Goal: Task Accomplishment & Management: Manage account settings

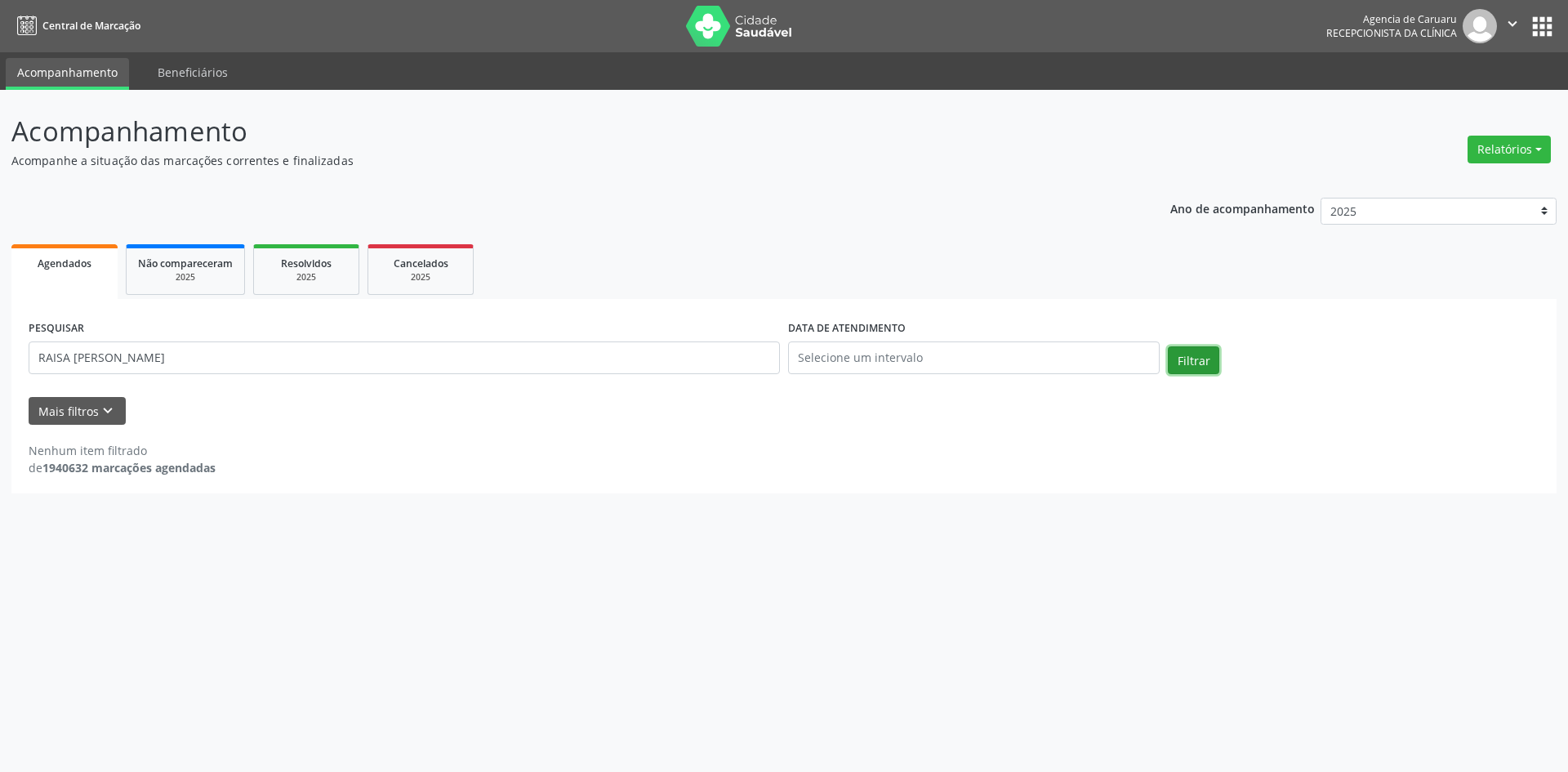
click at [1197, 356] on button "Filtrar" at bounding box center [1193, 360] width 51 height 28
click at [1189, 353] on button "Filtrar" at bounding box center [1193, 360] width 51 height 28
click at [316, 351] on input "RAISA [PERSON_NAME]" at bounding box center [404, 358] width 751 height 33
click at [1187, 358] on button "Filtrar" at bounding box center [1193, 360] width 51 height 28
click at [1184, 359] on button "Filtrar" at bounding box center [1193, 360] width 51 height 28
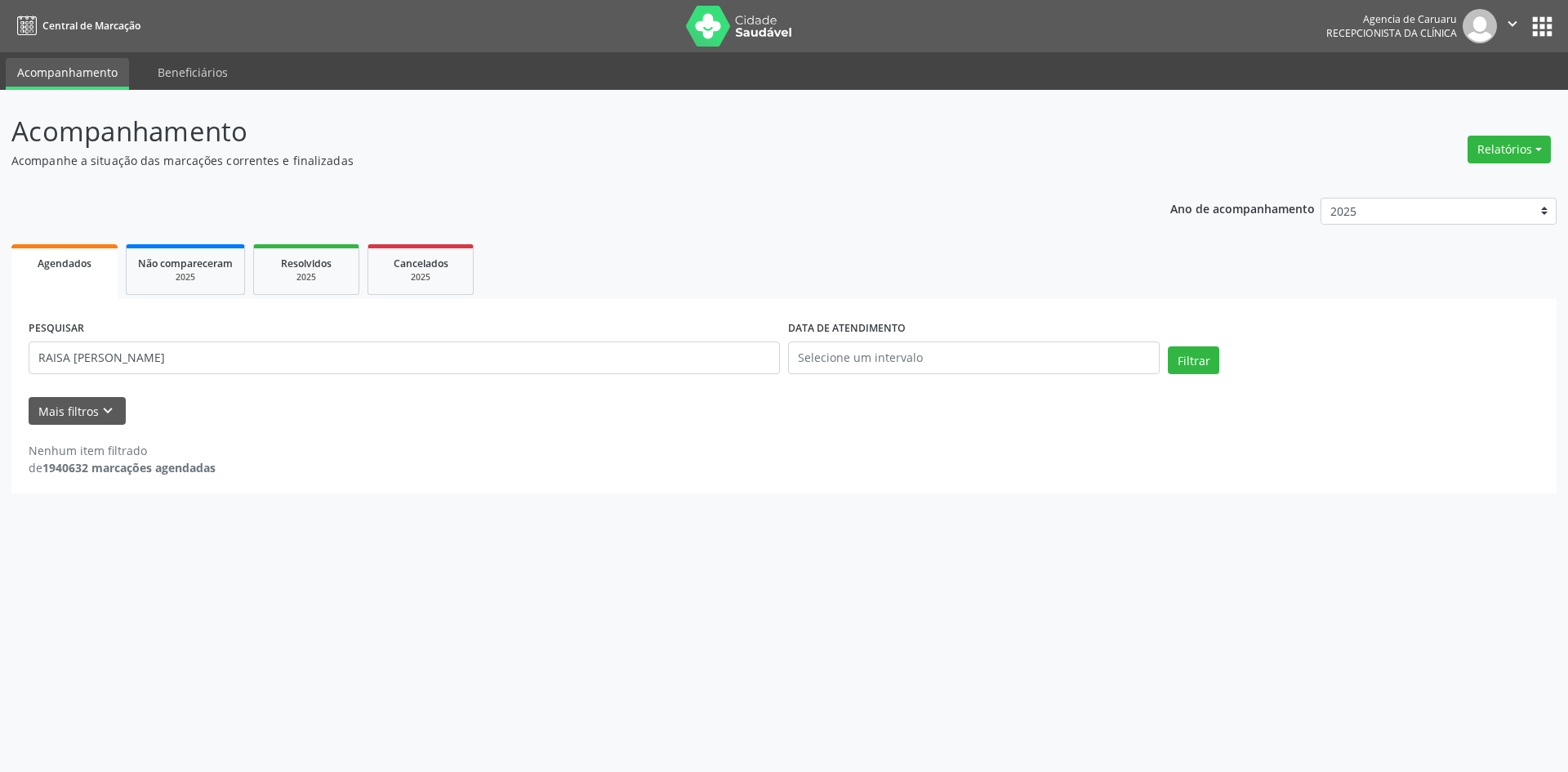
drag, startPoint x: 1184, startPoint y: 338, endPoint x: 1182, endPoint y: 347, distance: 9.2
click at [1184, 339] on div "PESQUISAR [PERSON_NAME] DATA DE ATENDIMENTO Filtrar" at bounding box center [784, 350] width 1519 height 69
click at [1182, 353] on button "Filtrar" at bounding box center [1193, 360] width 51 height 28
click at [338, 359] on input "RAISA [PERSON_NAME]" at bounding box center [404, 358] width 751 height 33
type input "R"
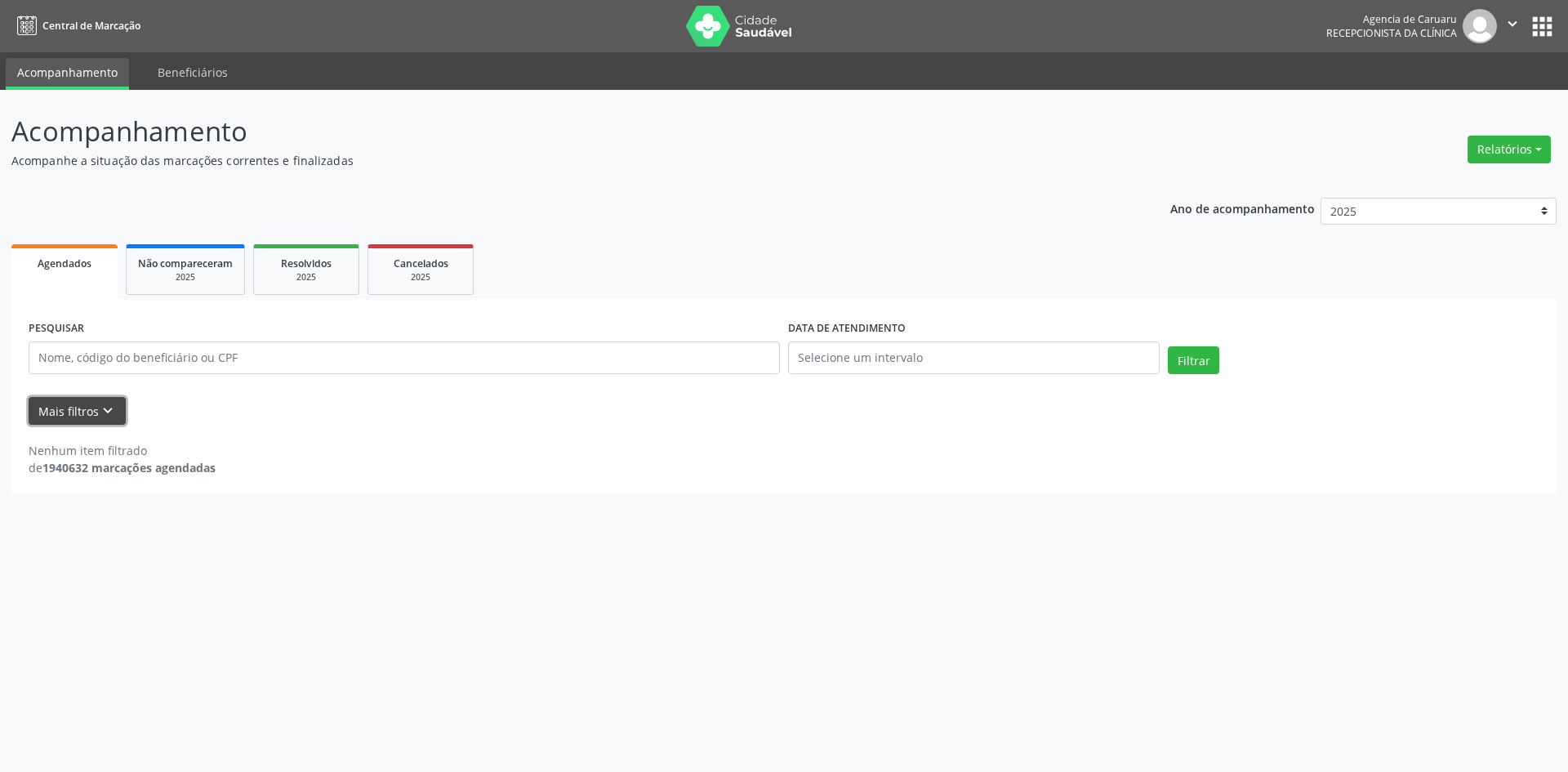
click at [107, 411] on icon "keyboard_arrow_down" at bounding box center [107, 410] width 18 height 18
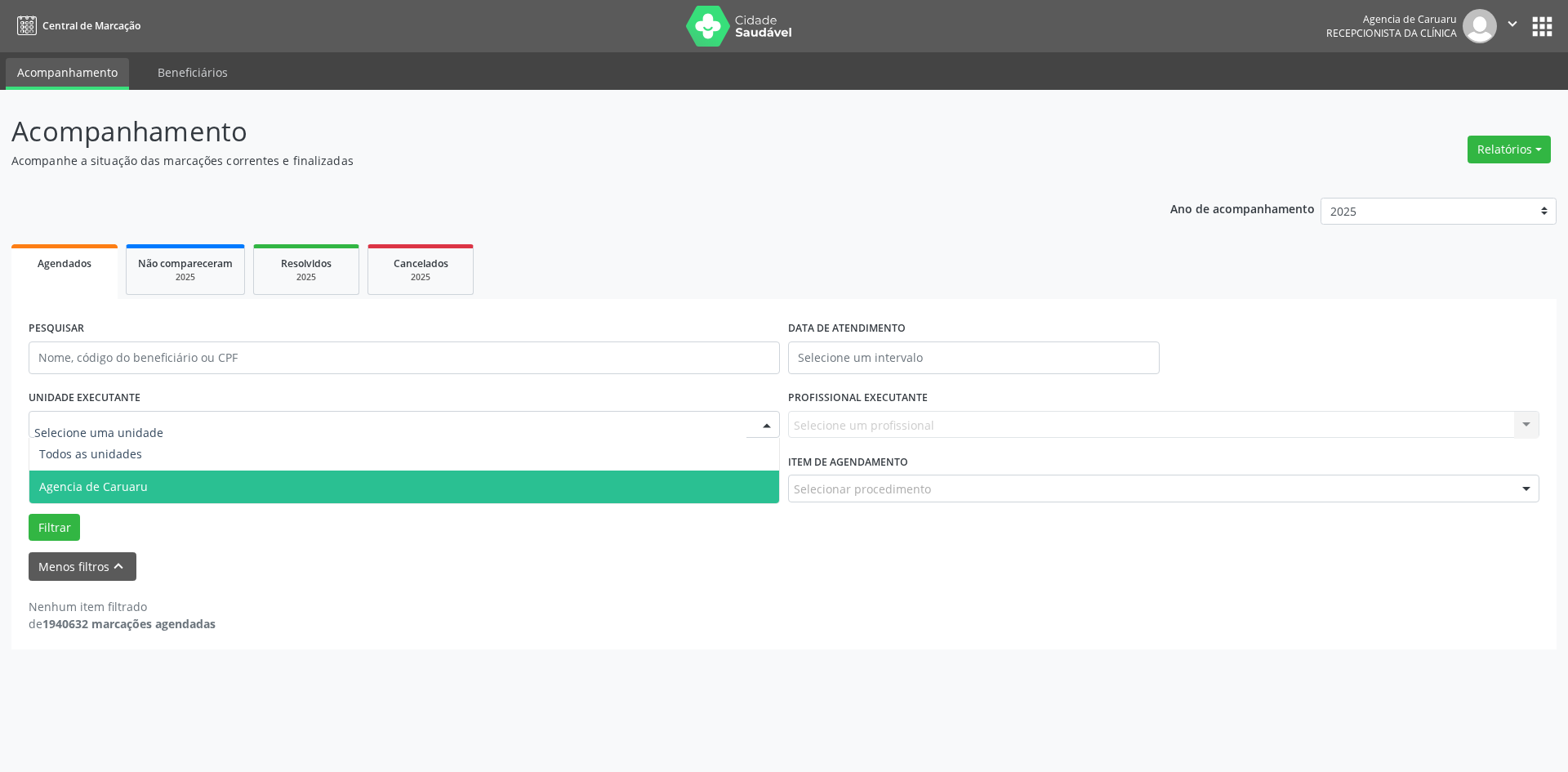
click at [86, 479] on span "Agencia de Caruaru" at bounding box center [94, 486] width 109 height 15
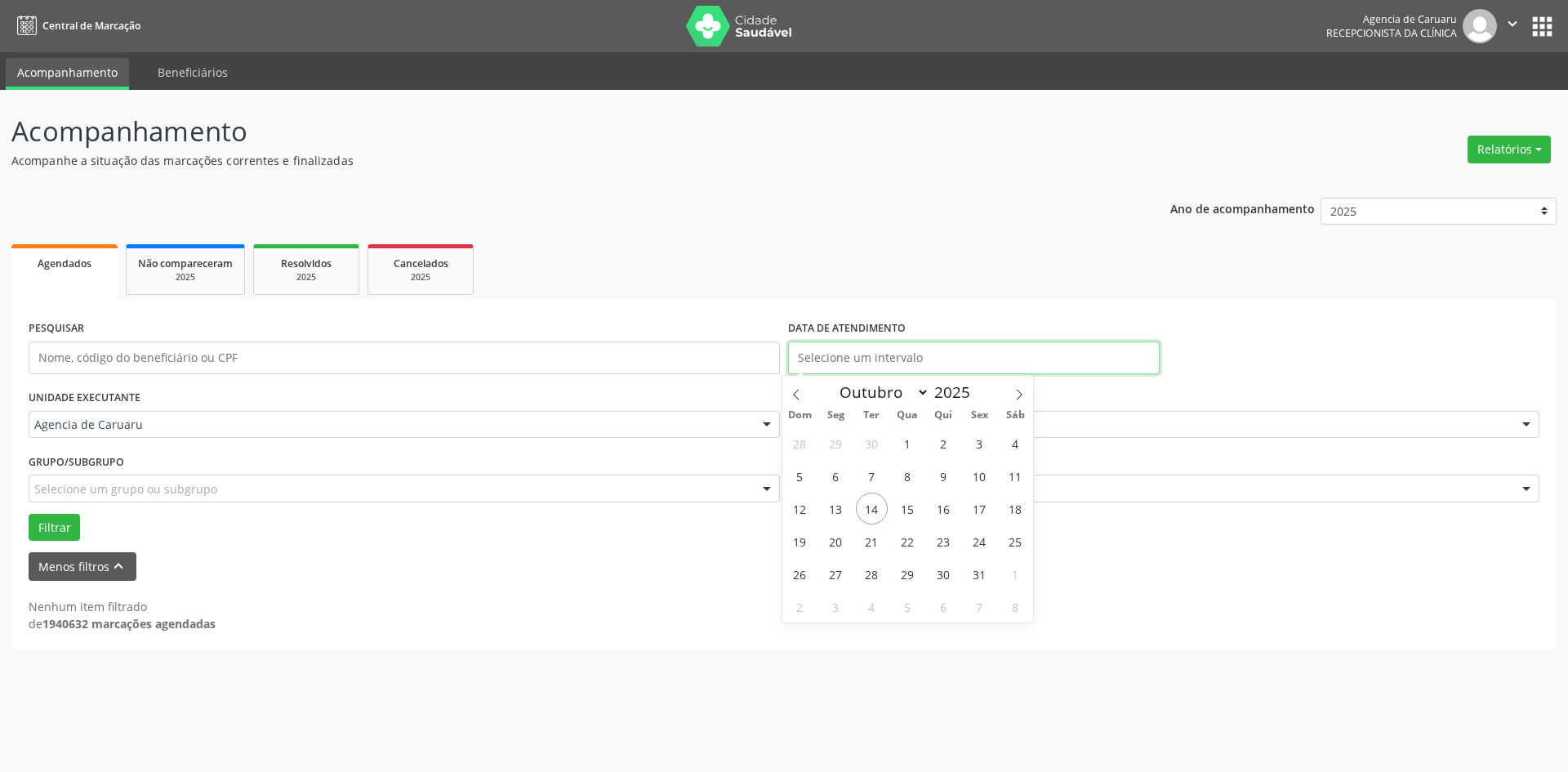
click at [830, 346] on input "text" at bounding box center [974, 358] width 371 height 33
click at [877, 501] on span "14" at bounding box center [871, 508] width 32 height 32
type input "[DATE]"
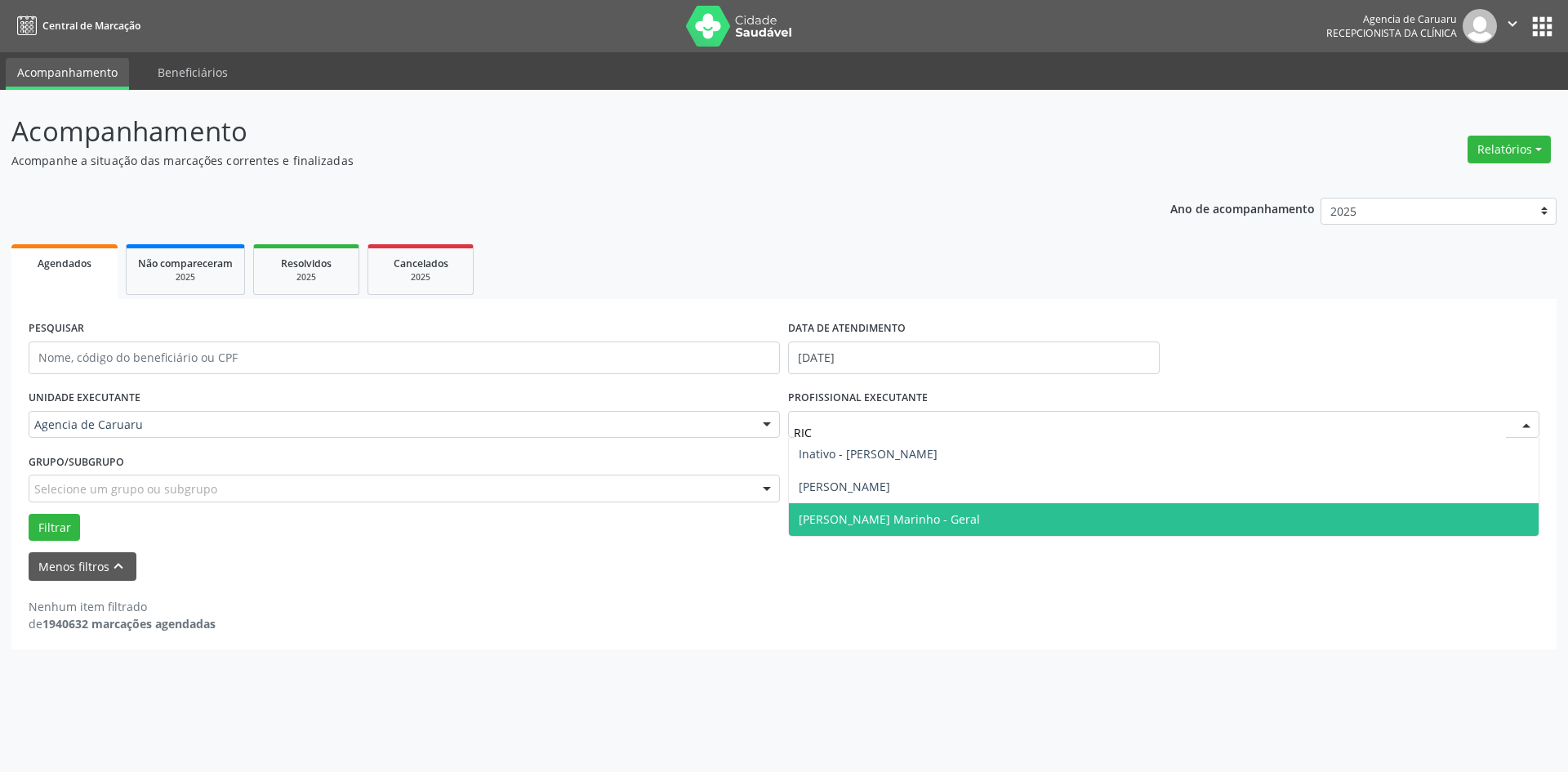
click at [843, 514] on span "[PERSON_NAME] Marinho - Geral" at bounding box center [890, 519] width 181 height 15
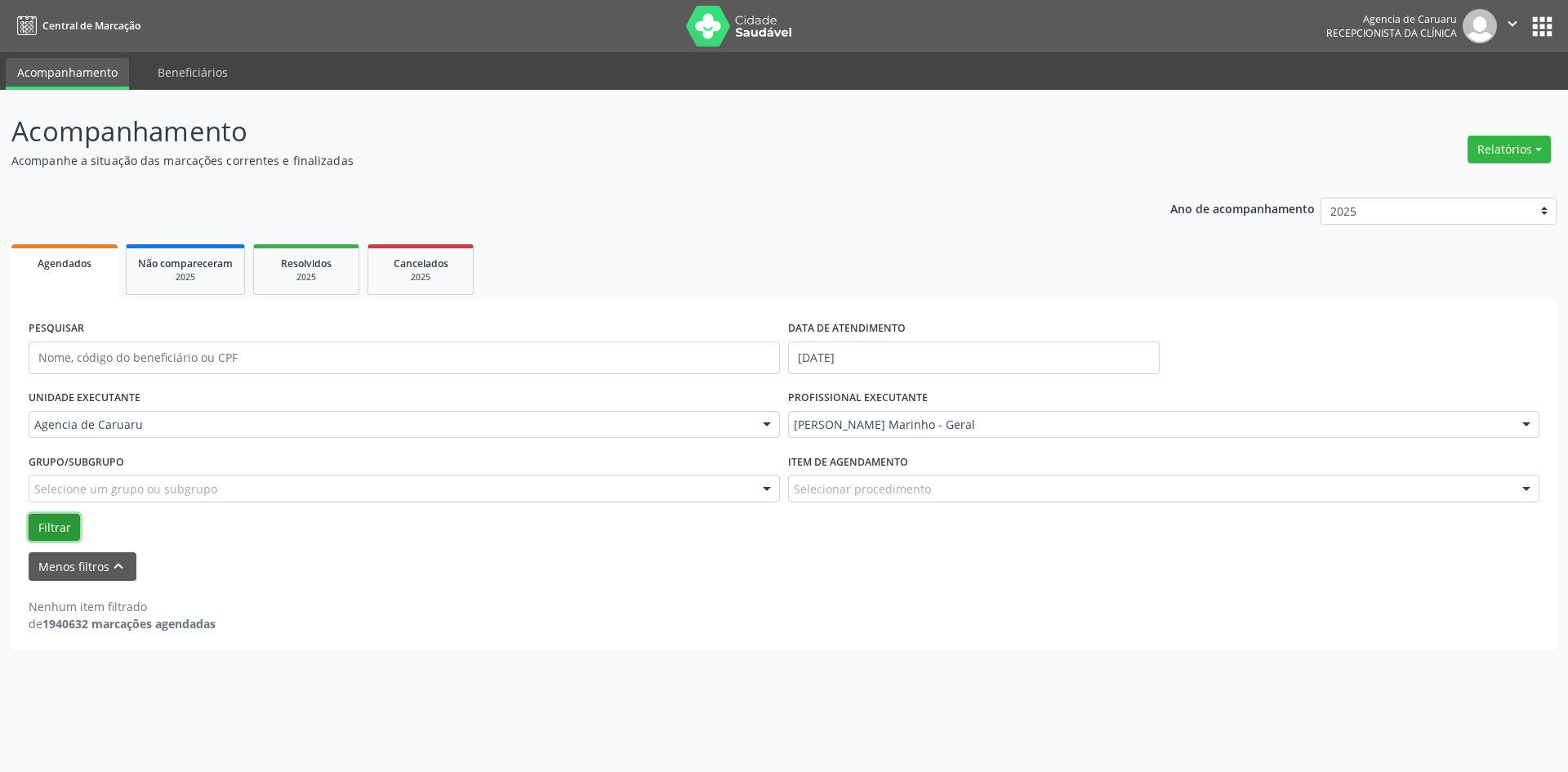
click at [58, 524] on button "Filtrar" at bounding box center [54, 527] width 51 height 28
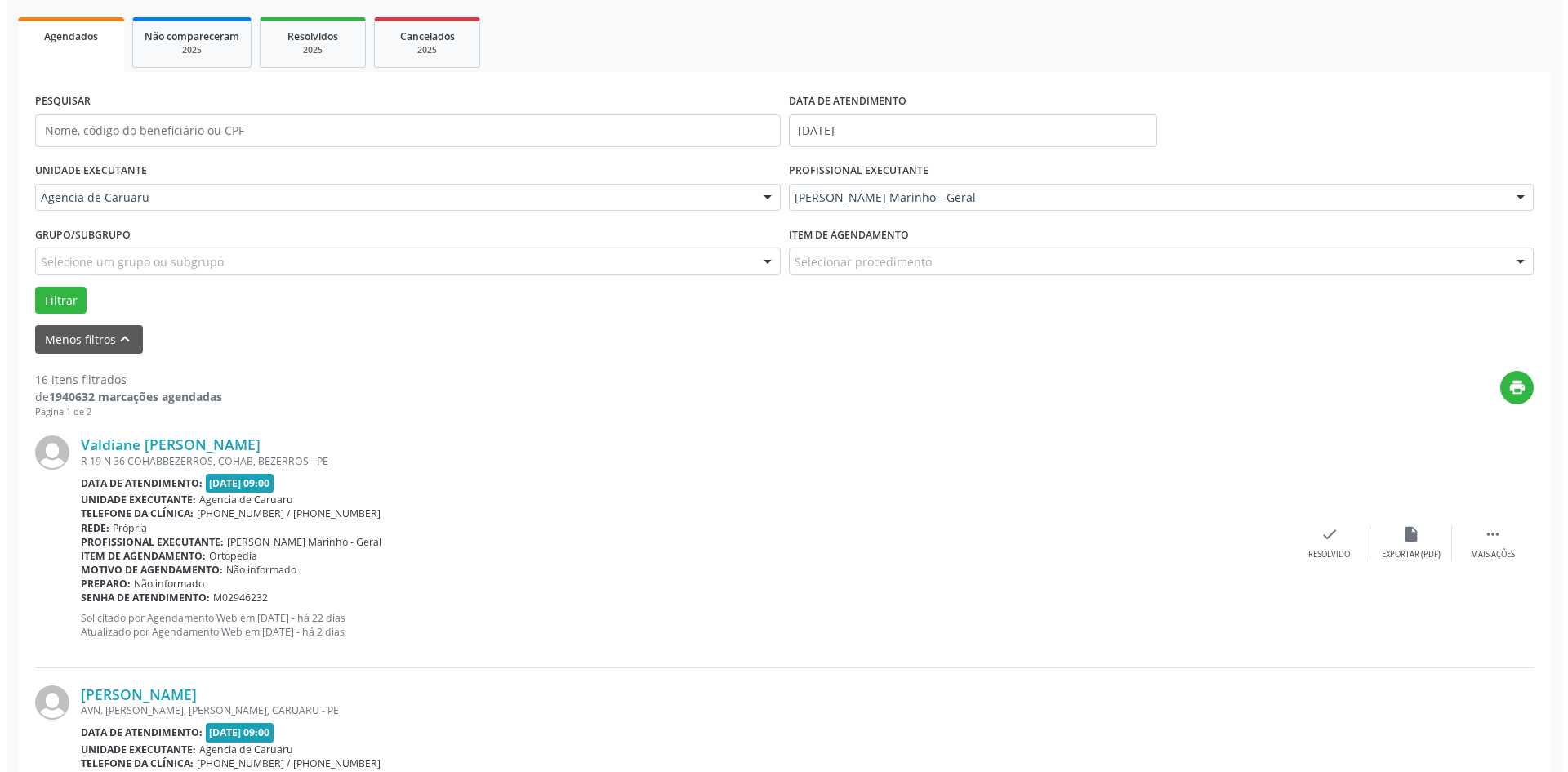
scroll to position [245, 0]
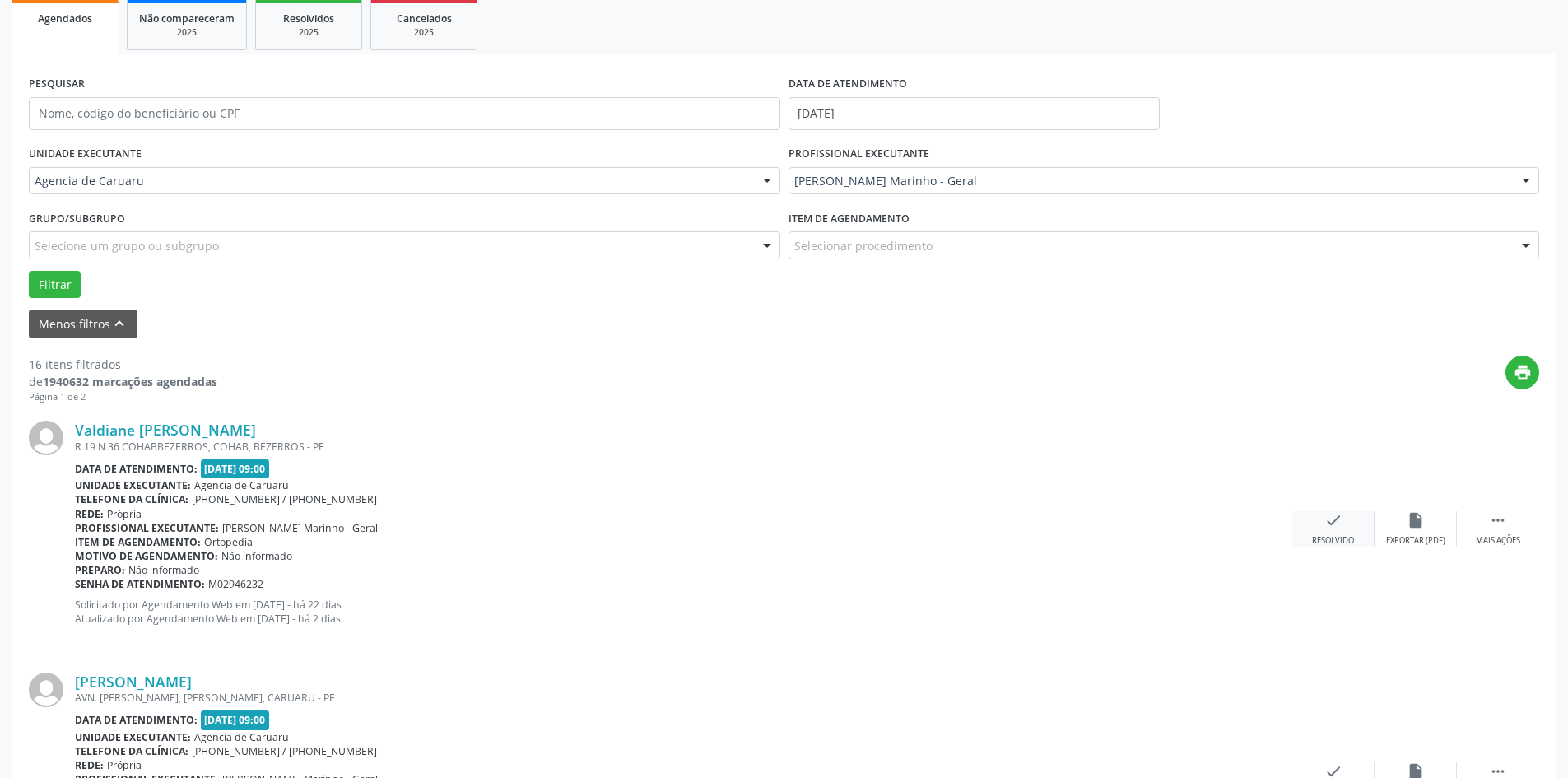
click at [1323, 532] on div "check Resolvido" at bounding box center [1333, 528] width 83 height 35
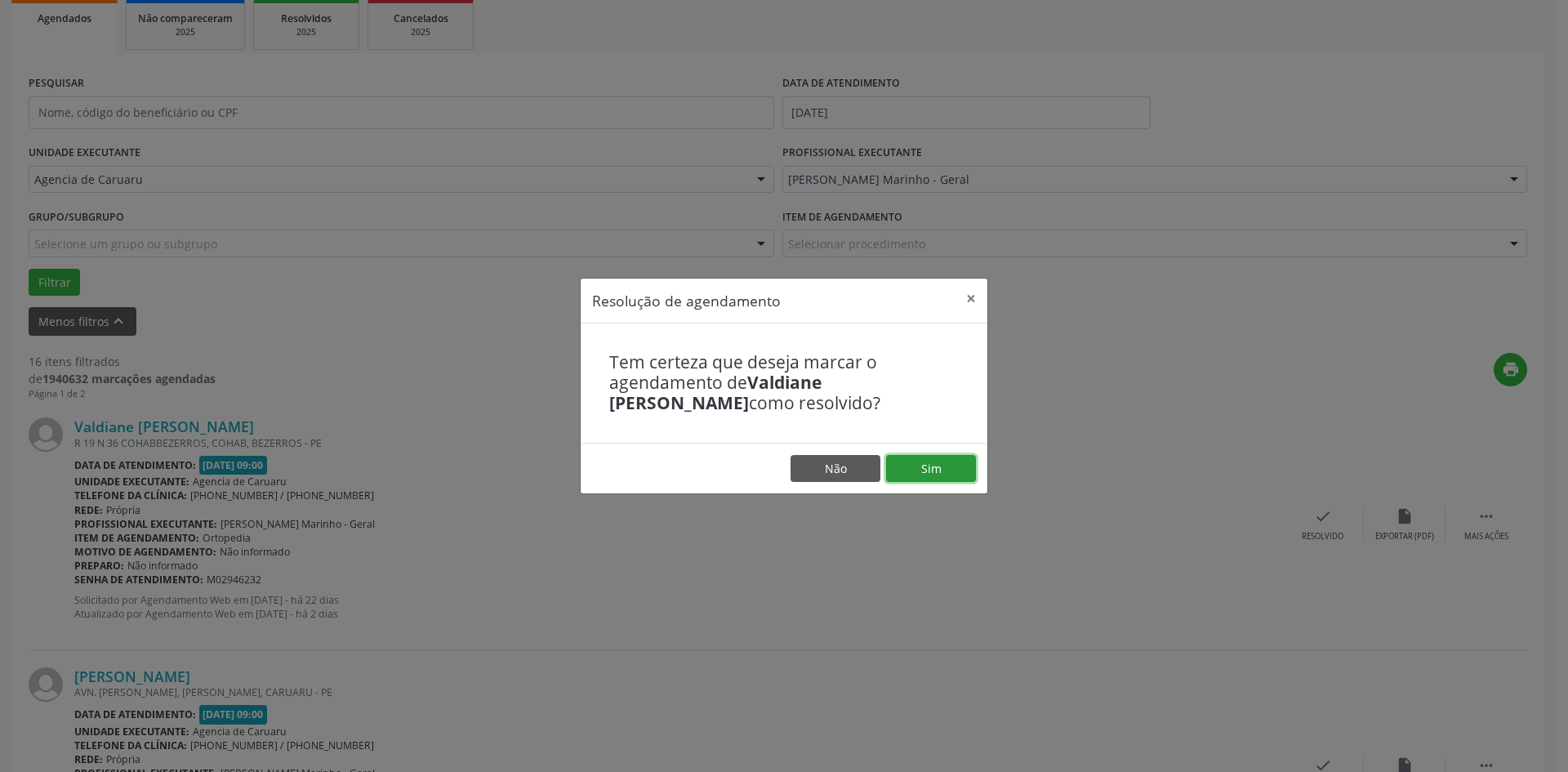
click at [932, 479] on button "Sim" at bounding box center [930, 468] width 90 height 28
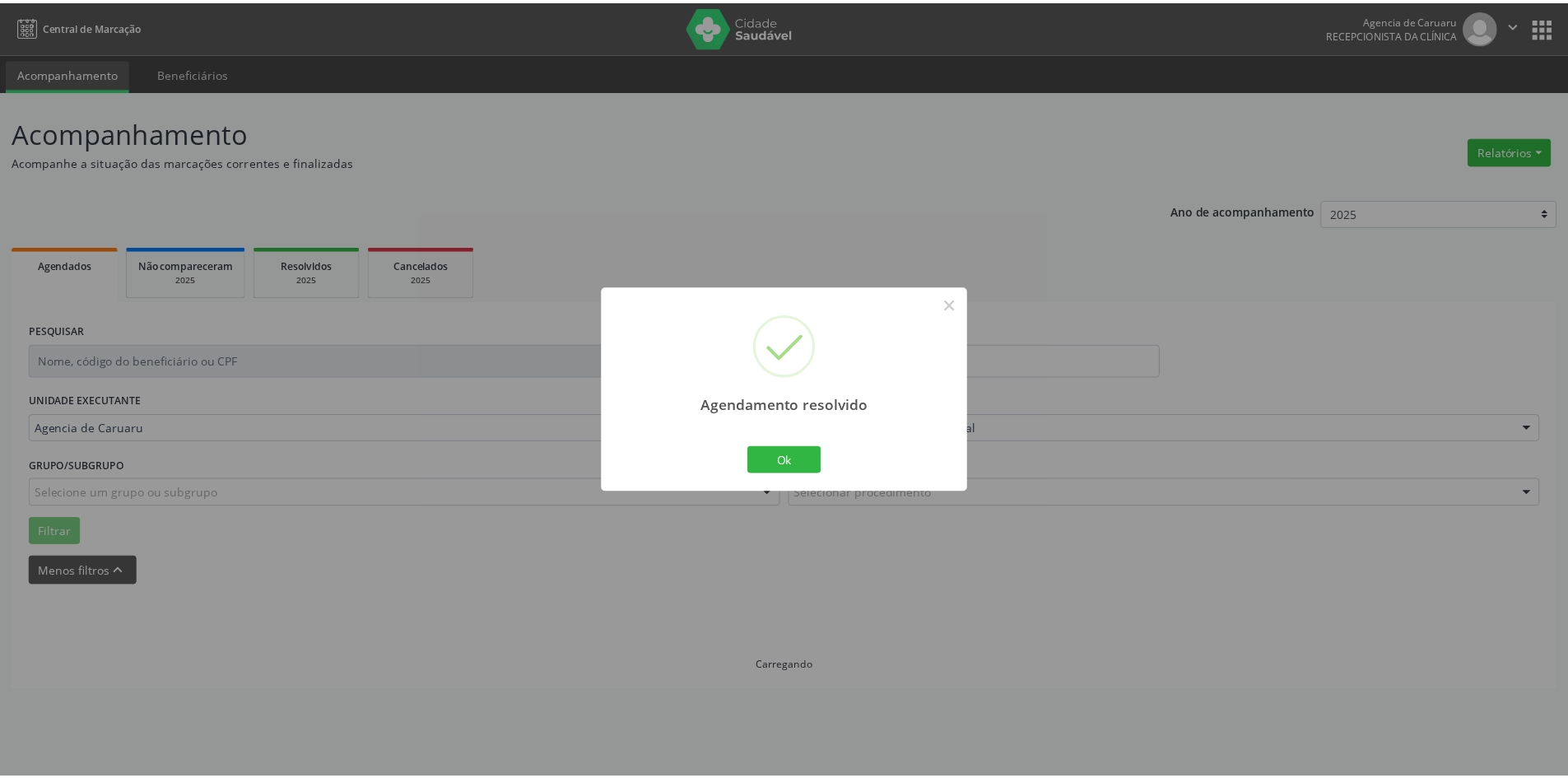
scroll to position [0, 0]
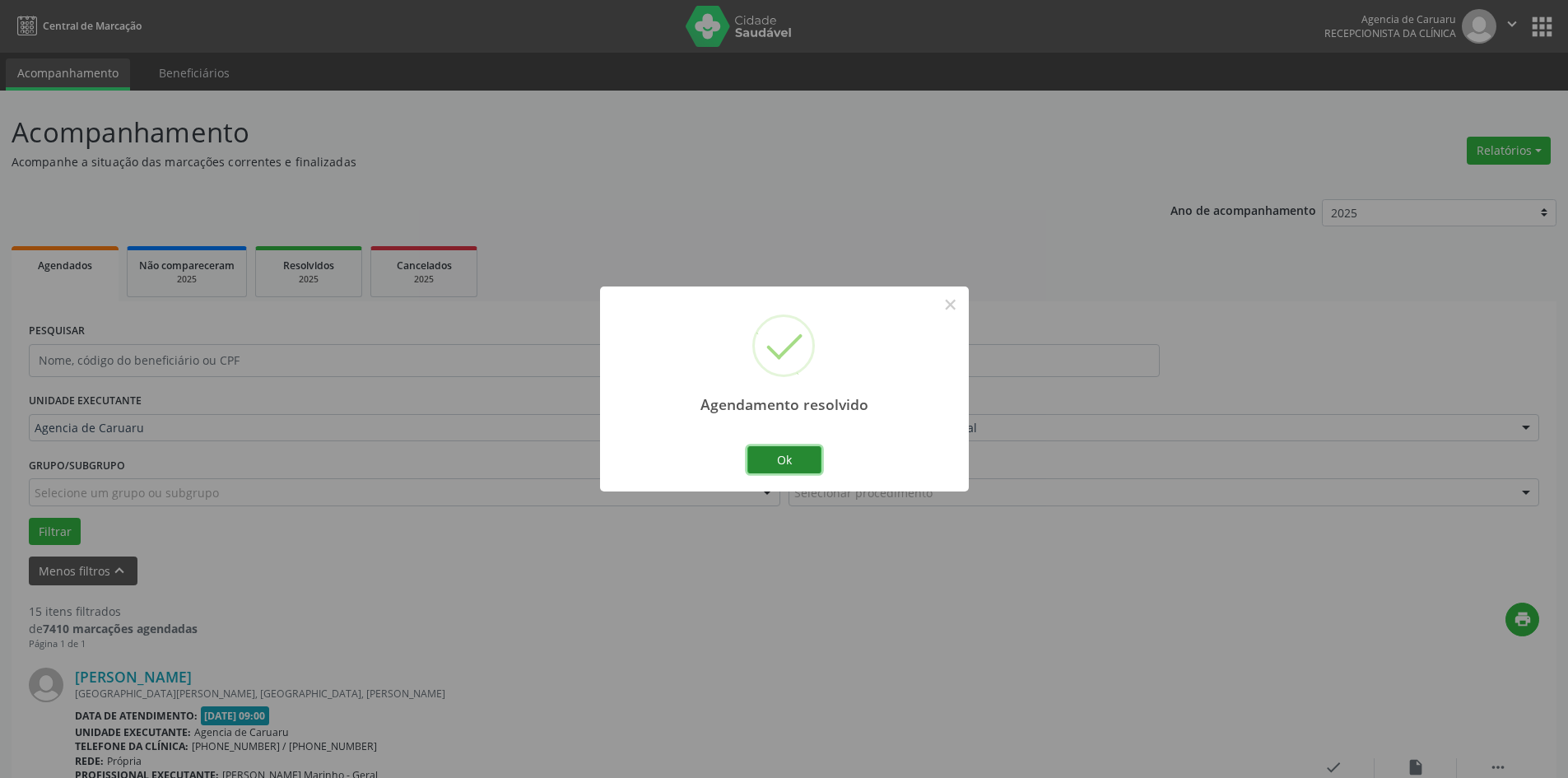
click at [794, 464] on button "Ok" at bounding box center [784, 460] width 74 height 28
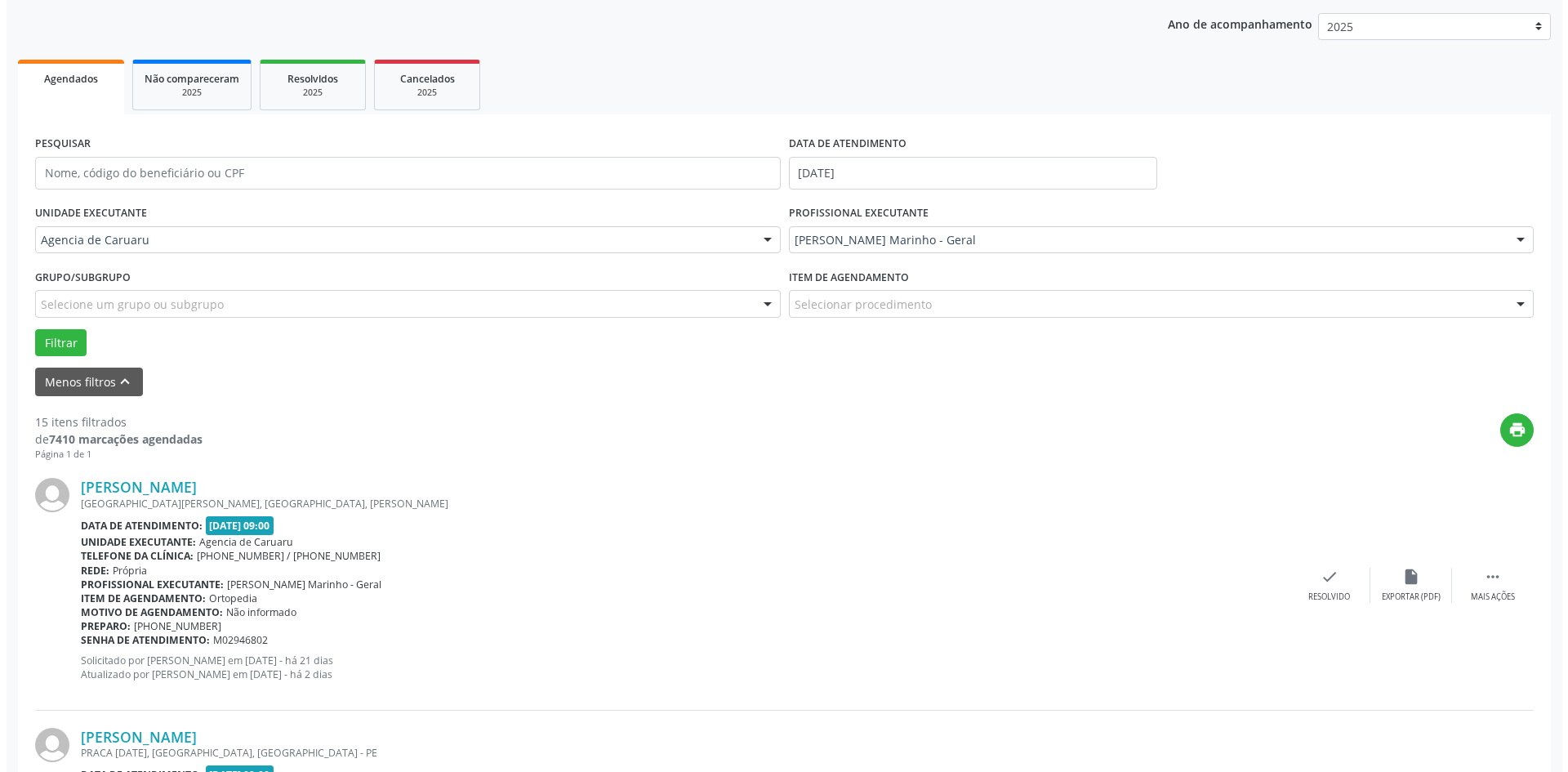
scroll to position [245, 0]
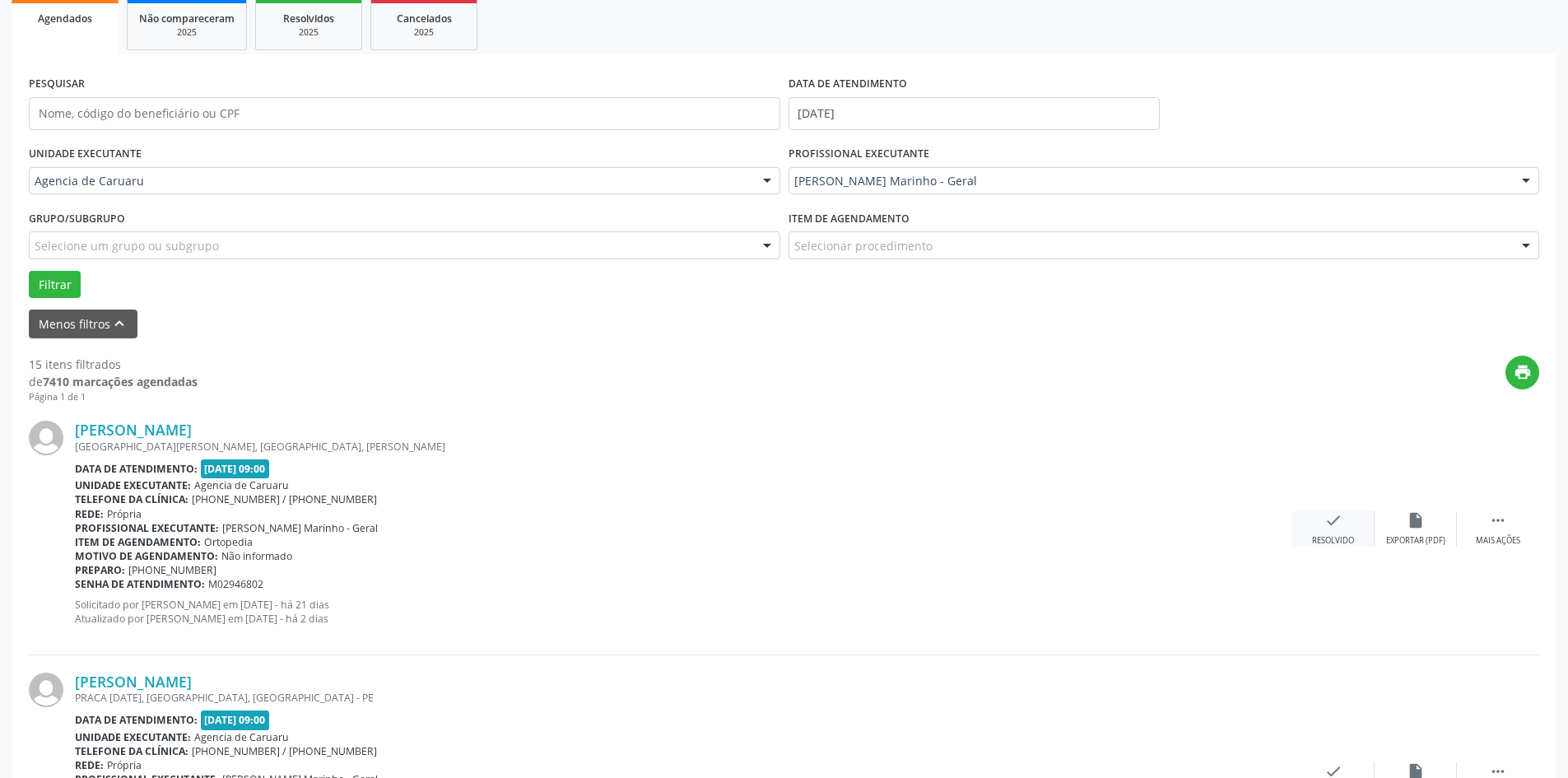
click at [1328, 521] on icon "check" at bounding box center [1333, 519] width 18 height 18
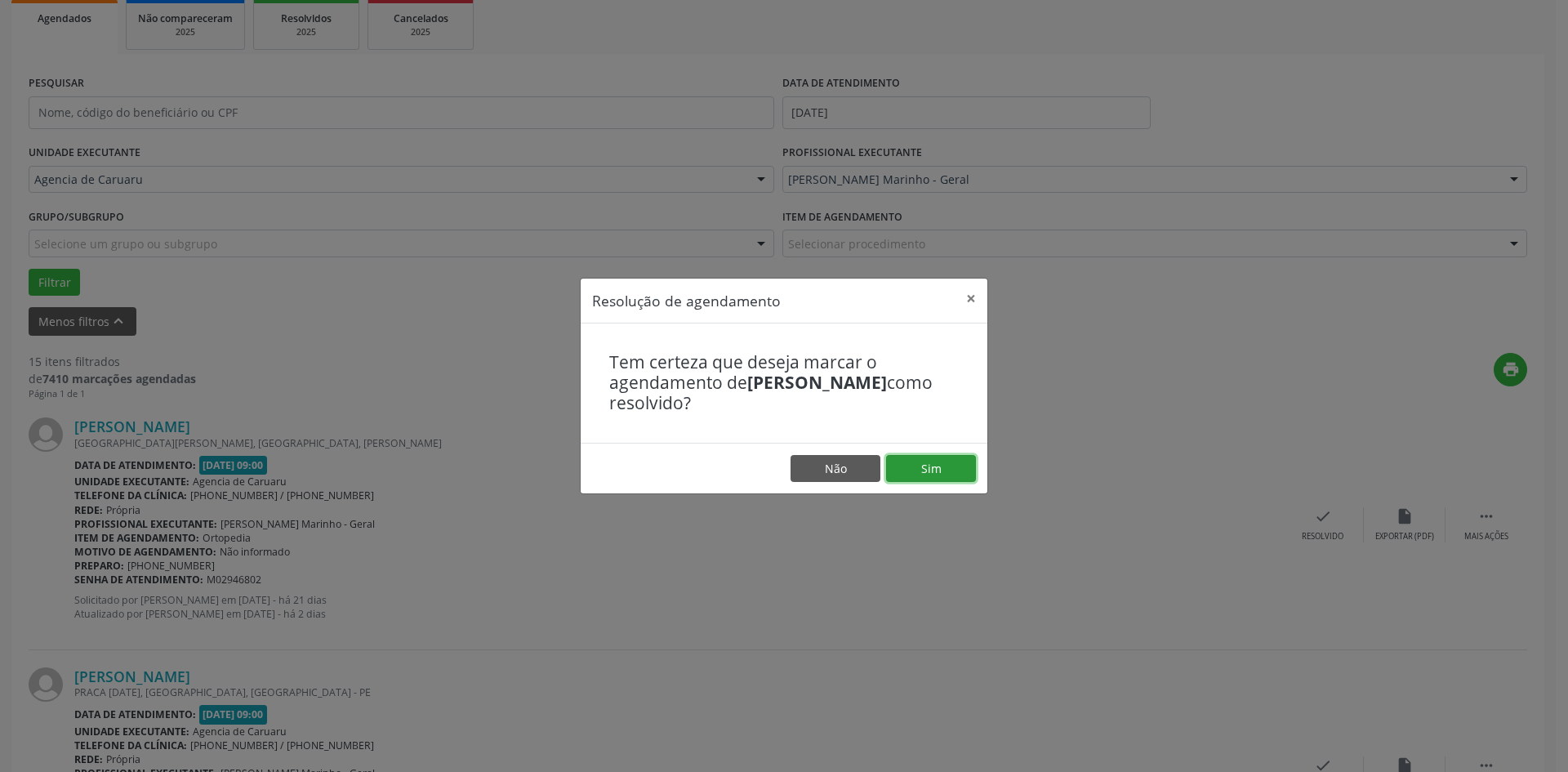
click at [971, 462] on button "Sim" at bounding box center [930, 468] width 90 height 28
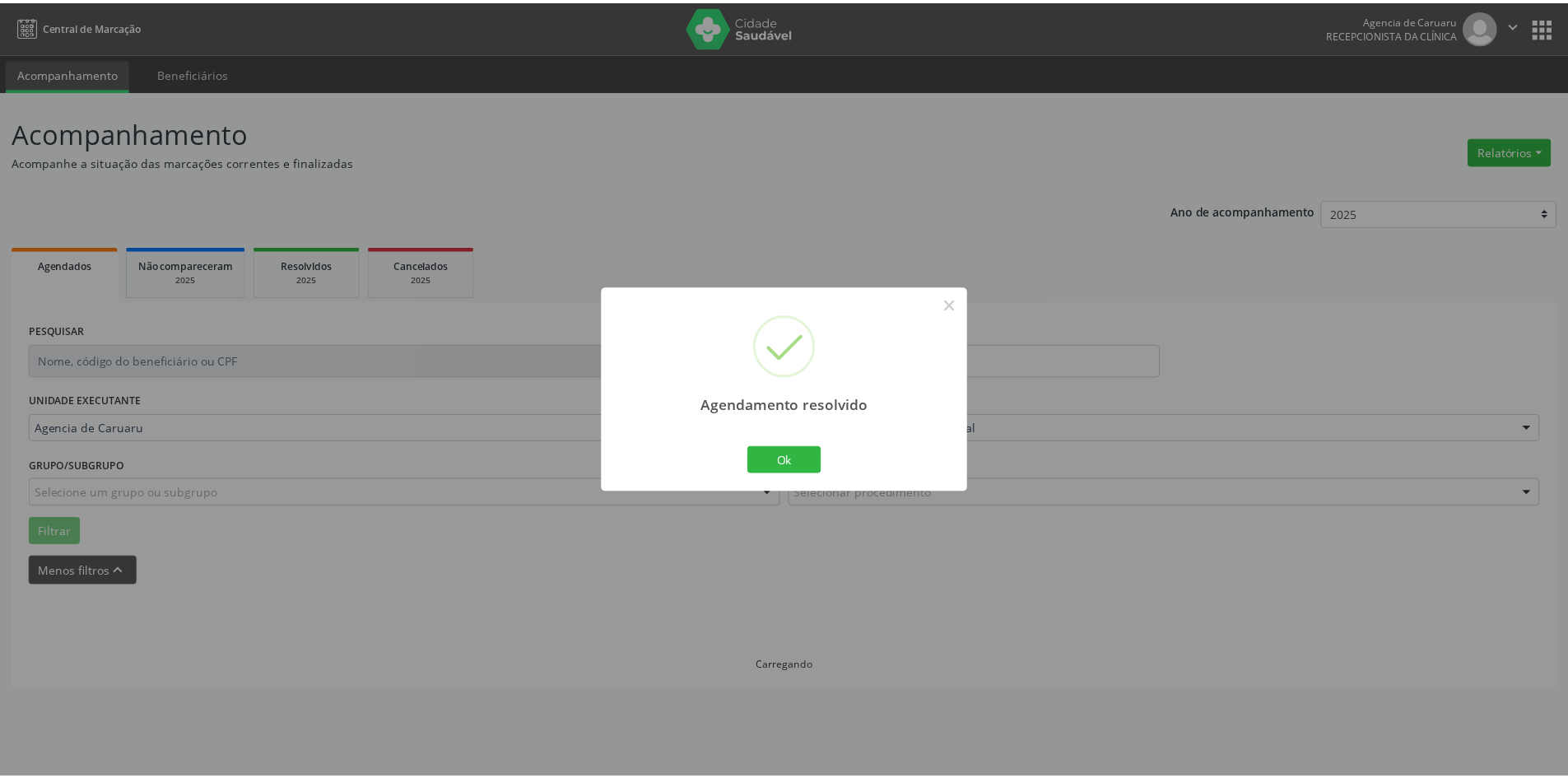
scroll to position [0, 0]
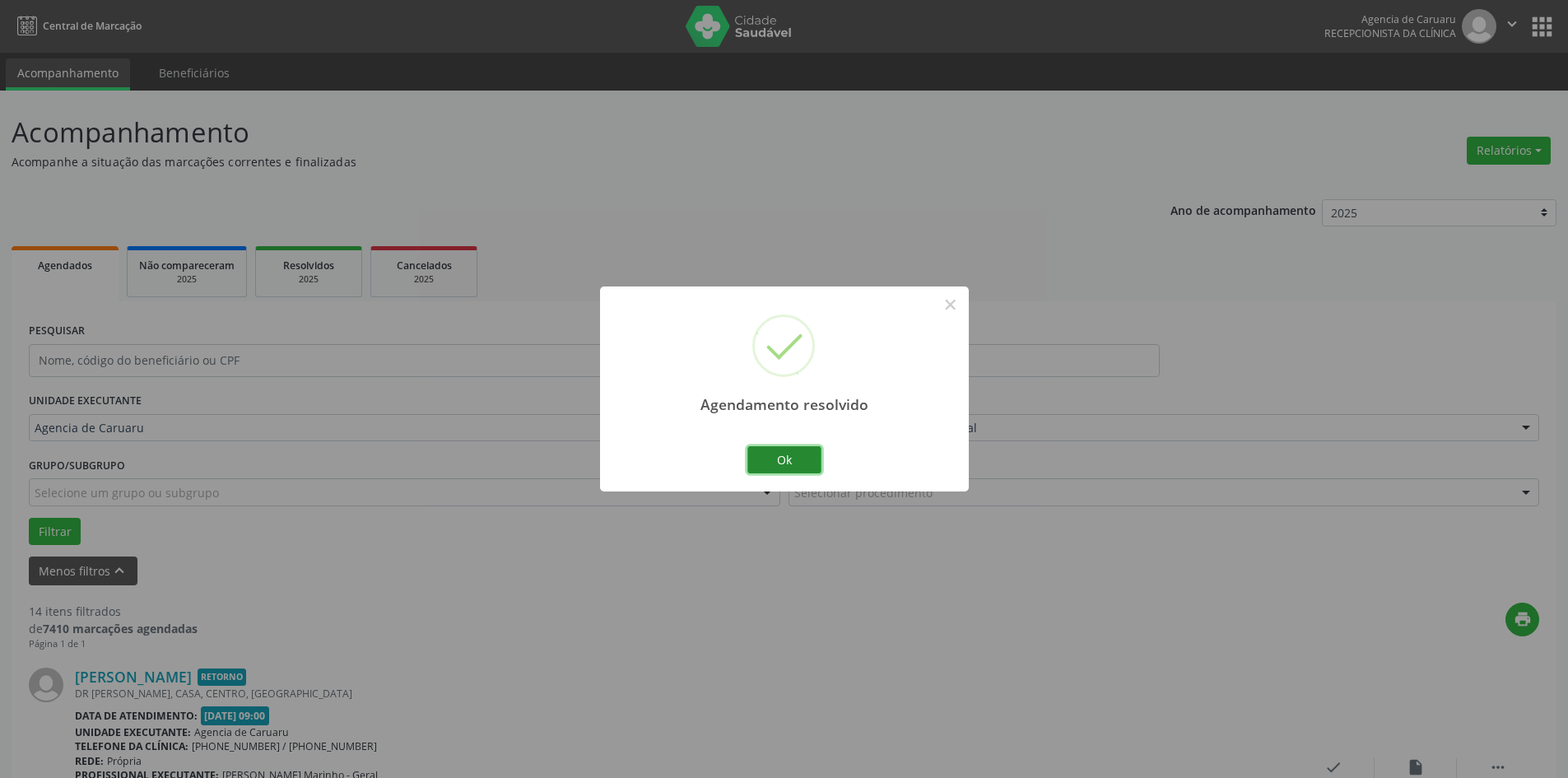
click at [766, 457] on button "Ok" at bounding box center [784, 460] width 74 height 28
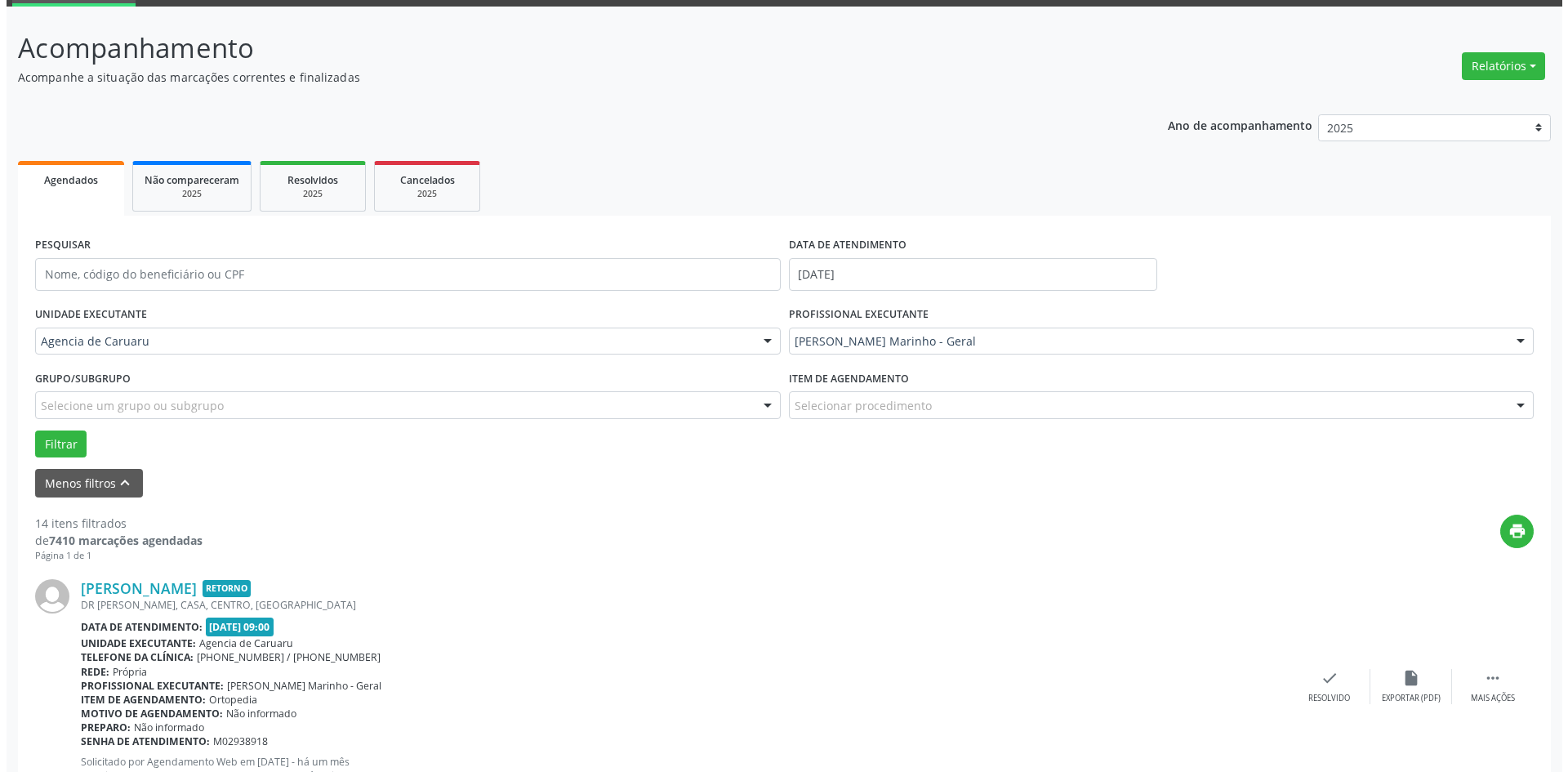
scroll to position [245, 0]
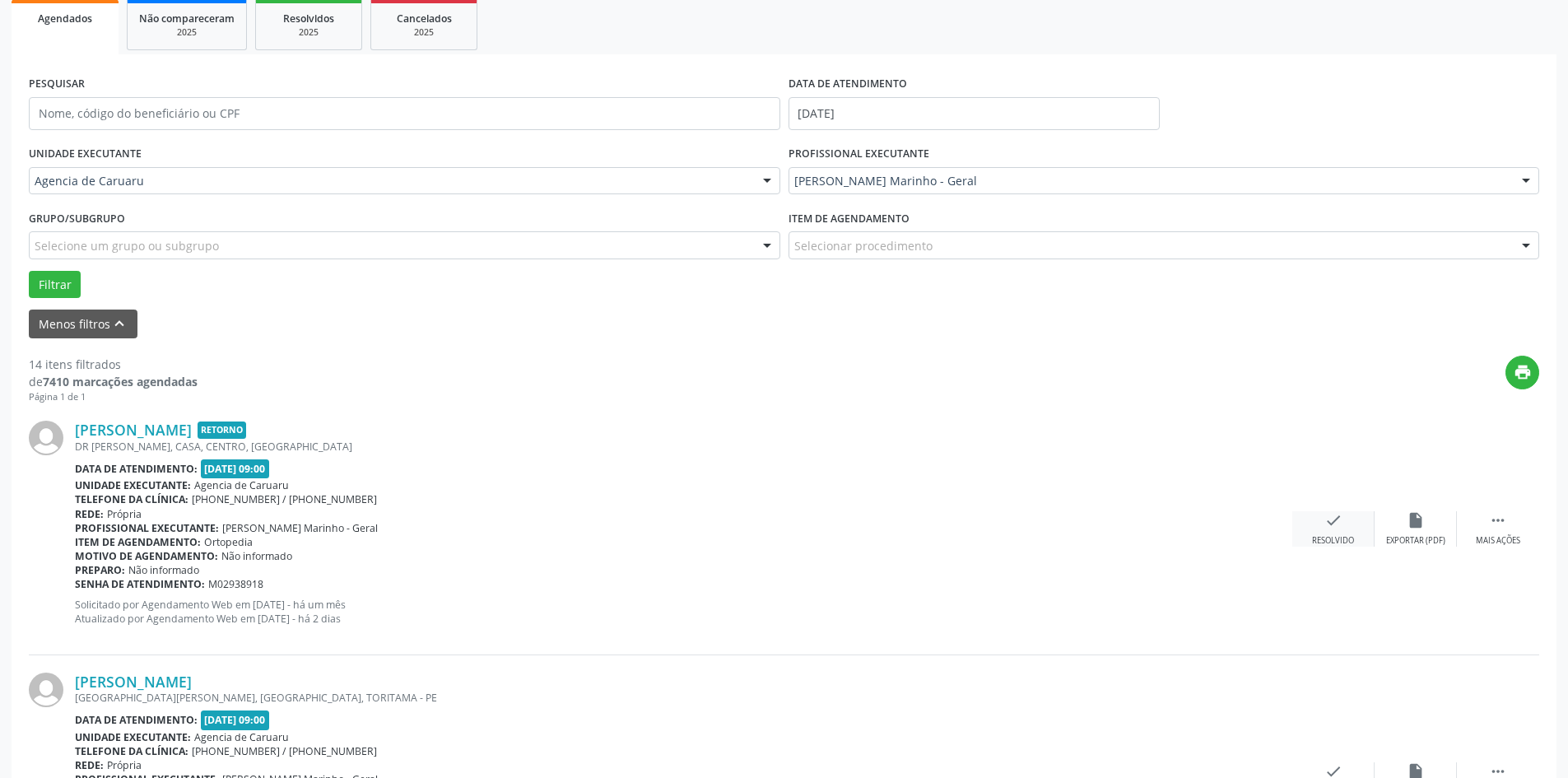
click at [1319, 533] on div "check Resolvido" at bounding box center [1333, 528] width 83 height 35
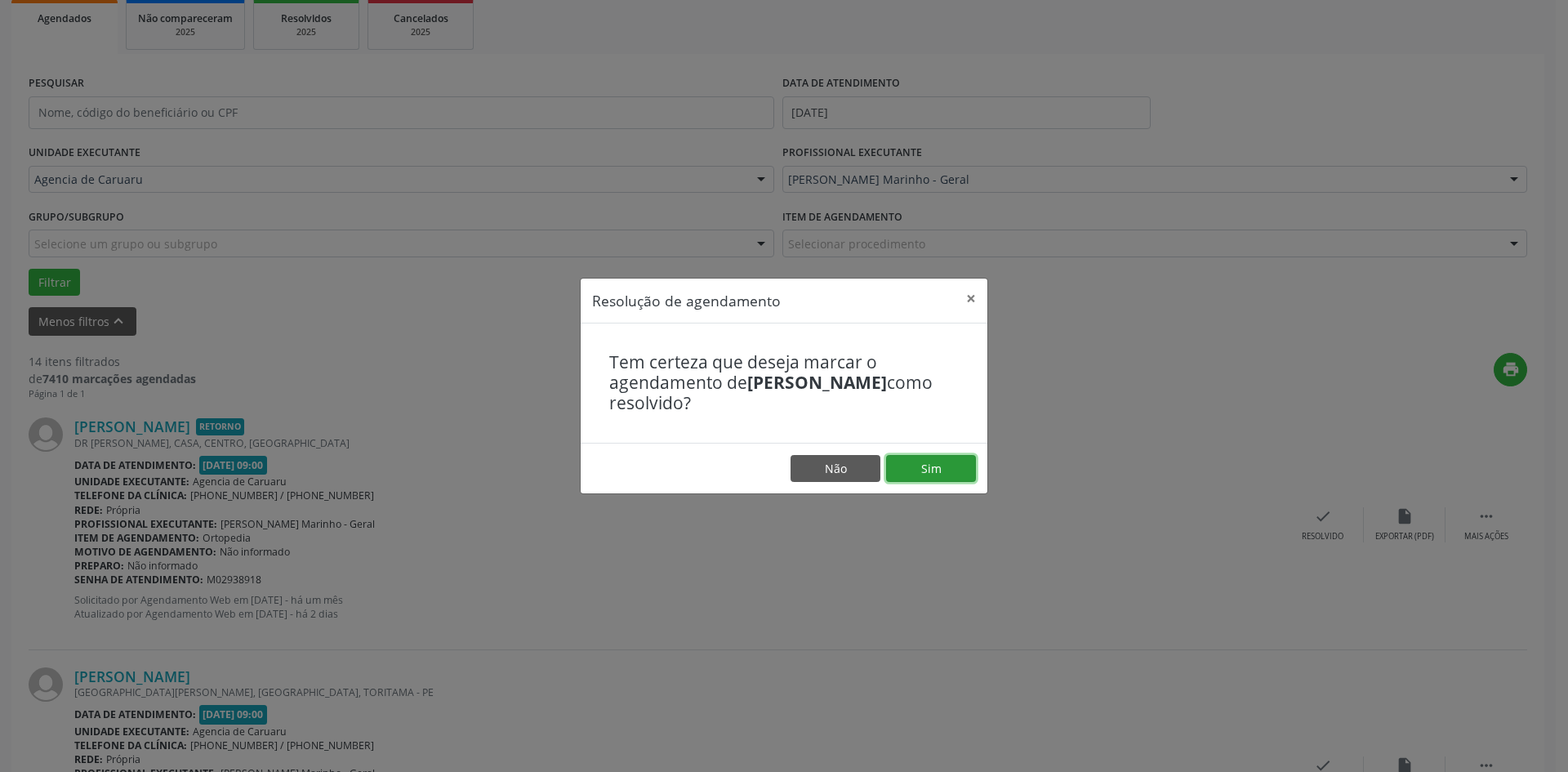
click at [937, 469] on button "Sim" at bounding box center [930, 468] width 90 height 28
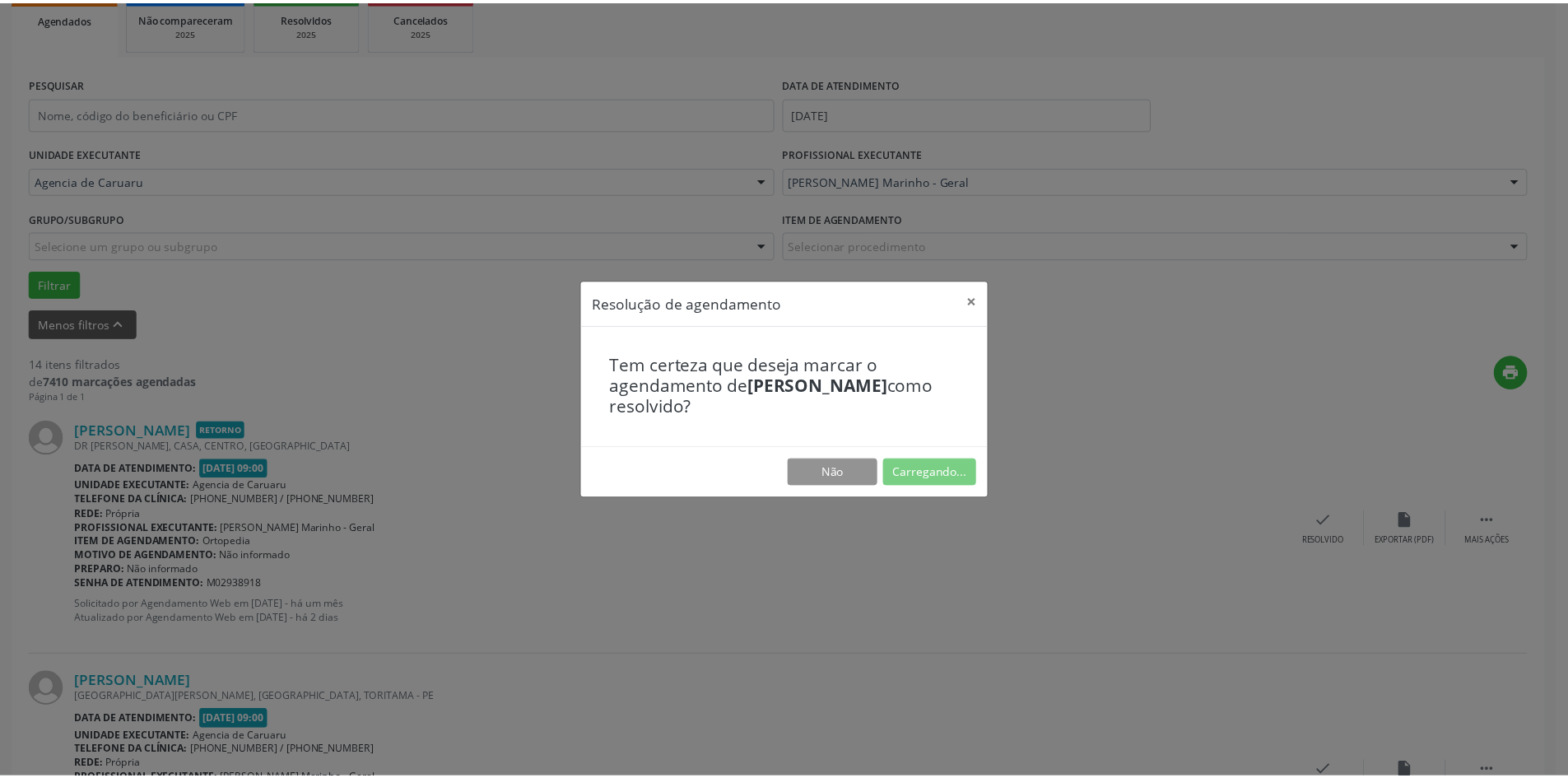
scroll to position [0, 0]
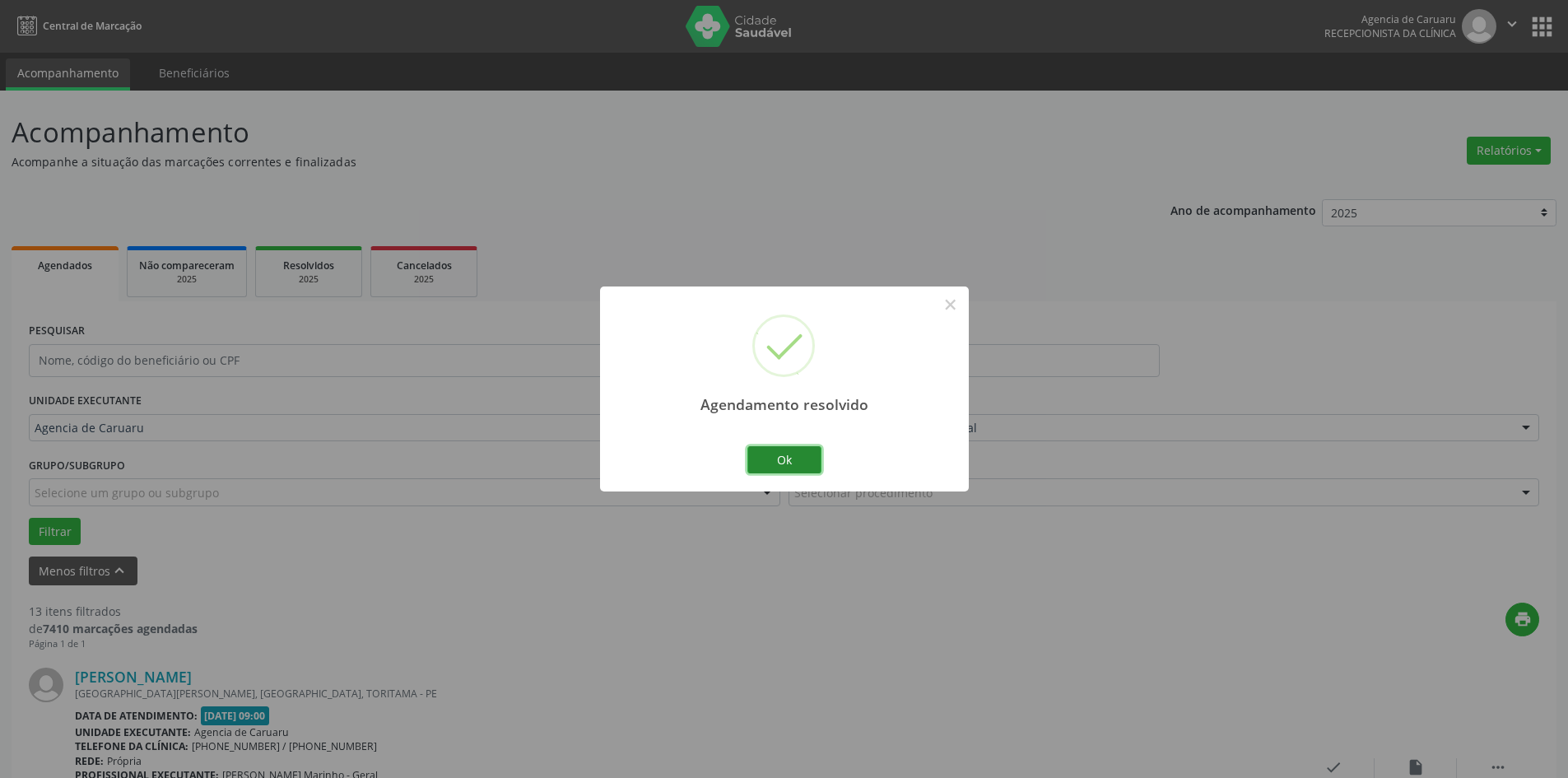
click at [788, 457] on button "Ok" at bounding box center [784, 460] width 74 height 28
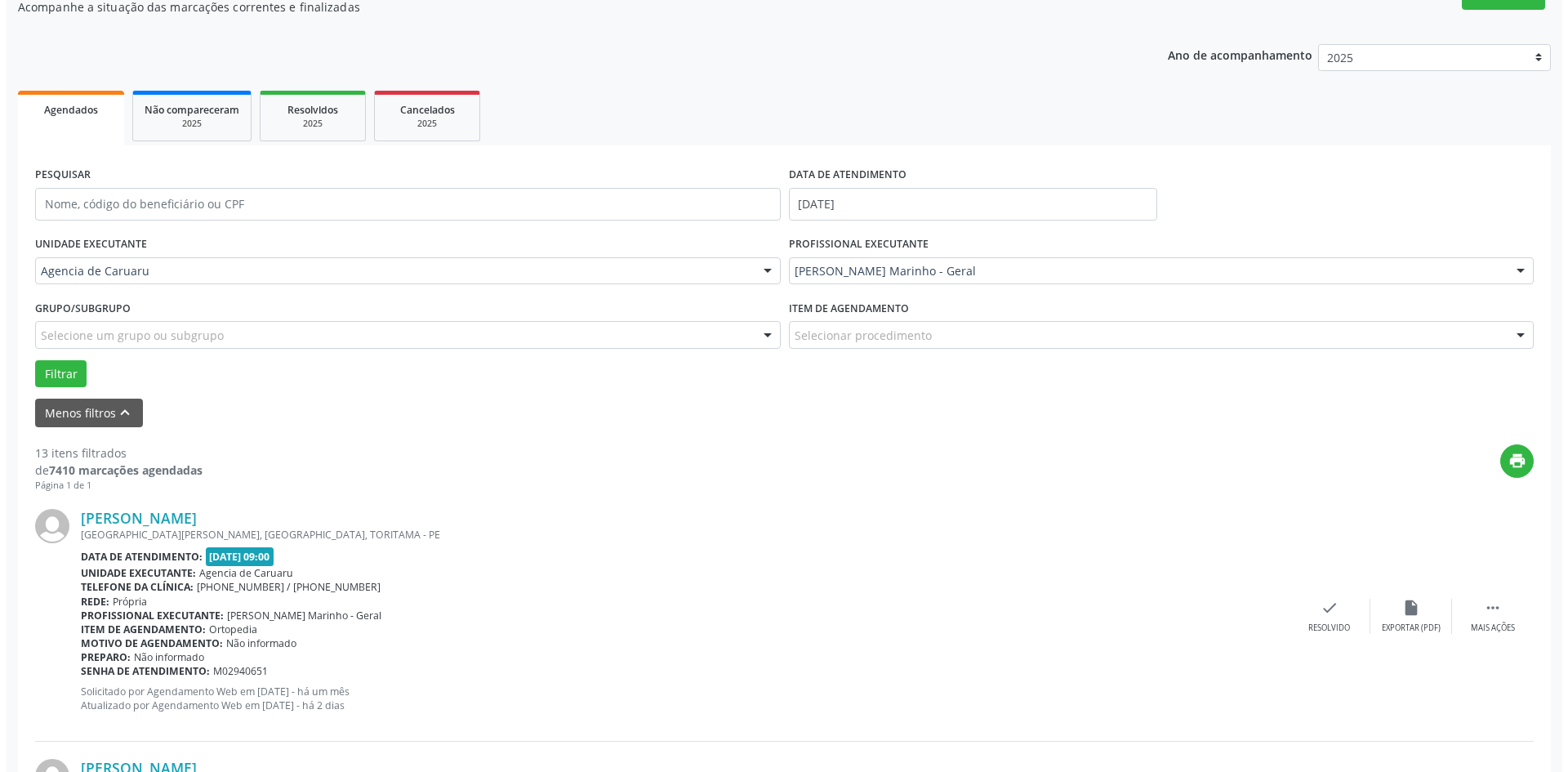
scroll to position [163, 0]
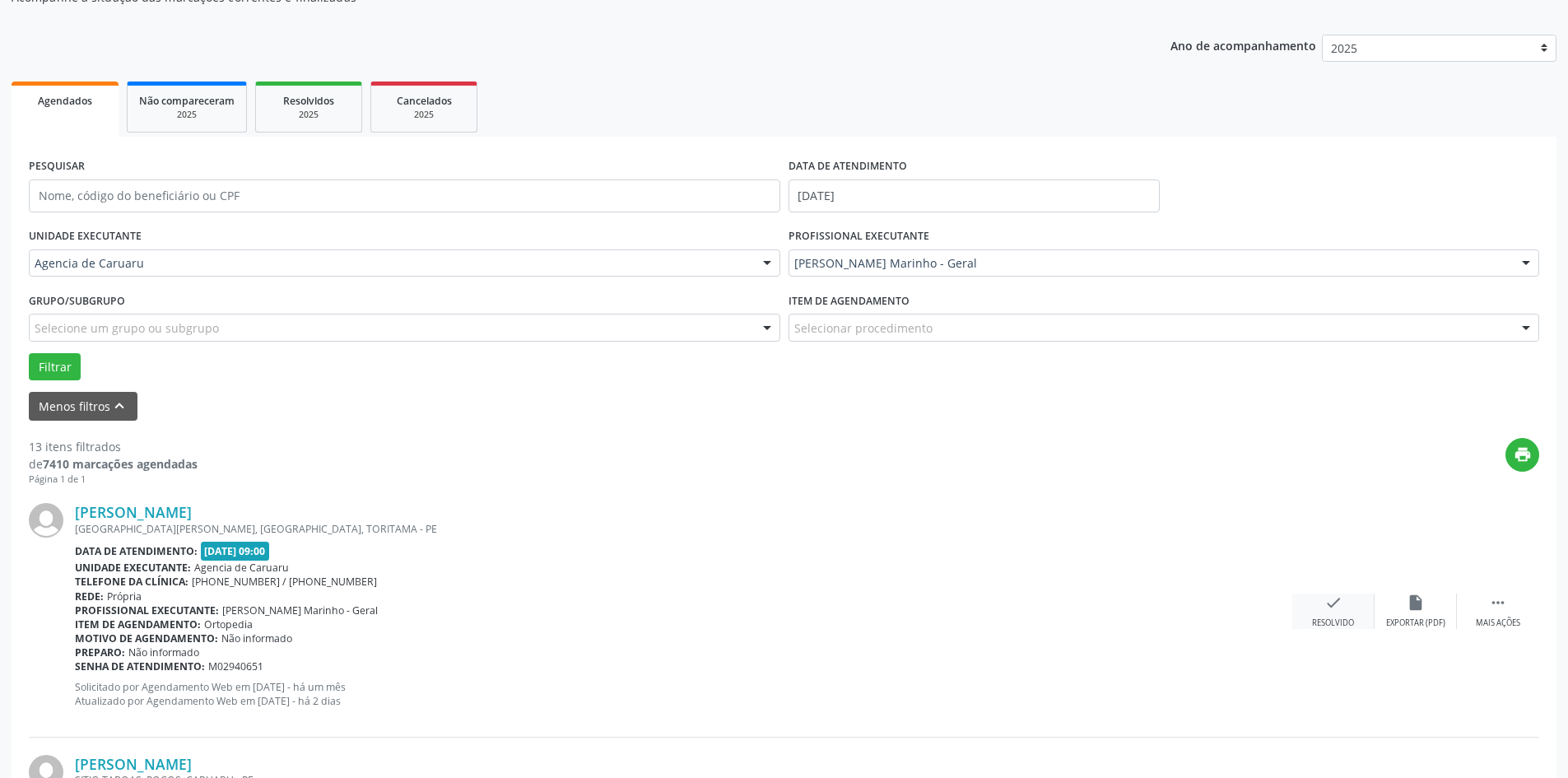
click at [1331, 600] on icon "check" at bounding box center [1333, 602] width 18 height 18
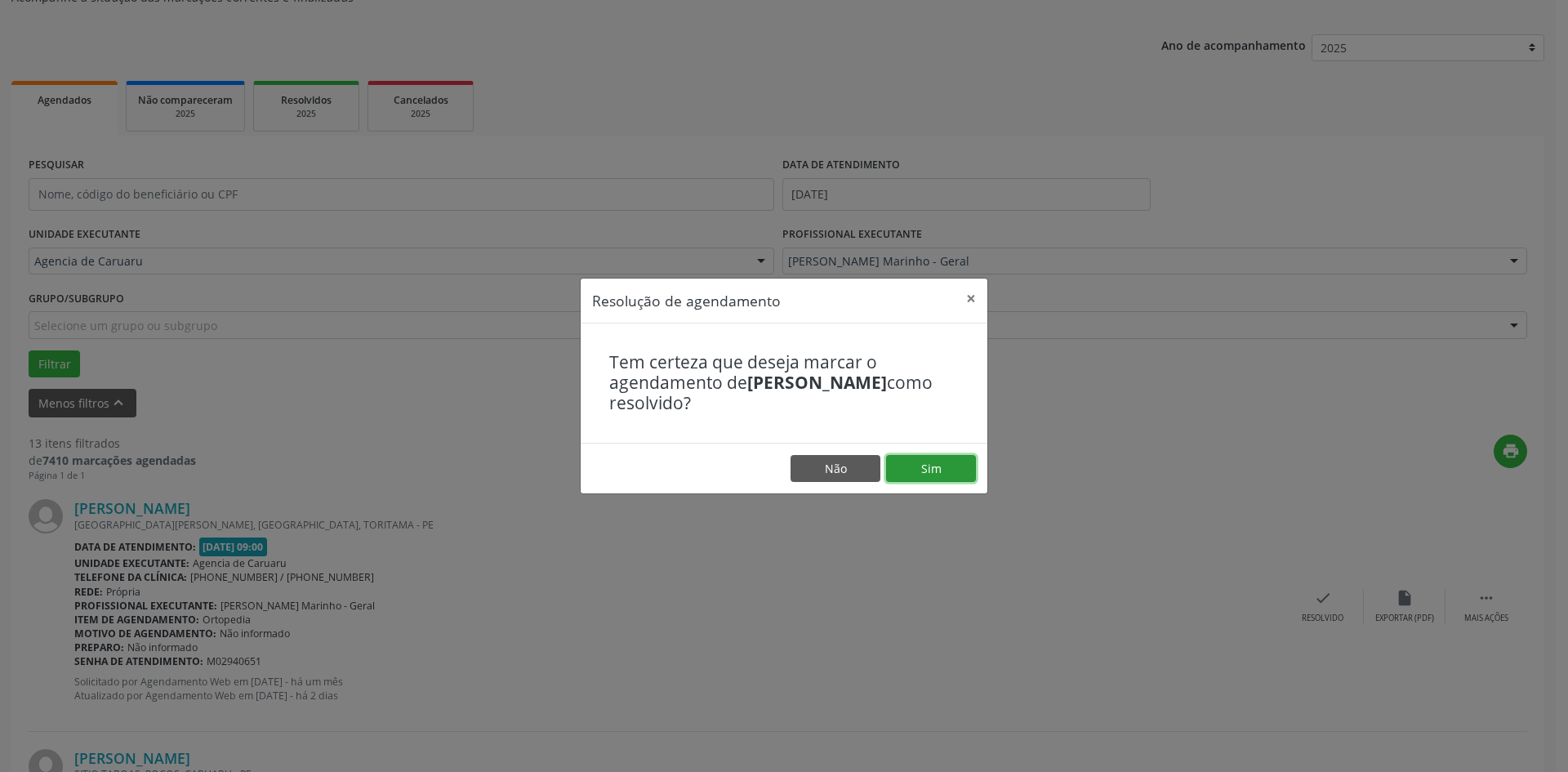
click at [946, 473] on button "Sim" at bounding box center [930, 468] width 90 height 28
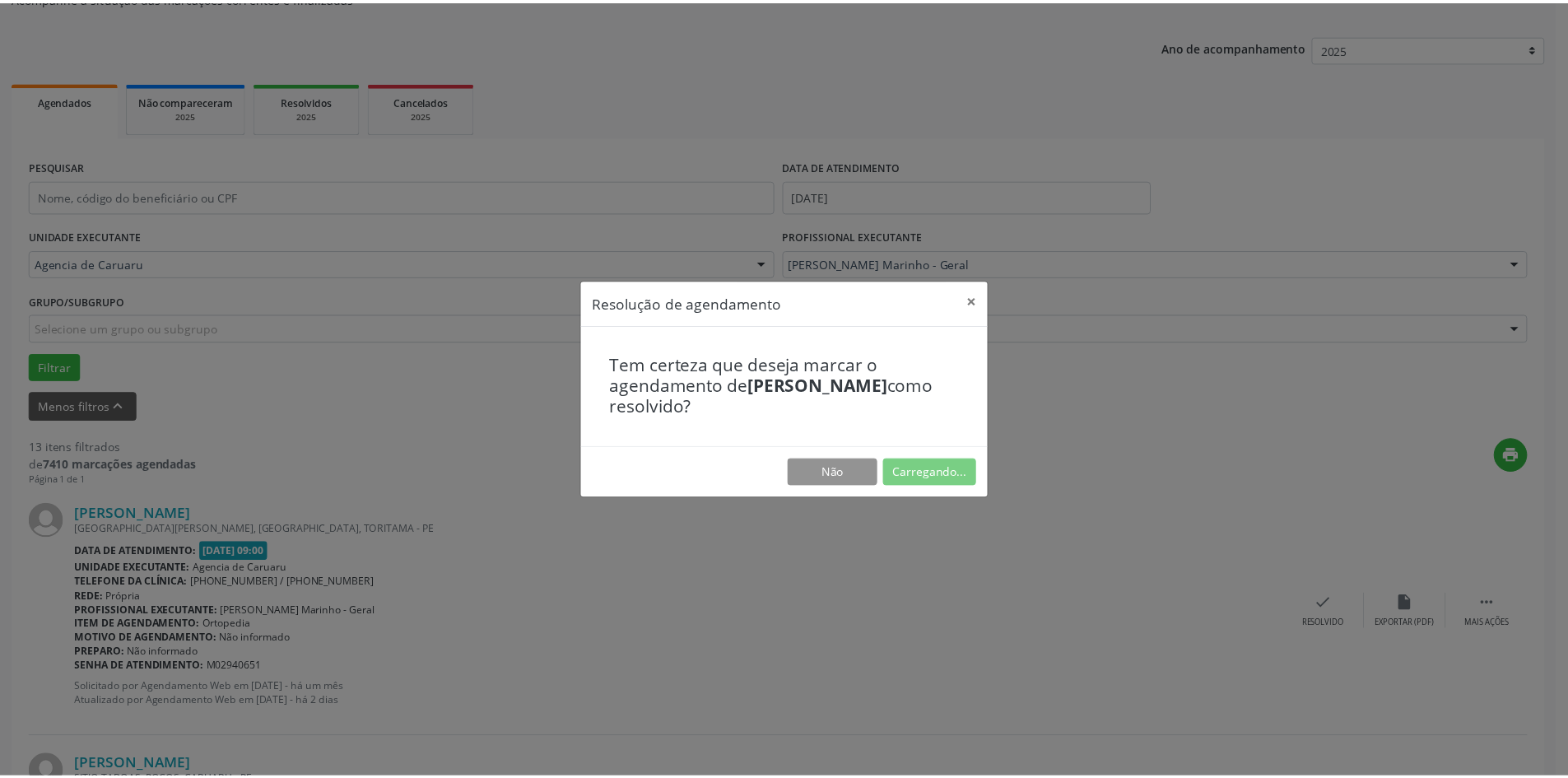
scroll to position [0, 0]
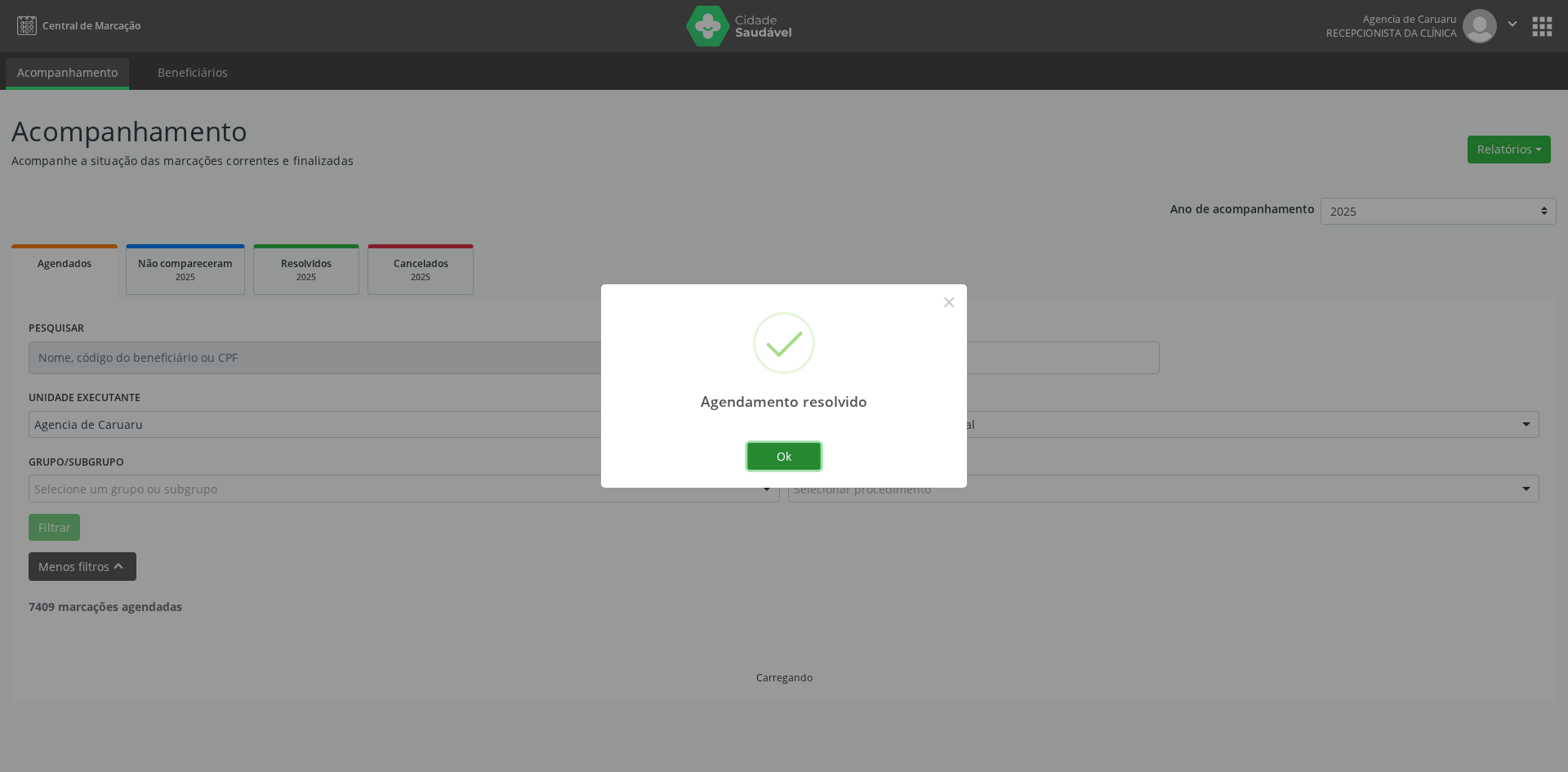
click at [784, 446] on button "Ok" at bounding box center [784, 456] width 73 height 28
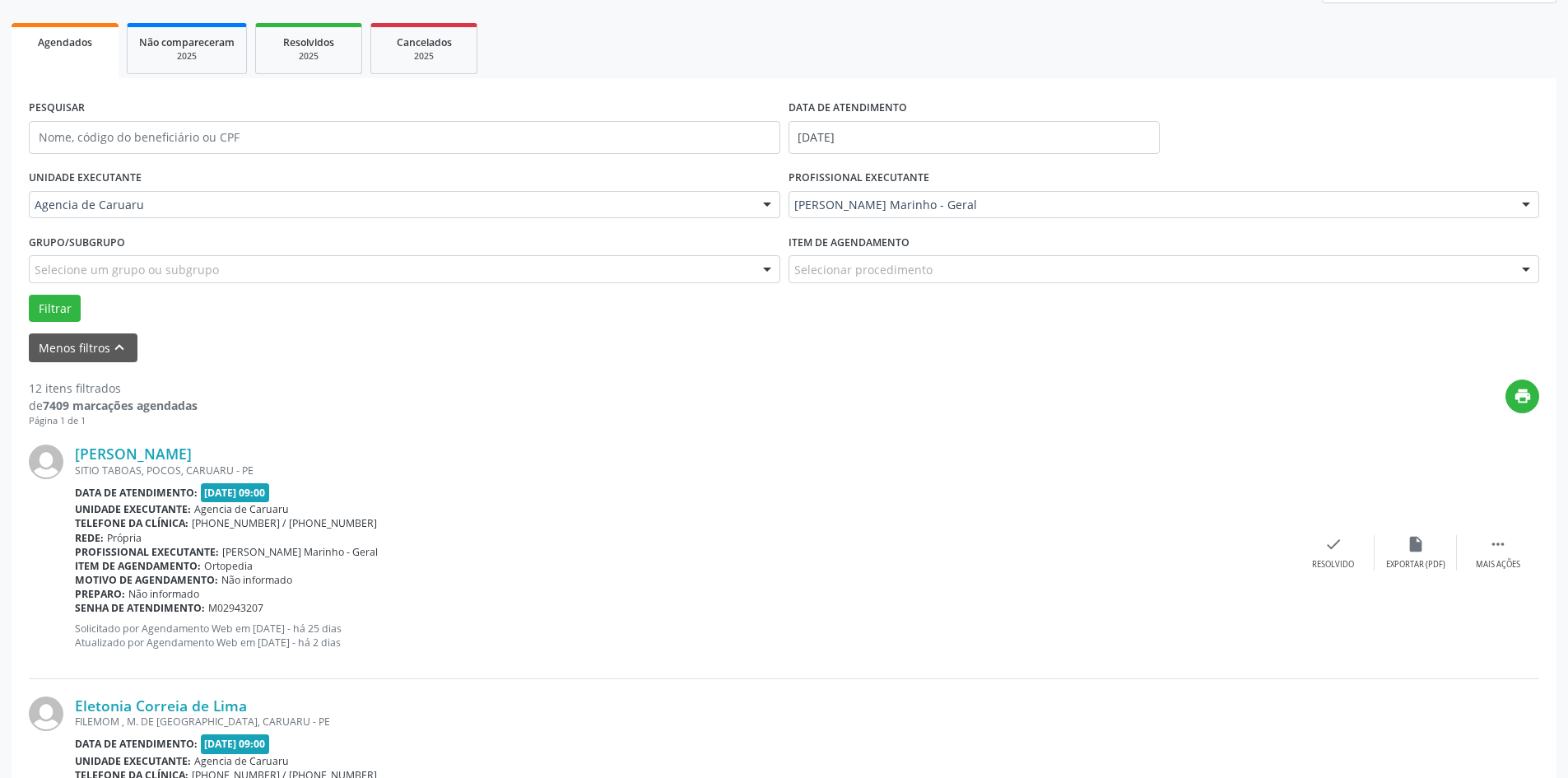
scroll to position [247, 0]
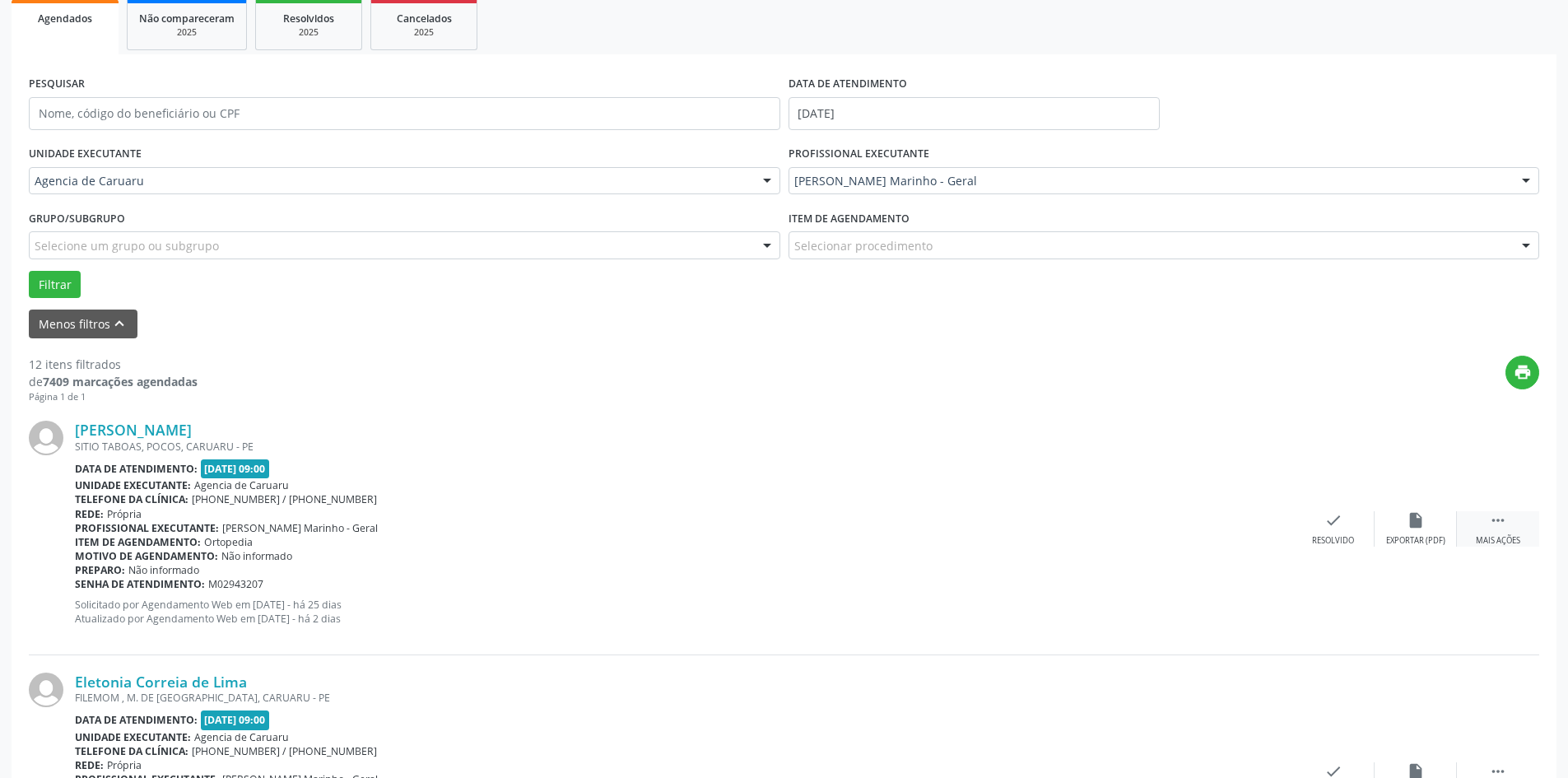
click at [1502, 529] on icon "" at bounding box center [1498, 519] width 18 height 18
click at [1433, 516] on div "alarm_off Não compareceu" at bounding box center [1415, 528] width 83 height 35
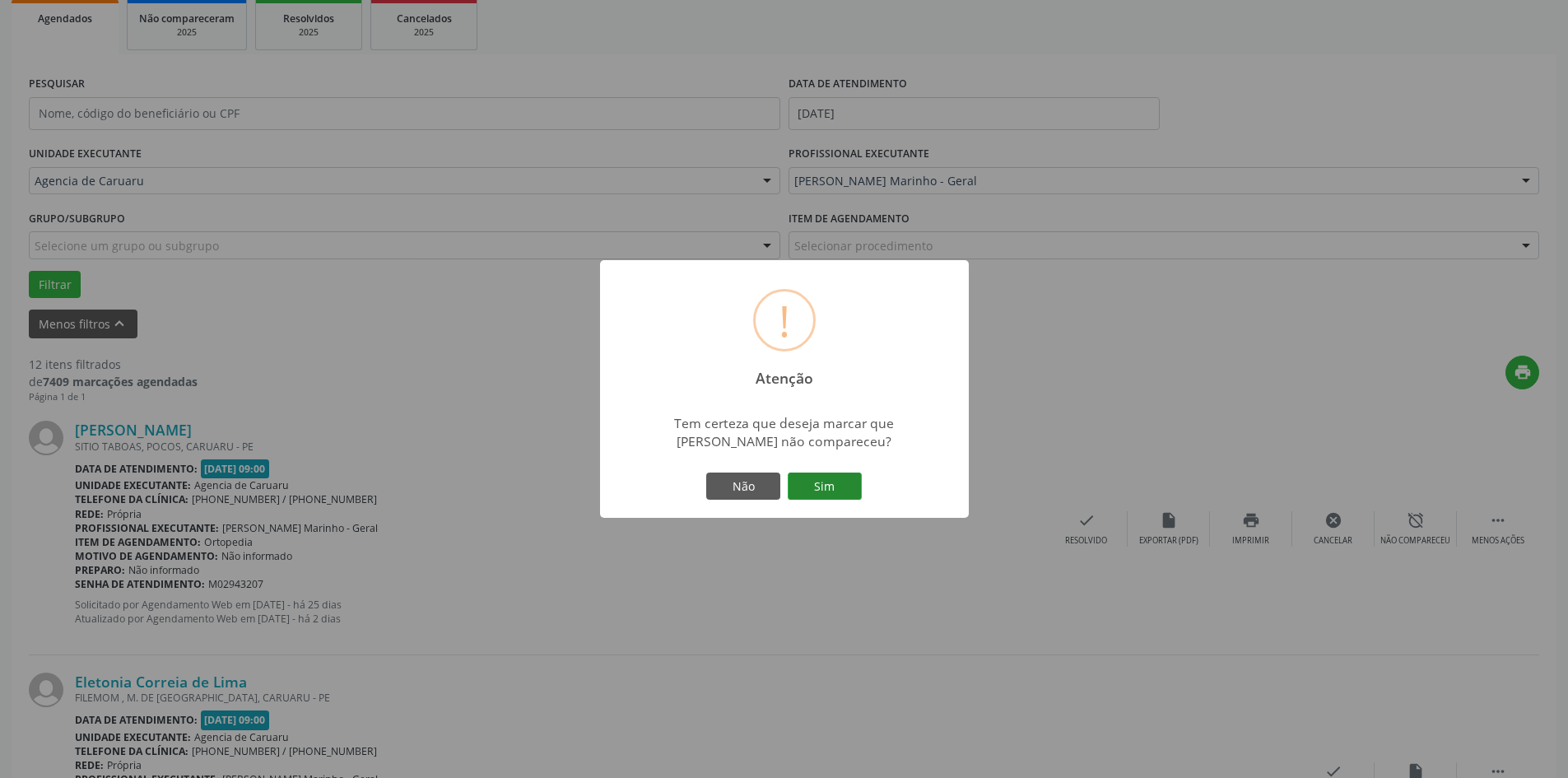
click at [828, 484] on button "Sim" at bounding box center [825, 486] width 74 height 28
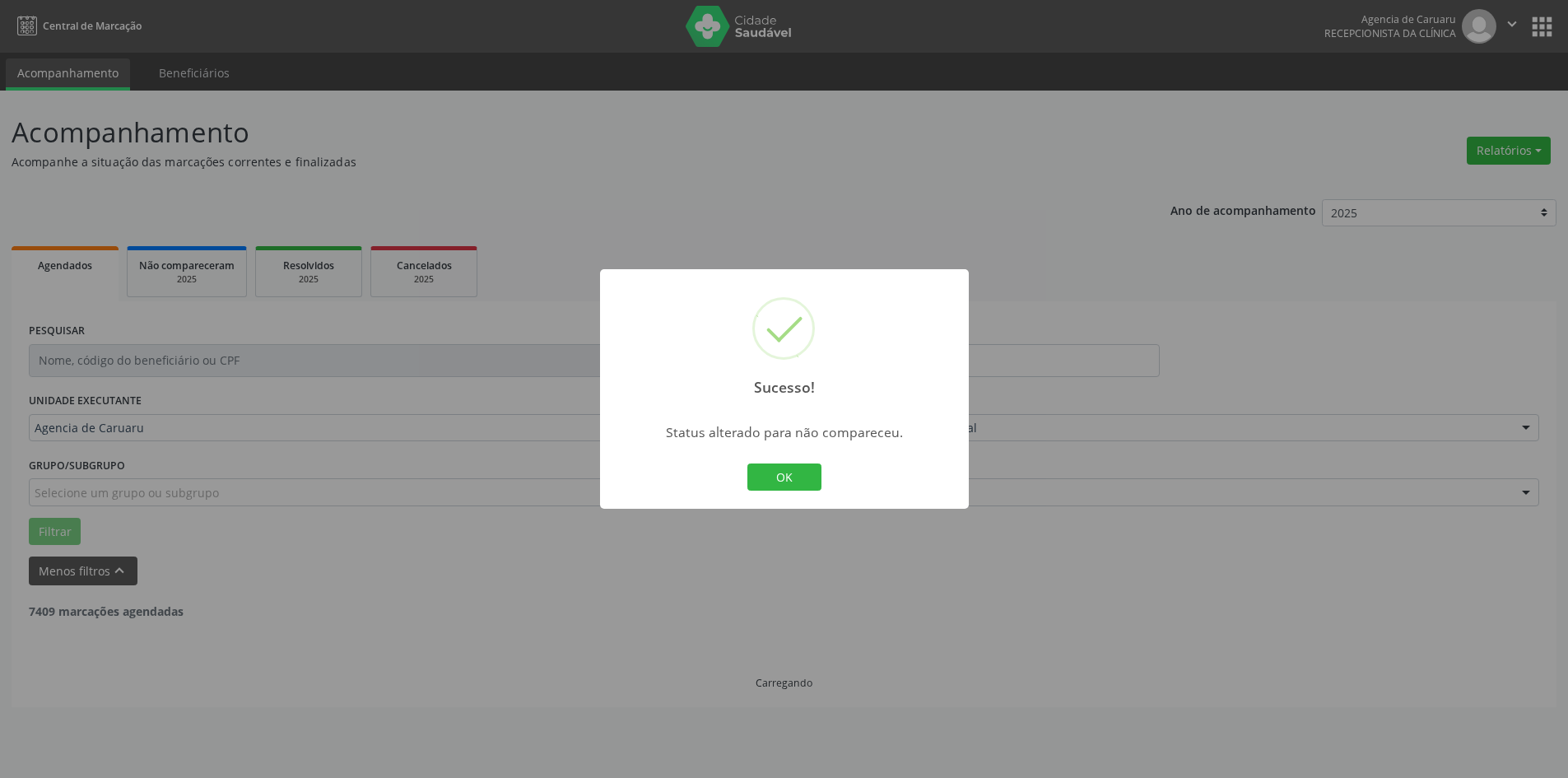
scroll to position [0, 0]
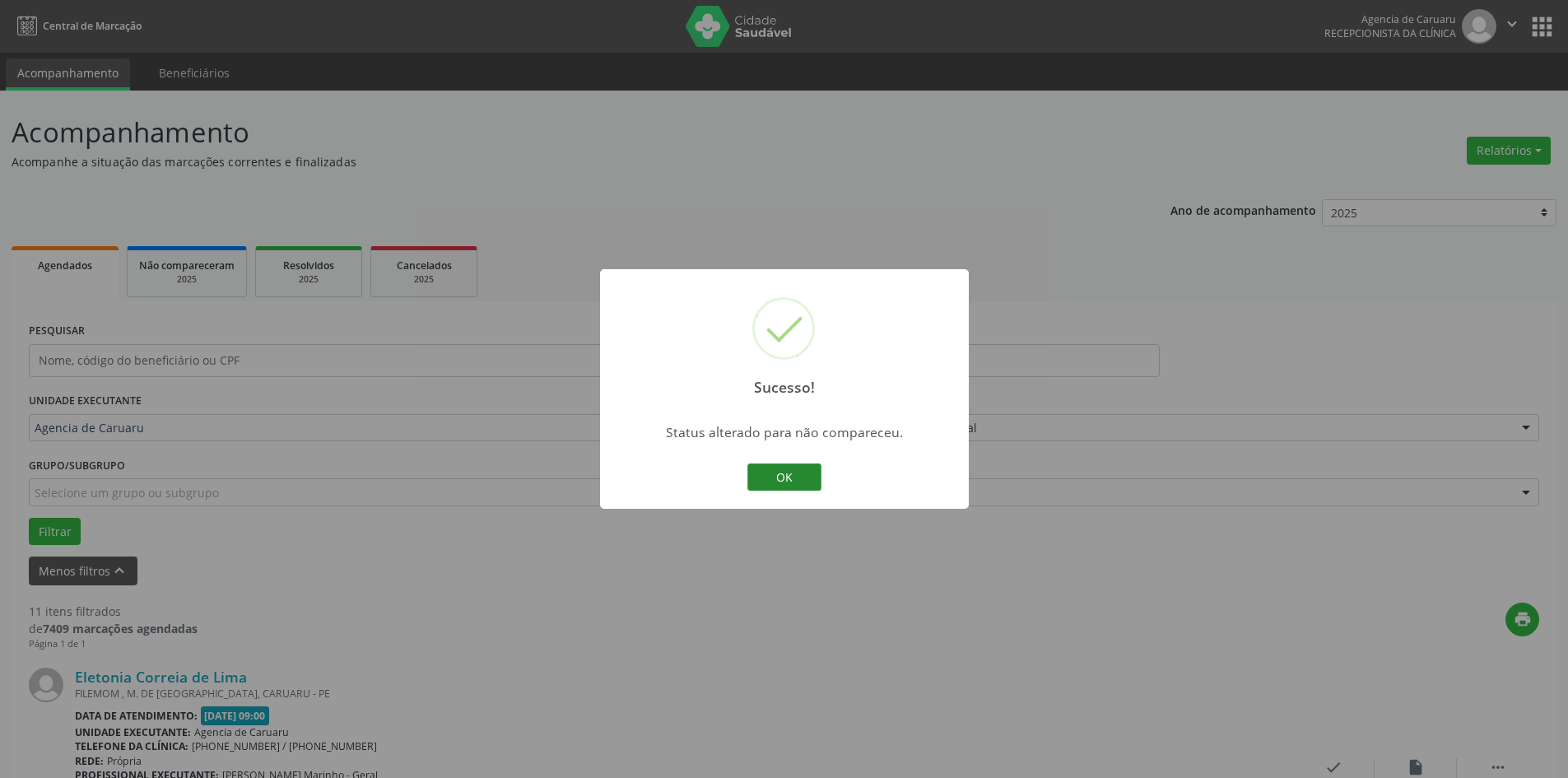
click at [795, 477] on button "OK" at bounding box center [784, 477] width 74 height 28
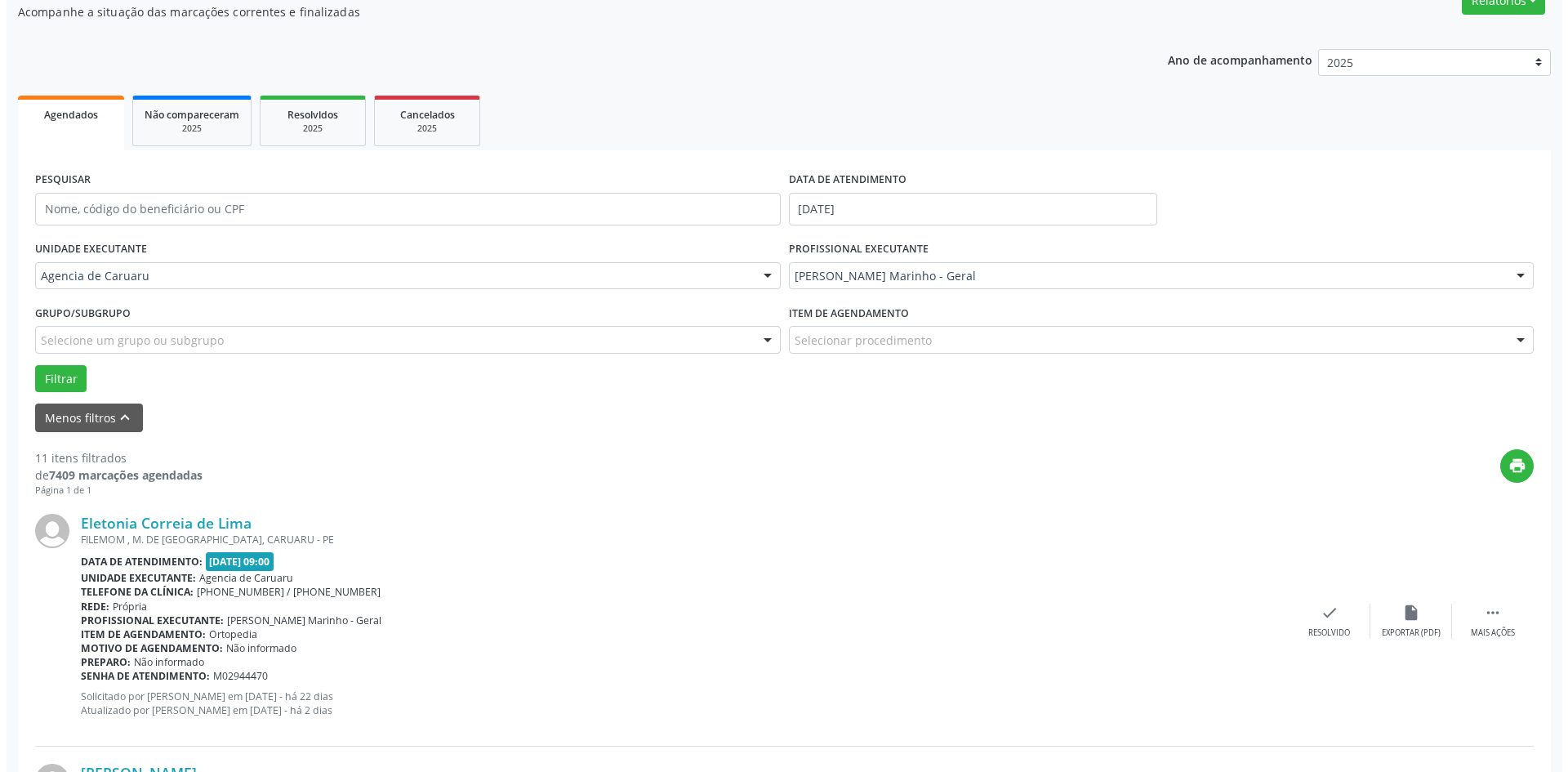
scroll to position [163, 0]
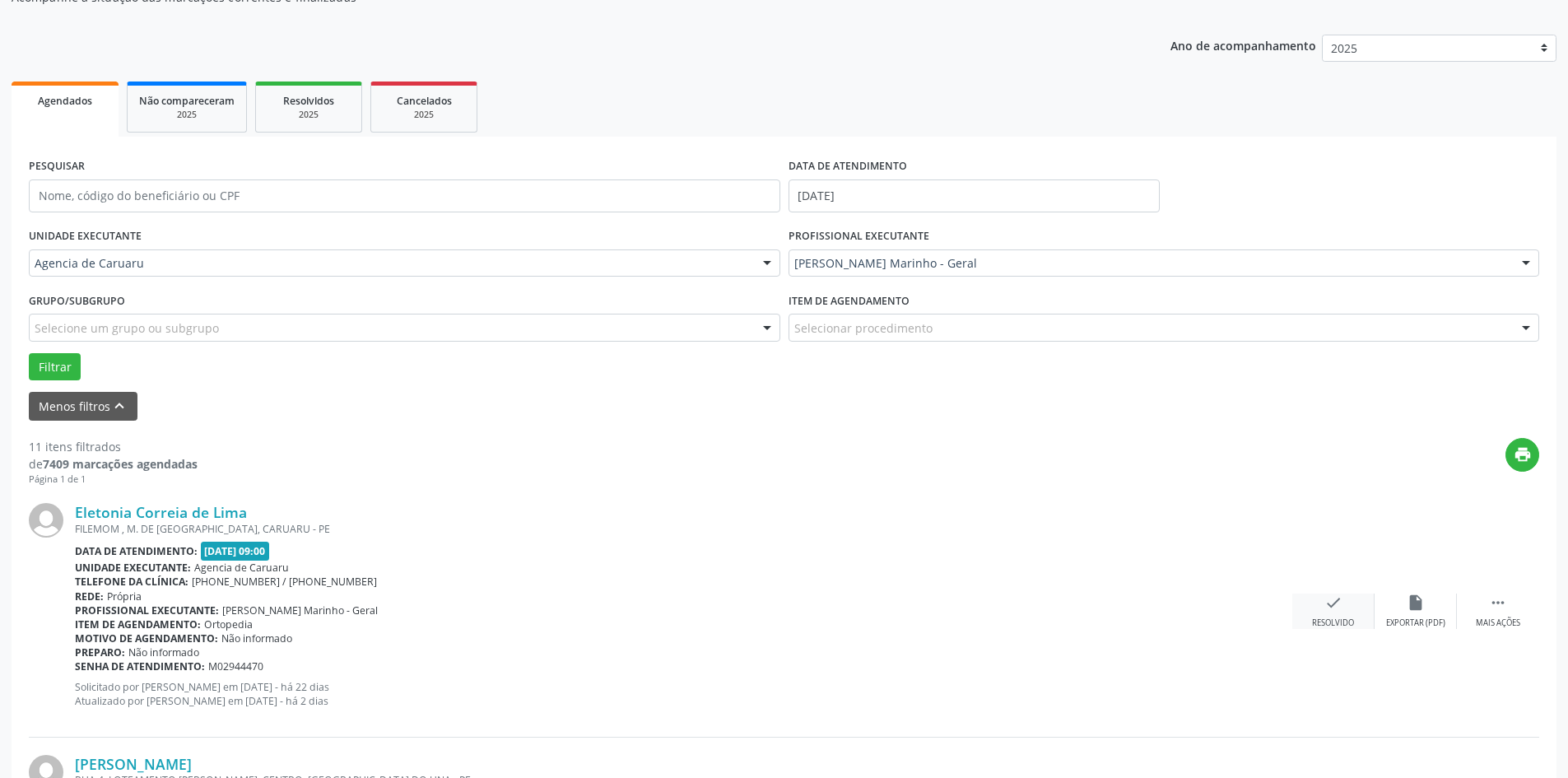
click at [1334, 613] on div "check Resolvido" at bounding box center [1333, 611] width 83 height 35
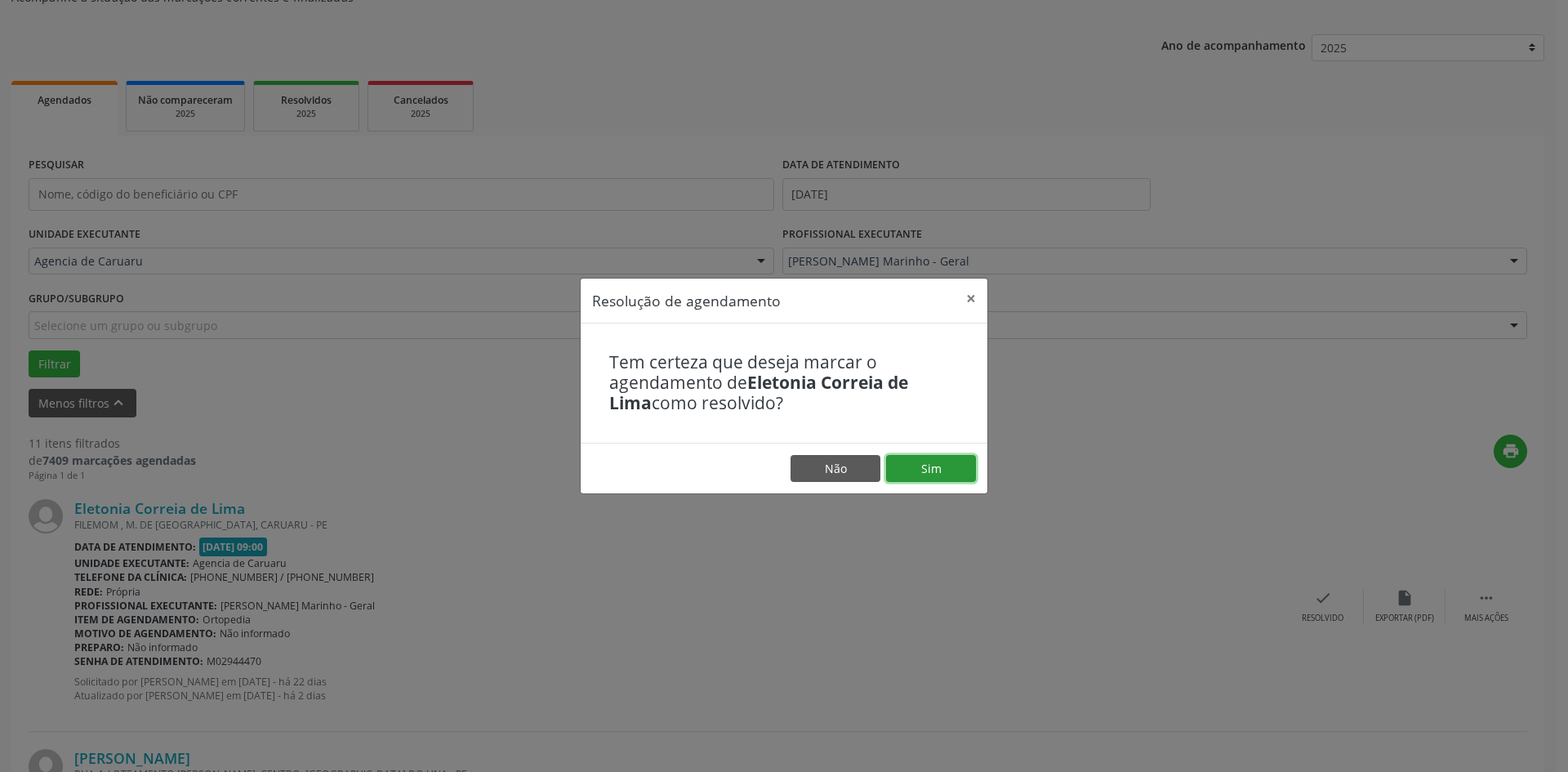
click at [937, 464] on button "Sim" at bounding box center [930, 468] width 90 height 28
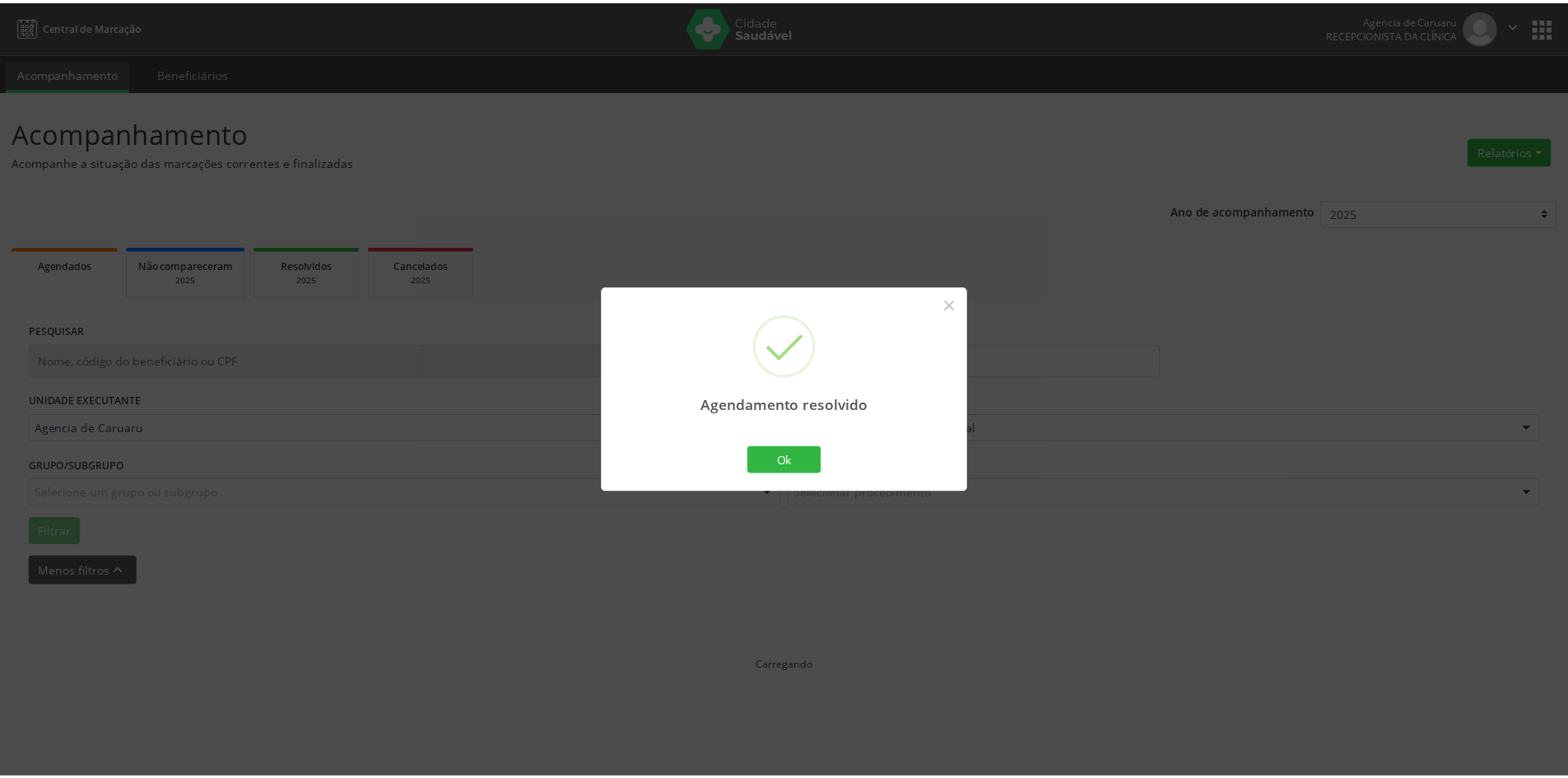
scroll to position [0, 0]
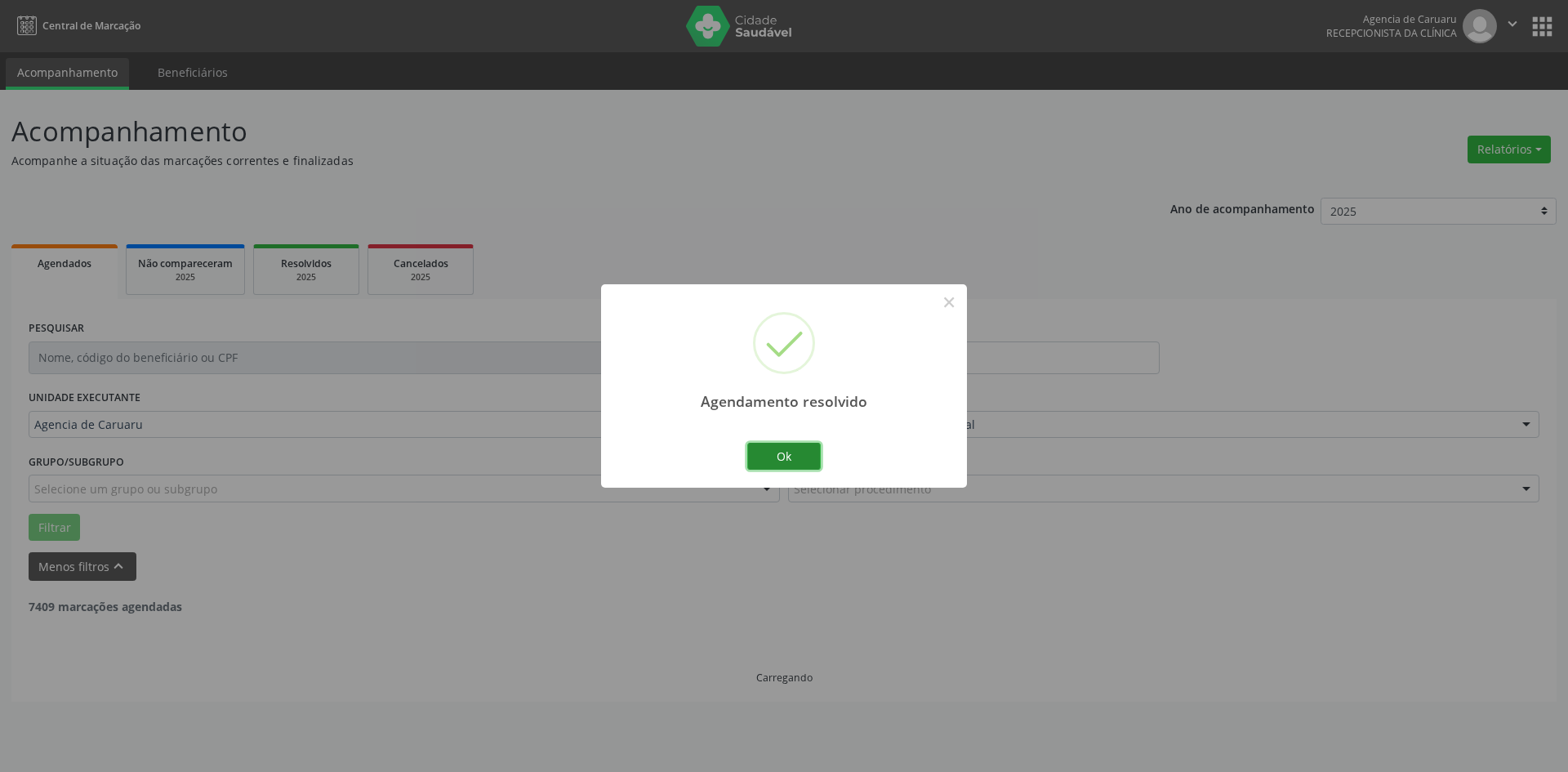
click at [785, 454] on button "Ok" at bounding box center [784, 456] width 73 height 28
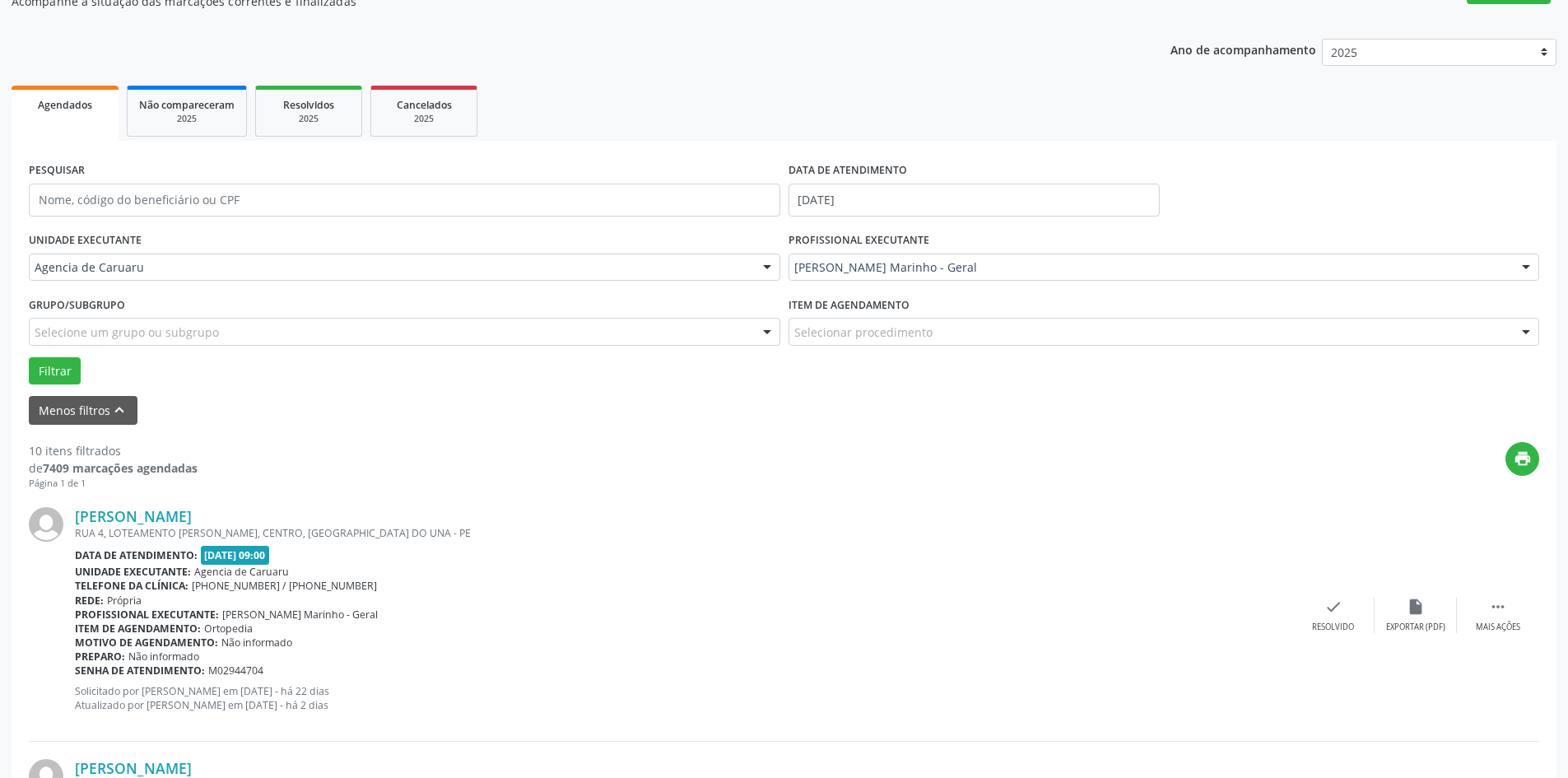
scroll to position [164, 0]
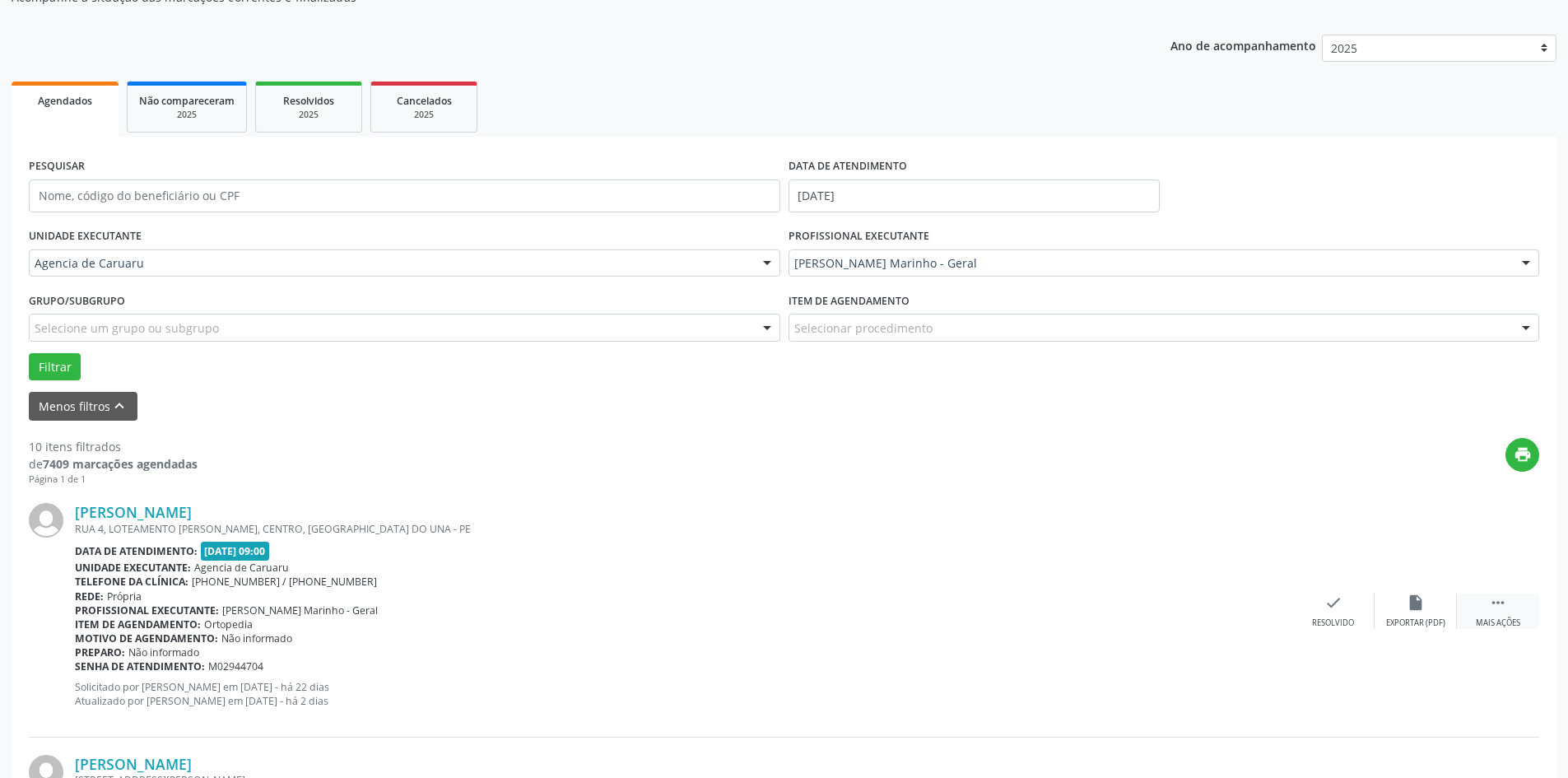
drag, startPoint x: 1498, startPoint y: 602, endPoint x: 1471, endPoint y: 600, distance: 27.1
click at [1498, 601] on icon "" at bounding box center [1498, 602] width 18 height 18
click at [1439, 603] on div "alarm_off Não compareceu" at bounding box center [1415, 611] width 83 height 35
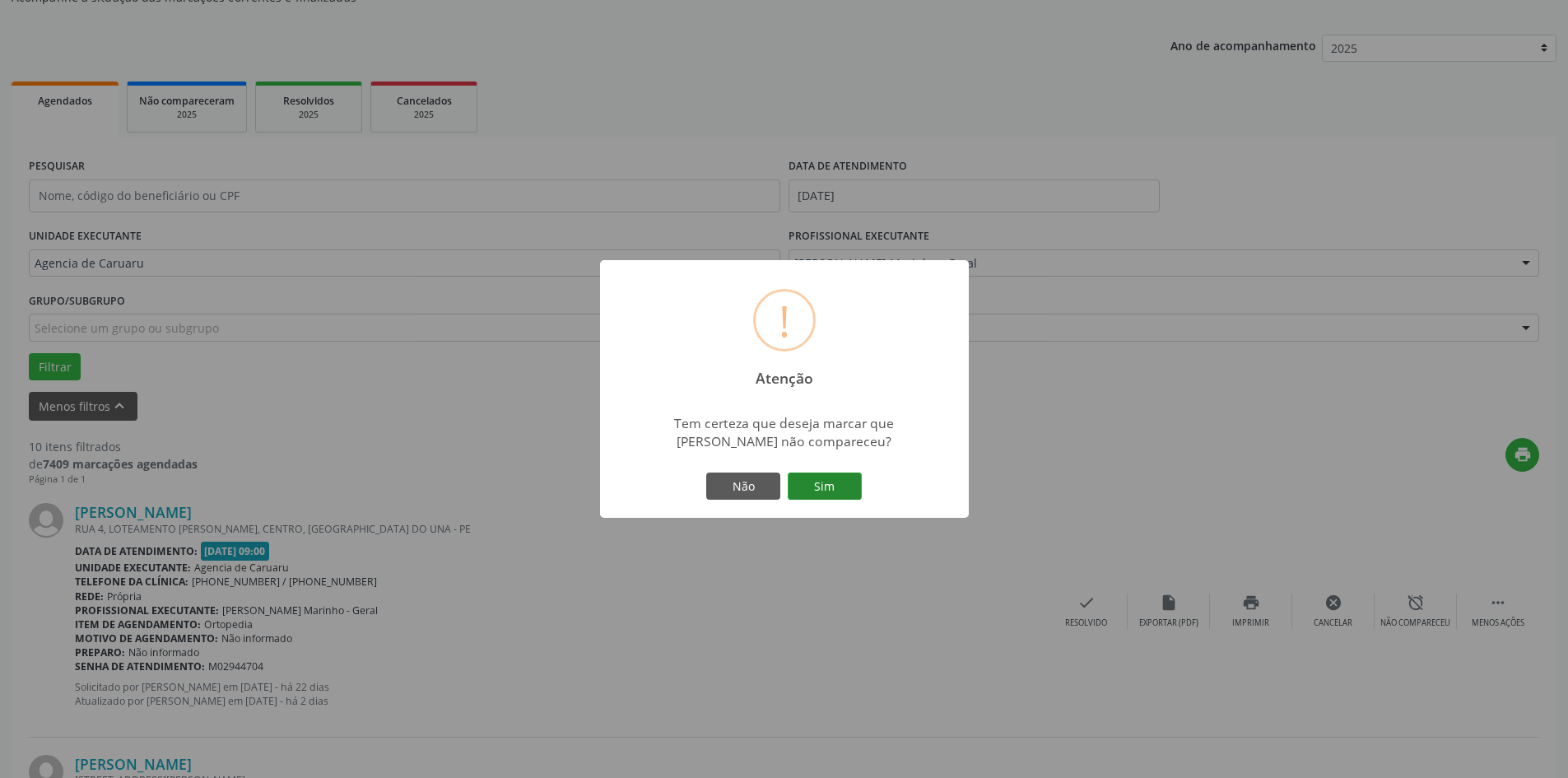
click at [826, 495] on button "Sim" at bounding box center [825, 486] width 74 height 28
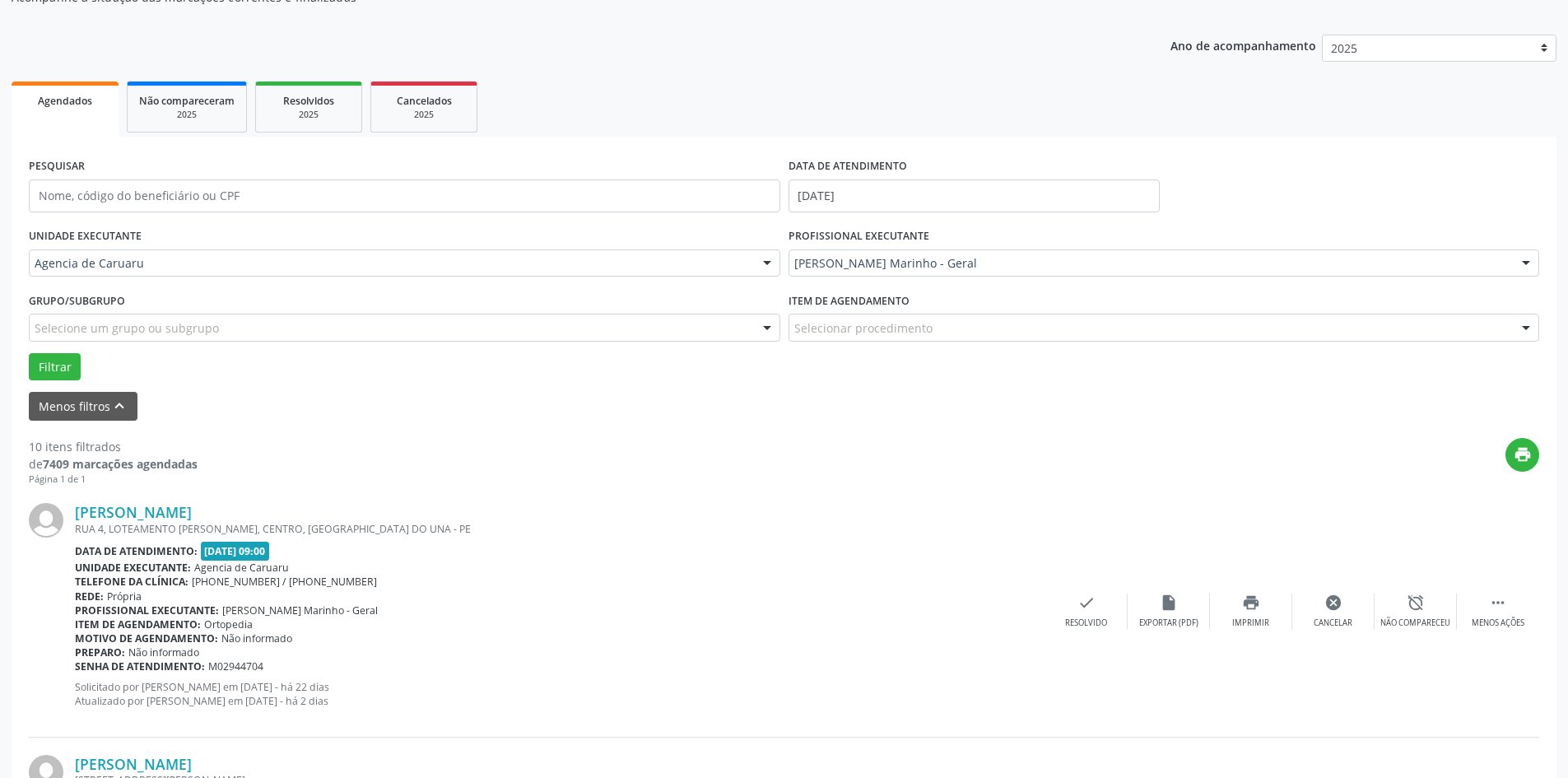
scroll to position [0, 0]
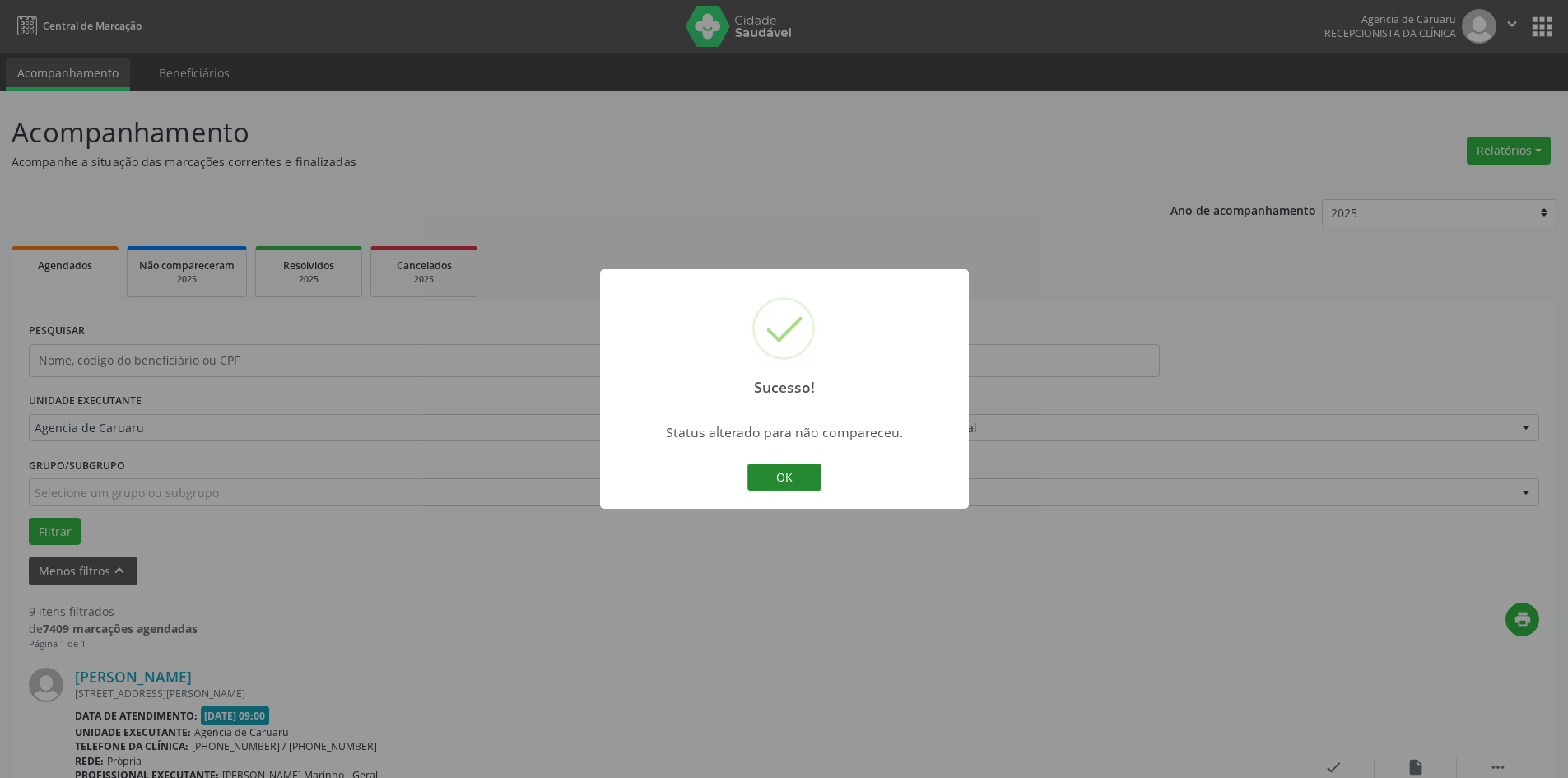
click at [790, 468] on button "OK" at bounding box center [784, 477] width 74 height 28
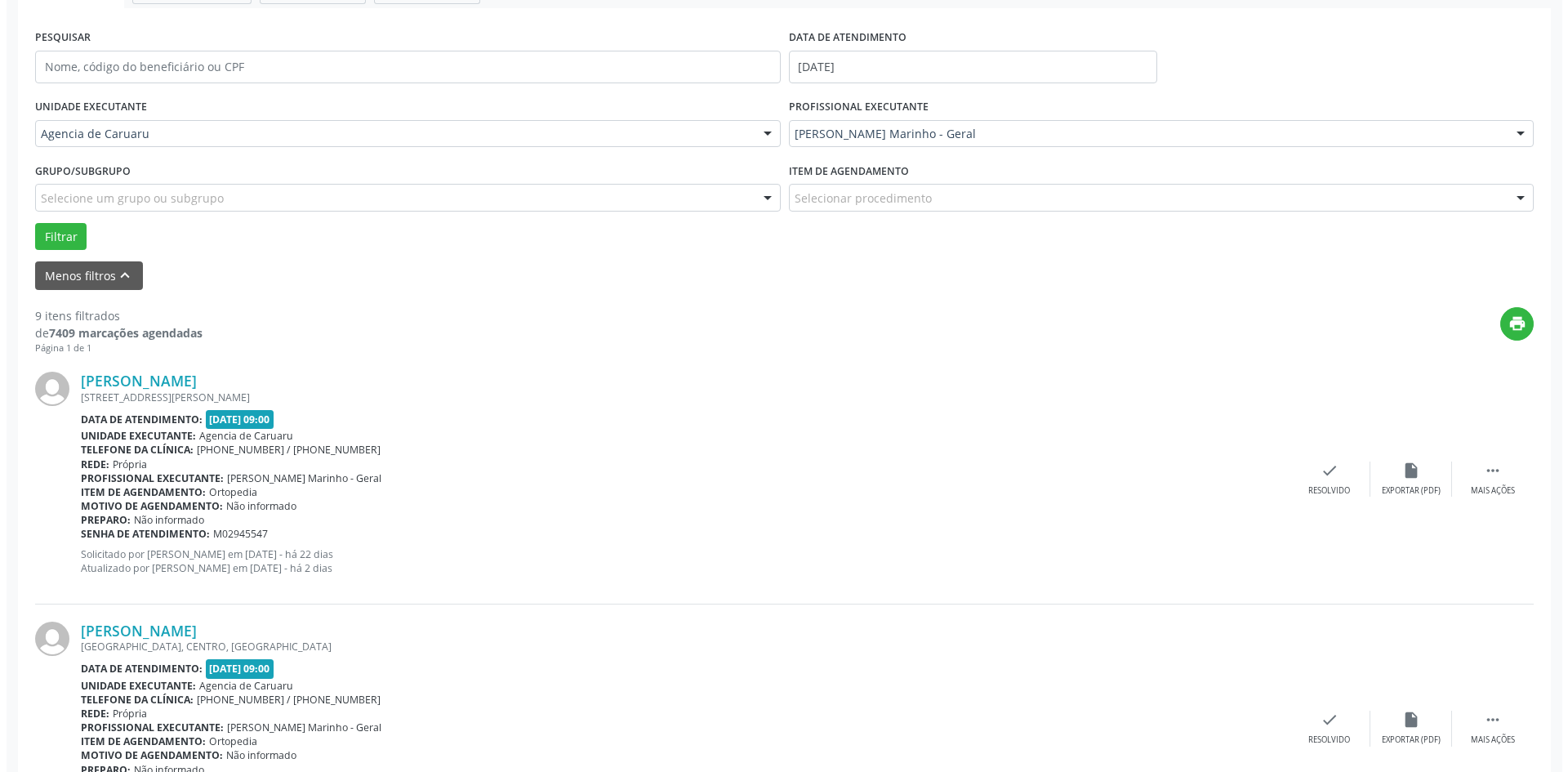
scroll to position [326, 0]
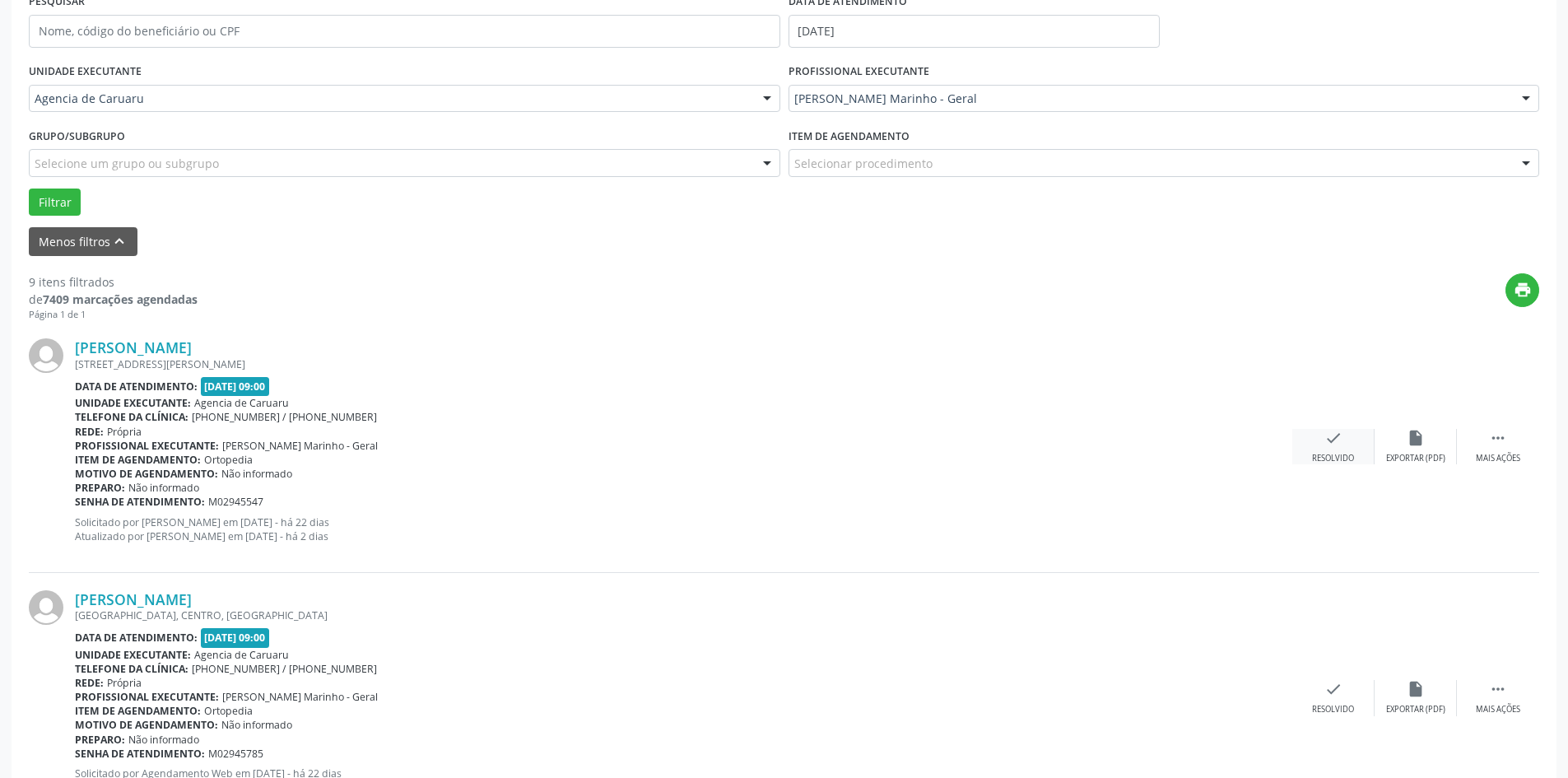
click at [1337, 441] on icon "check" at bounding box center [1333, 438] width 18 height 18
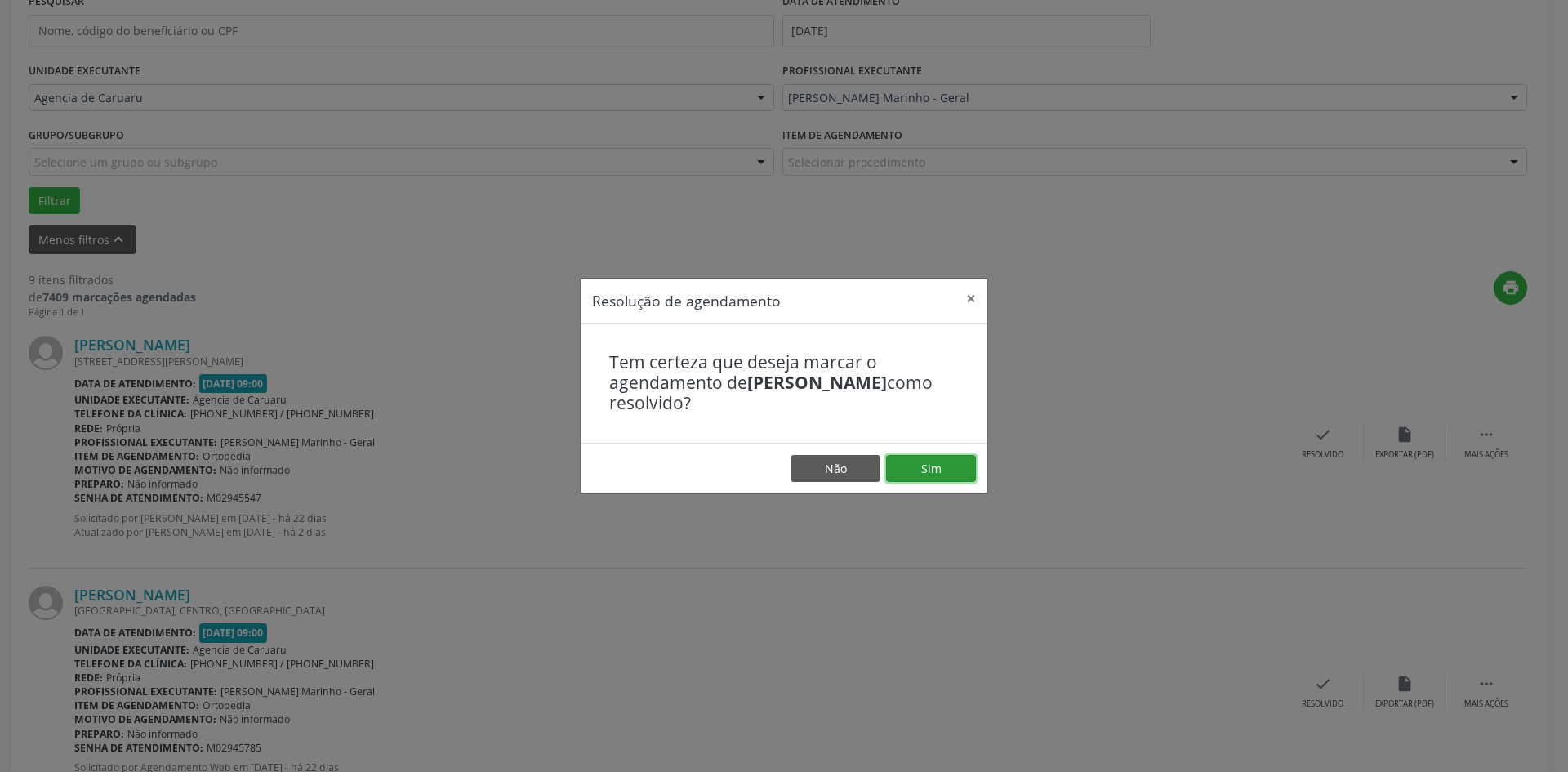
click at [948, 466] on button "Sim" at bounding box center [930, 468] width 90 height 28
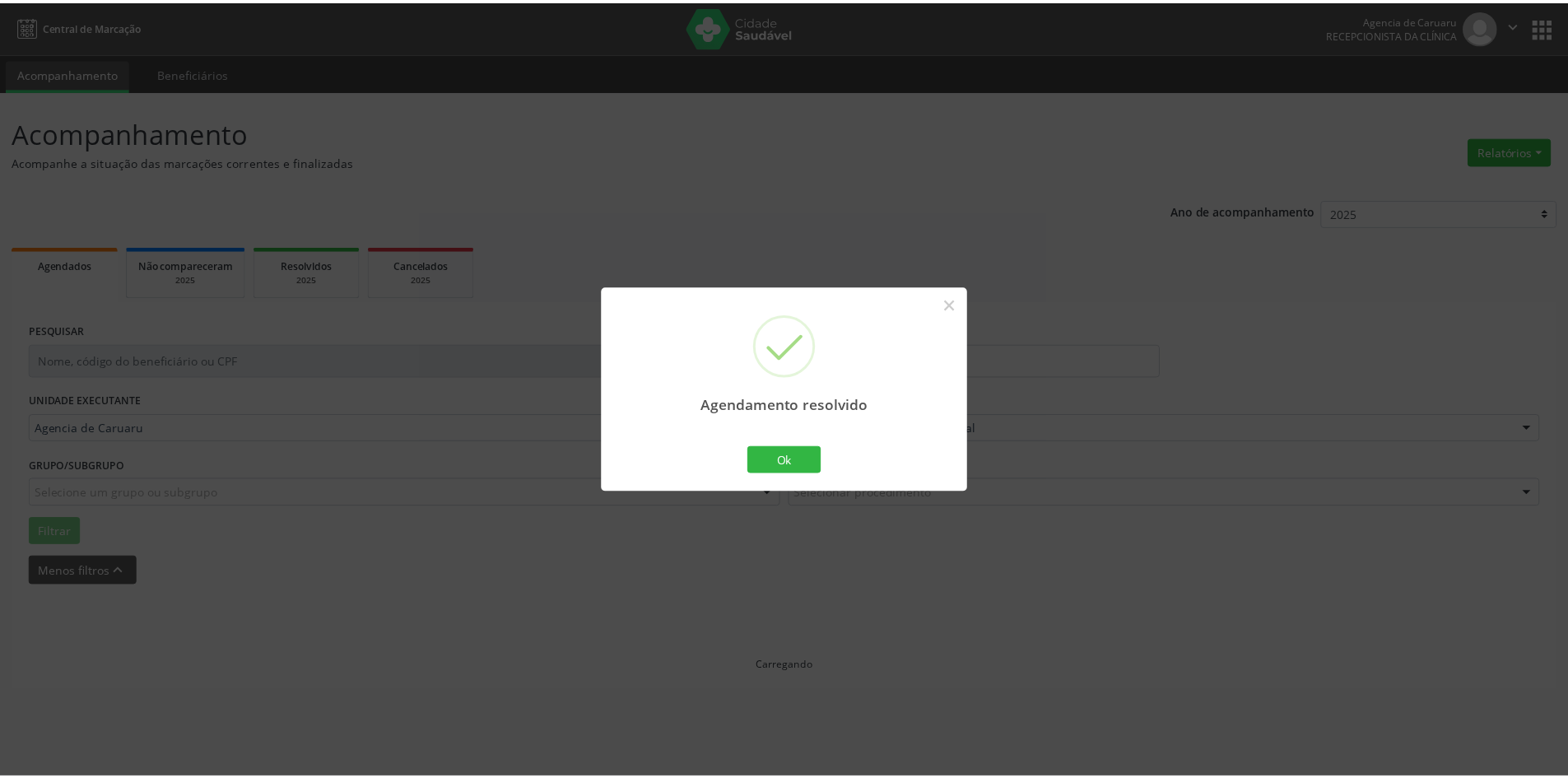
scroll to position [0, 0]
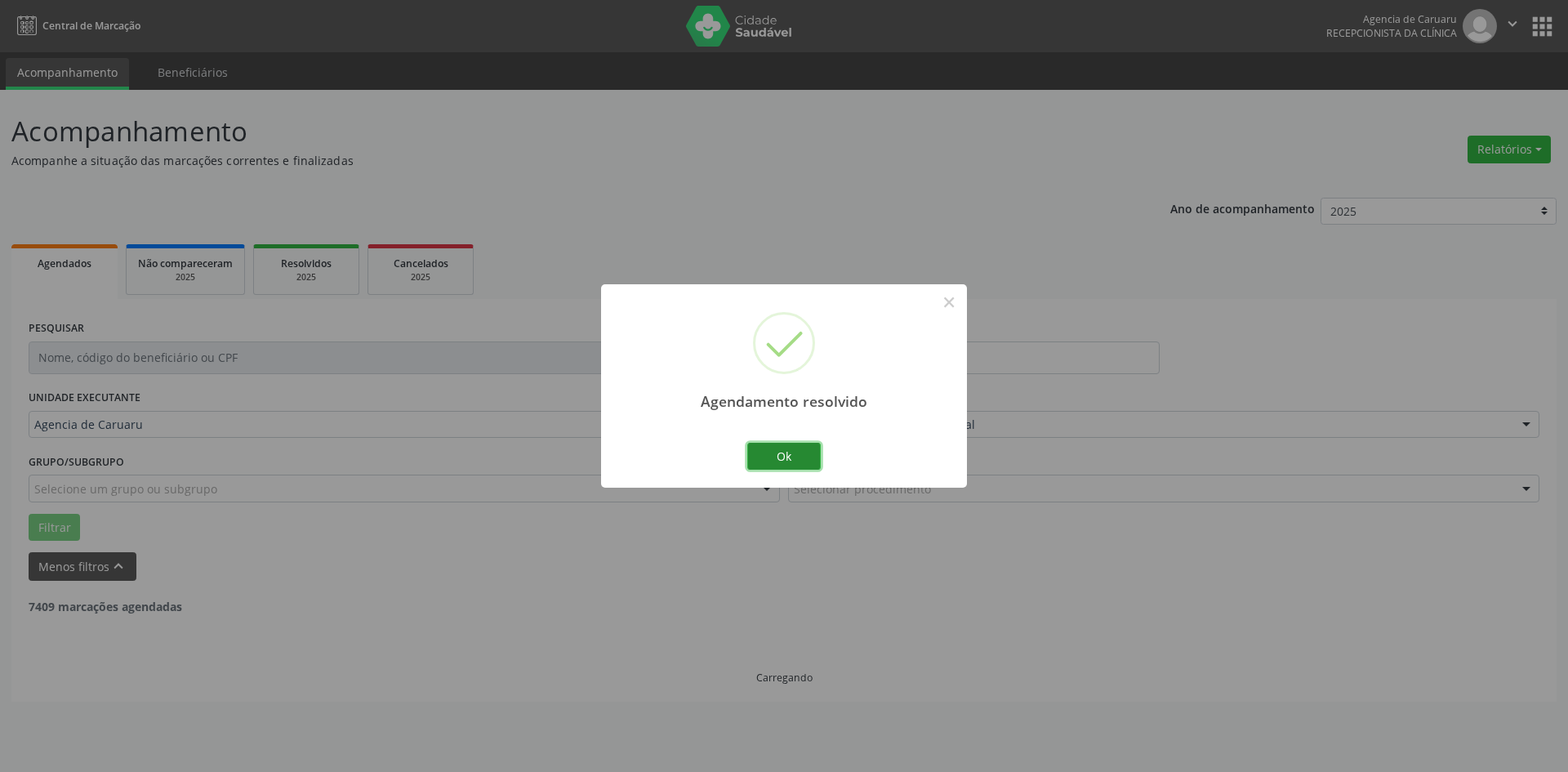
click at [799, 450] on button "Ok" at bounding box center [784, 456] width 73 height 28
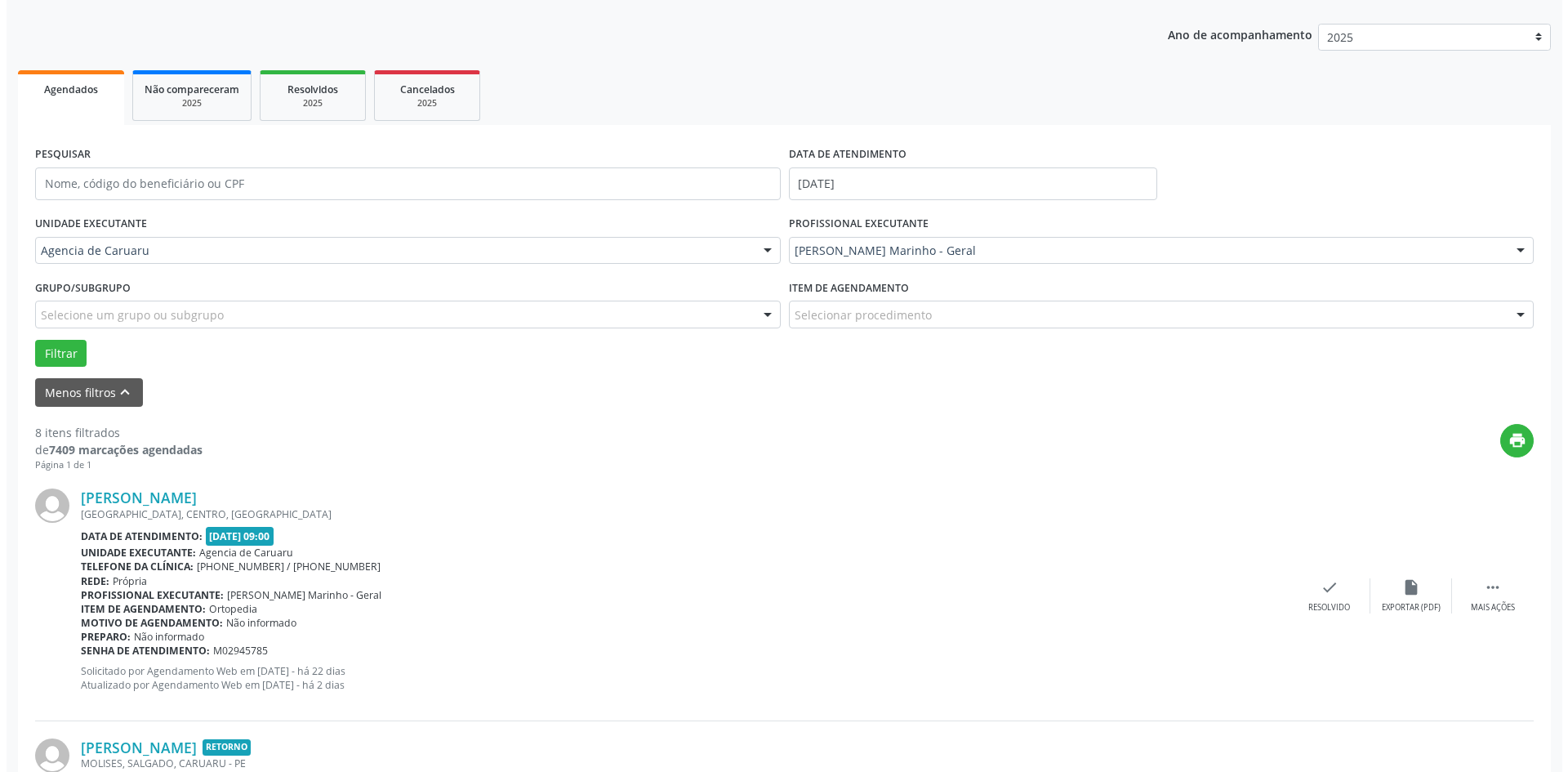
scroll to position [245, 0]
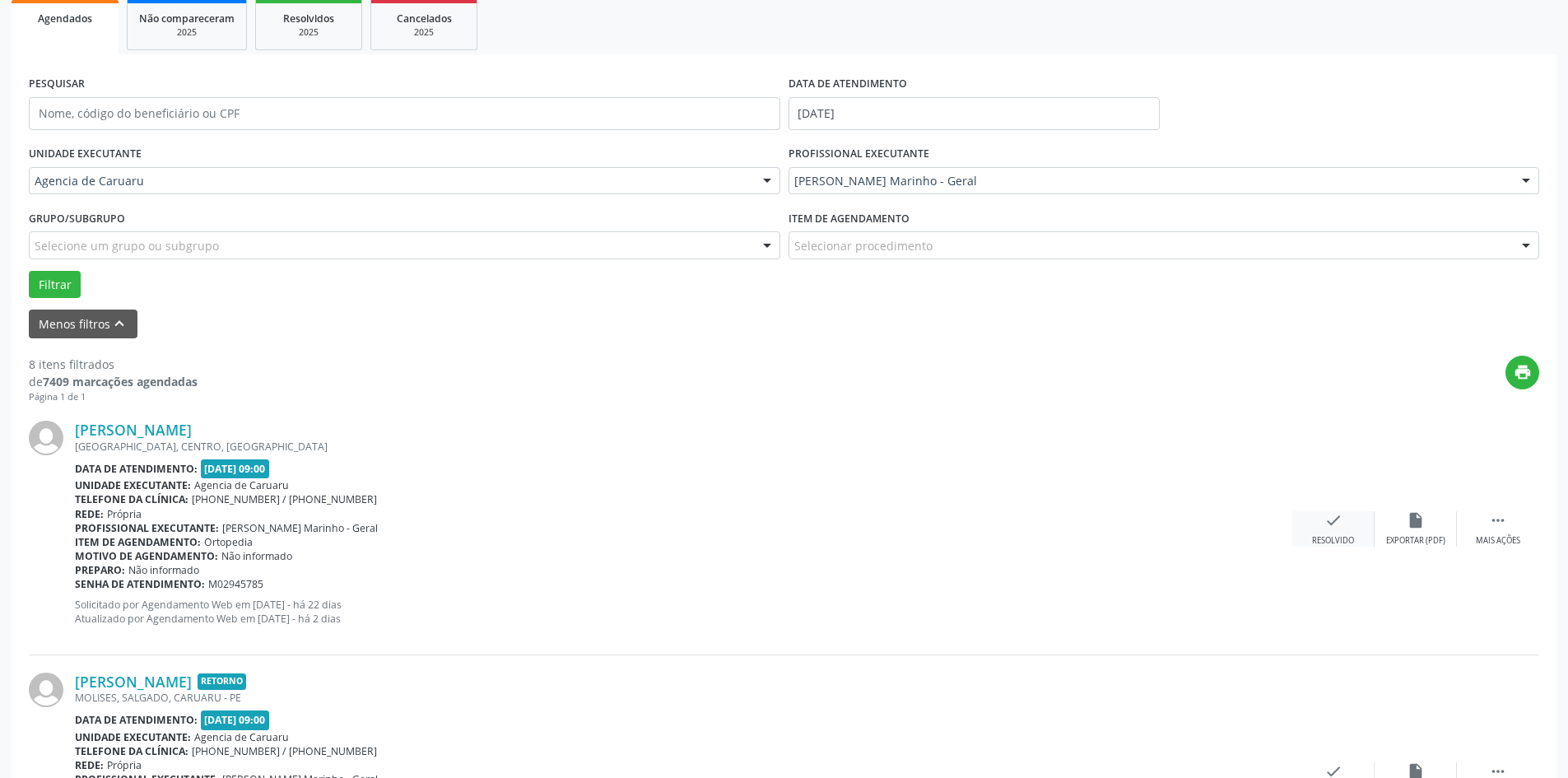
click at [1328, 518] on icon "check" at bounding box center [1333, 519] width 18 height 18
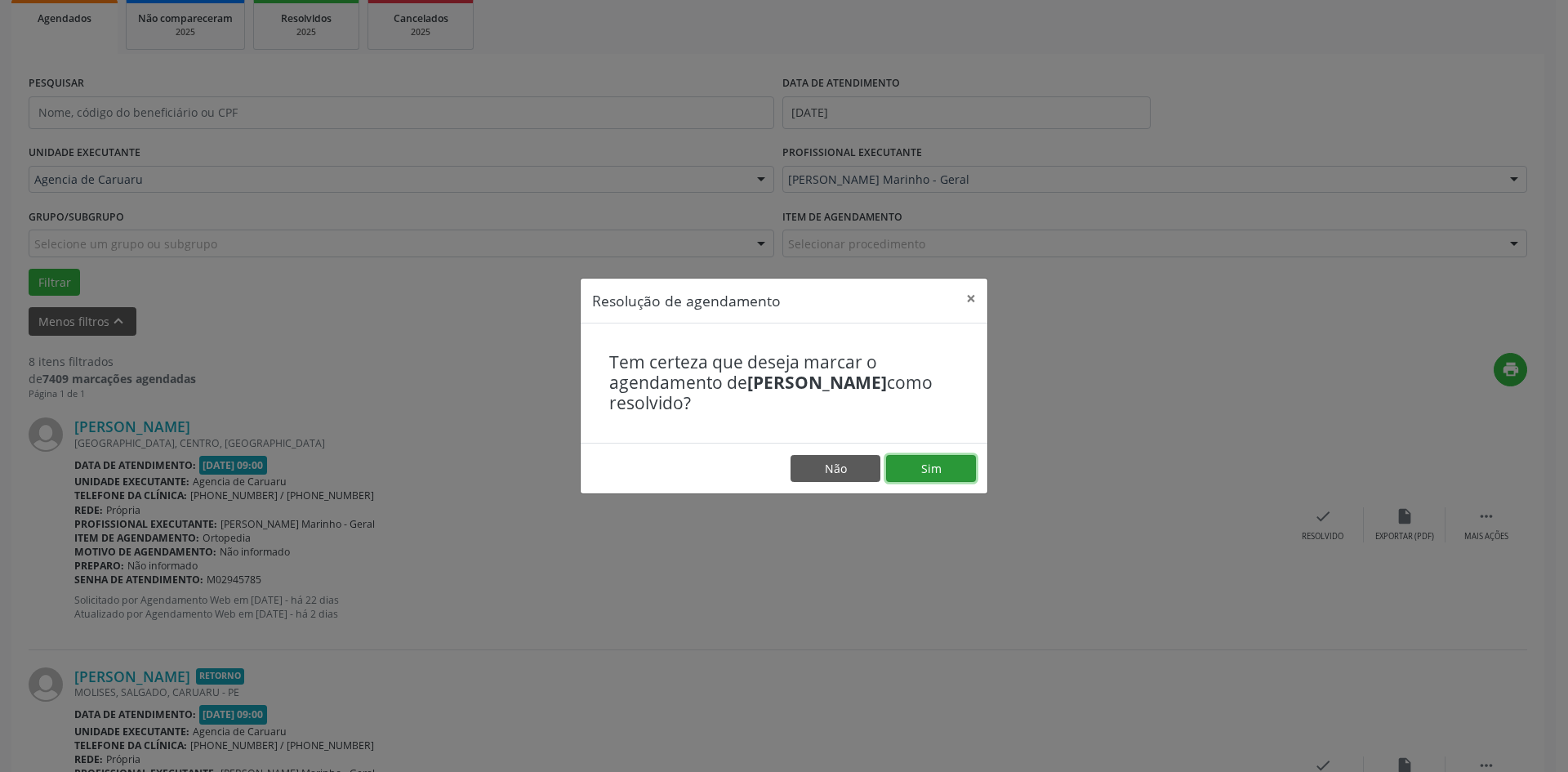
click at [950, 457] on button "Sim" at bounding box center [930, 468] width 90 height 28
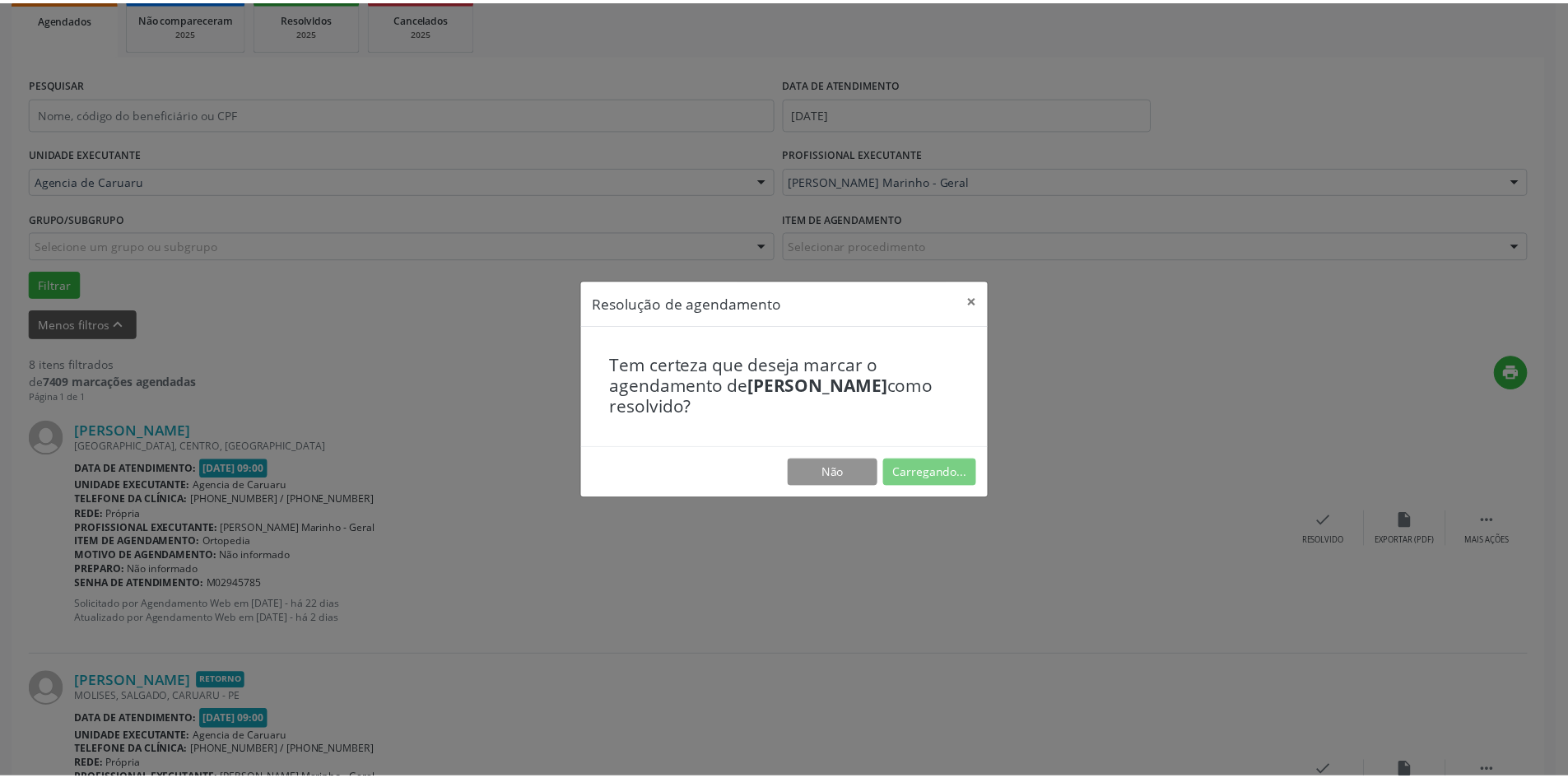
scroll to position [0, 0]
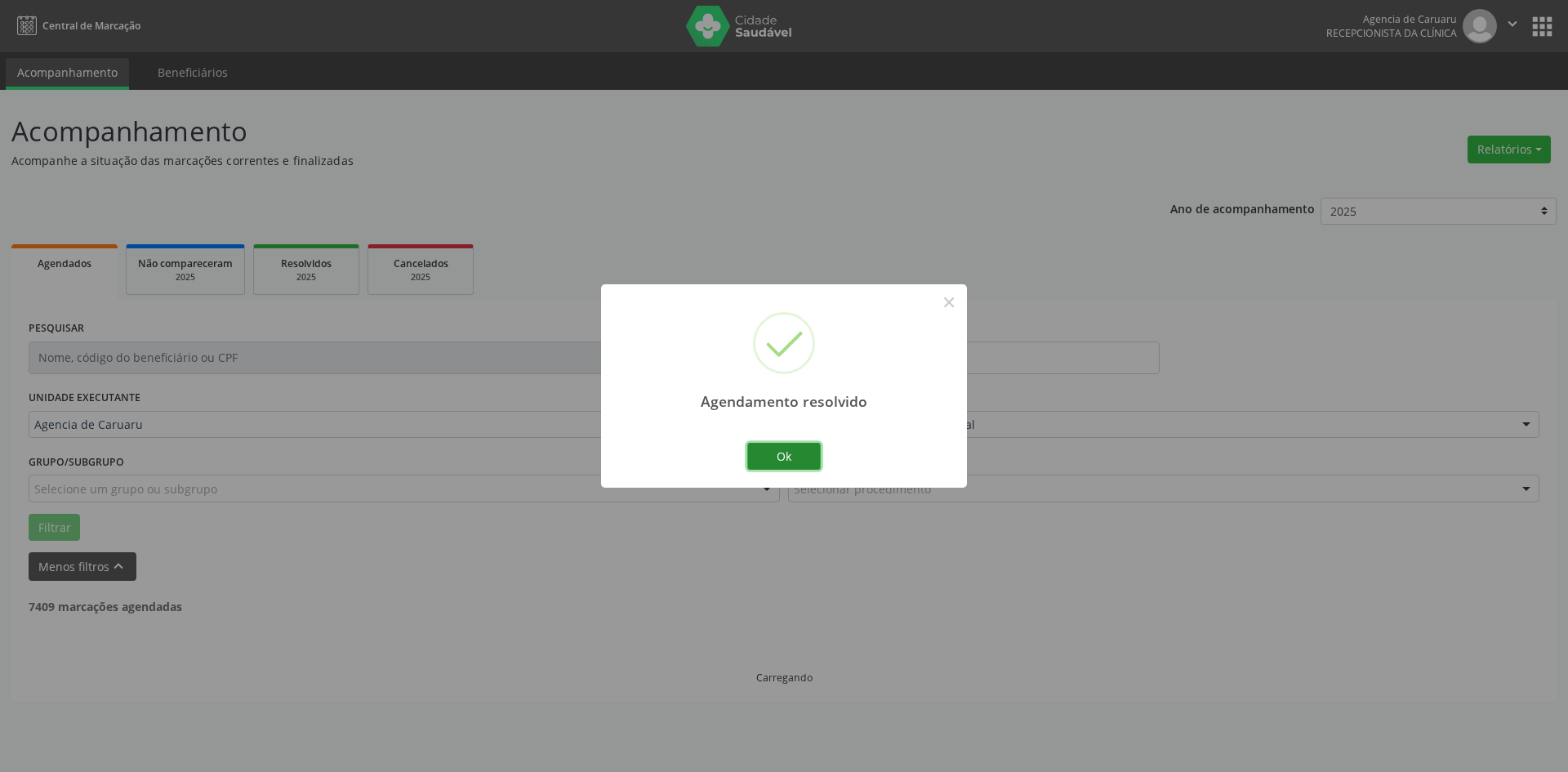
click at [813, 448] on button "Ok" at bounding box center [784, 456] width 73 height 28
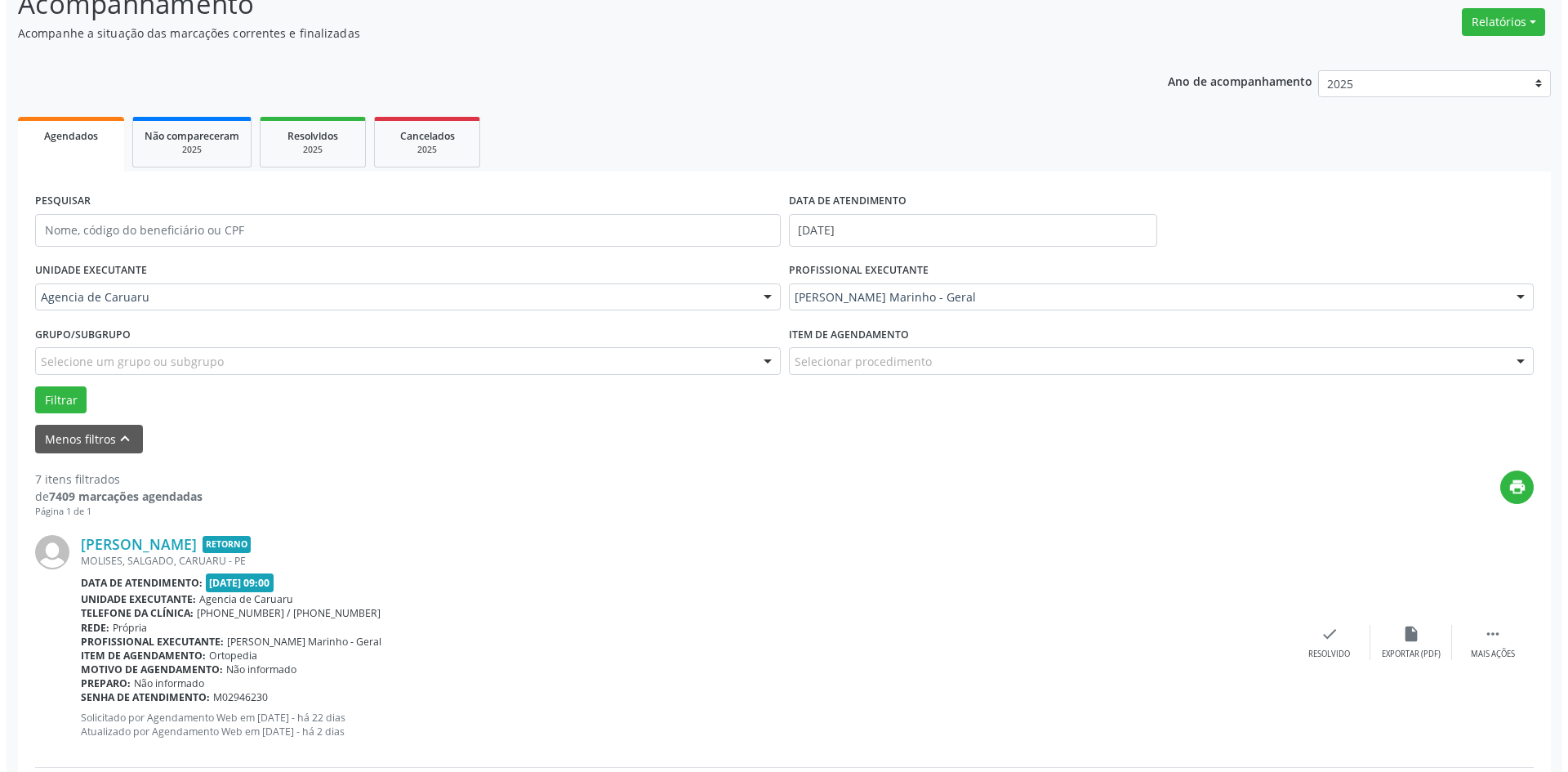
scroll to position [163, 0]
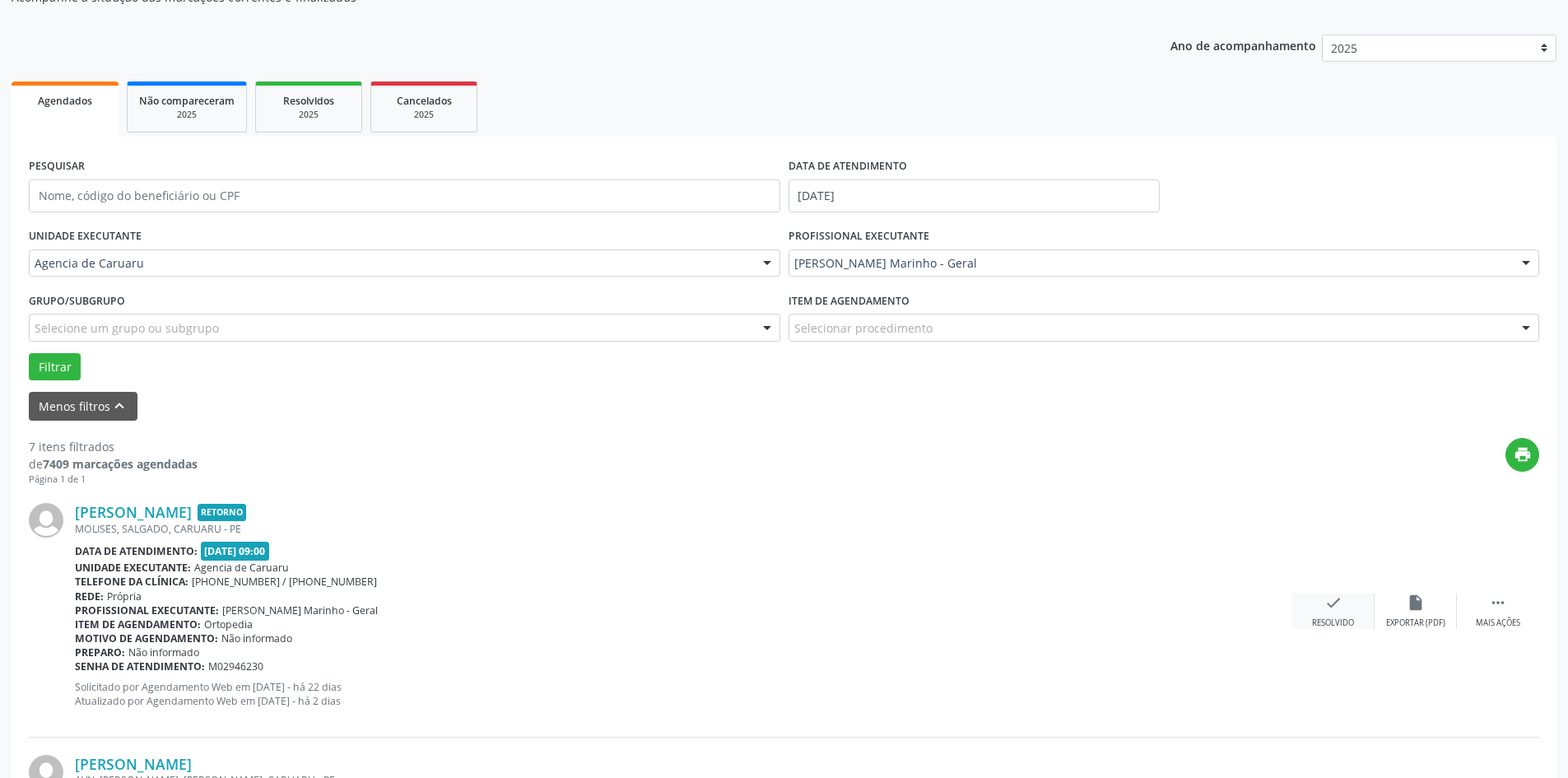
click at [1322, 607] on div "check Resolvido" at bounding box center [1333, 611] width 83 height 35
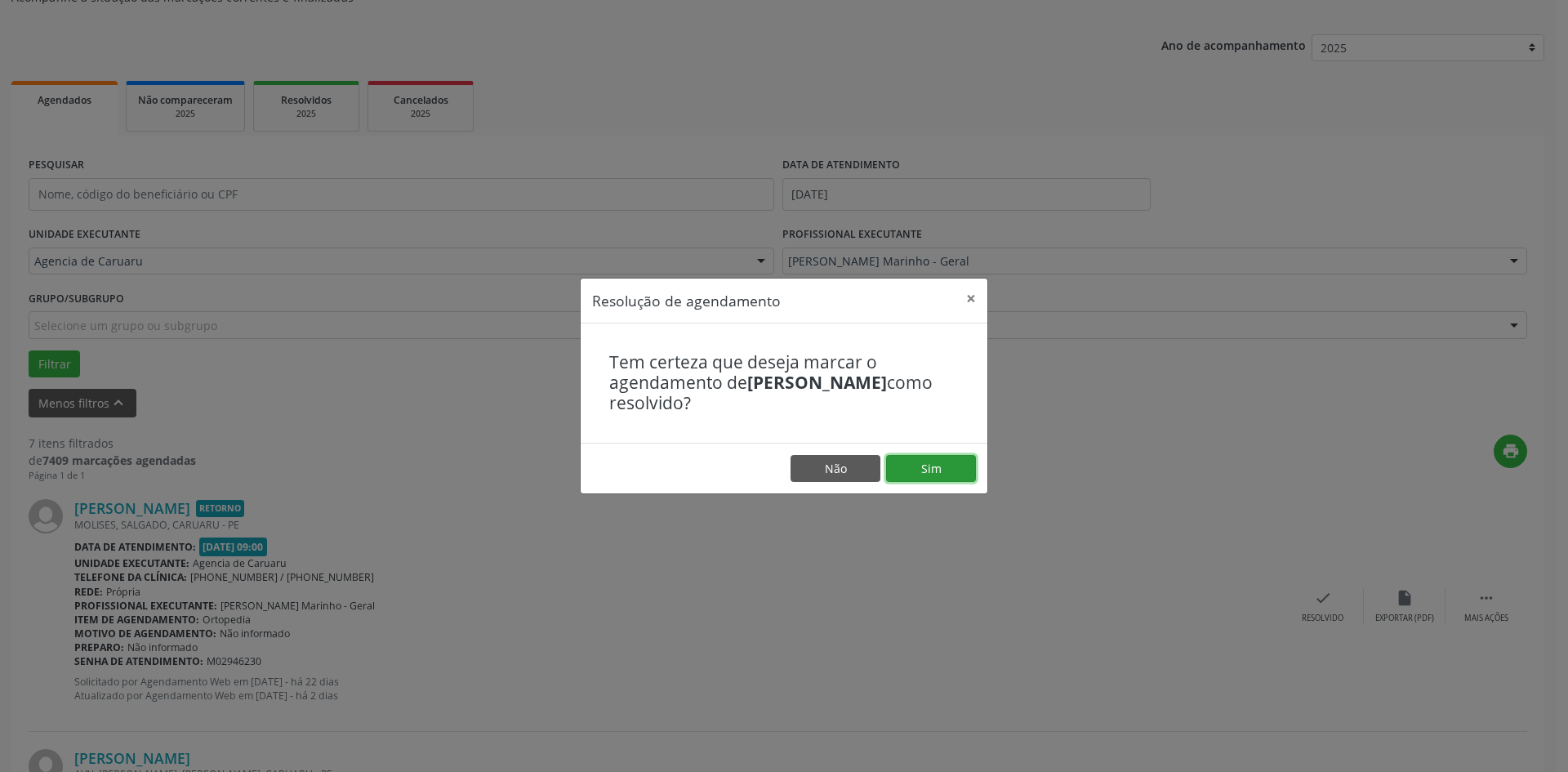
click at [938, 472] on button "Sim" at bounding box center [930, 468] width 90 height 28
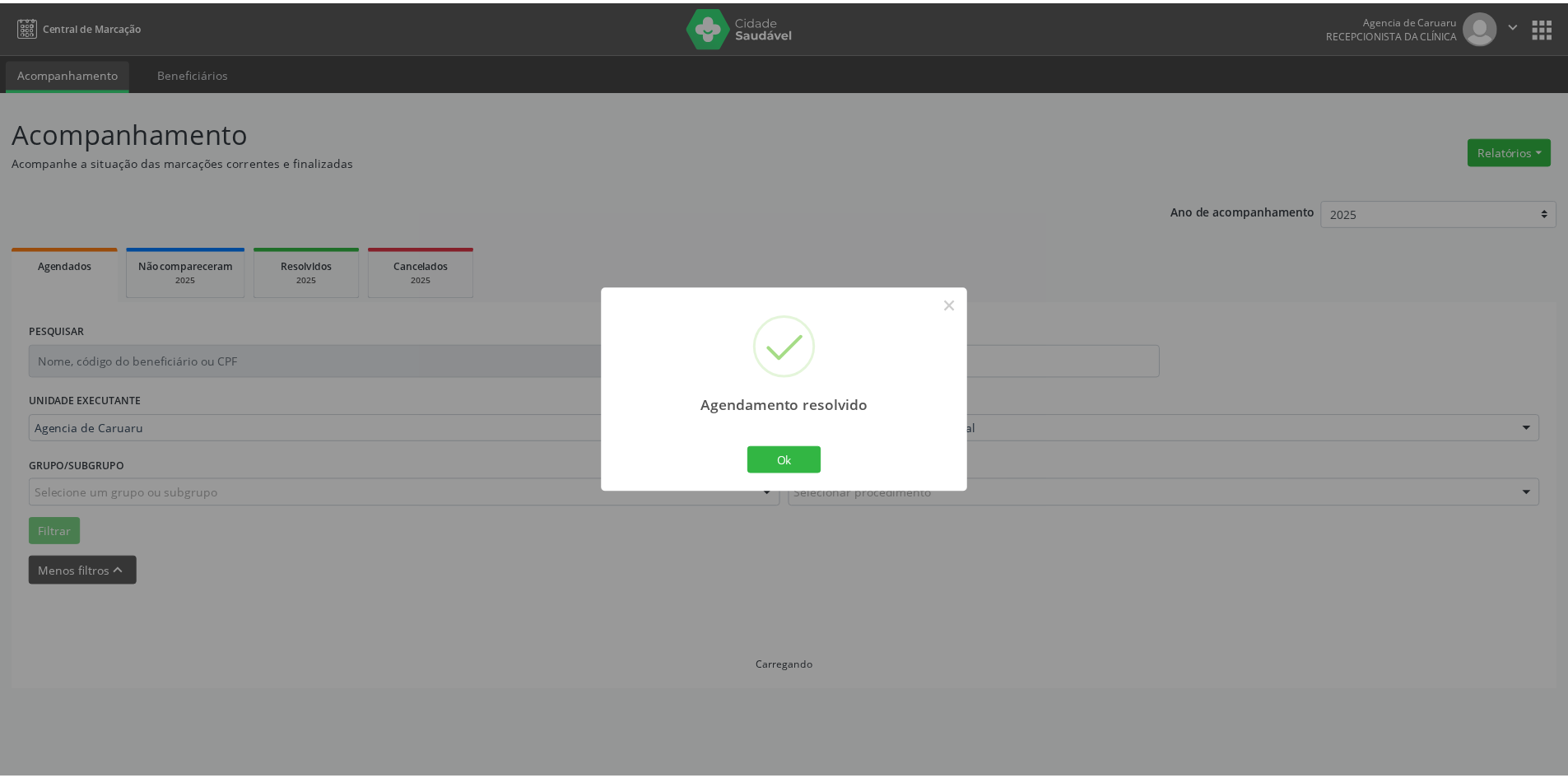
scroll to position [0, 0]
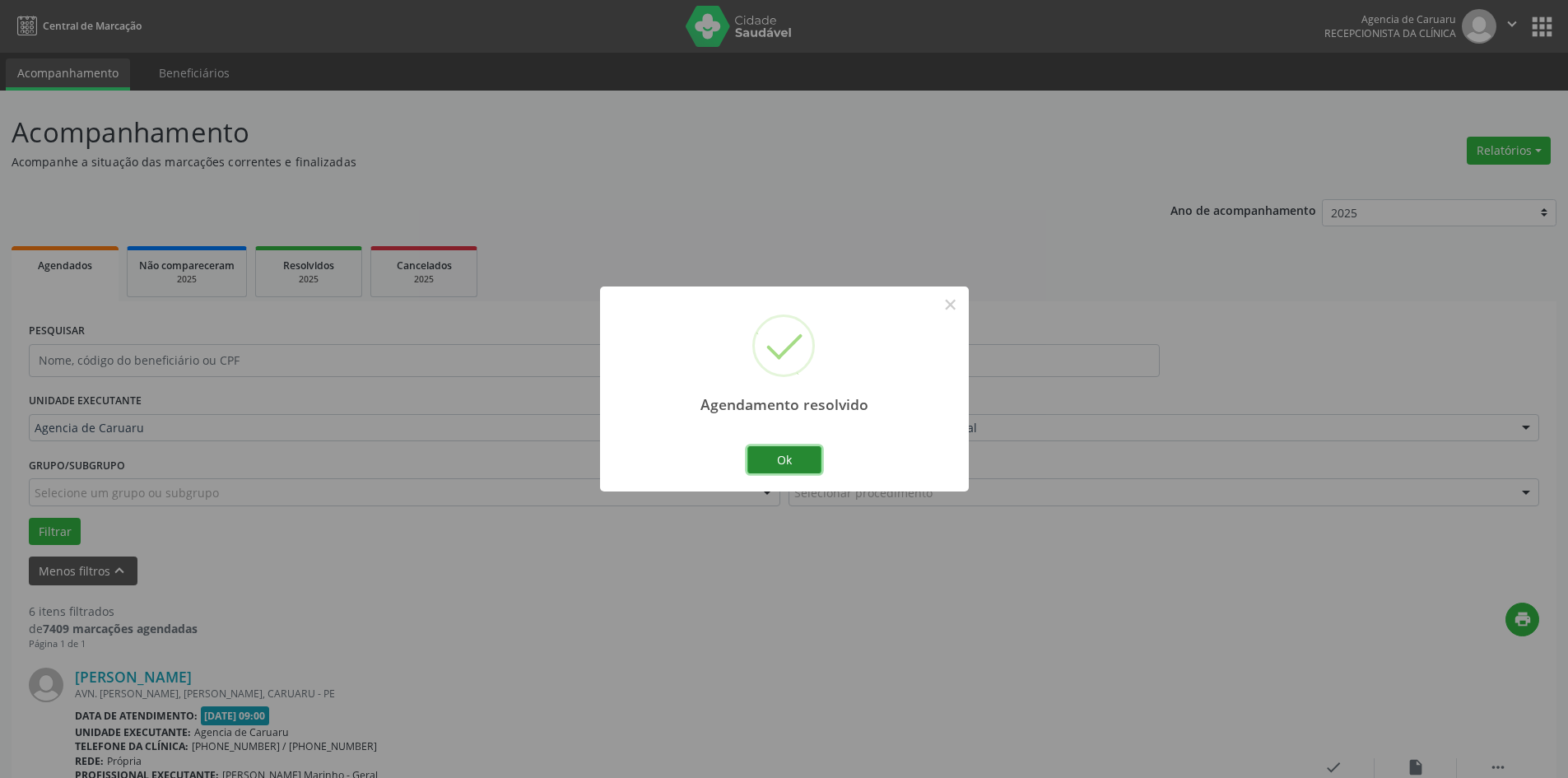
drag, startPoint x: 794, startPoint y: 463, endPoint x: 775, endPoint y: 535, distance: 74.5
click at [794, 464] on button "Ok" at bounding box center [784, 460] width 74 height 28
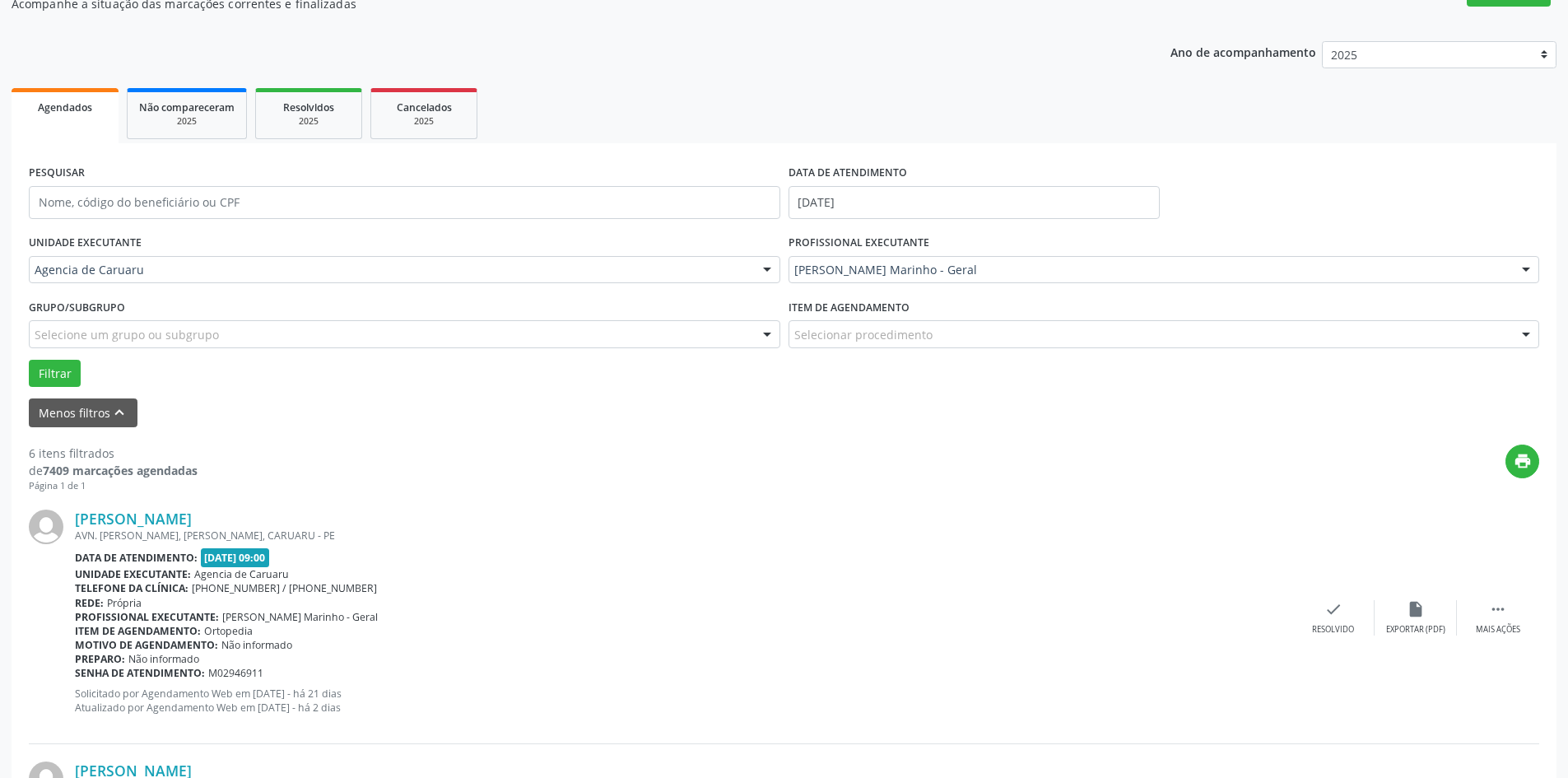
scroll to position [164, 0]
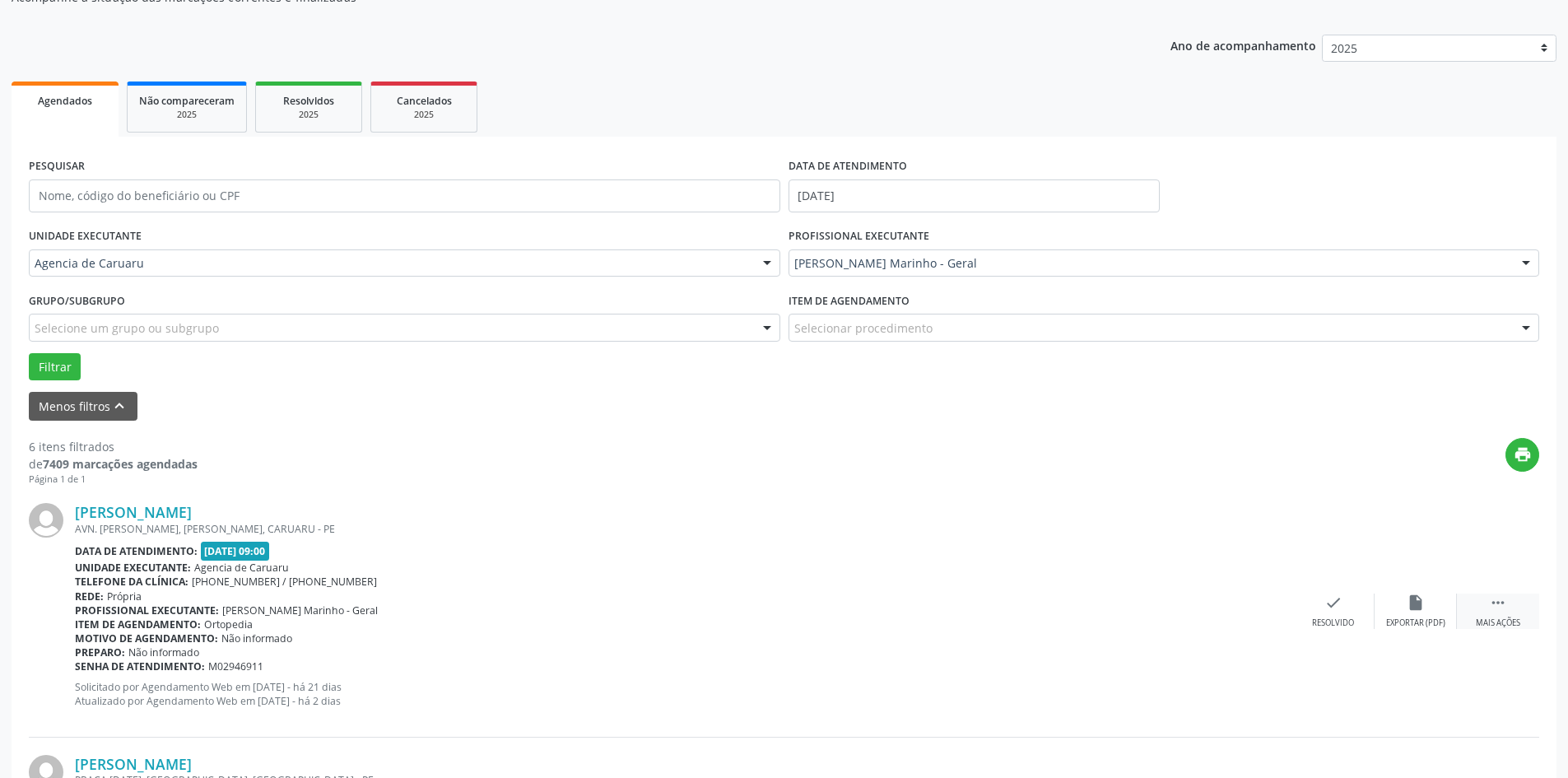
click at [1494, 602] on icon "" at bounding box center [1498, 602] width 18 height 18
click at [1410, 600] on icon "alarm_off" at bounding box center [1415, 602] width 18 height 18
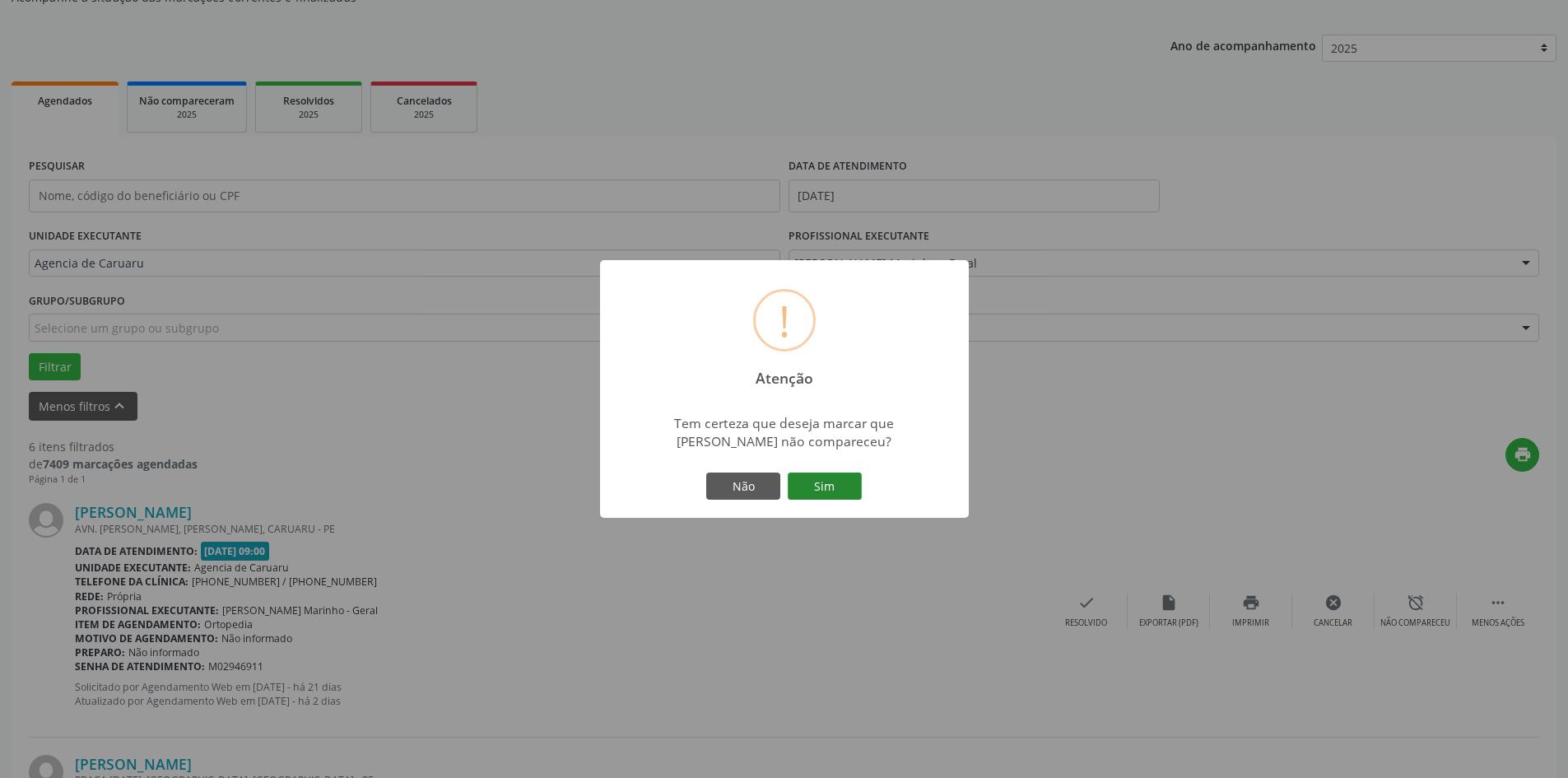
click at [824, 489] on button "Sim" at bounding box center [825, 486] width 74 height 28
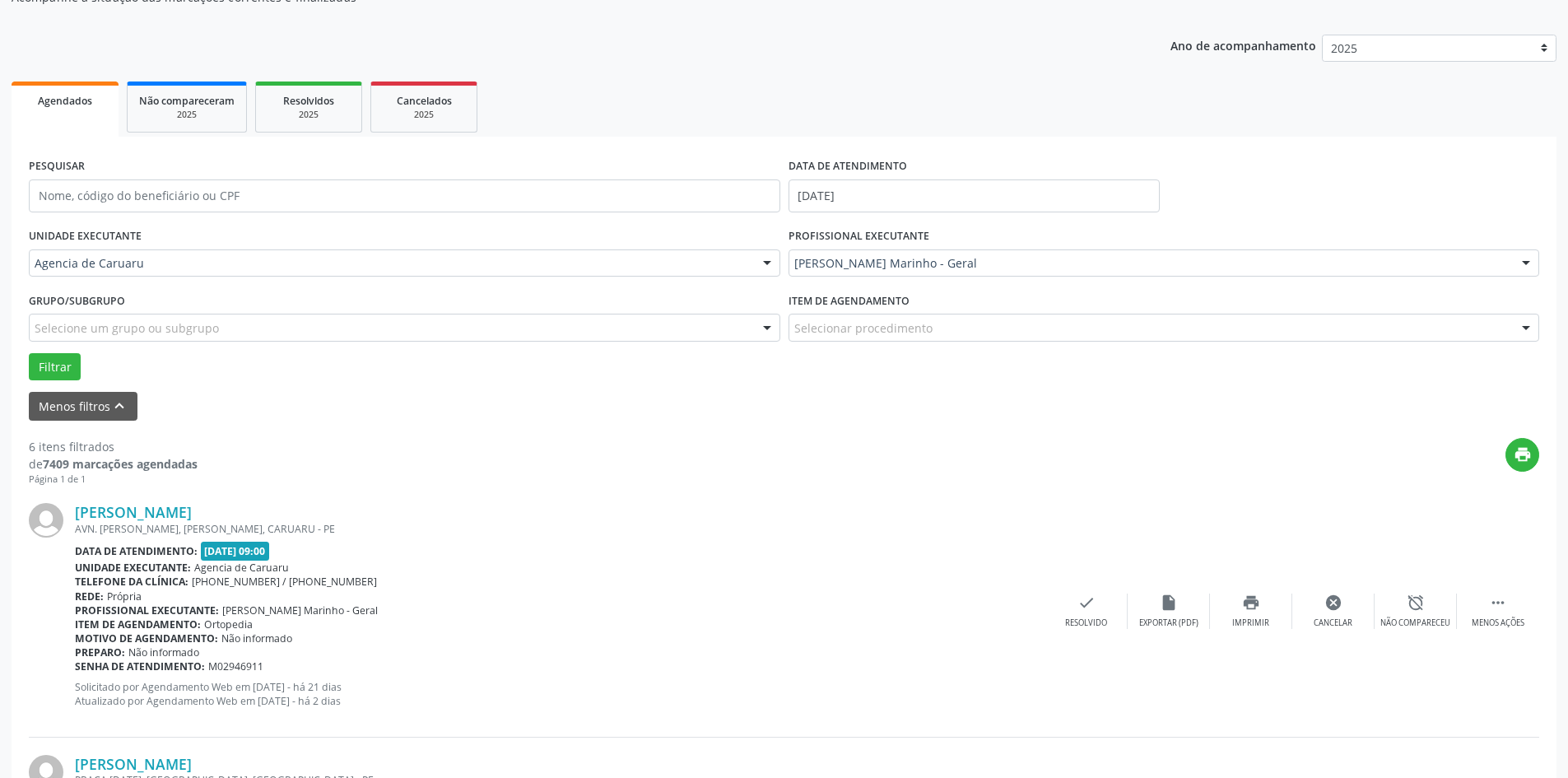
scroll to position [0, 0]
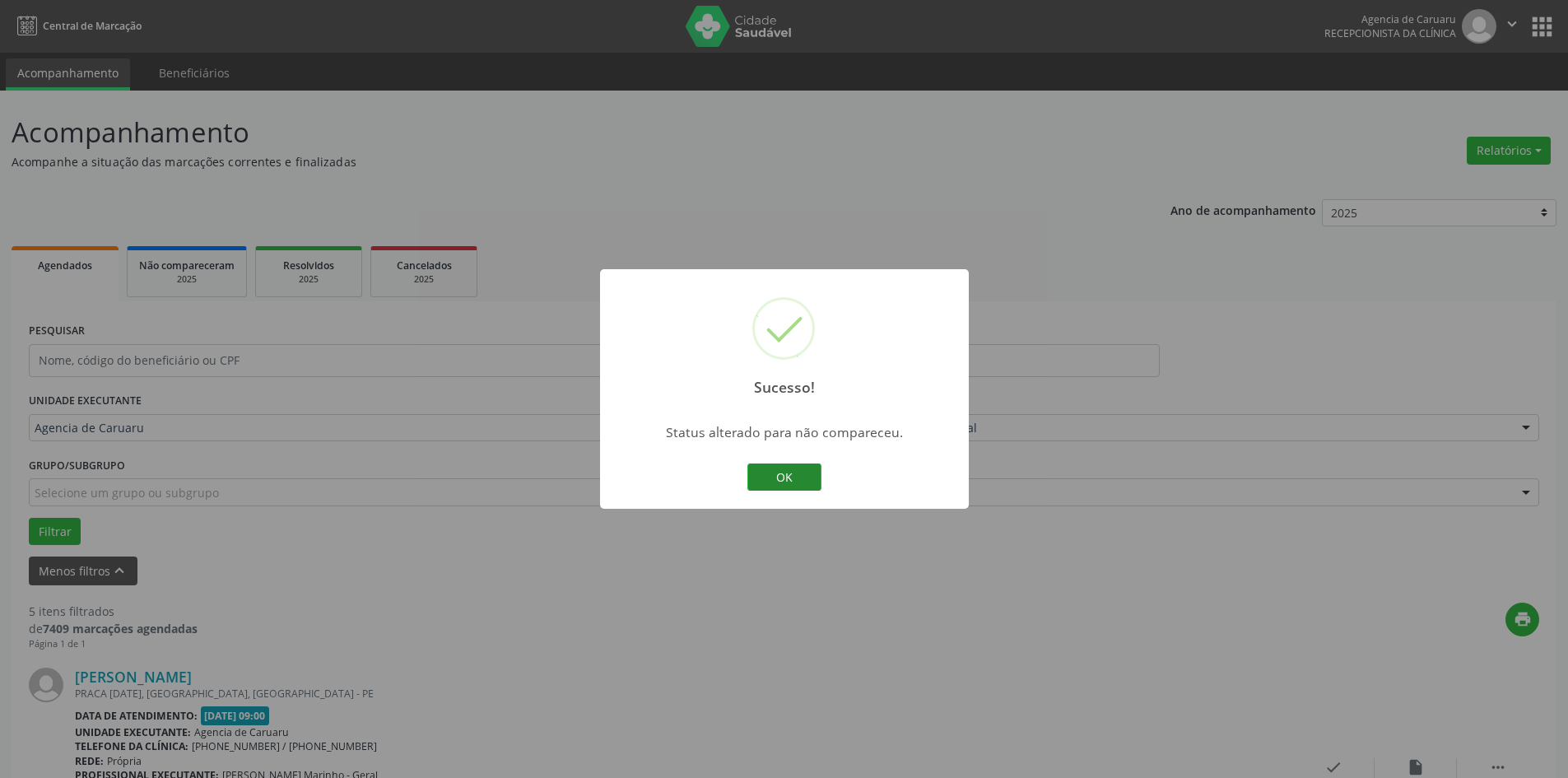
click at [812, 473] on button "OK" at bounding box center [784, 477] width 74 height 28
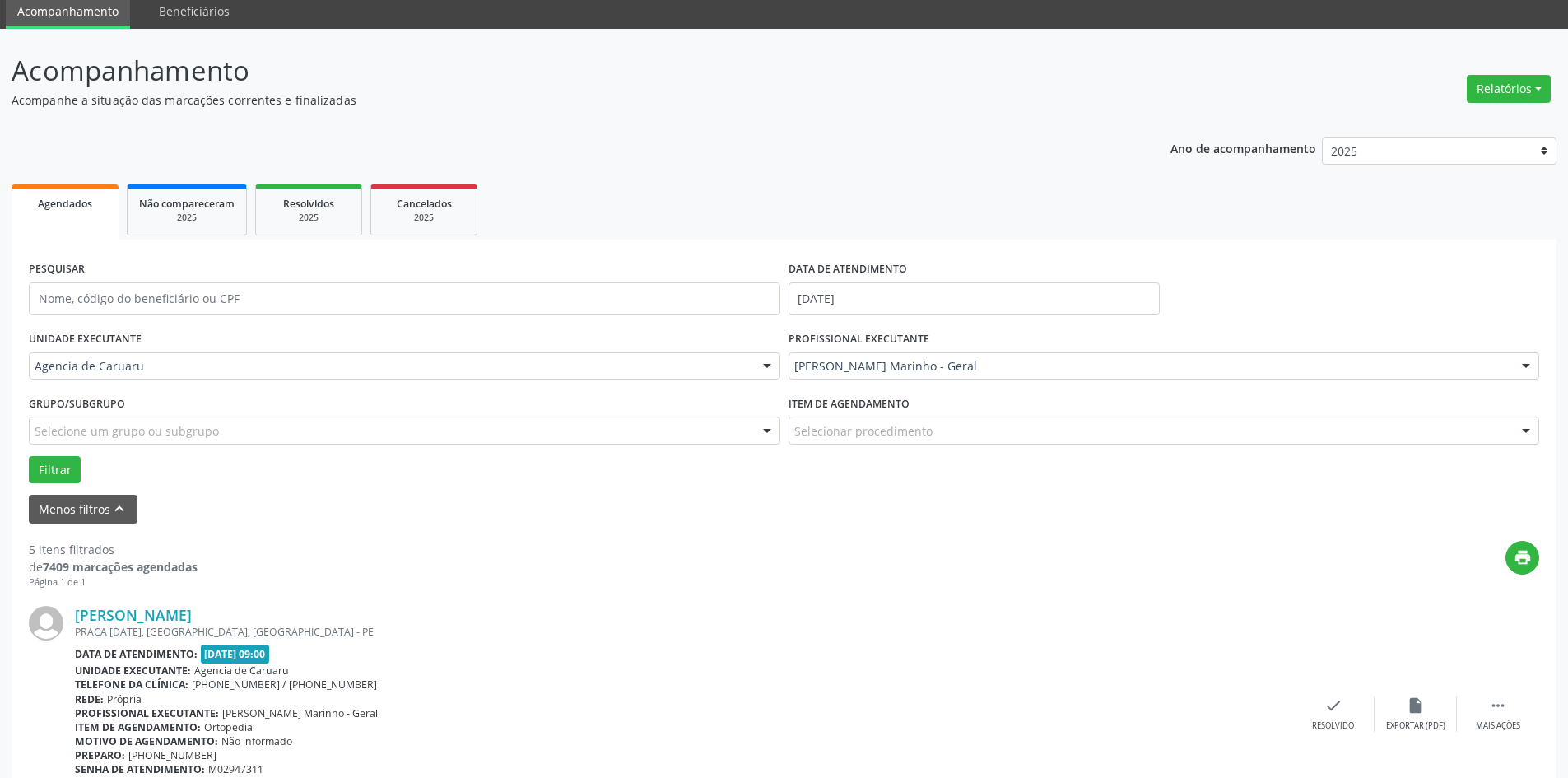
scroll to position [164, 0]
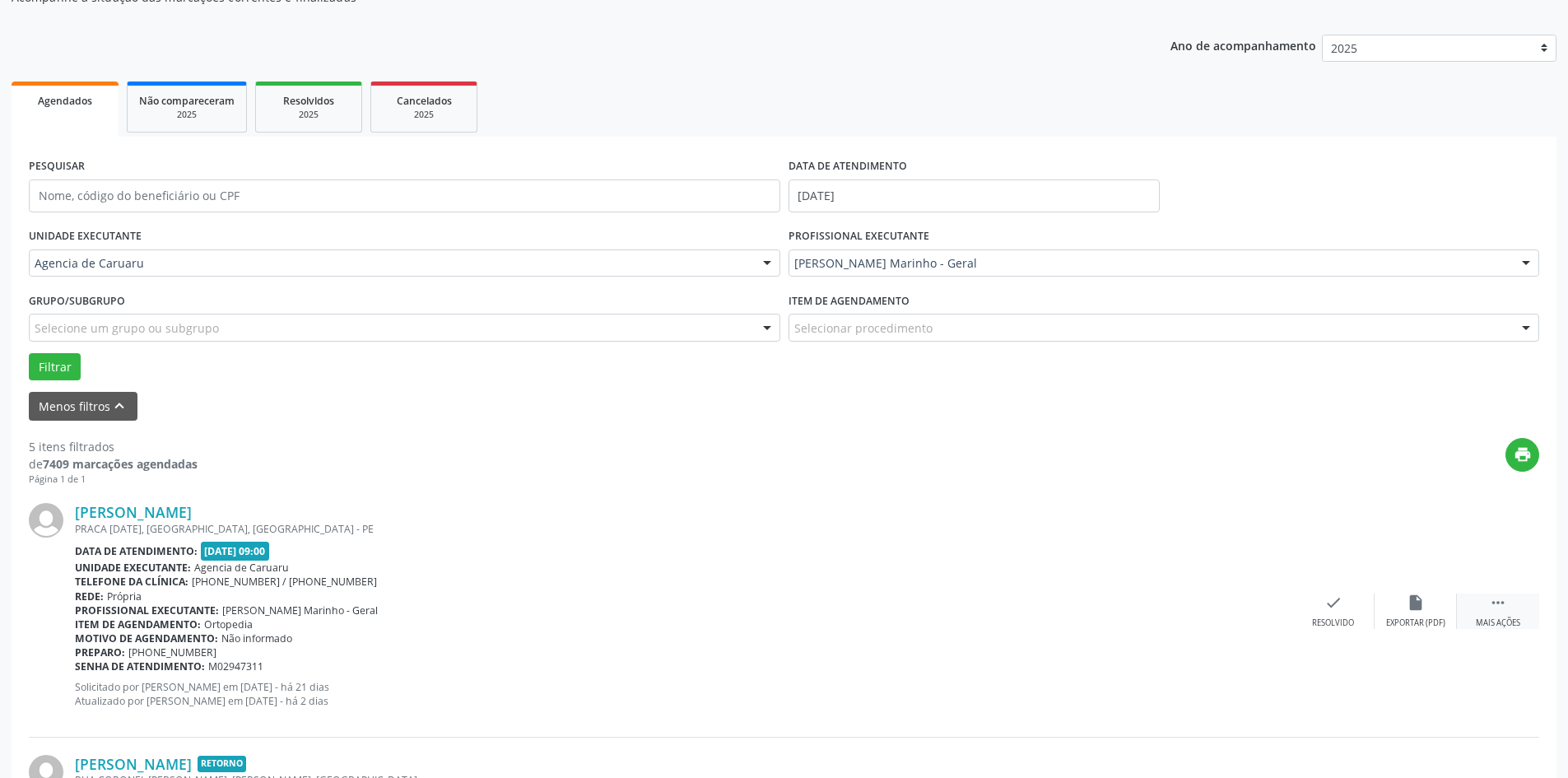
click at [1512, 600] on div " Mais ações" at bounding box center [1498, 611] width 83 height 35
click at [1415, 596] on icon "alarm_off" at bounding box center [1415, 602] width 18 height 18
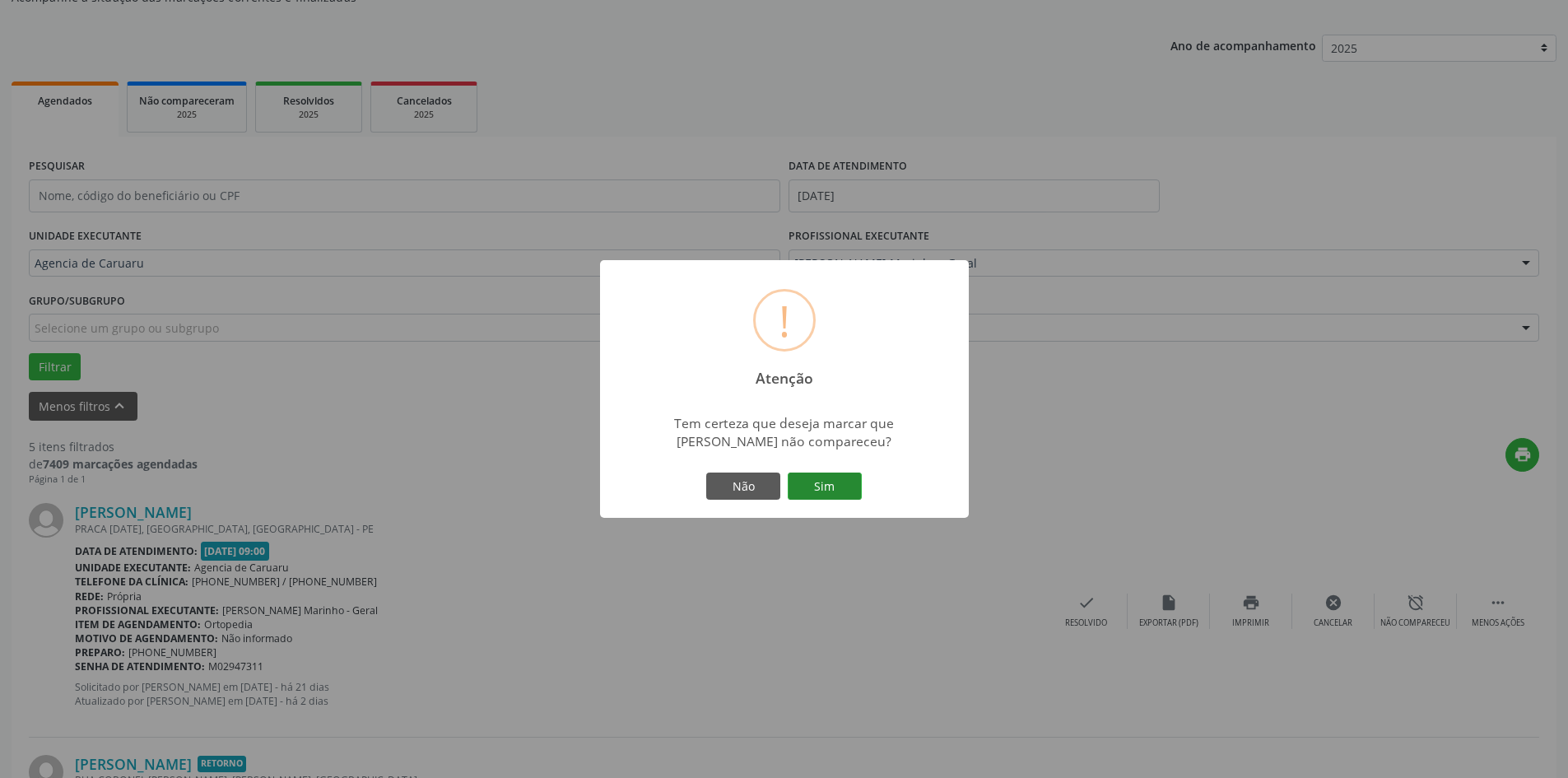
click at [833, 483] on button "Sim" at bounding box center [825, 486] width 74 height 28
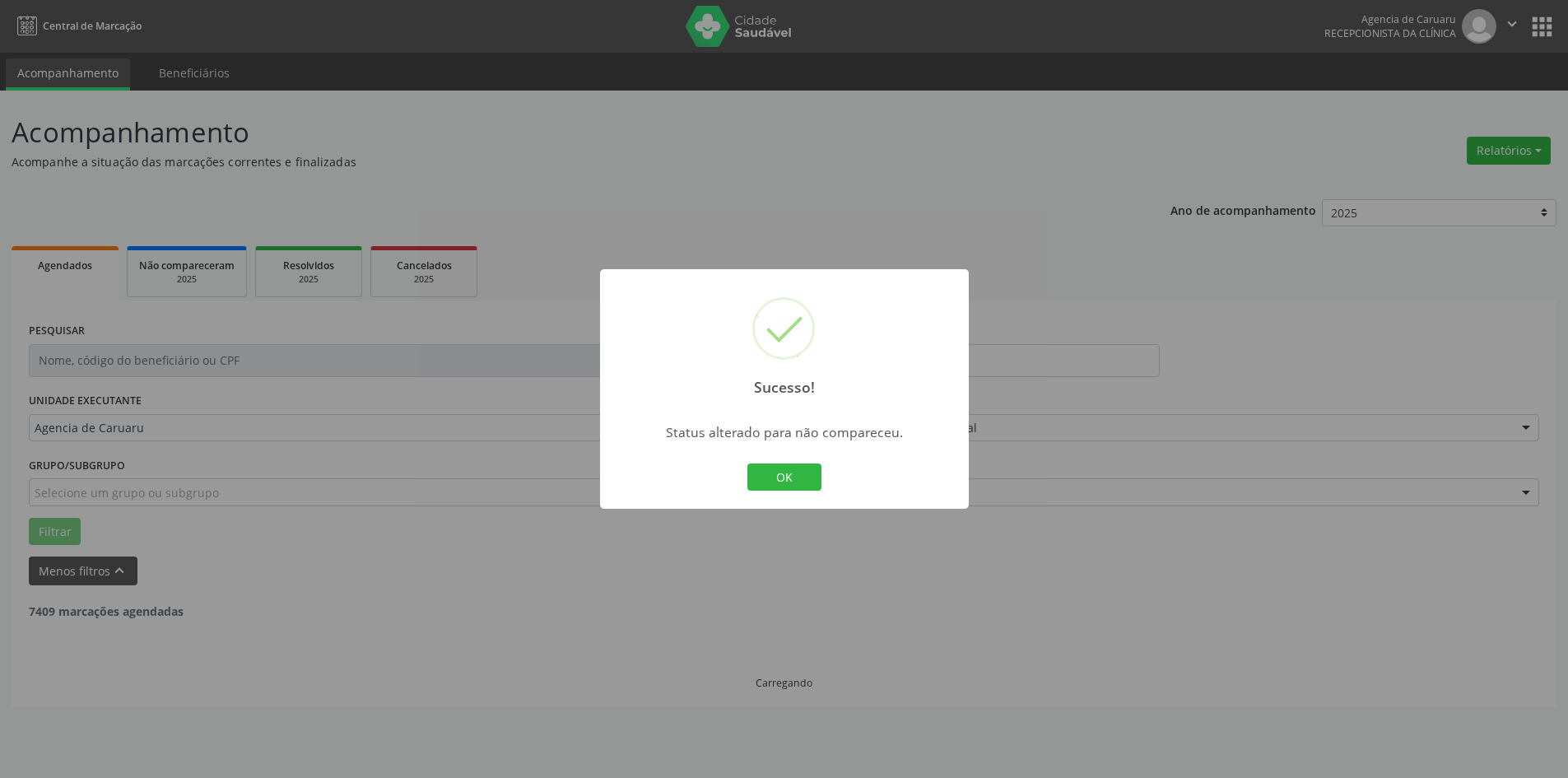
scroll to position [0, 0]
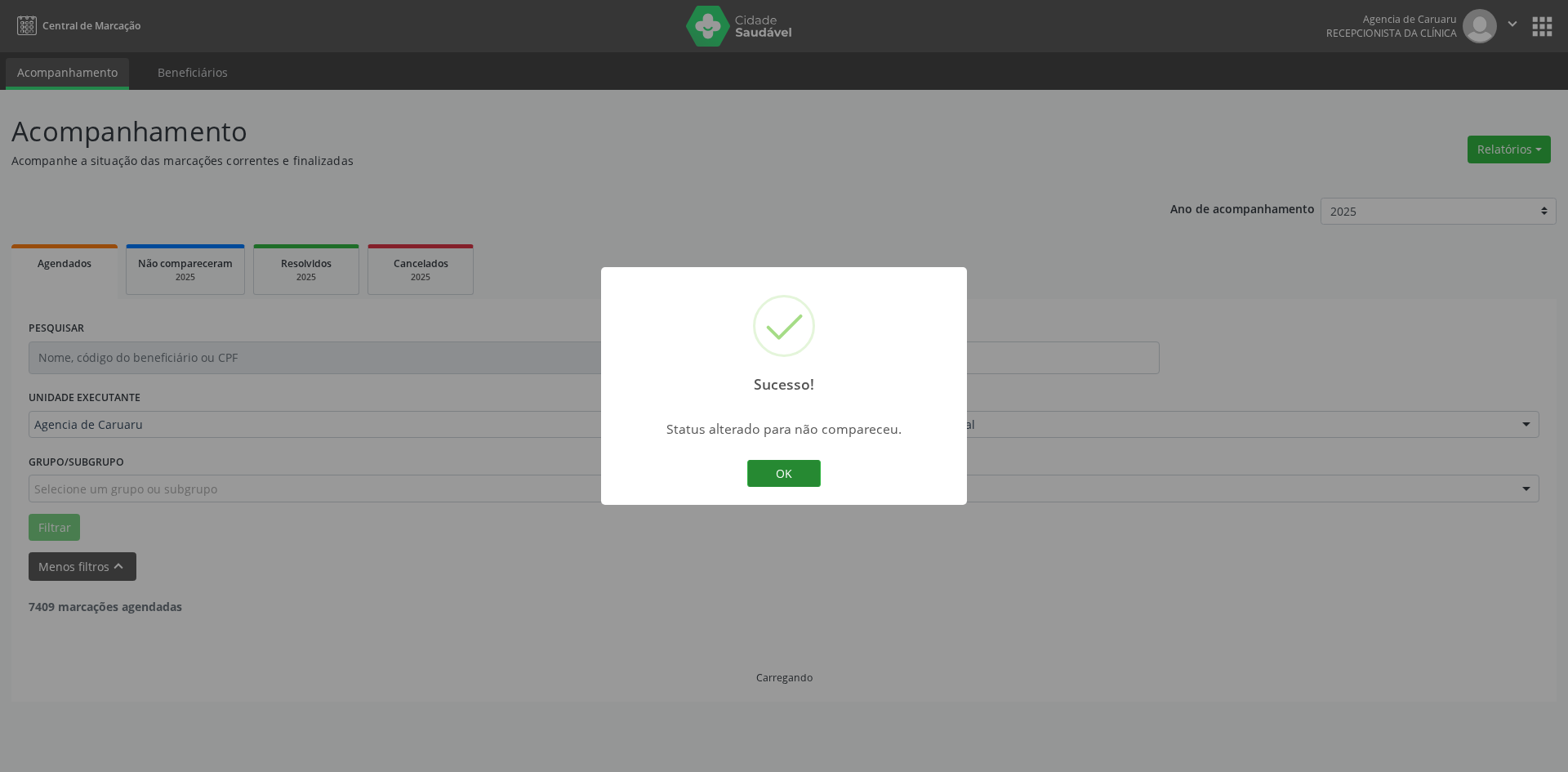
click at [796, 473] on button "OK" at bounding box center [784, 473] width 73 height 28
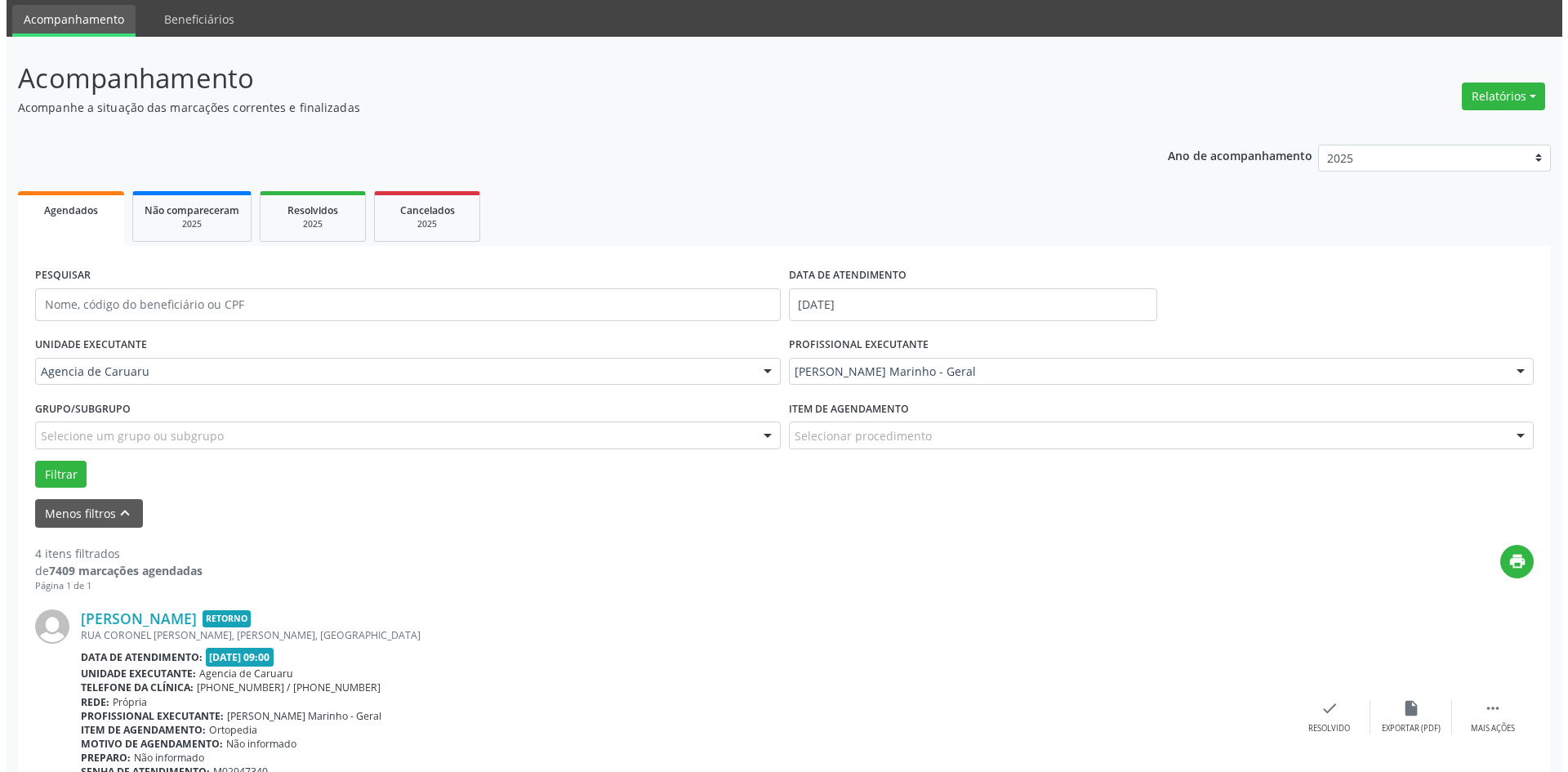
scroll to position [163, 0]
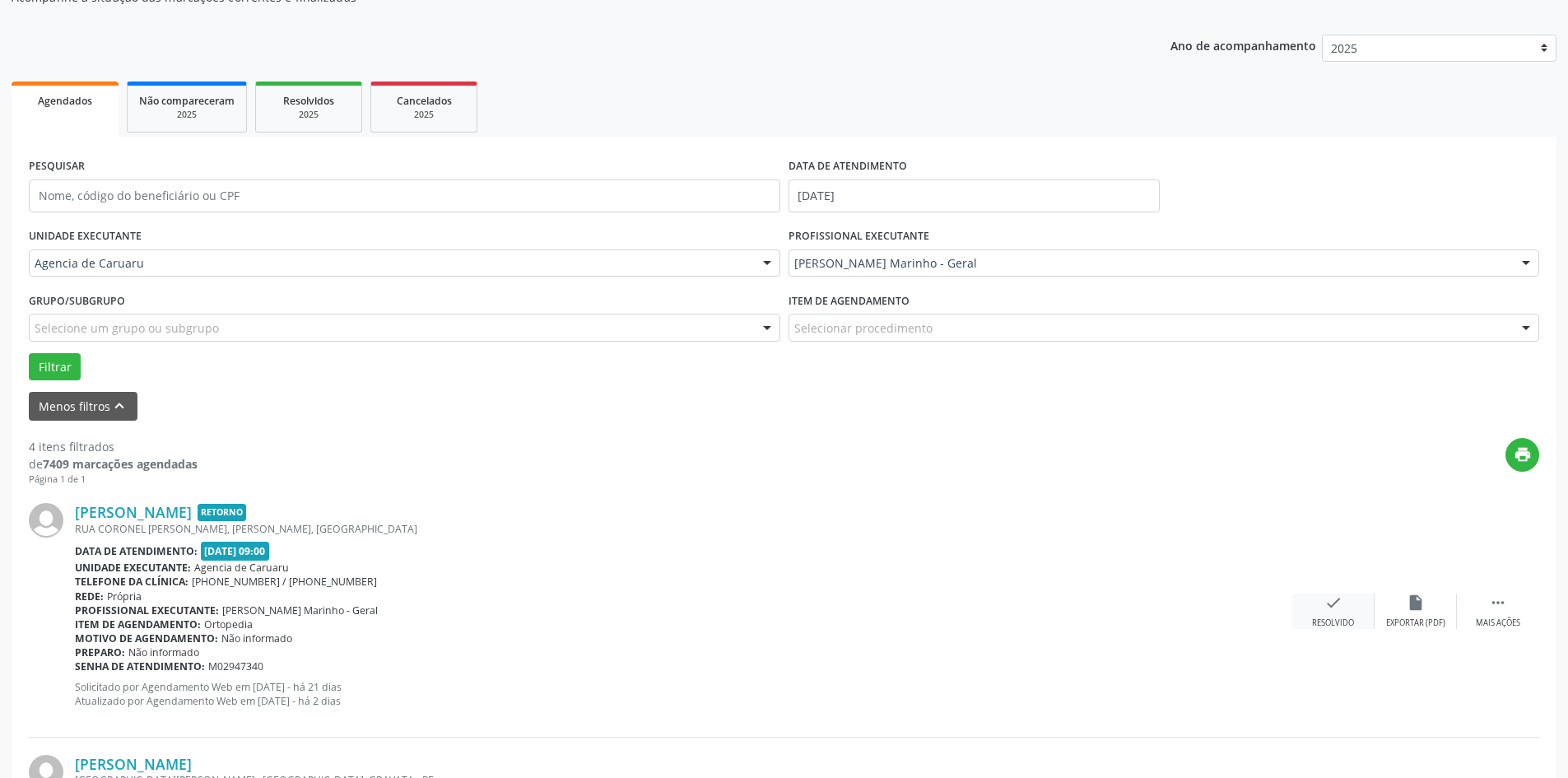
click at [1339, 605] on icon "check" at bounding box center [1333, 602] width 18 height 18
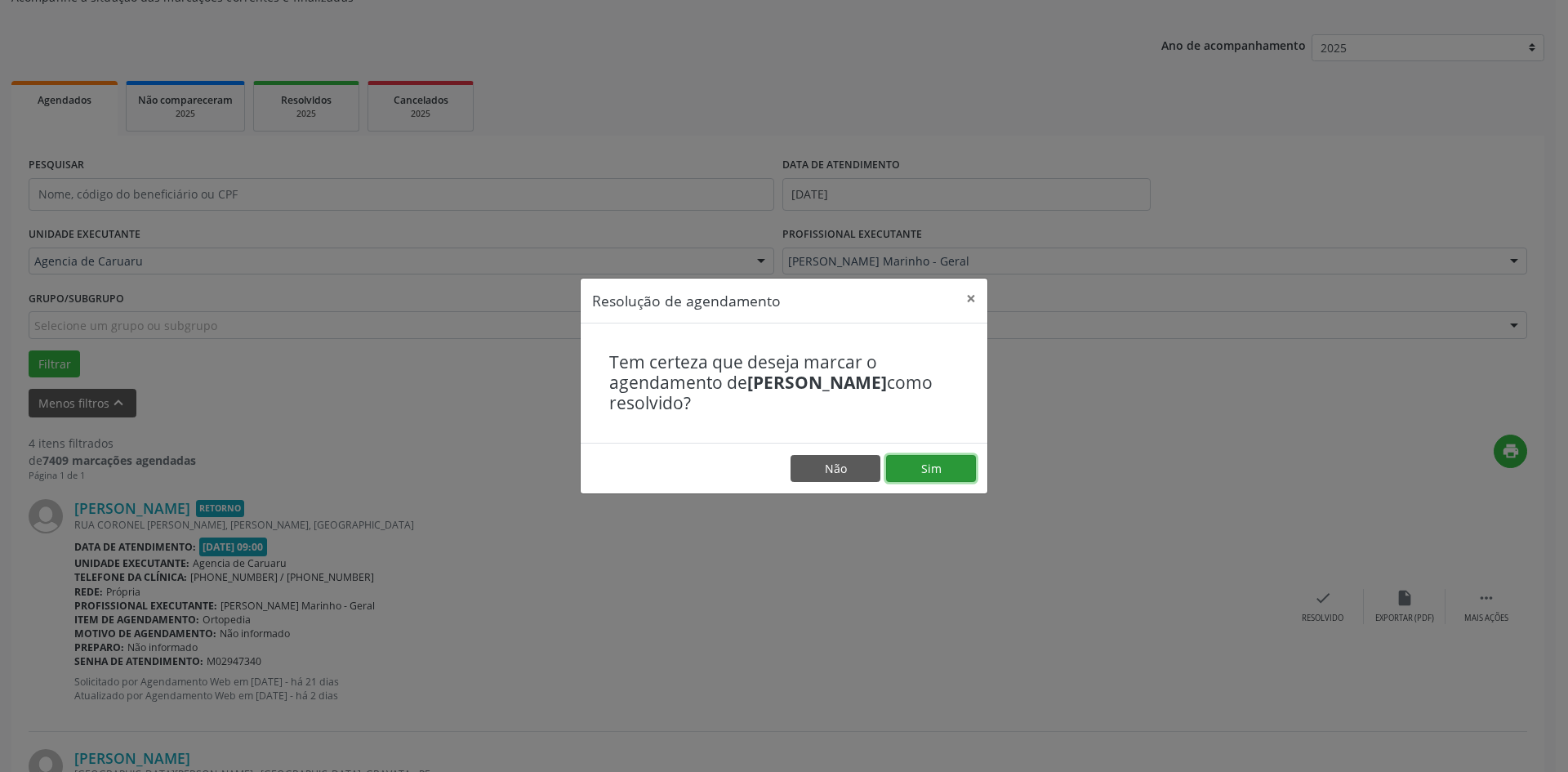
click at [944, 464] on button "Sim" at bounding box center [930, 468] width 90 height 28
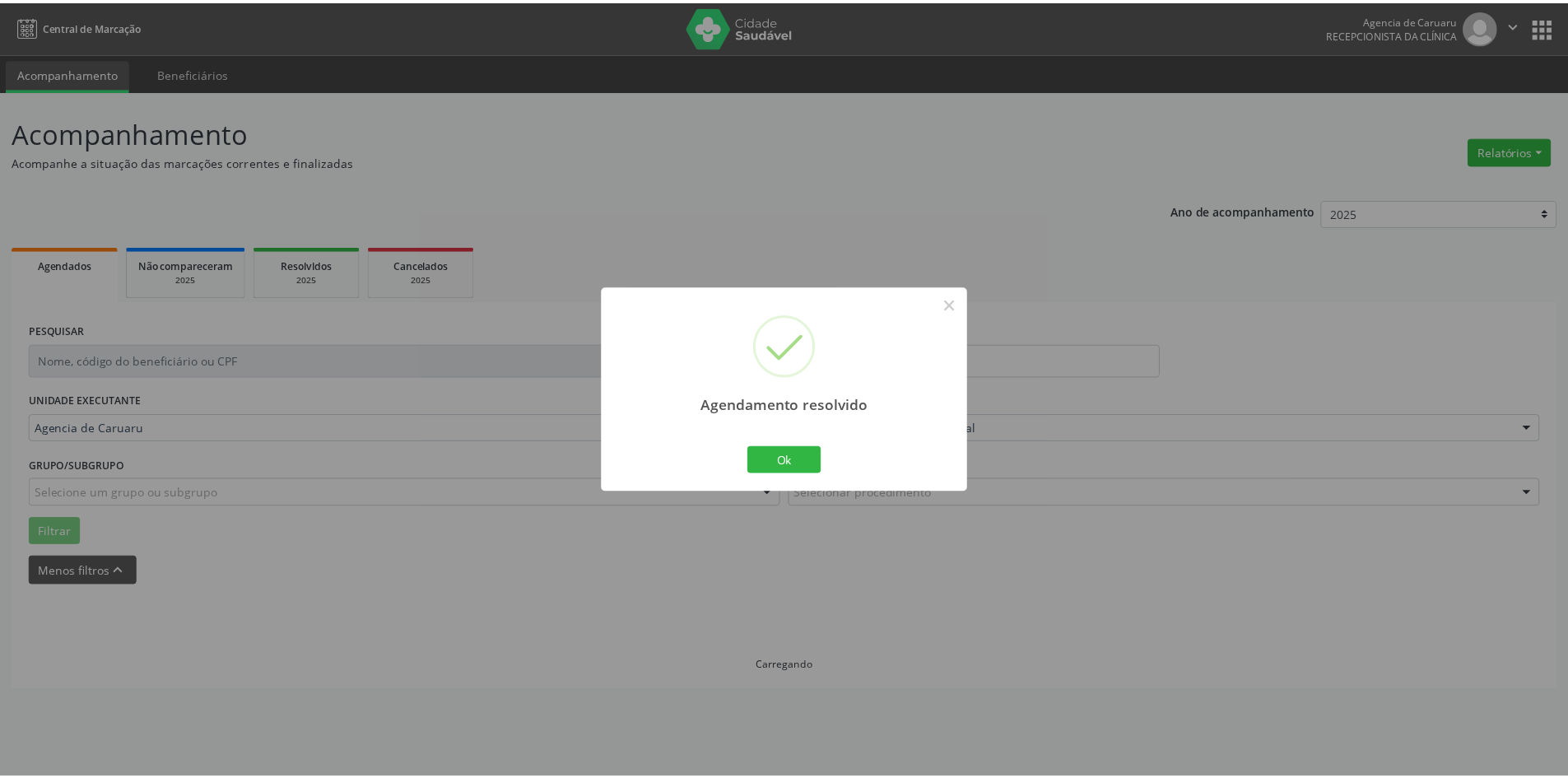
scroll to position [0, 0]
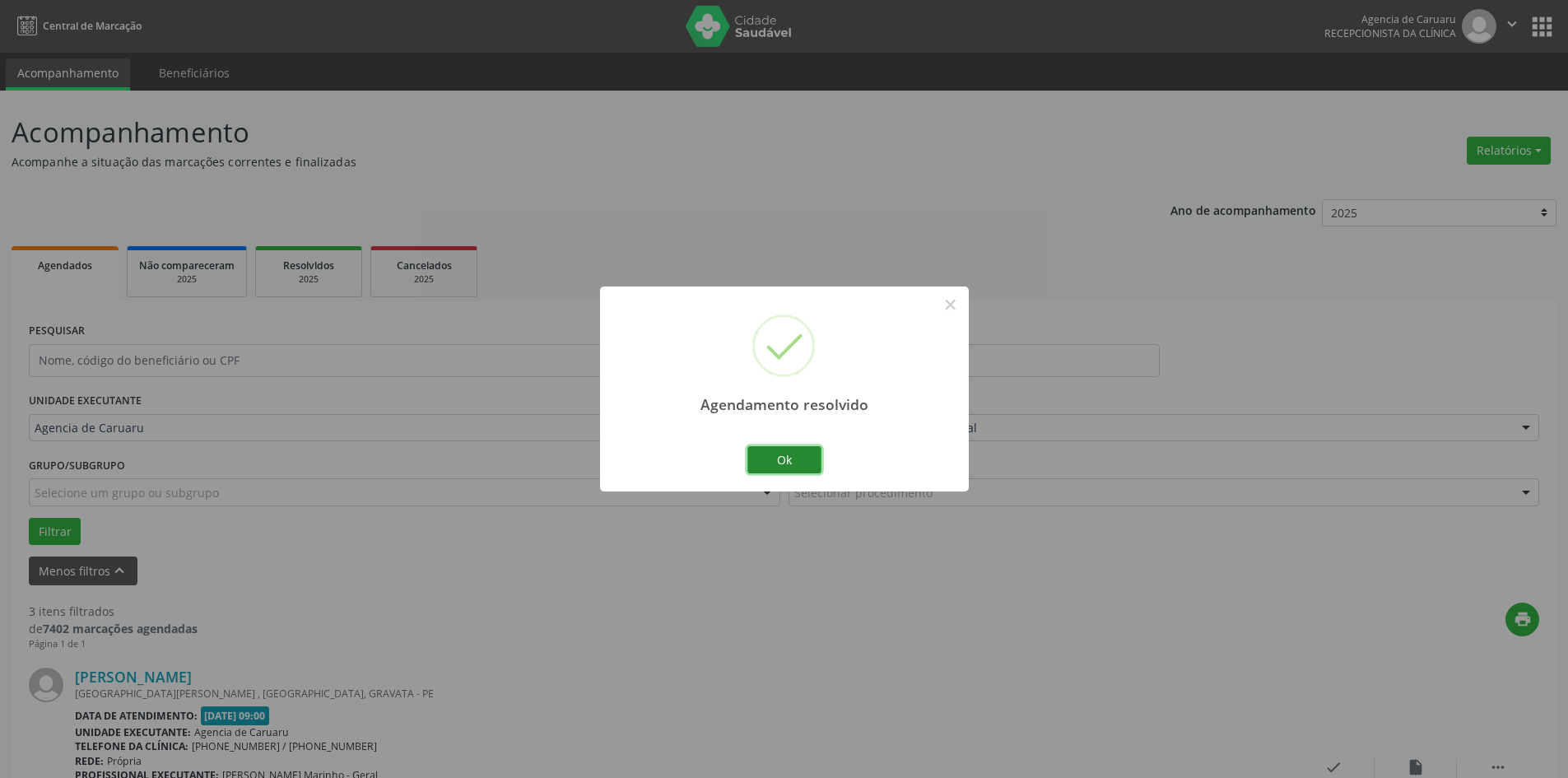
click at [786, 464] on button "Ok" at bounding box center [784, 460] width 74 height 28
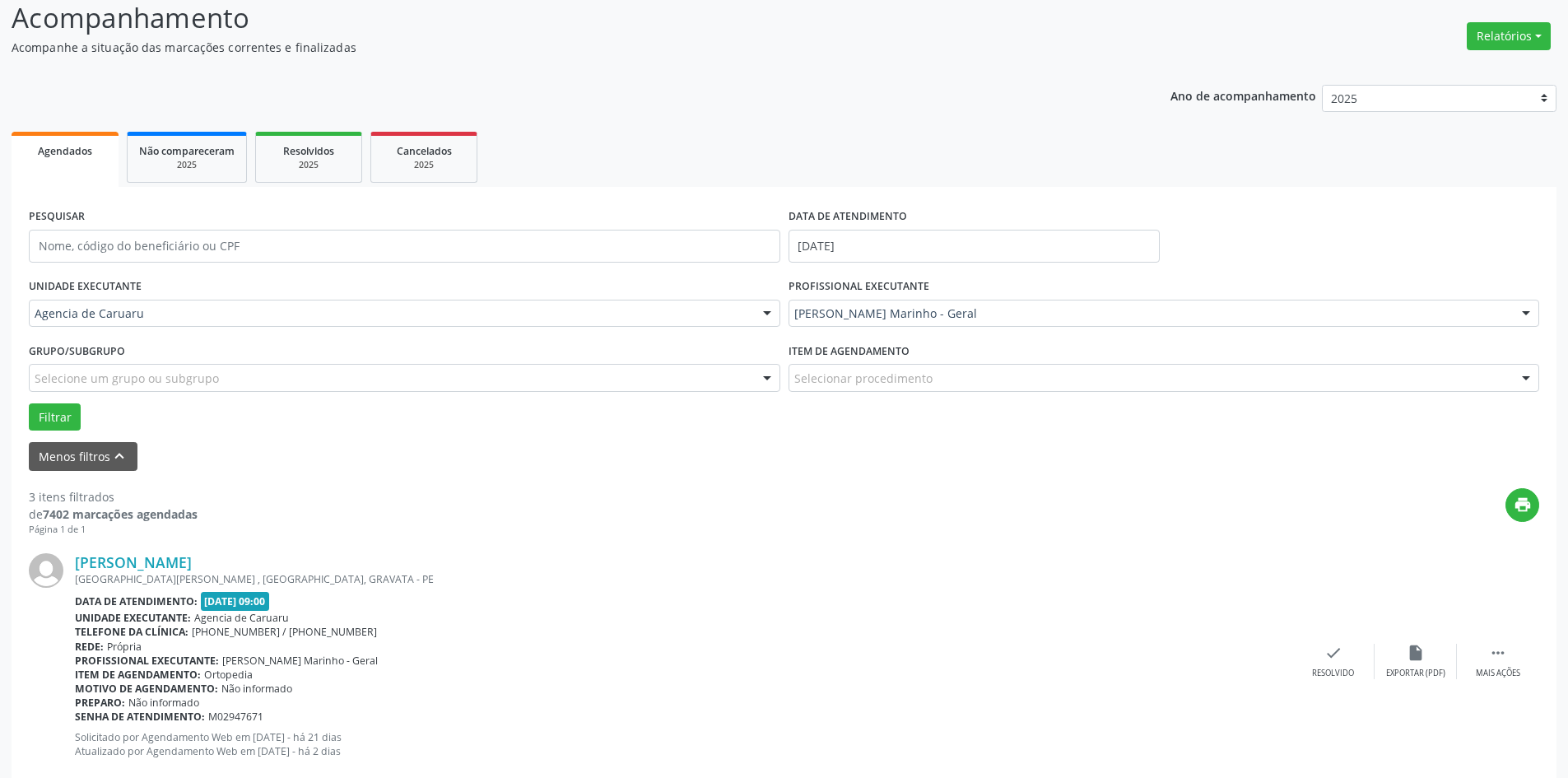
scroll to position [164, 0]
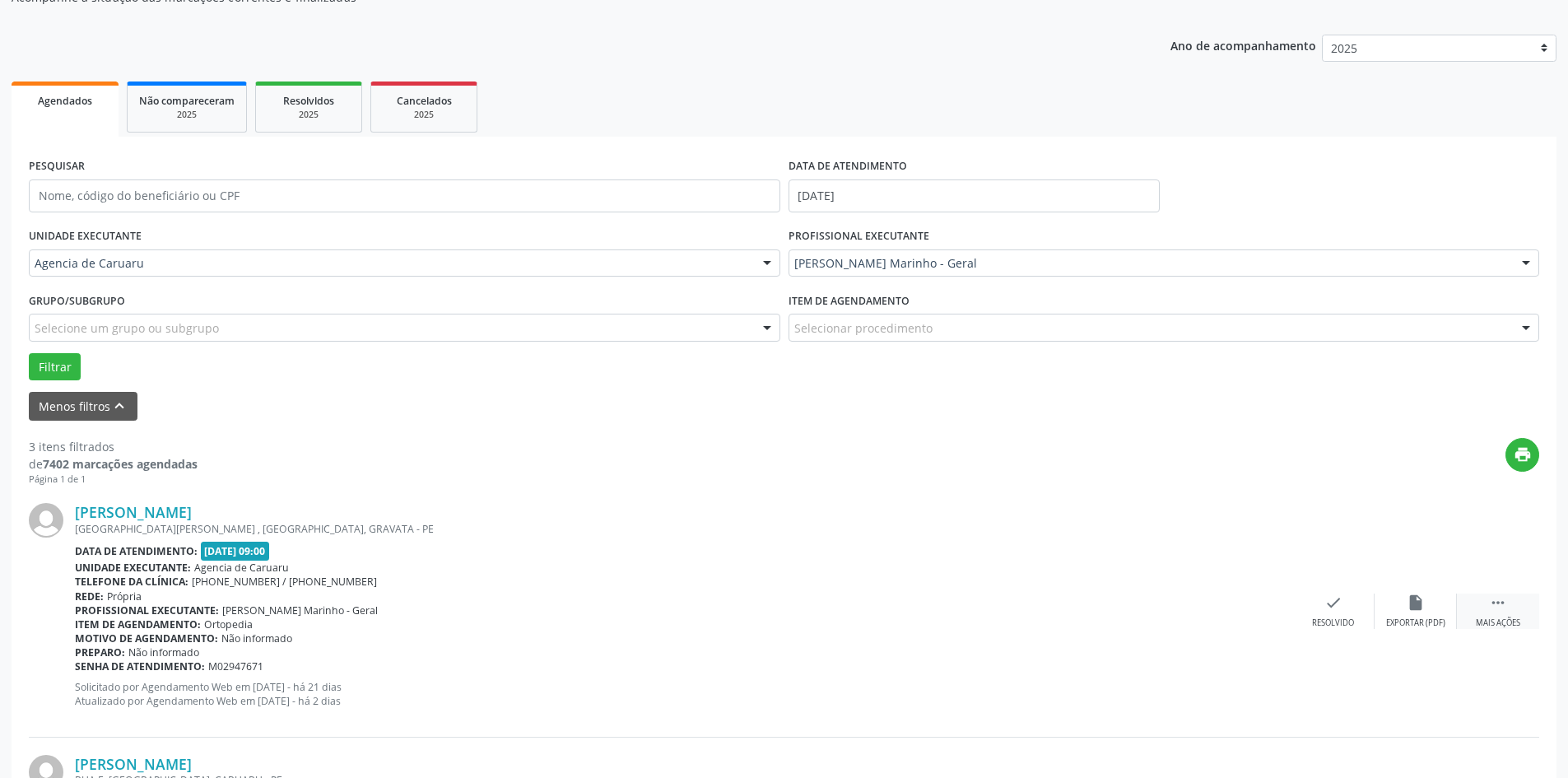
click at [1503, 602] on icon "" at bounding box center [1498, 602] width 18 height 18
click at [1420, 609] on icon "alarm_off" at bounding box center [1415, 602] width 18 height 18
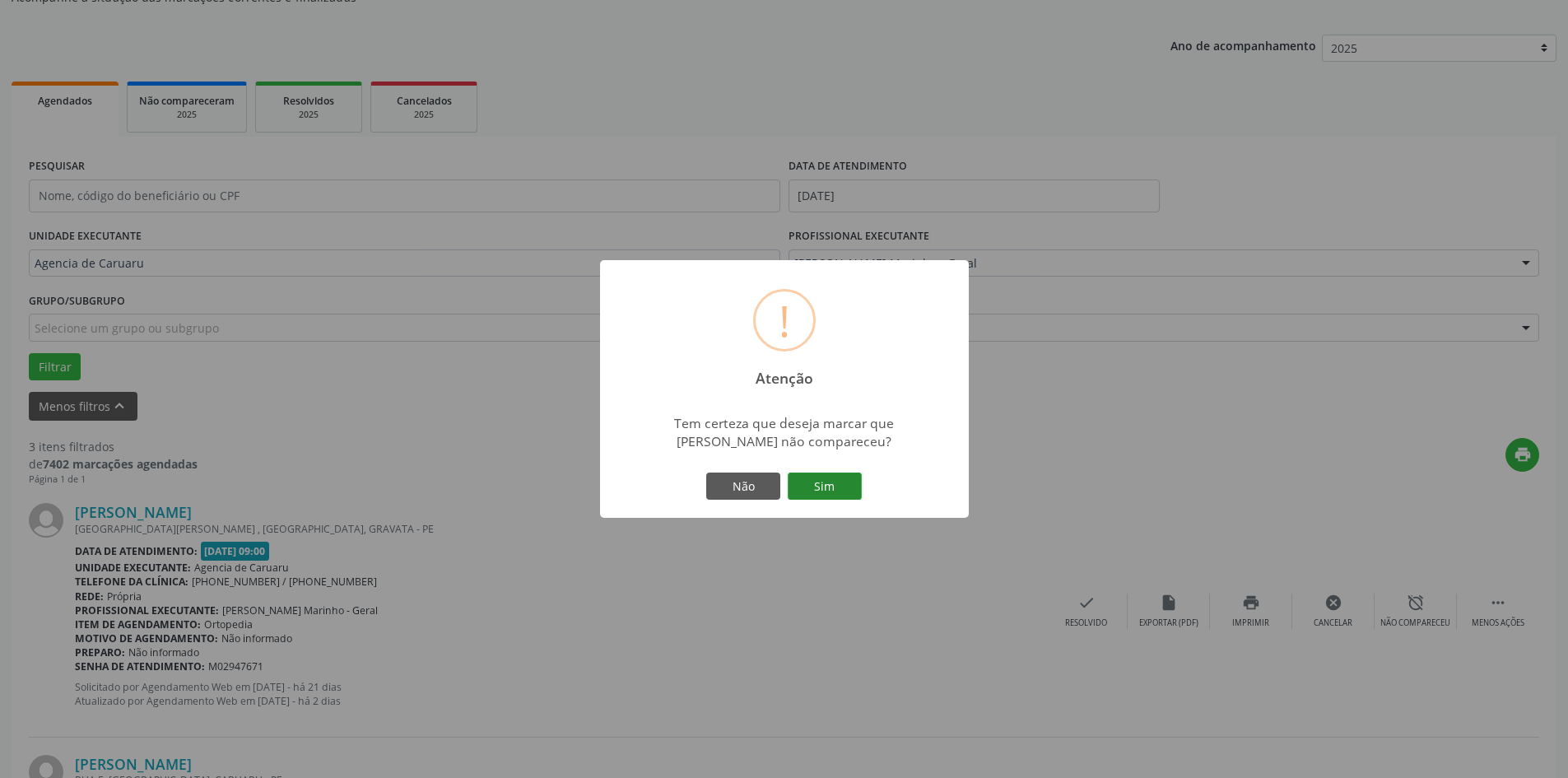
click at [847, 483] on button "Sim" at bounding box center [825, 486] width 74 height 28
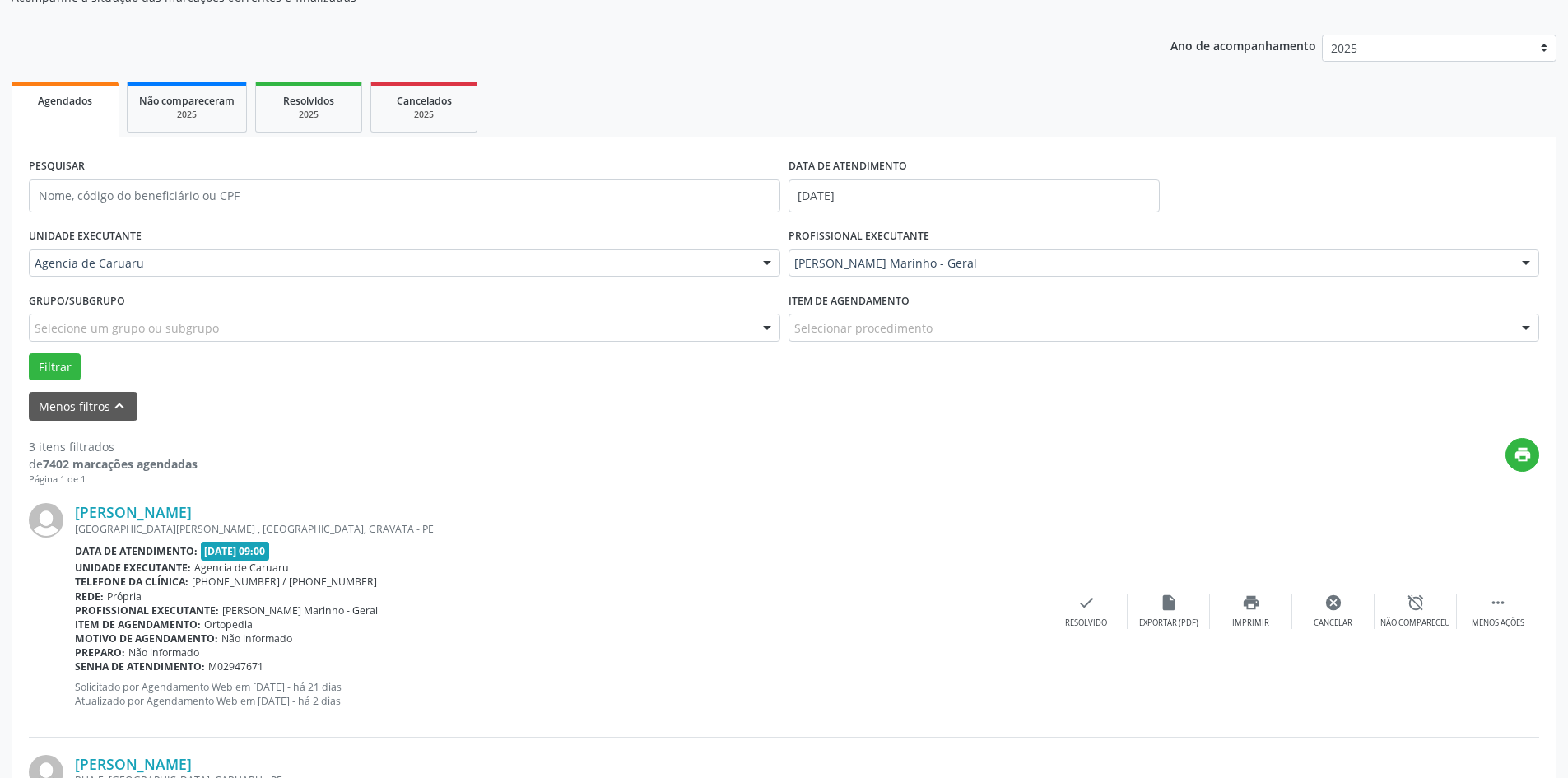
scroll to position [0, 0]
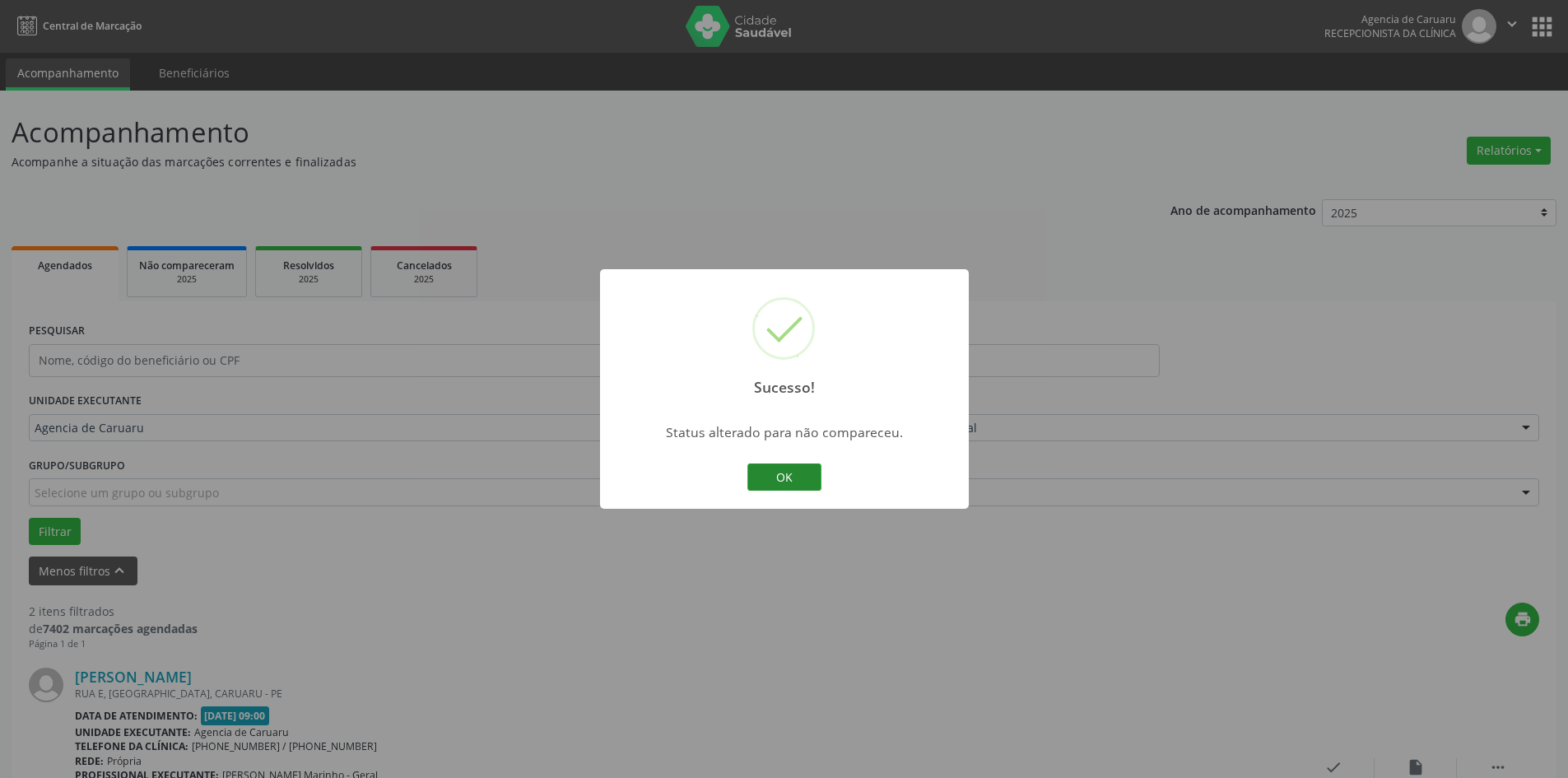
click at [802, 485] on button "OK" at bounding box center [784, 477] width 74 height 28
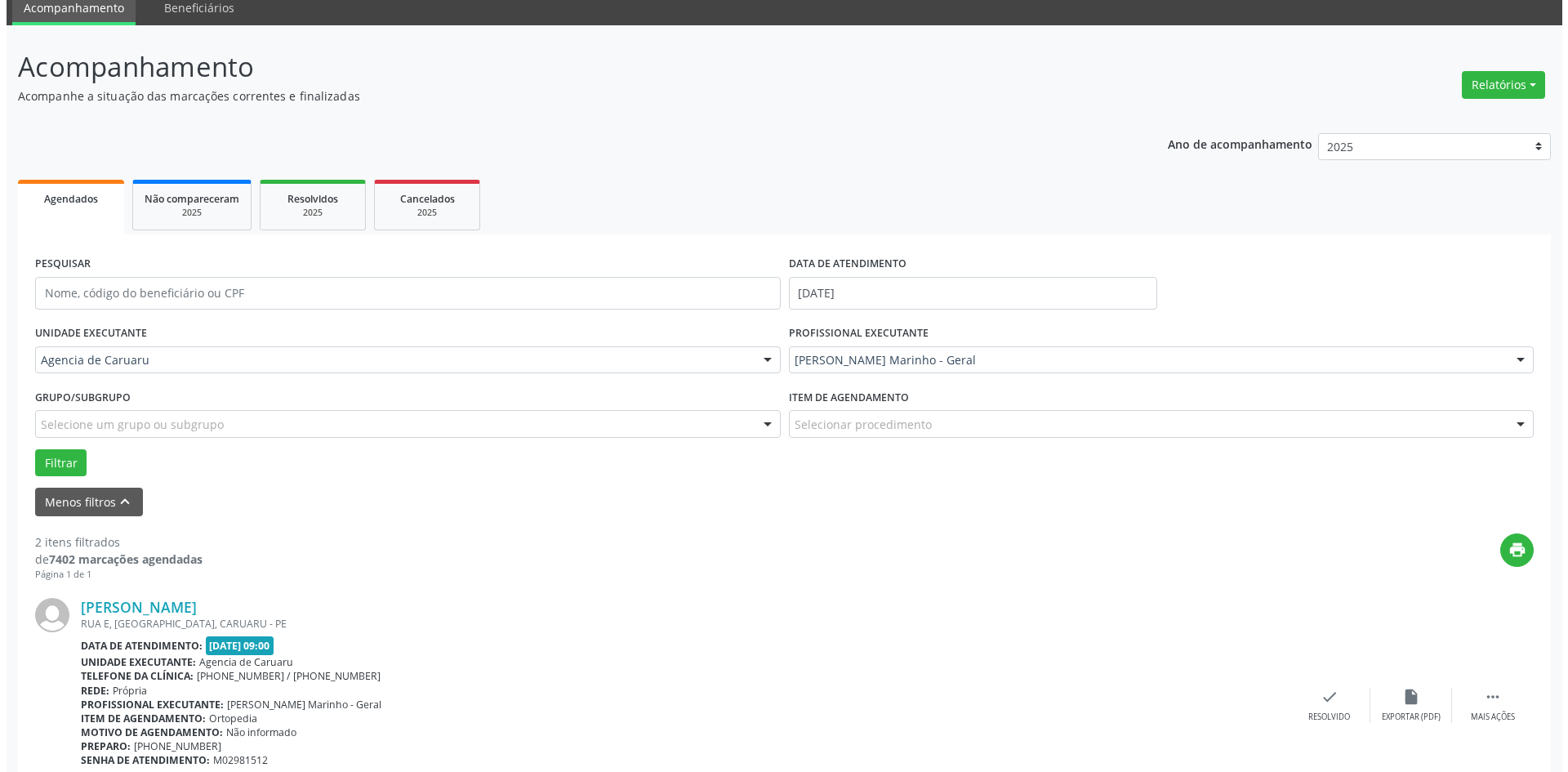
scroll to position [245, 0]
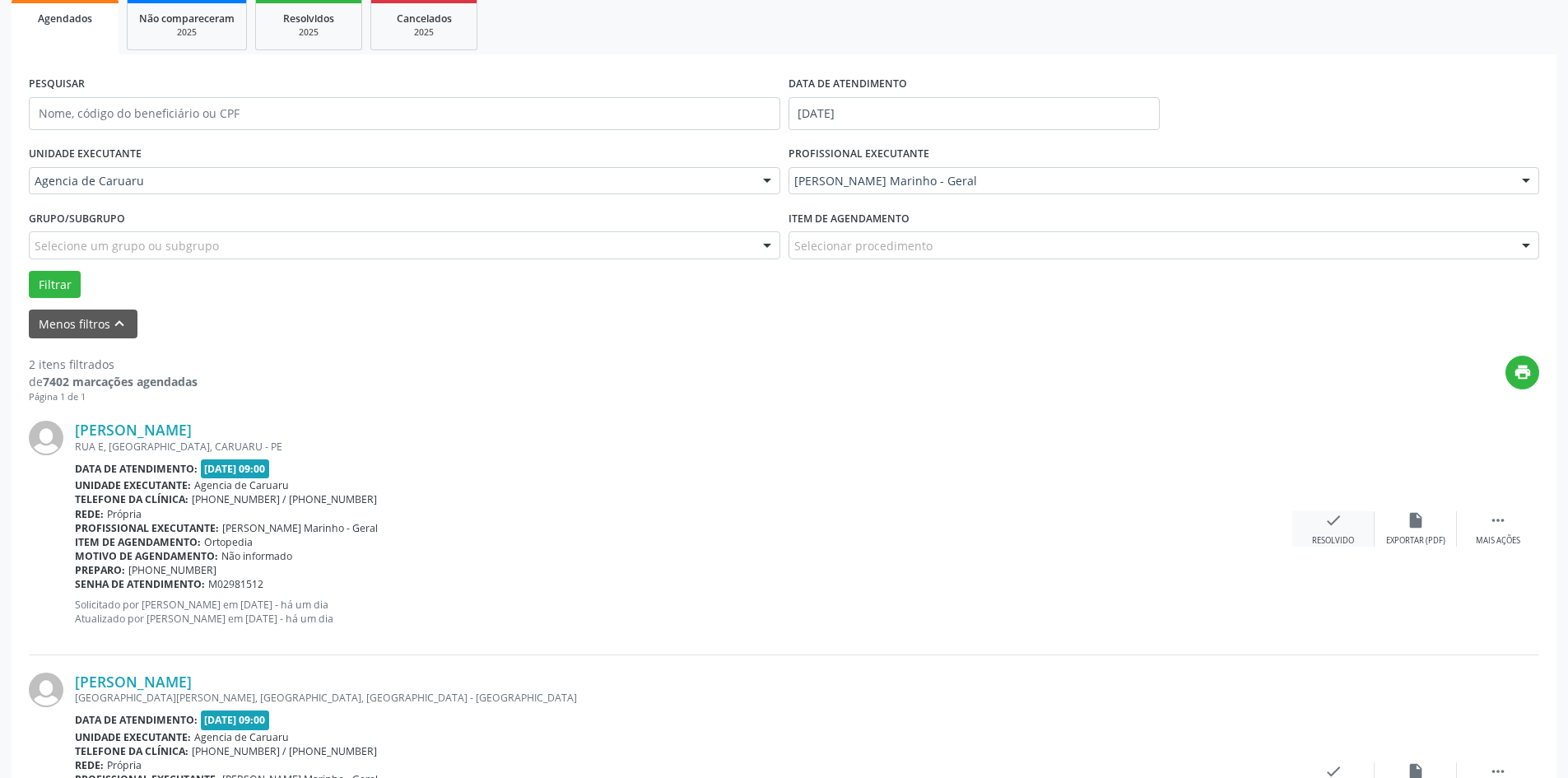
click at [1336, 520] on icon "check" at bounding box center [1333, 519] width 18 height 18
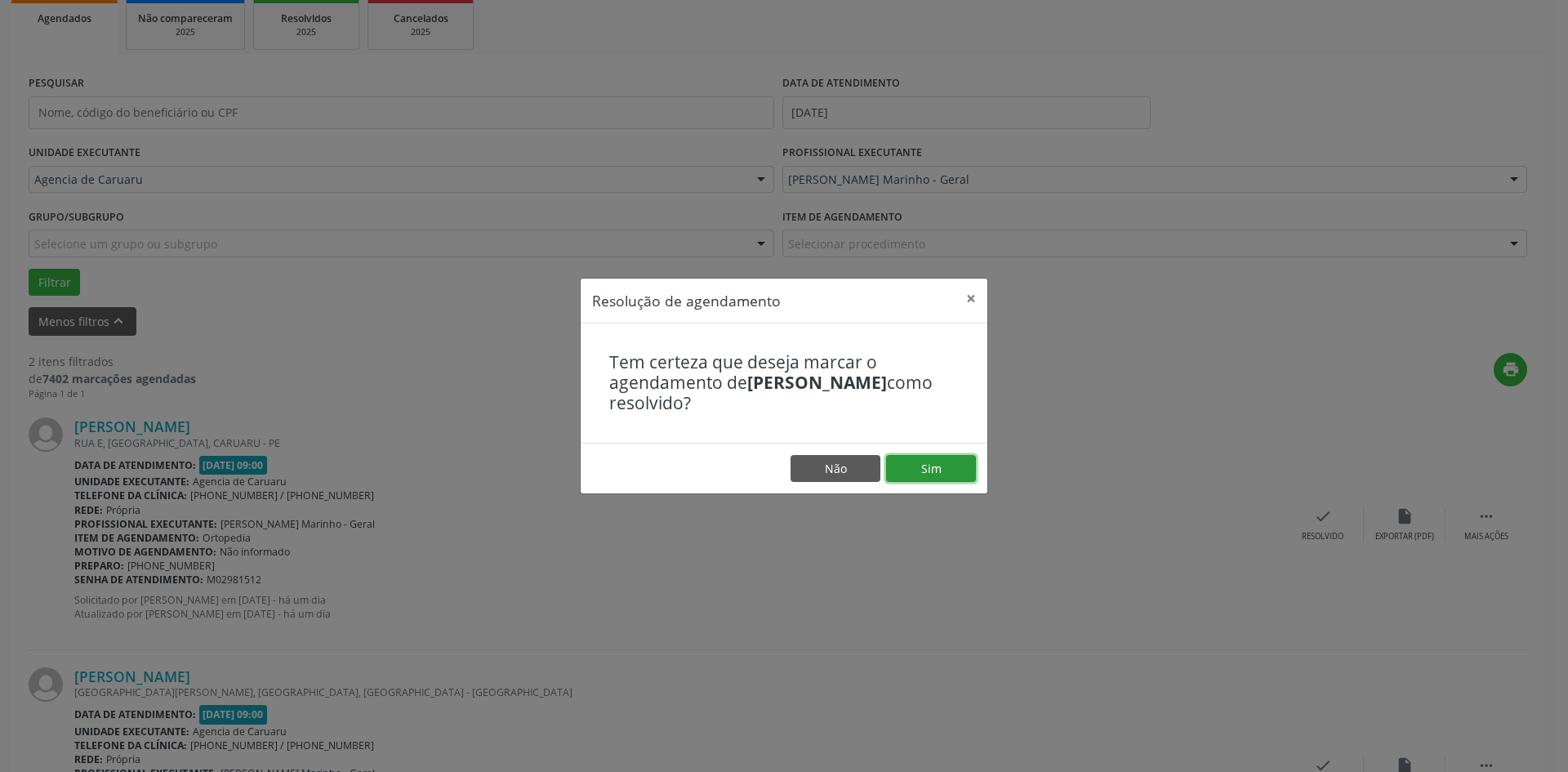
click at [936, 471] on button "Sim" at bounding box center [930, 468] width 90 height 28
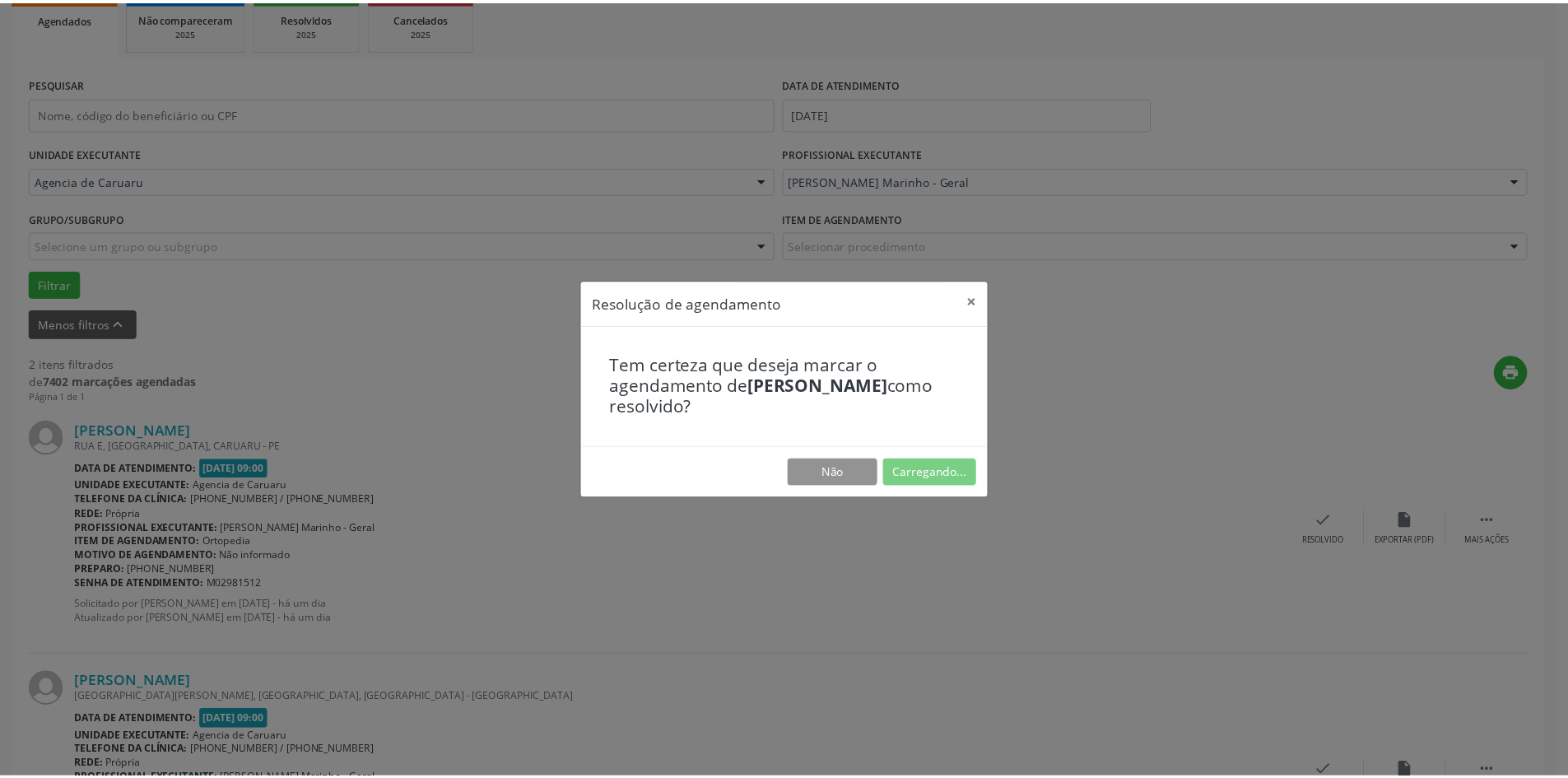
scroll to position [0, 0]
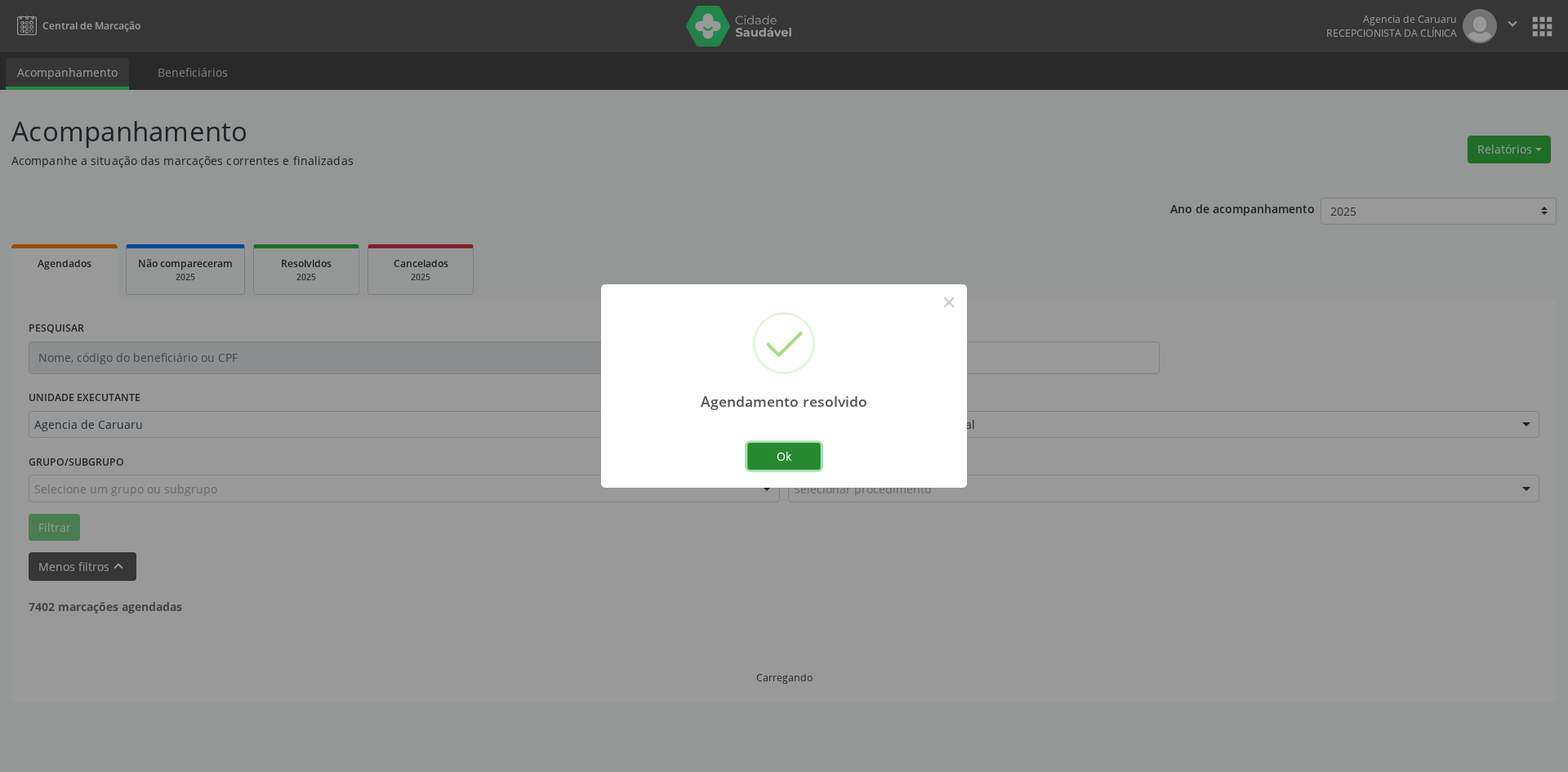
drag, startPoint x: 794, startPoint y: 449, endPoint x: 1308, endPoint y: 547, distance: 523.3
click at [797, 449] on button "Ok" at bounding box center [784, 456] width 73 height 28
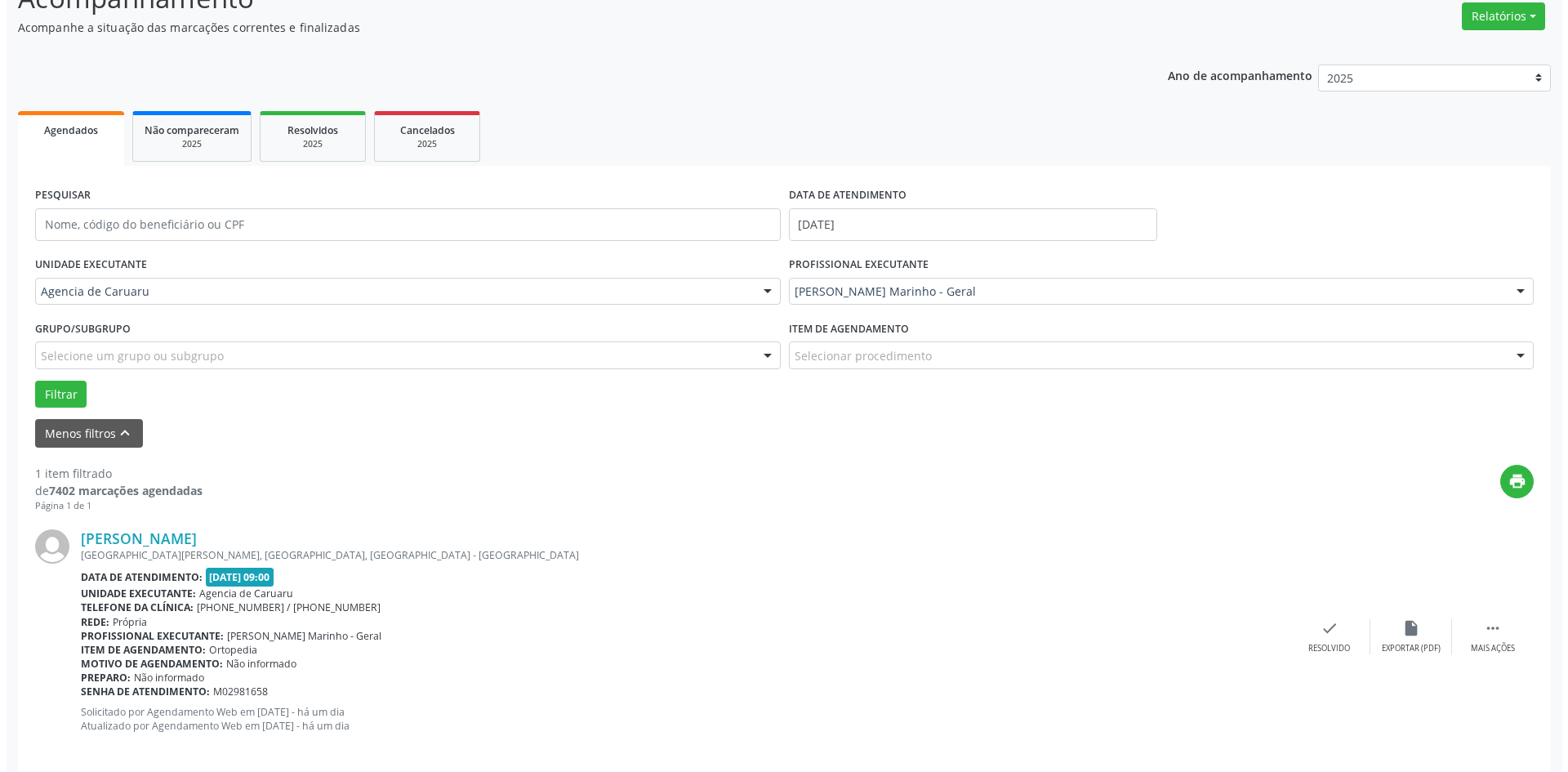
scroll to position [152, 0]
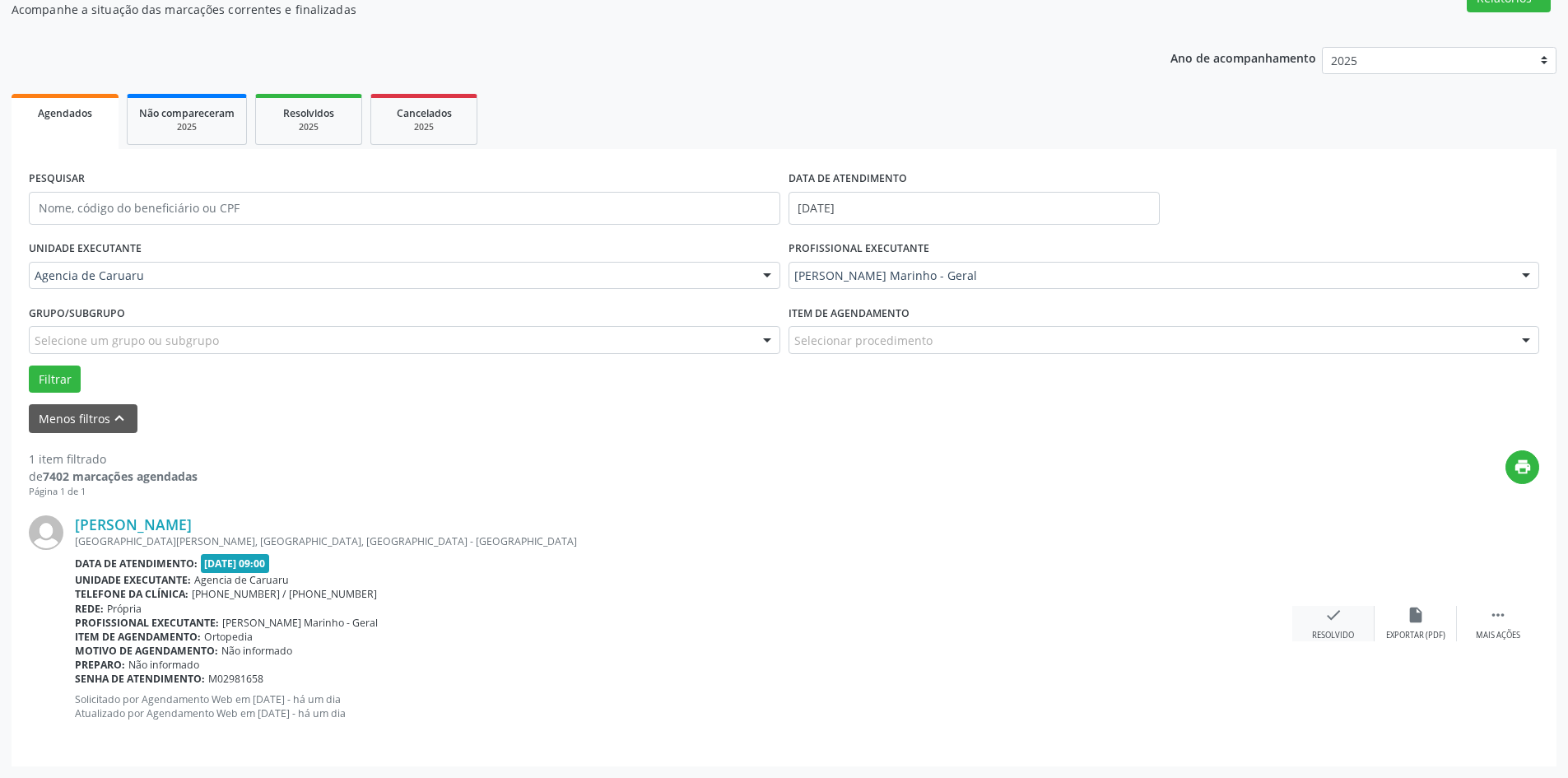
click at [1346, 621] on div "check Resolvido" at bounding box center [1333, 623] width 83 height 35
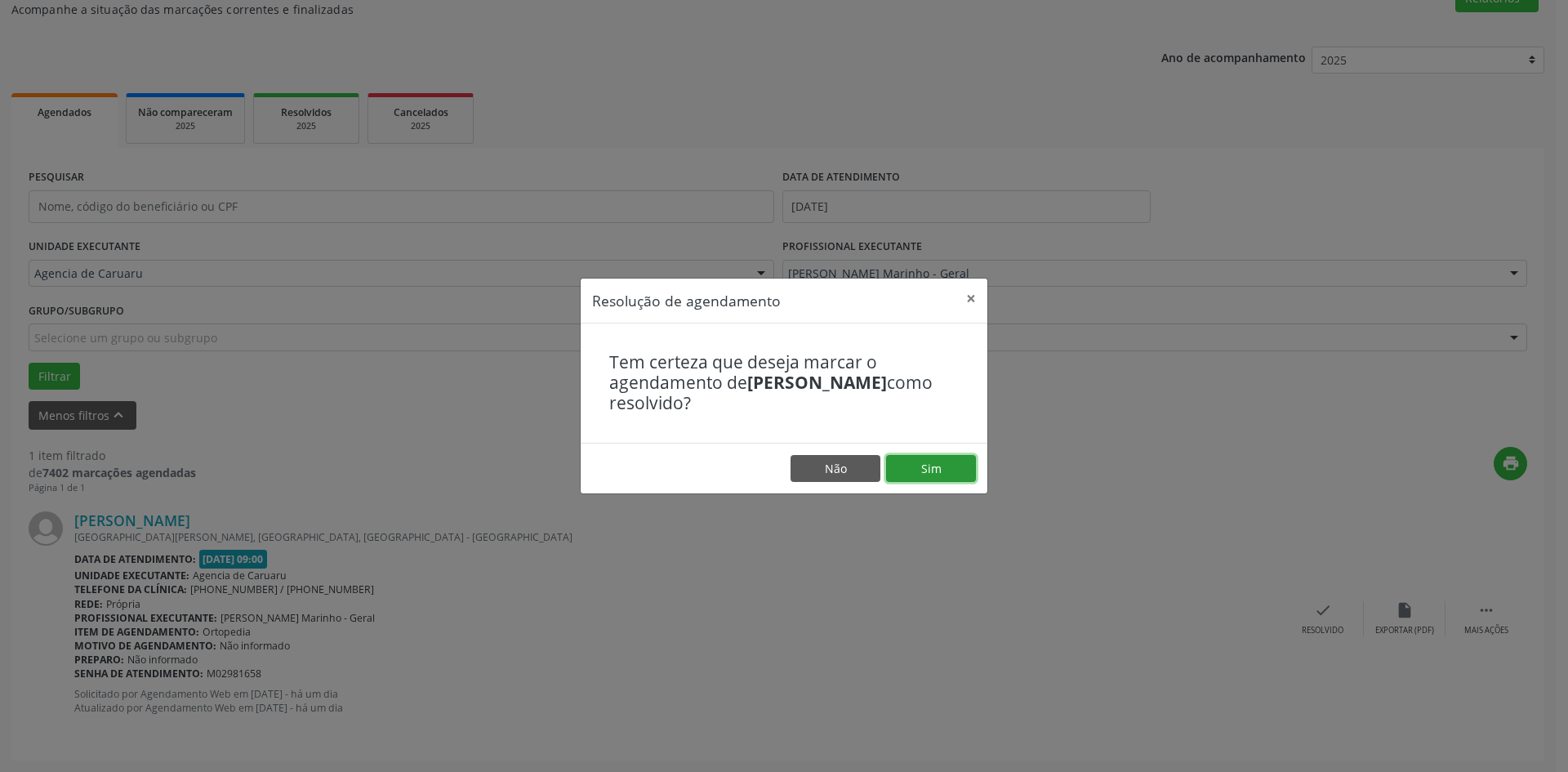
click at [931, 475] on button "Sim" at bounding box center [930, 468] width 90 height 28
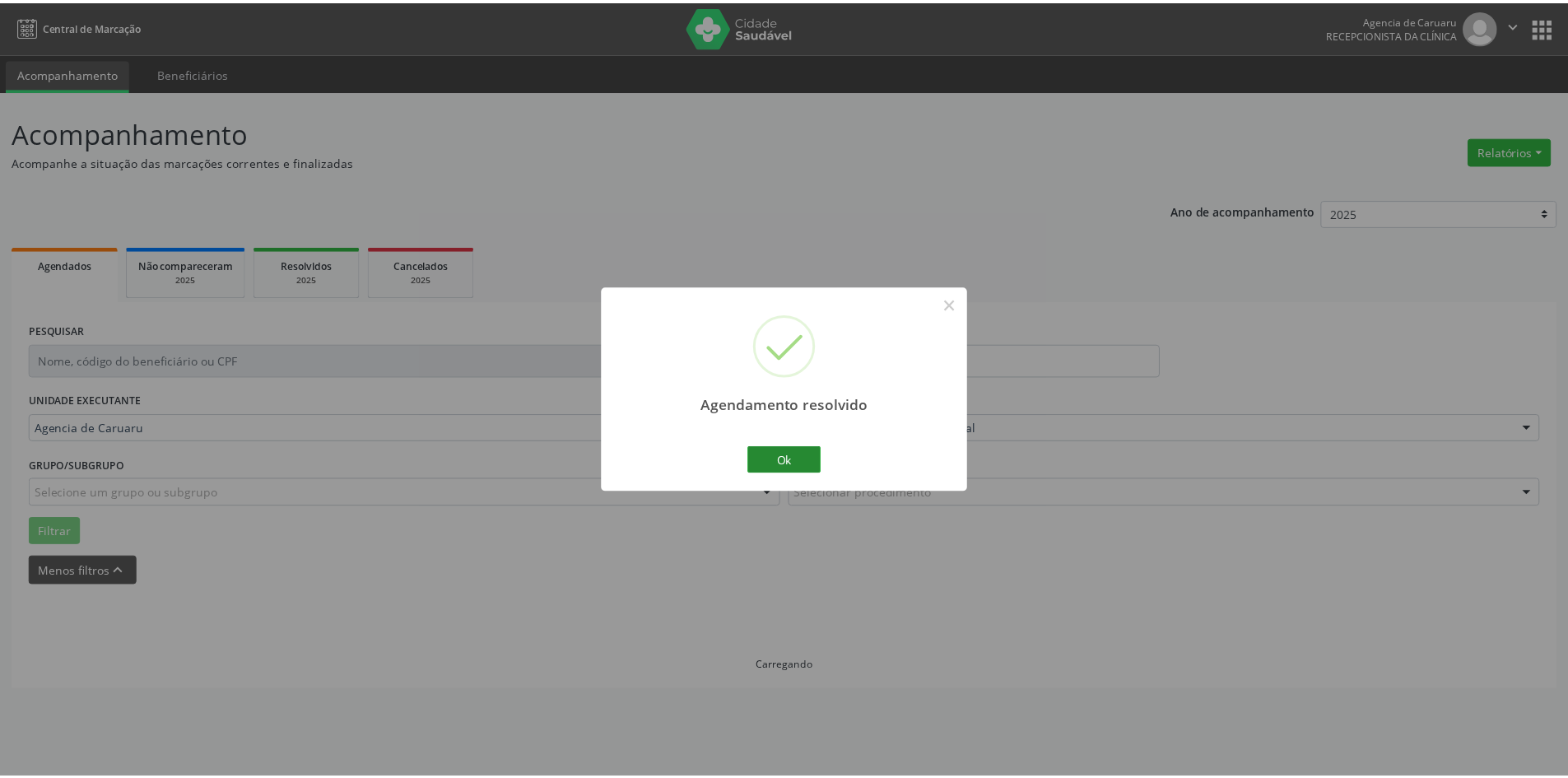
scroll to position [0, 0]
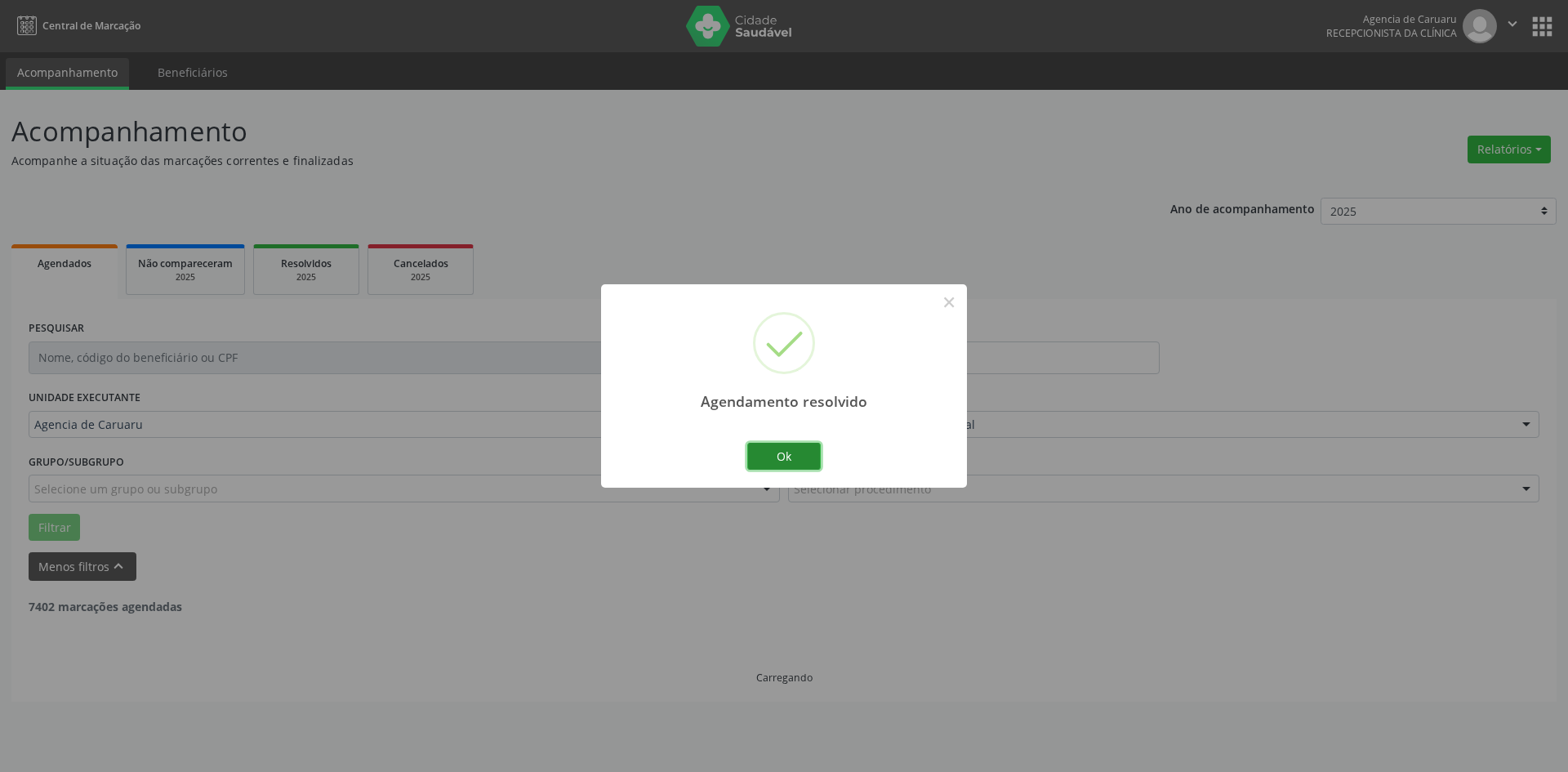
click at [795, 459] on button "Ok" at bounding box center [784, 456] width 73 height 28
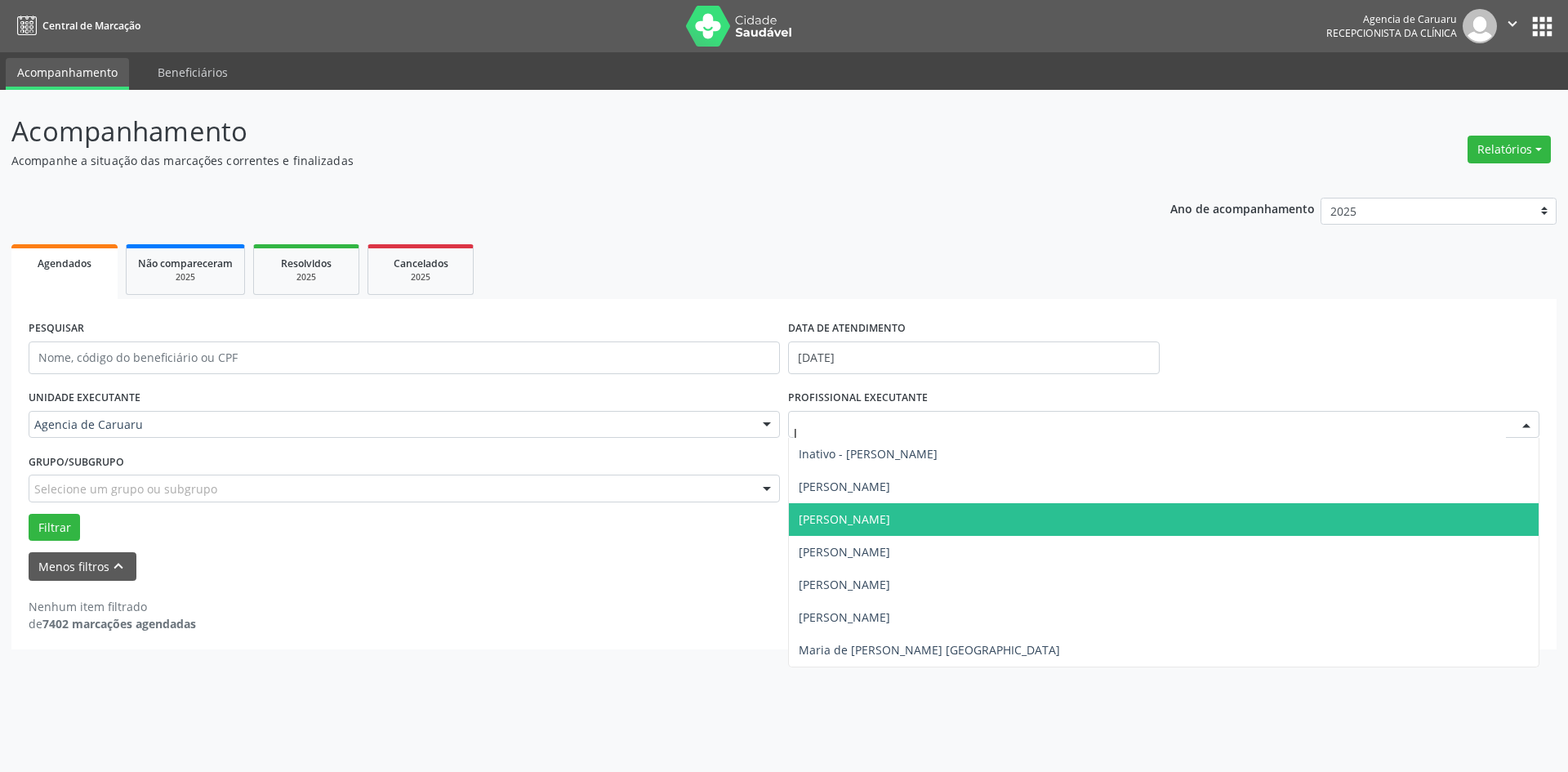
type input "[PERSON_NAME]"
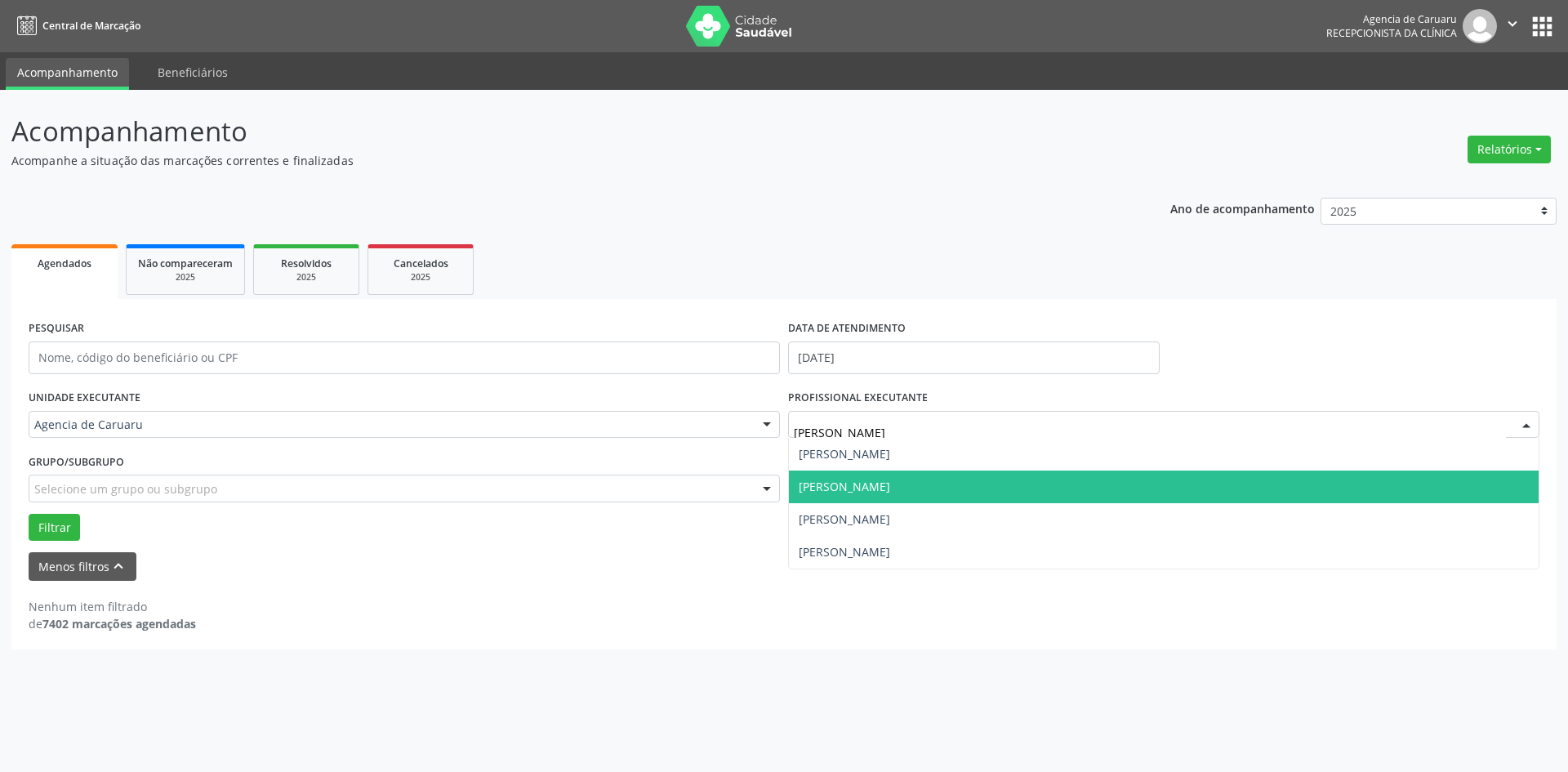
click at [877, 481] on span "[PERSON_NAME]" at bounding box center [844, 486] width 92 height 15
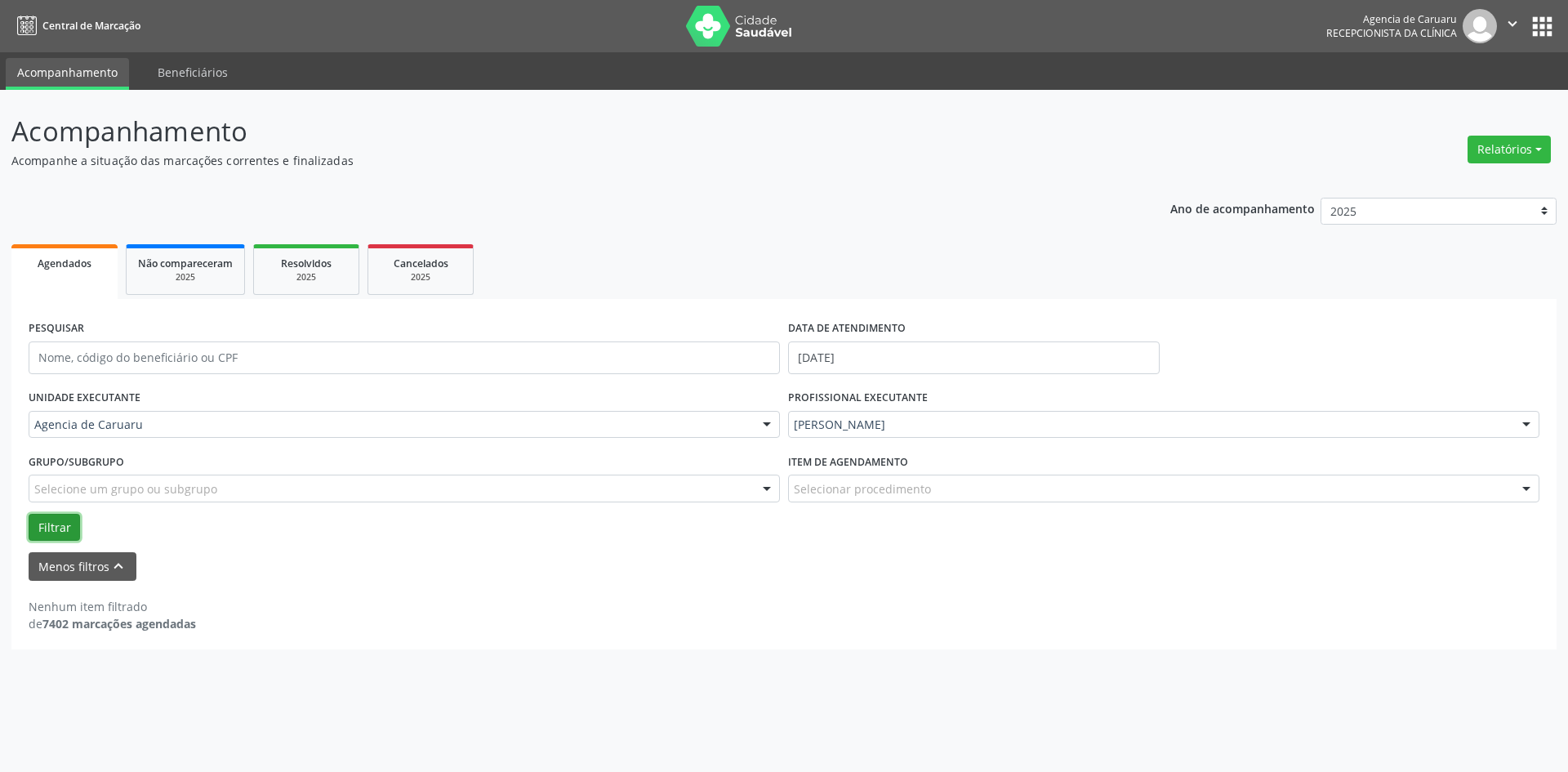
click at [46, 523] on button "Filtrar" at bounding box center [54, 527] width 51 height 28
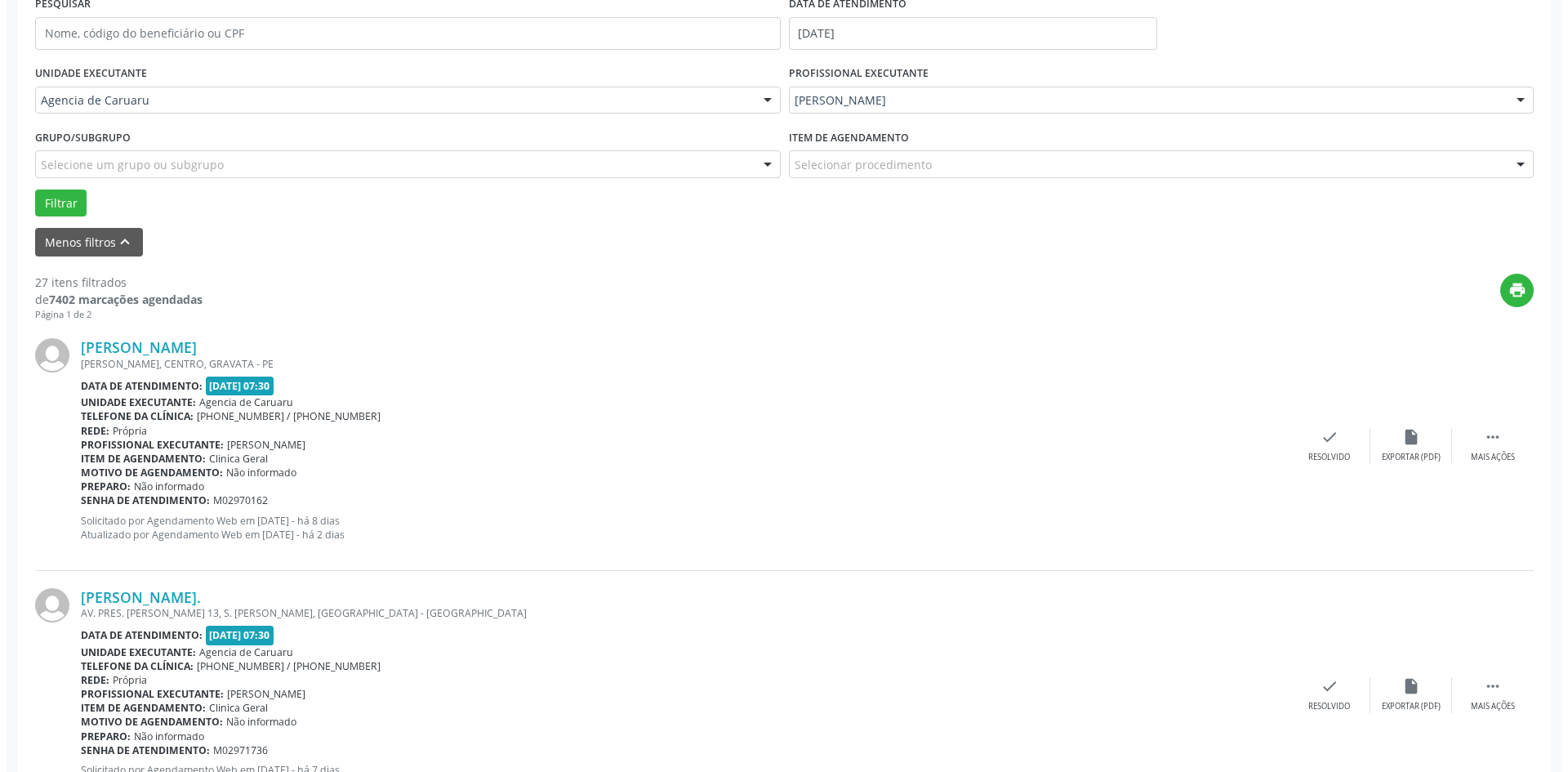
scroll to position [326, 0]
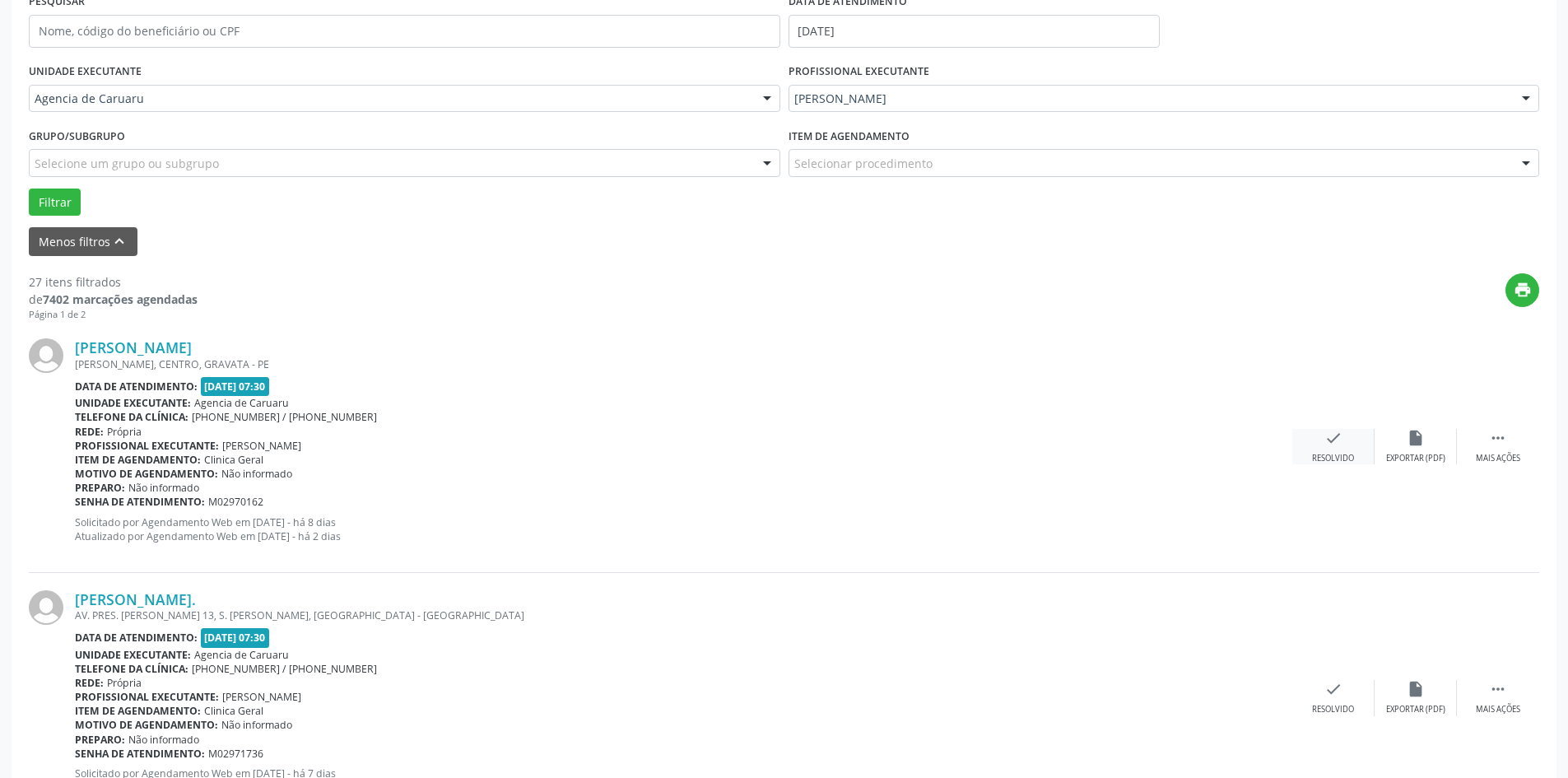
click at [1344, 439] on div "check Resolvido" at bounding box center [1333, 446] width 83 height 35
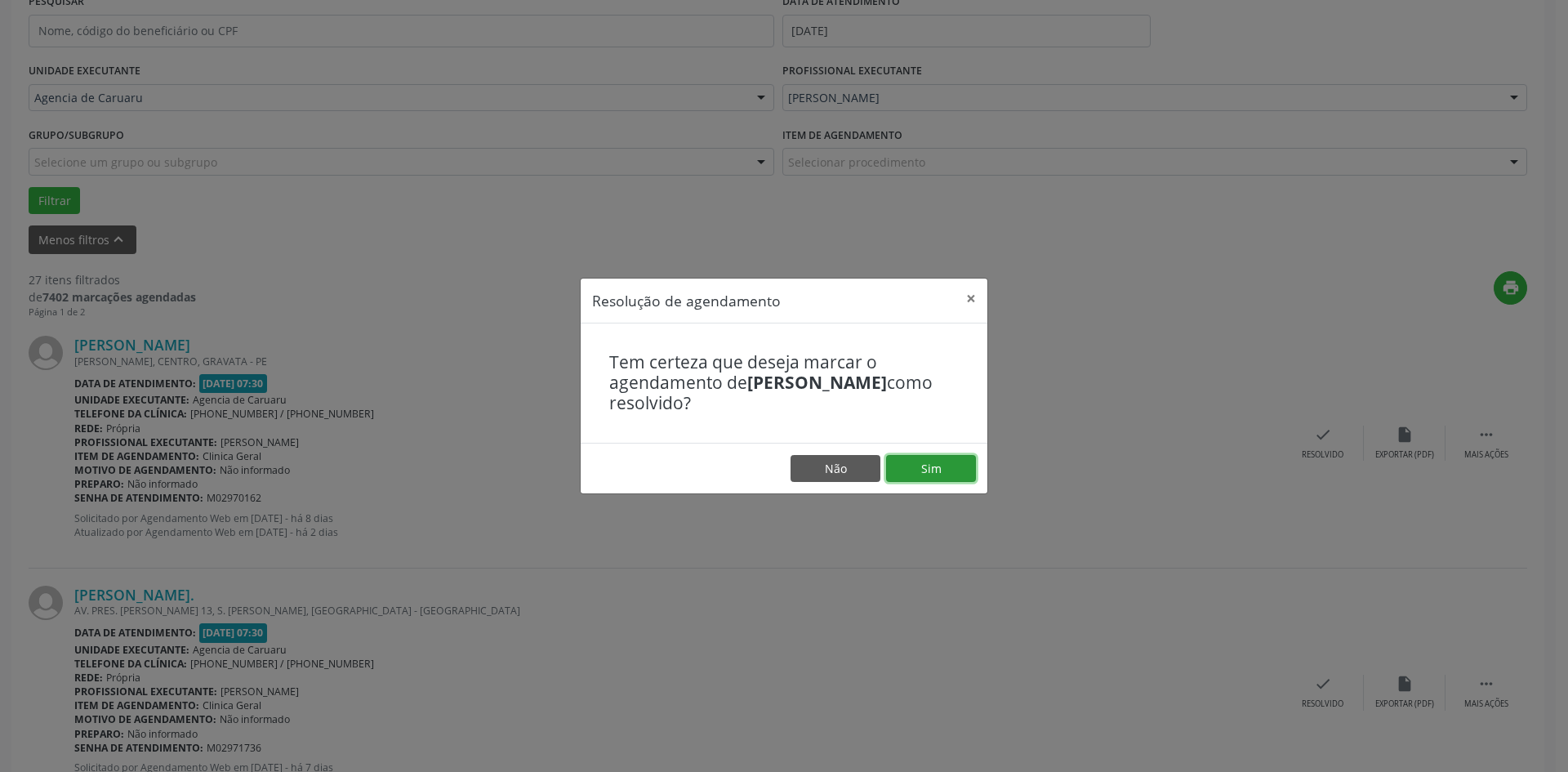
click at [949, 455] on button "Sim" at bounding box center [930, 468] width 90 height 28
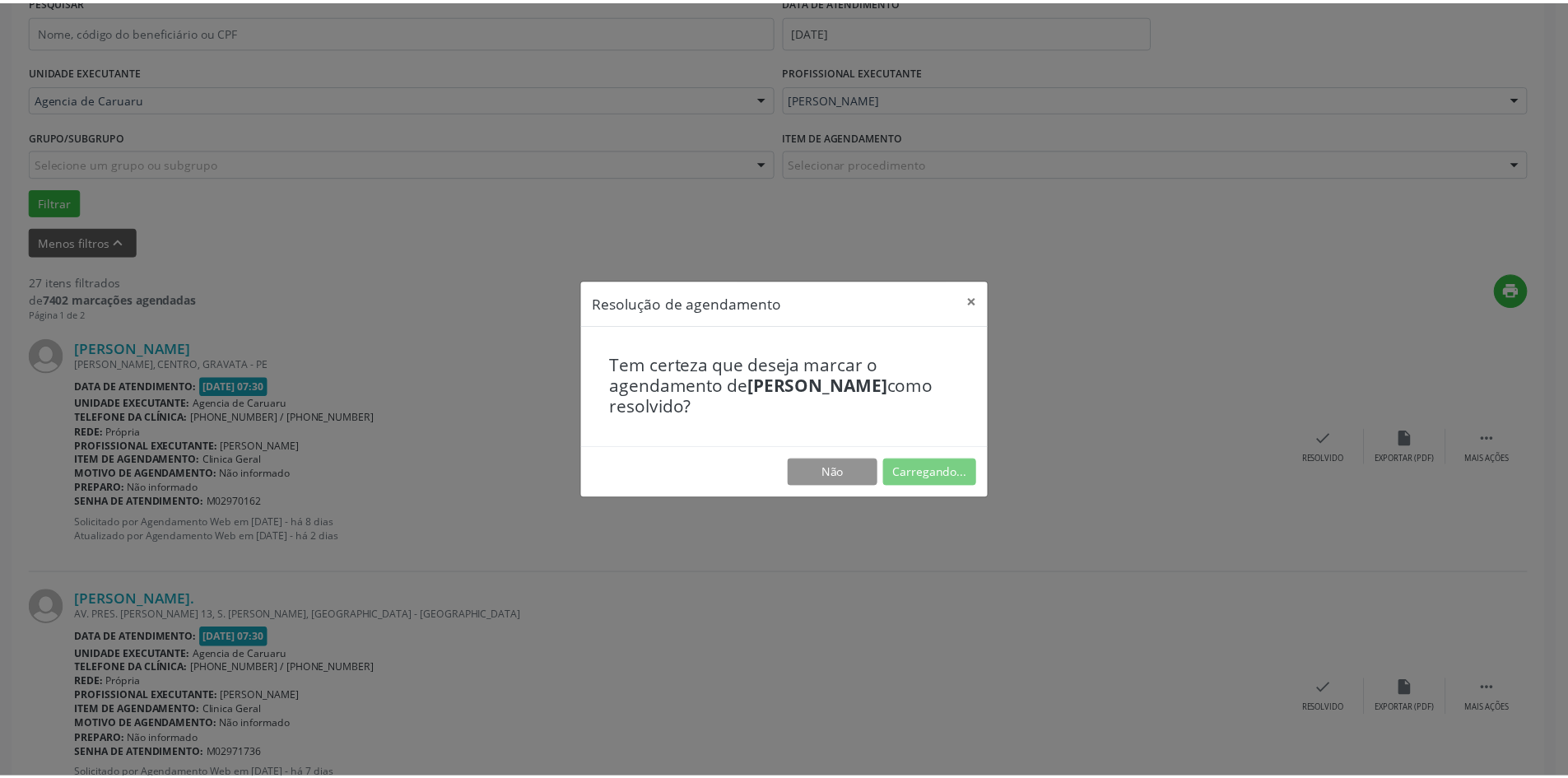
scroll to position [0, 0]
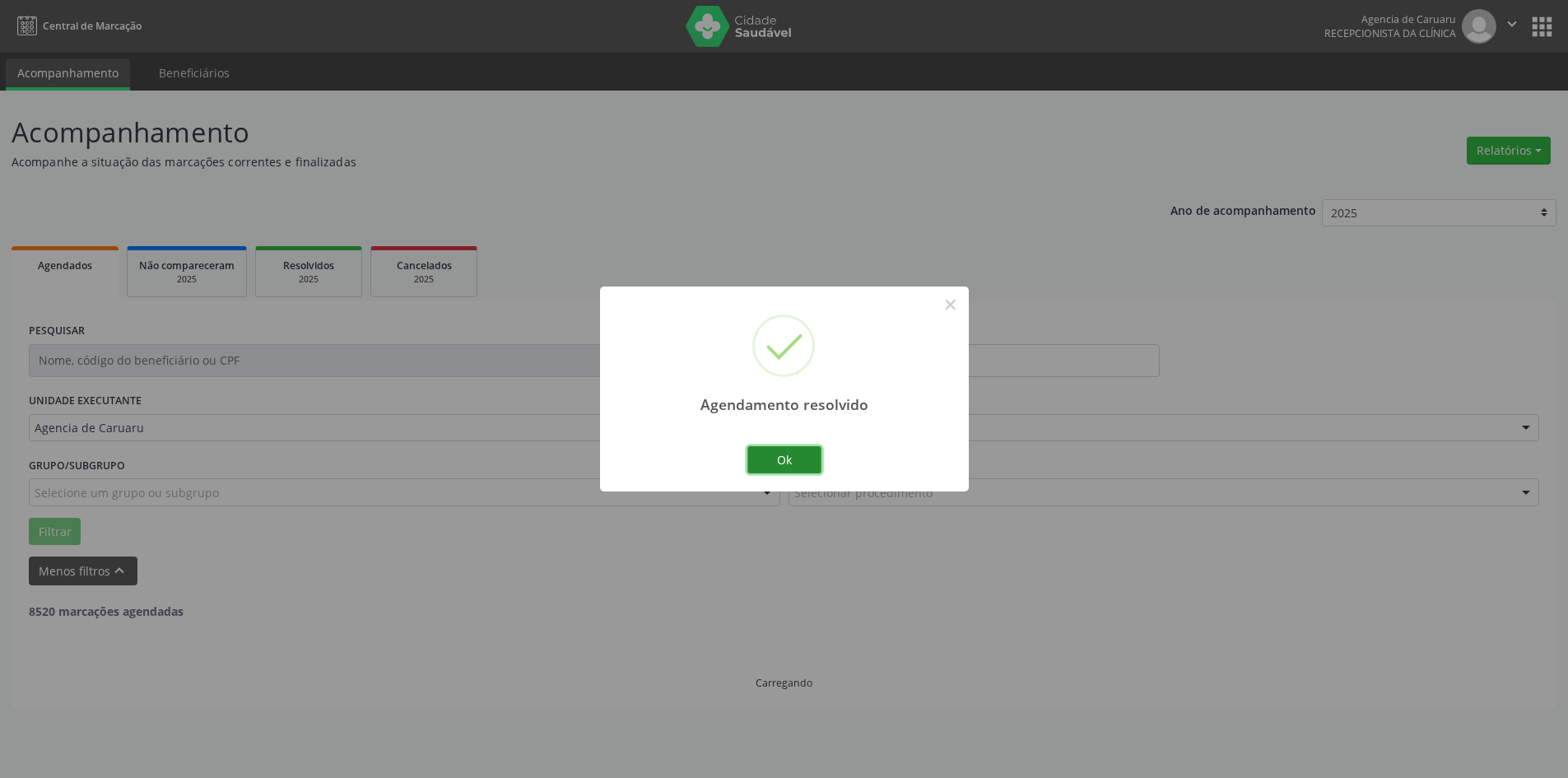
click at [778, 454] on button "Ok" at bounding box center [784, 460] width 74 height 28
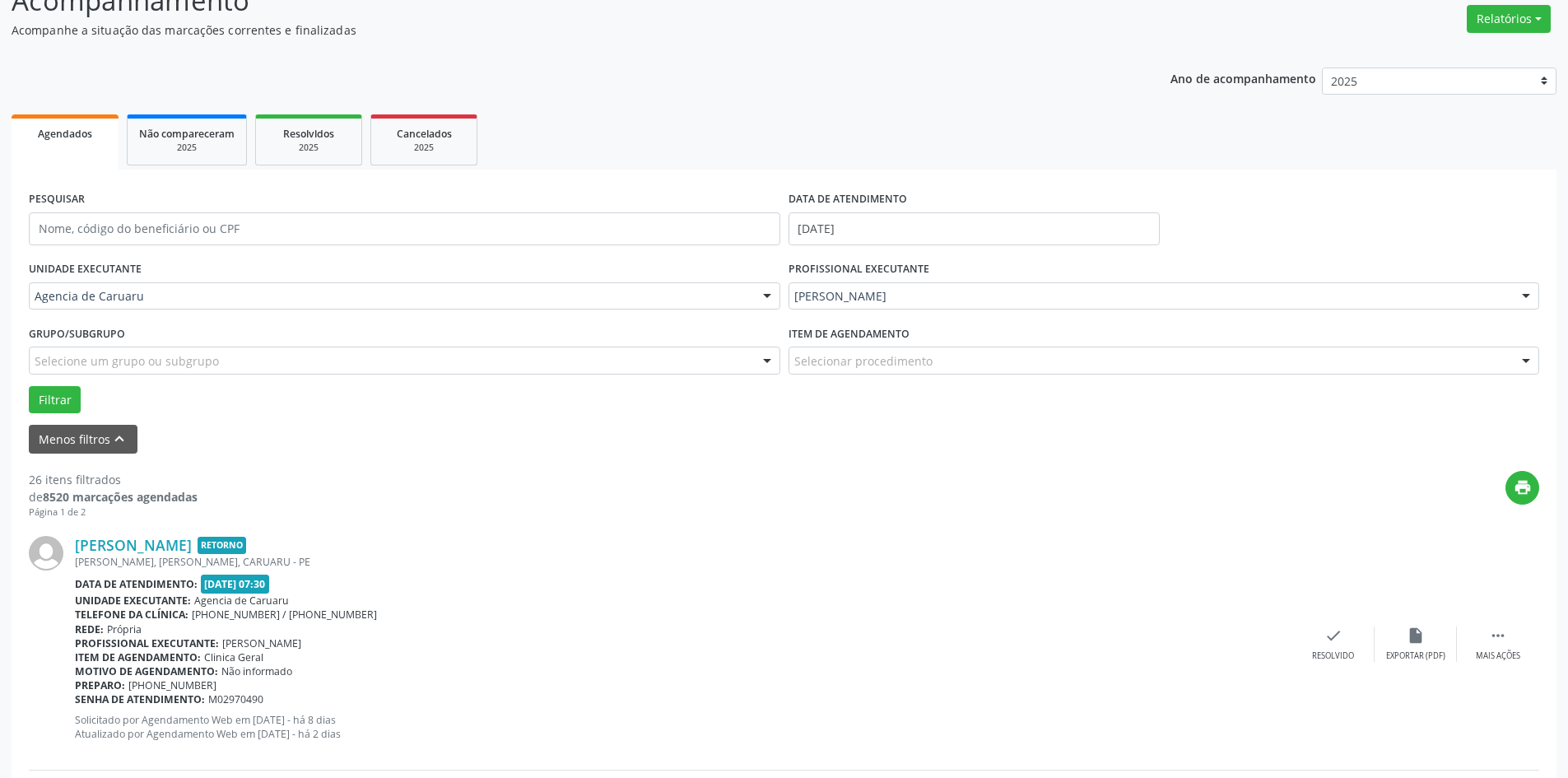
scroll to position [164, 0]
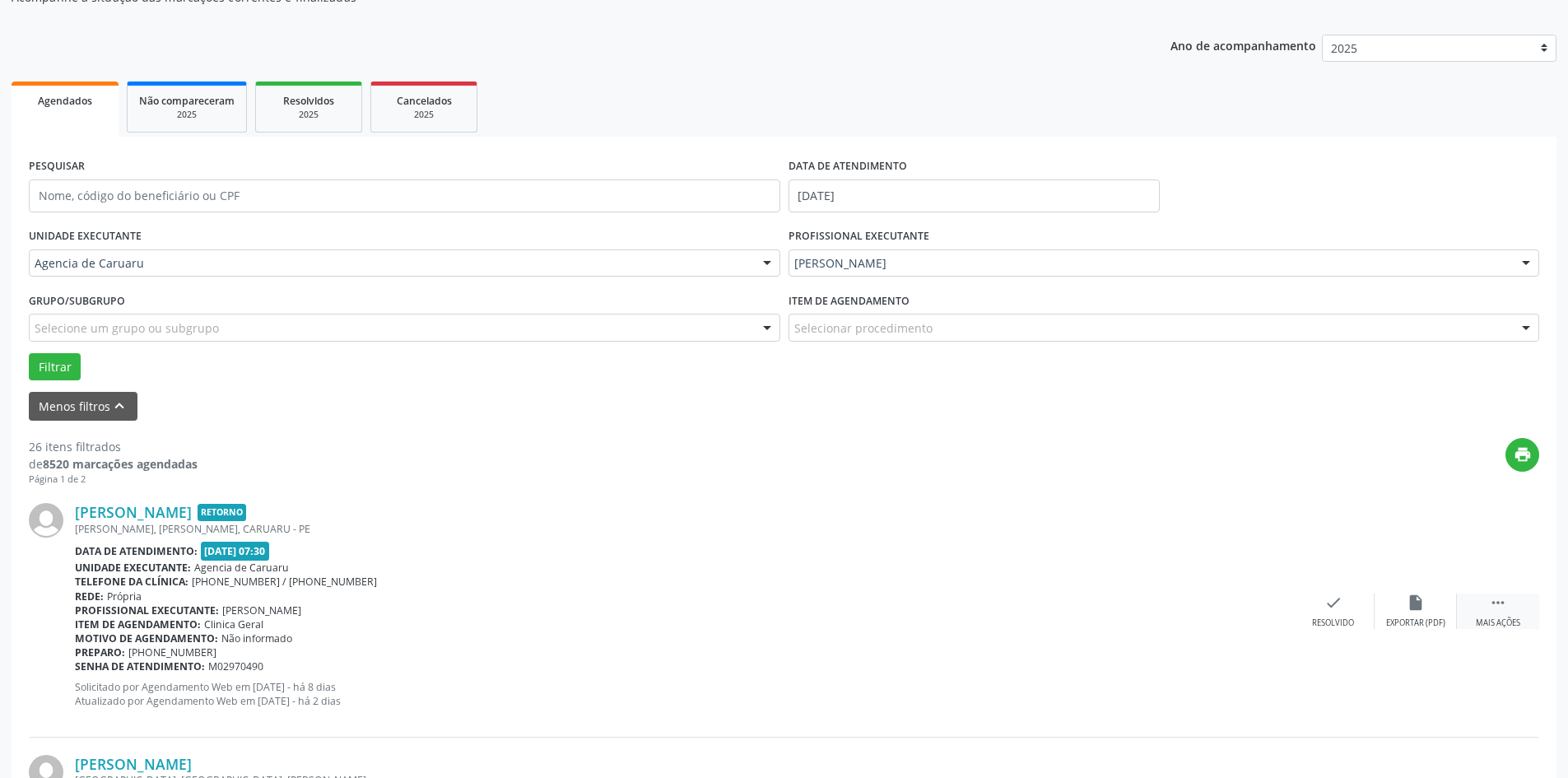
click at [1515, 603] on div " Mais ações" at bounding box center [1498, 611] width 83 height 35
click at [1415, 606] on icon "alarm_off" at bounding box center [1415, 602] width 18 height 18
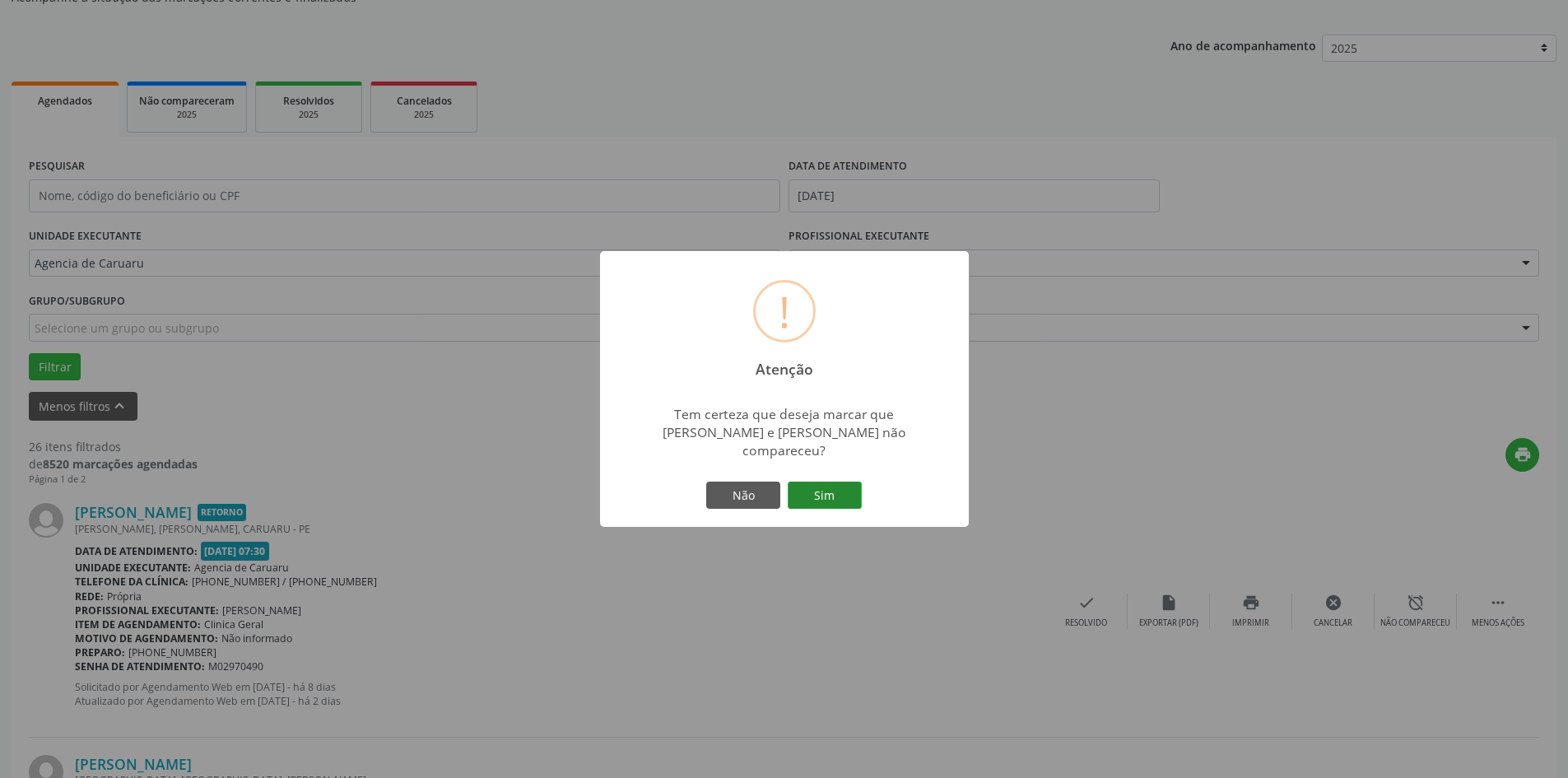
click at [834, 498] on button "Sim" at bounding box center [825, 495] width 74 height 28
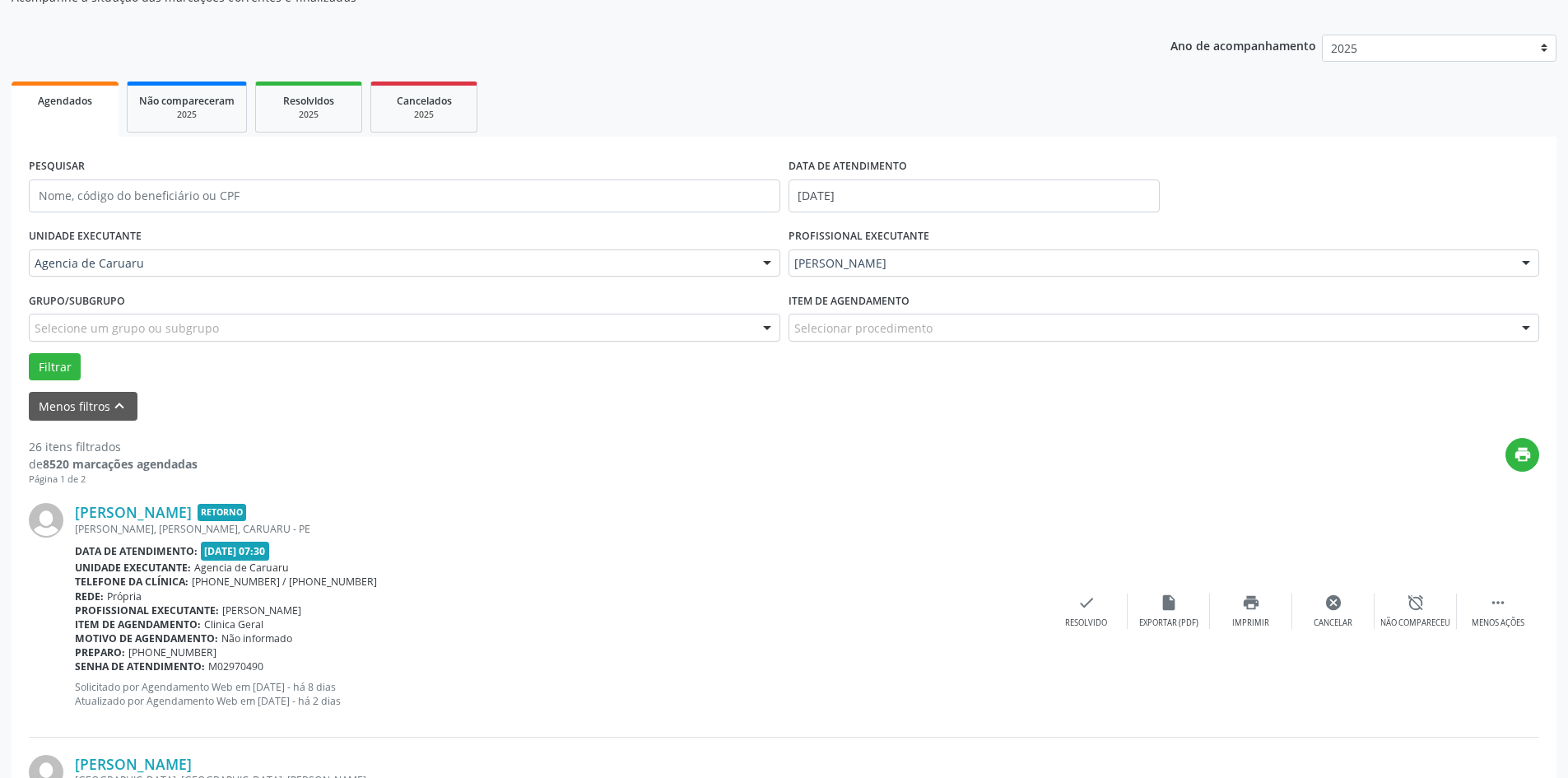
scroll to position [0, 0]
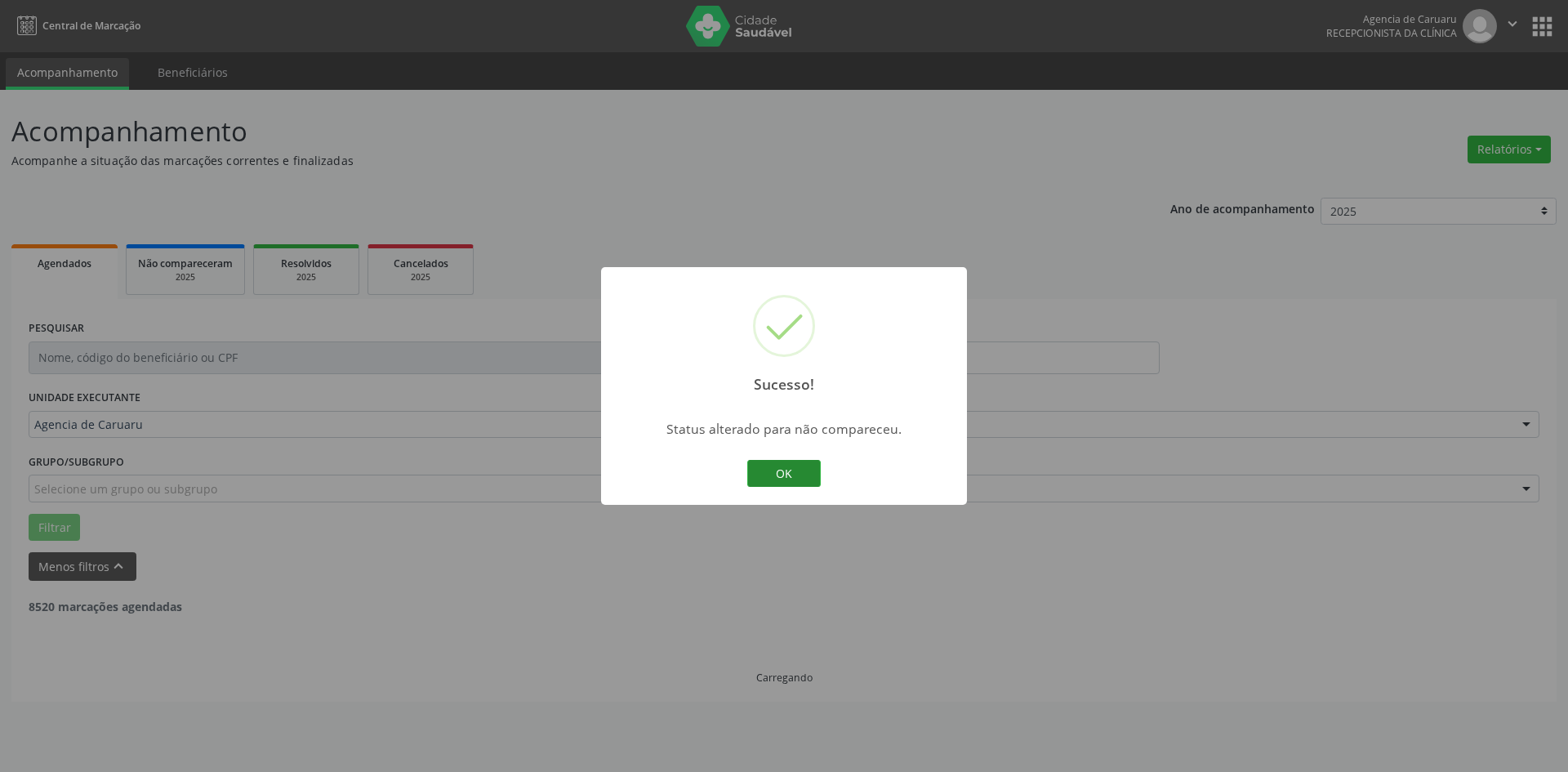
click at [768, 478] on button "OK" at bounding box center [784, 473] width 73 height 28
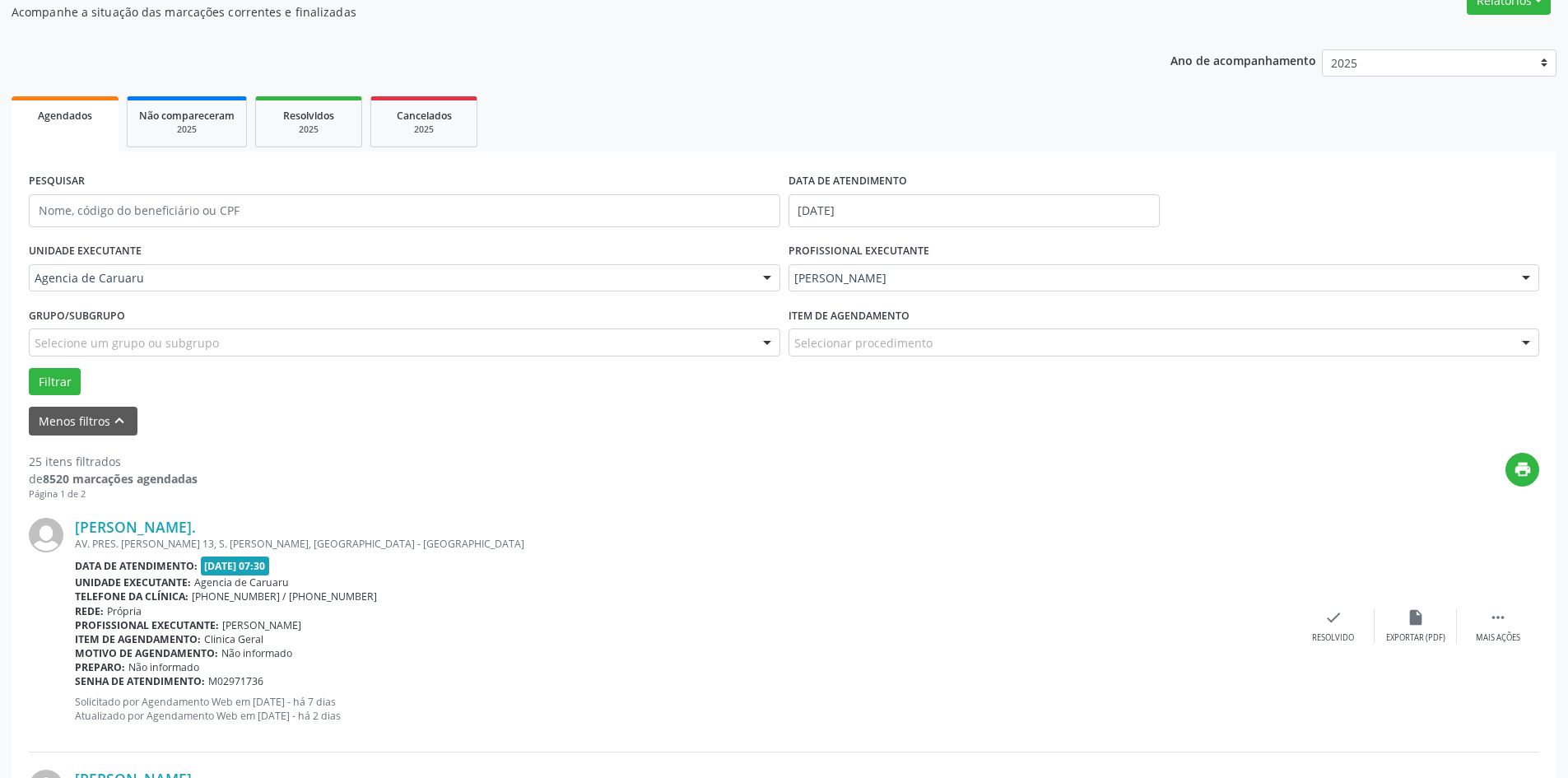
scroll to position [164, 0]
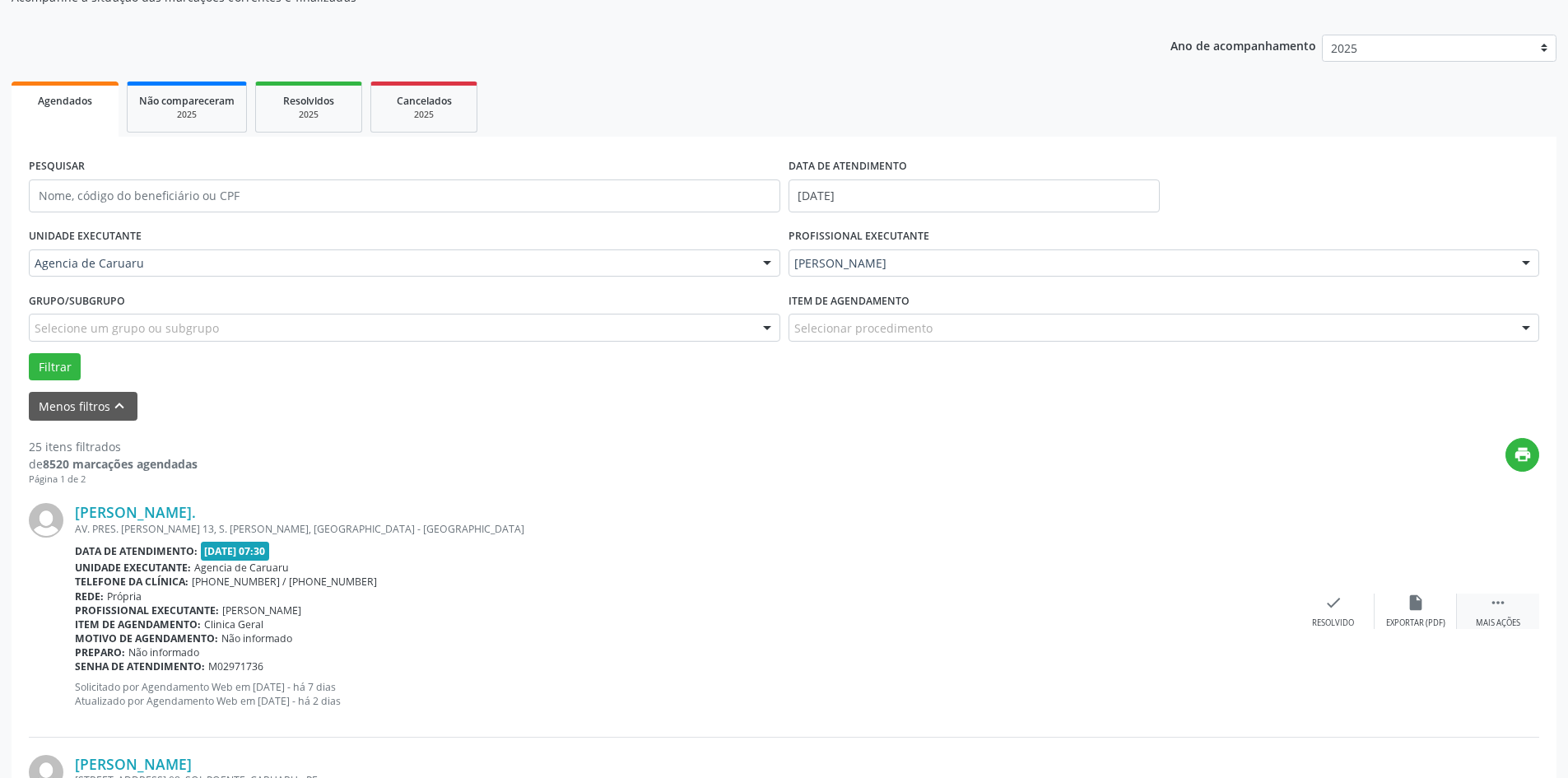
click at [1496, 604] on icon "" at bounding box center [1498, 602] width 18 height 18
click at [1404, 604] on div "alarm_off Não compareceu" at bounding box center [1415, 611] width 83 height 35
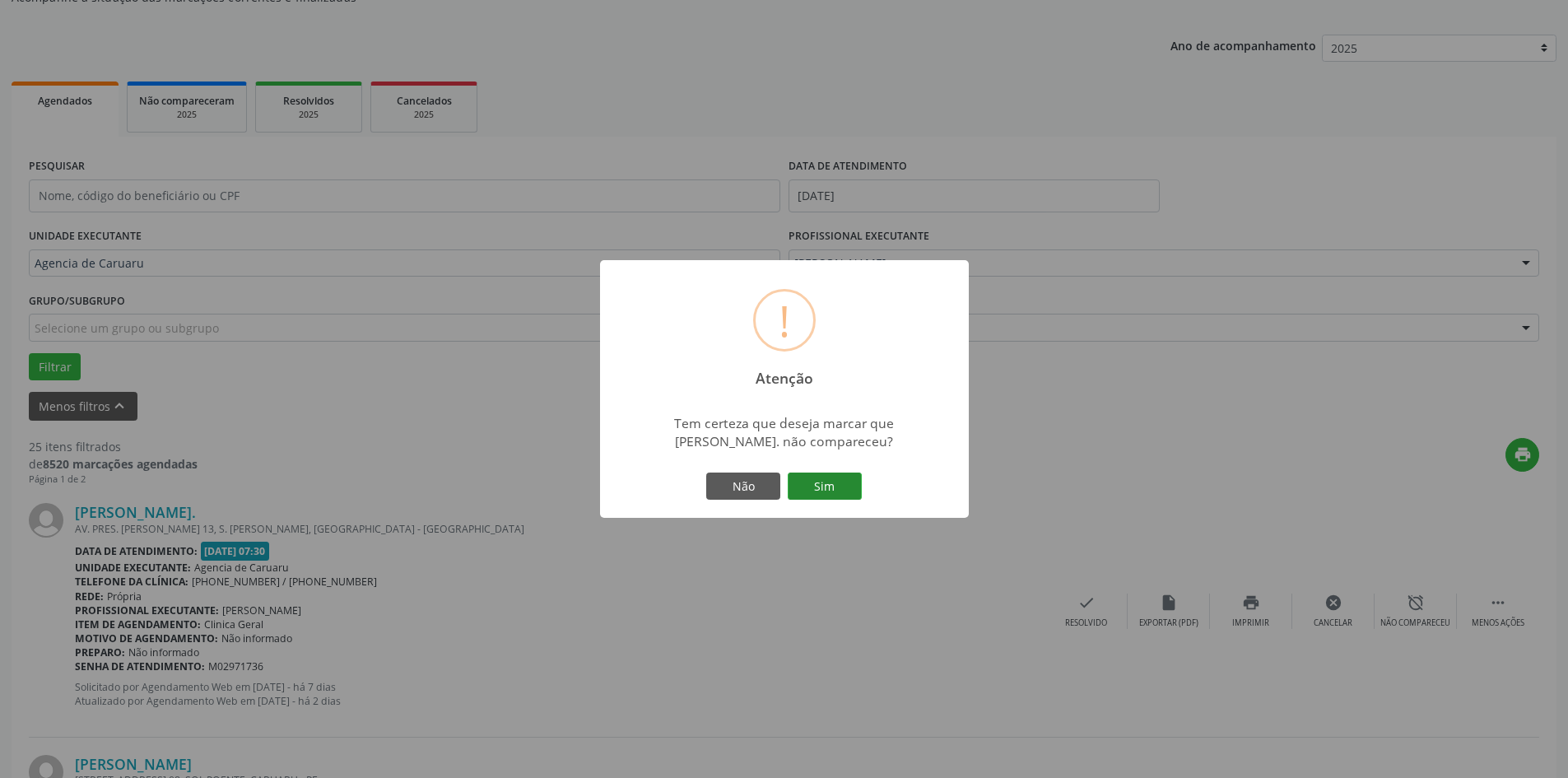
click at [828, 490] on button "Sim" at bounding box center [825, 486] width 74 height 28
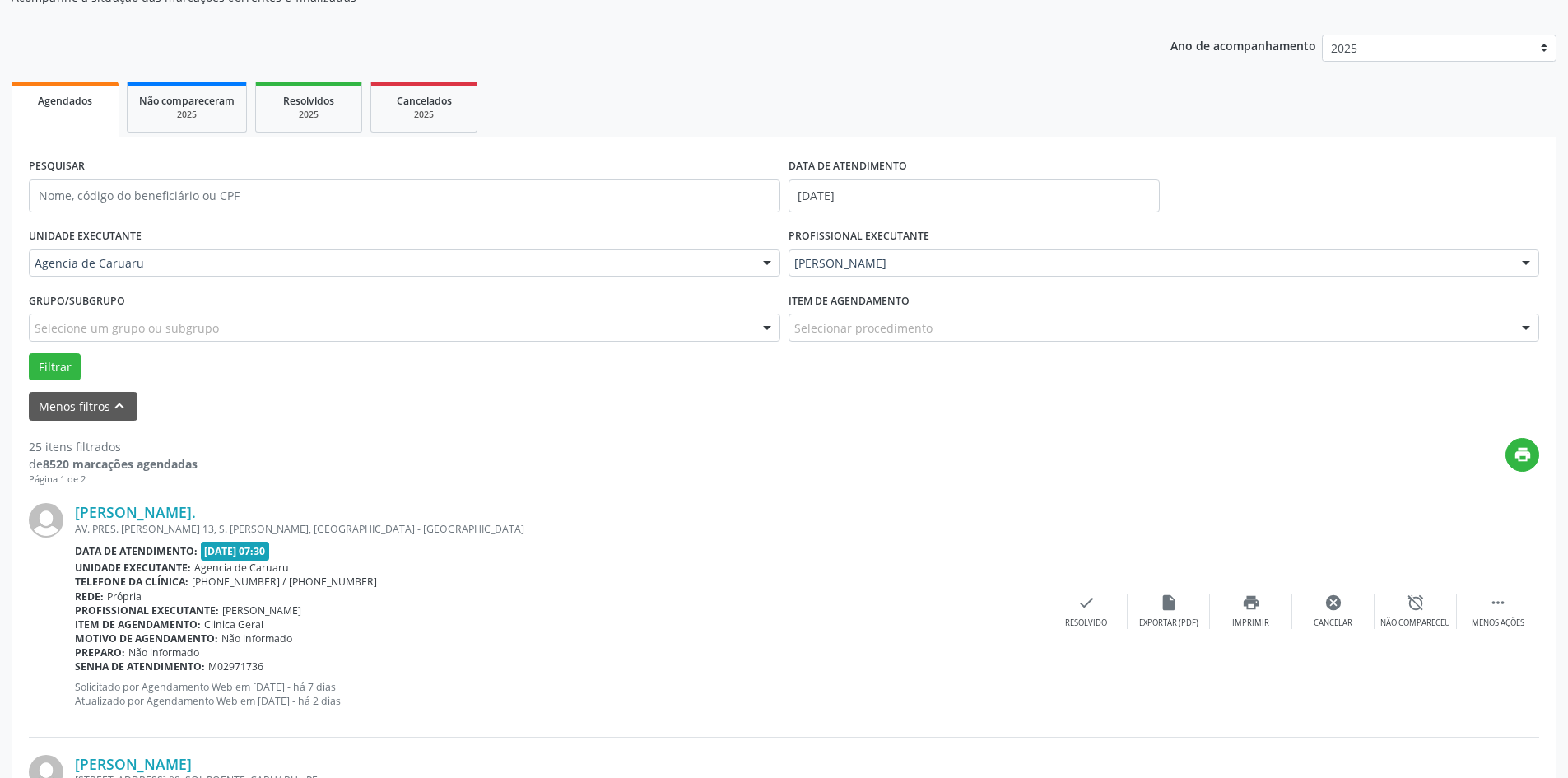
scroll to position [0, 0]
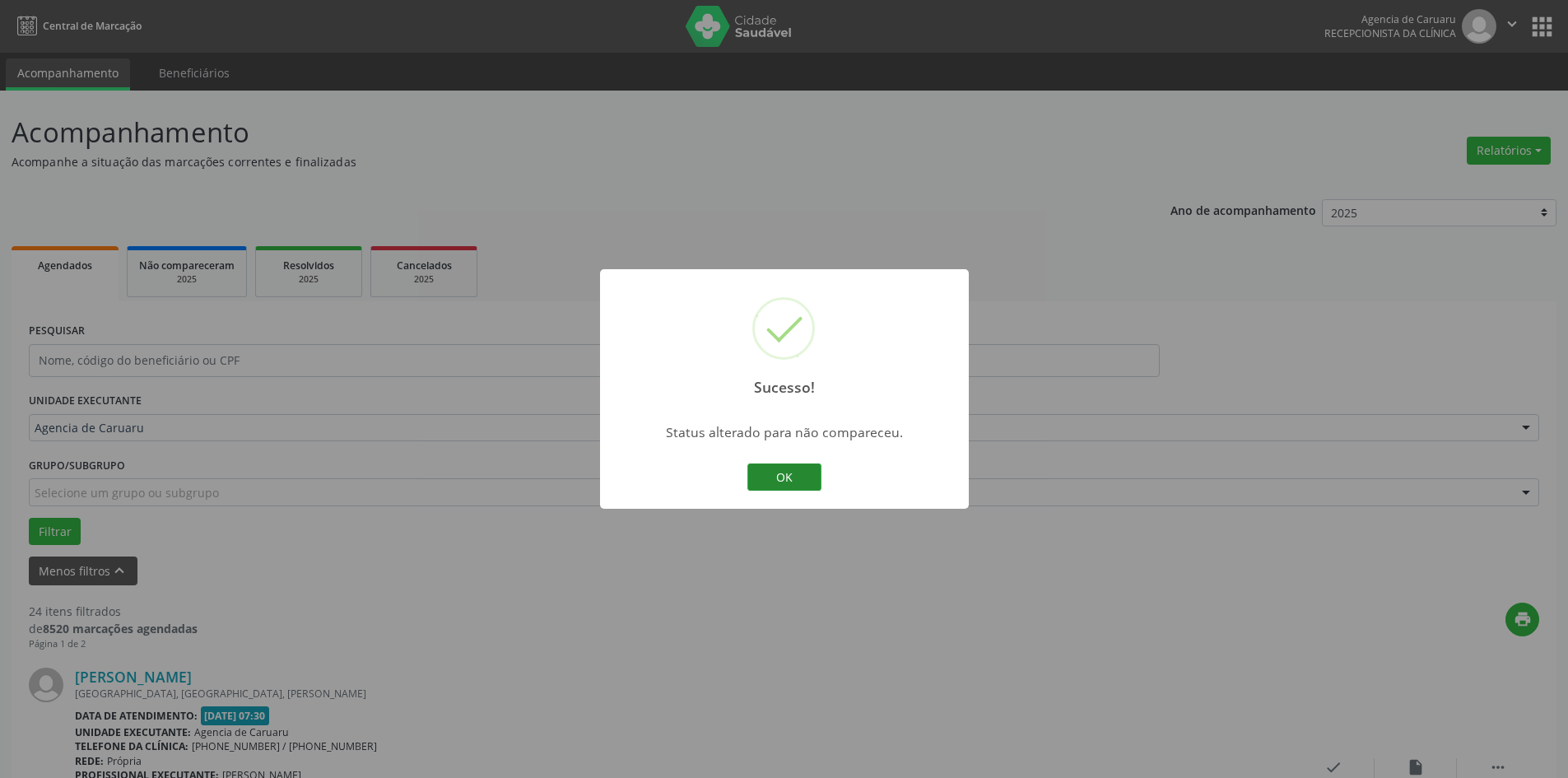
click at [798, 473] on button "OK" at bounding box center [784, 477] width 74 height 28
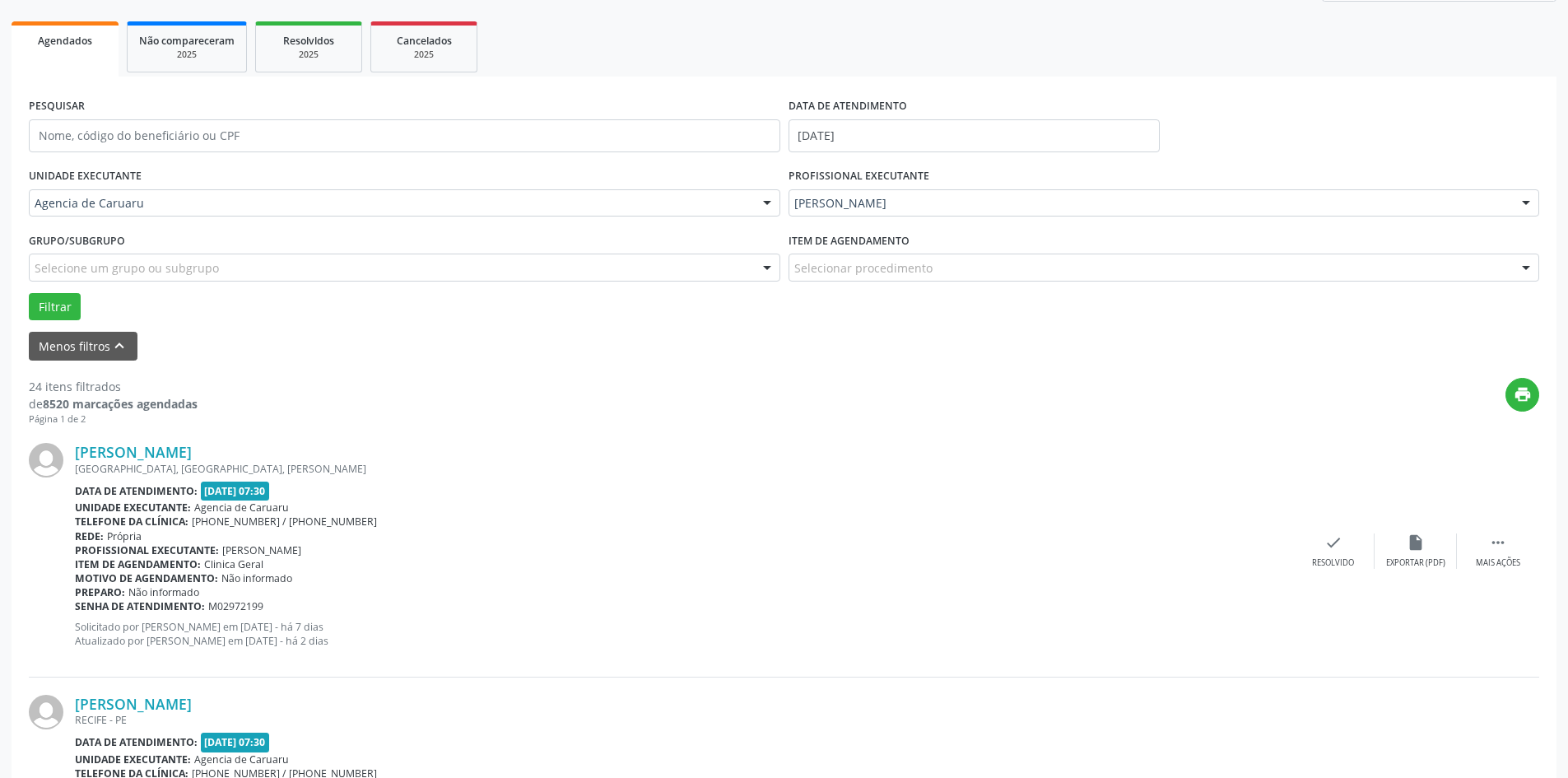
scroll to position [247, 0]
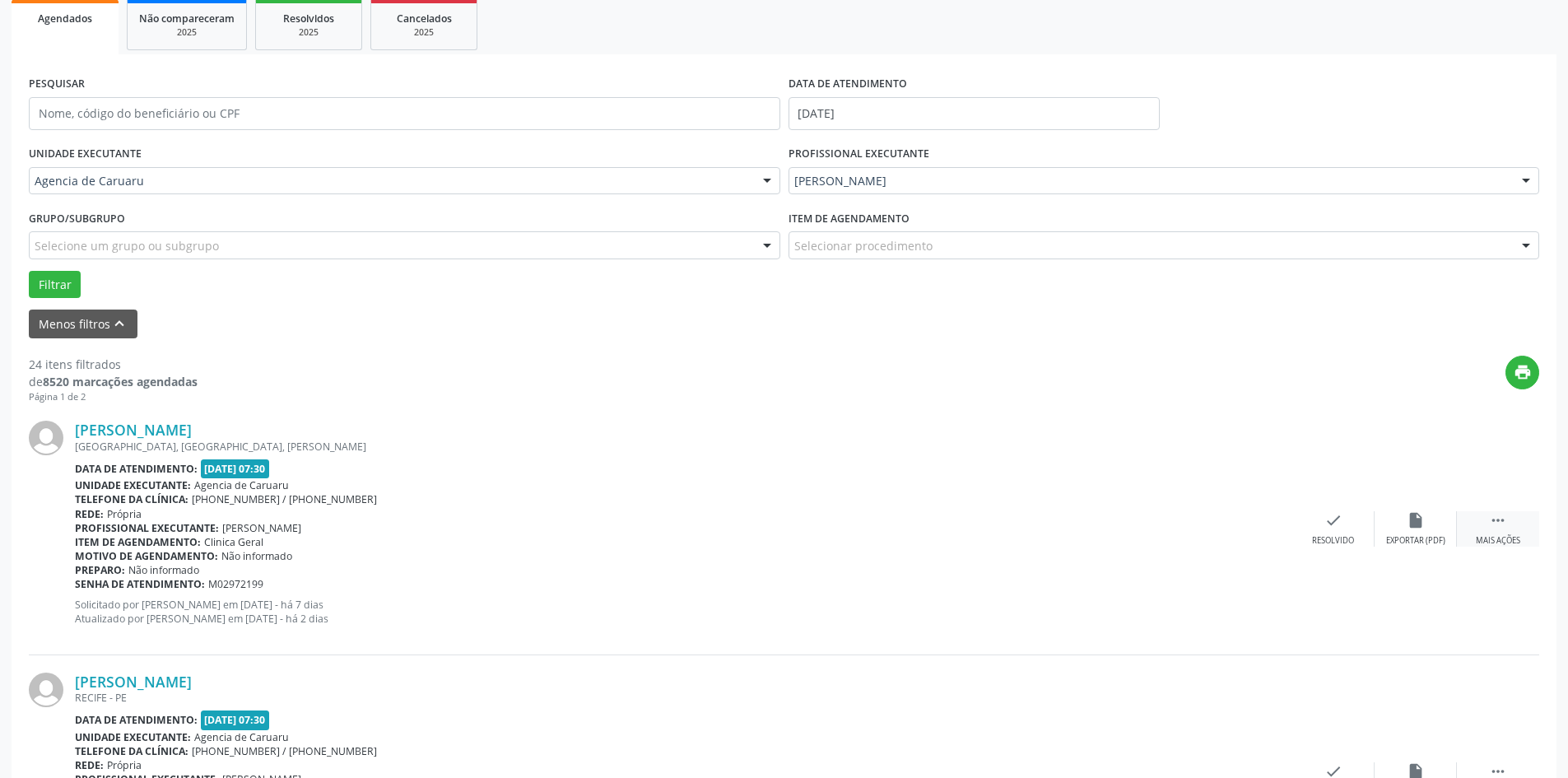
click at [1494, 519] on icon "" at bounding box center [1498, 519] width 18 height 18
click at [1417, 517] on icon "alarm_off" at bounding box center [1415, 519] width 18 height 18
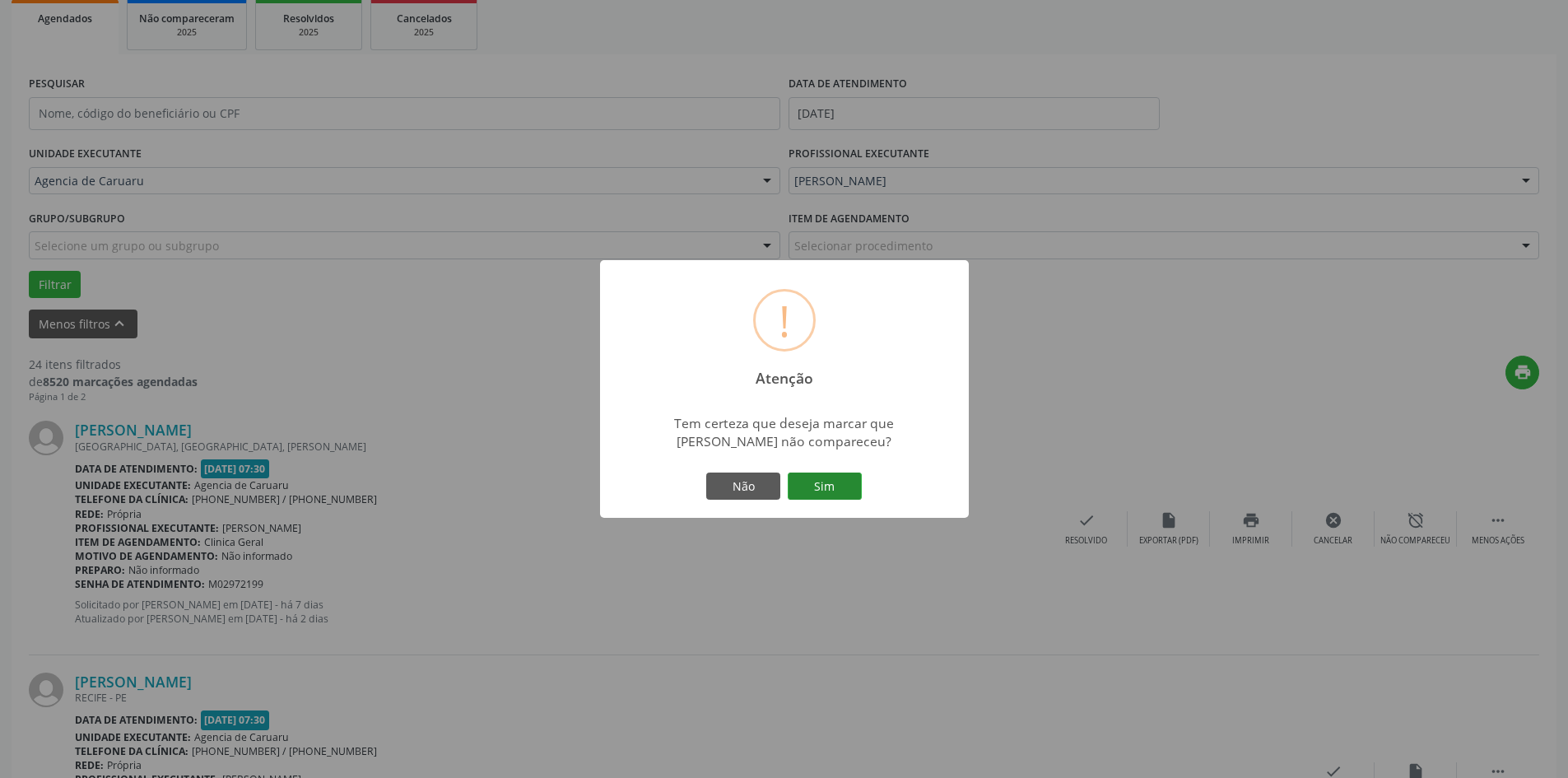
click at [821, 493] on button "Sim" at bounding box center [825, 486] width 74 height 28
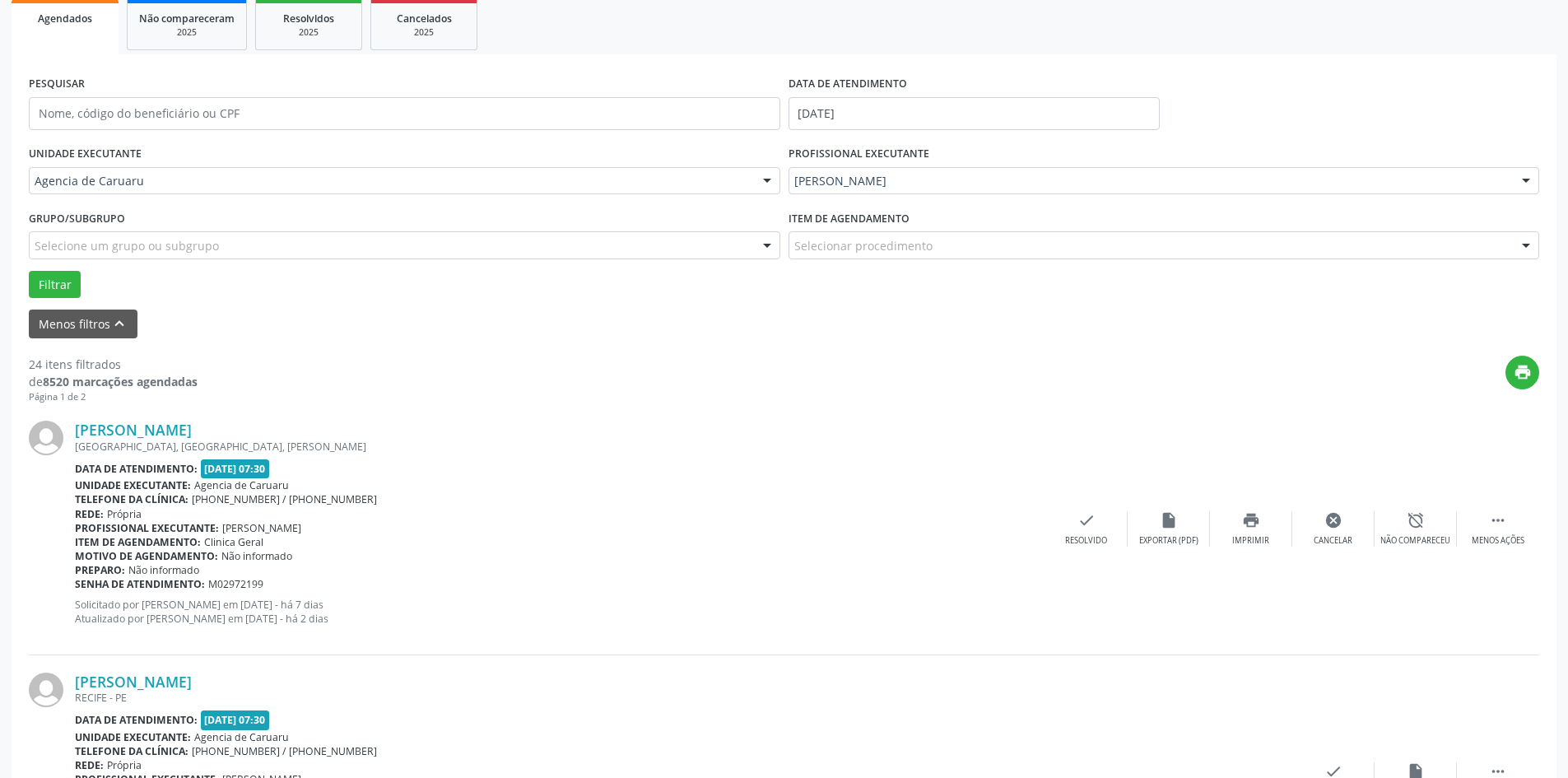
scroll to position [0, 0]
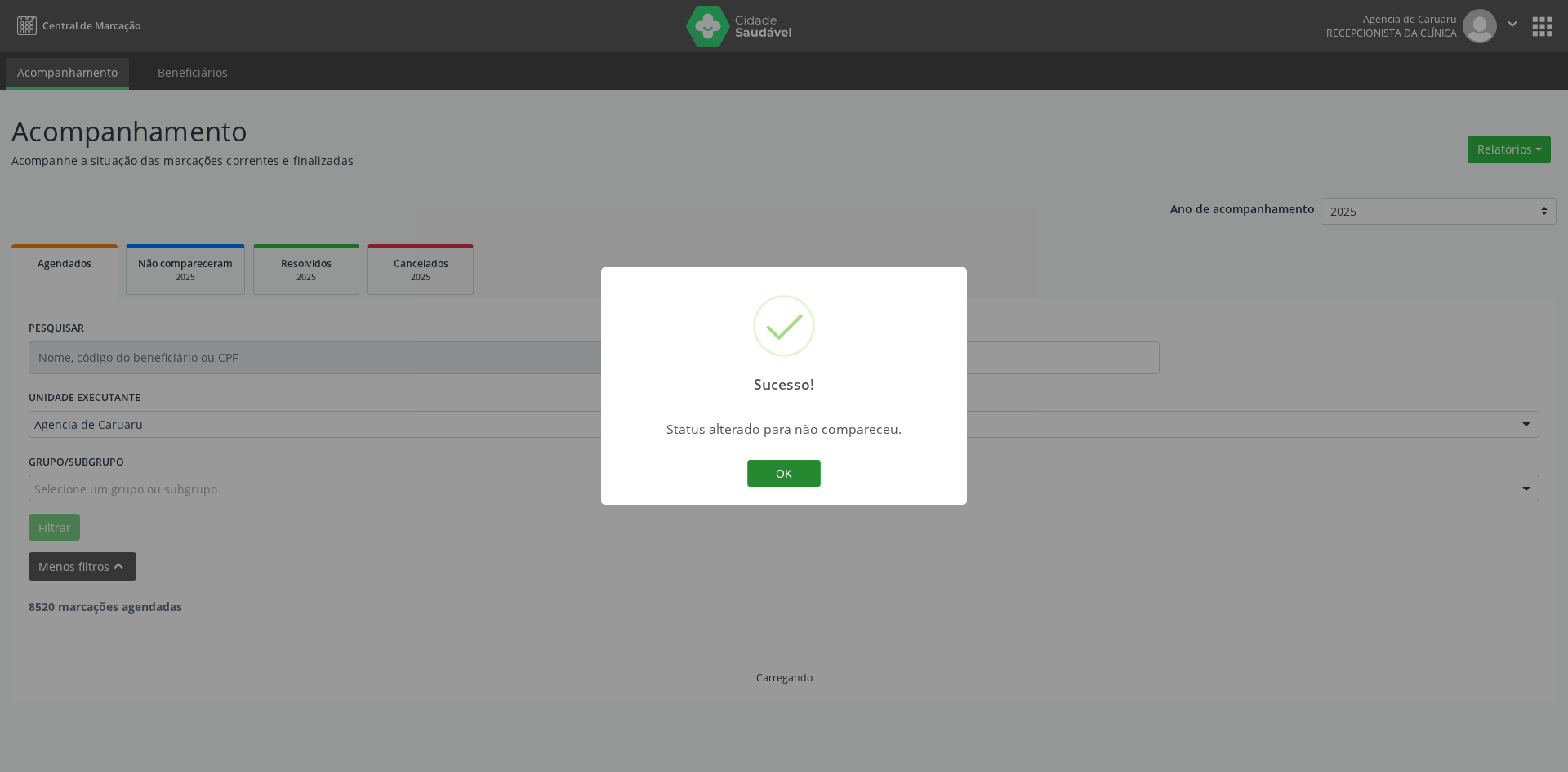
click at [799, 464] on button "OK" at bounding box center [784, 473] width 73 height 28
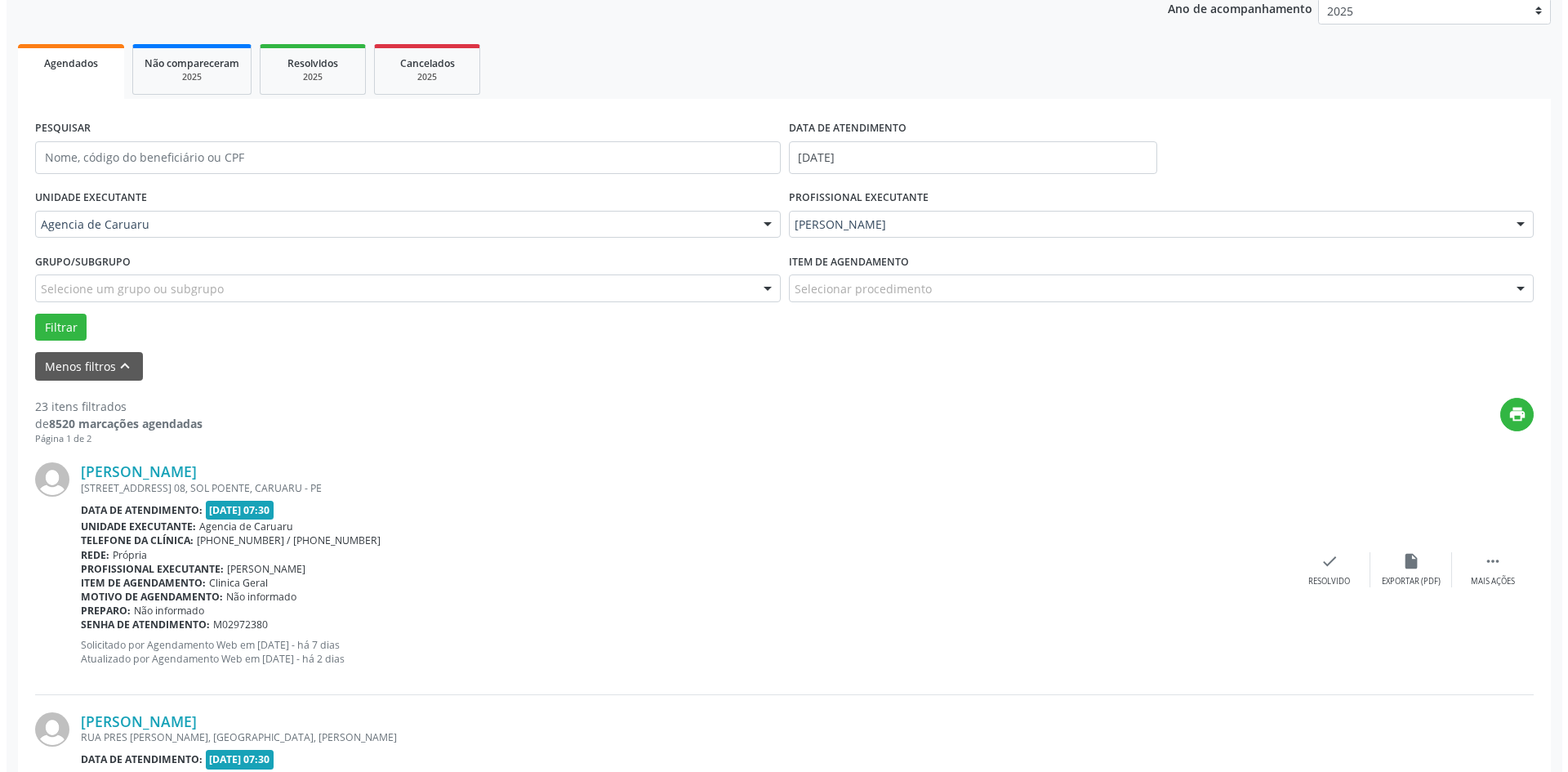
scroll to position [245, 0]
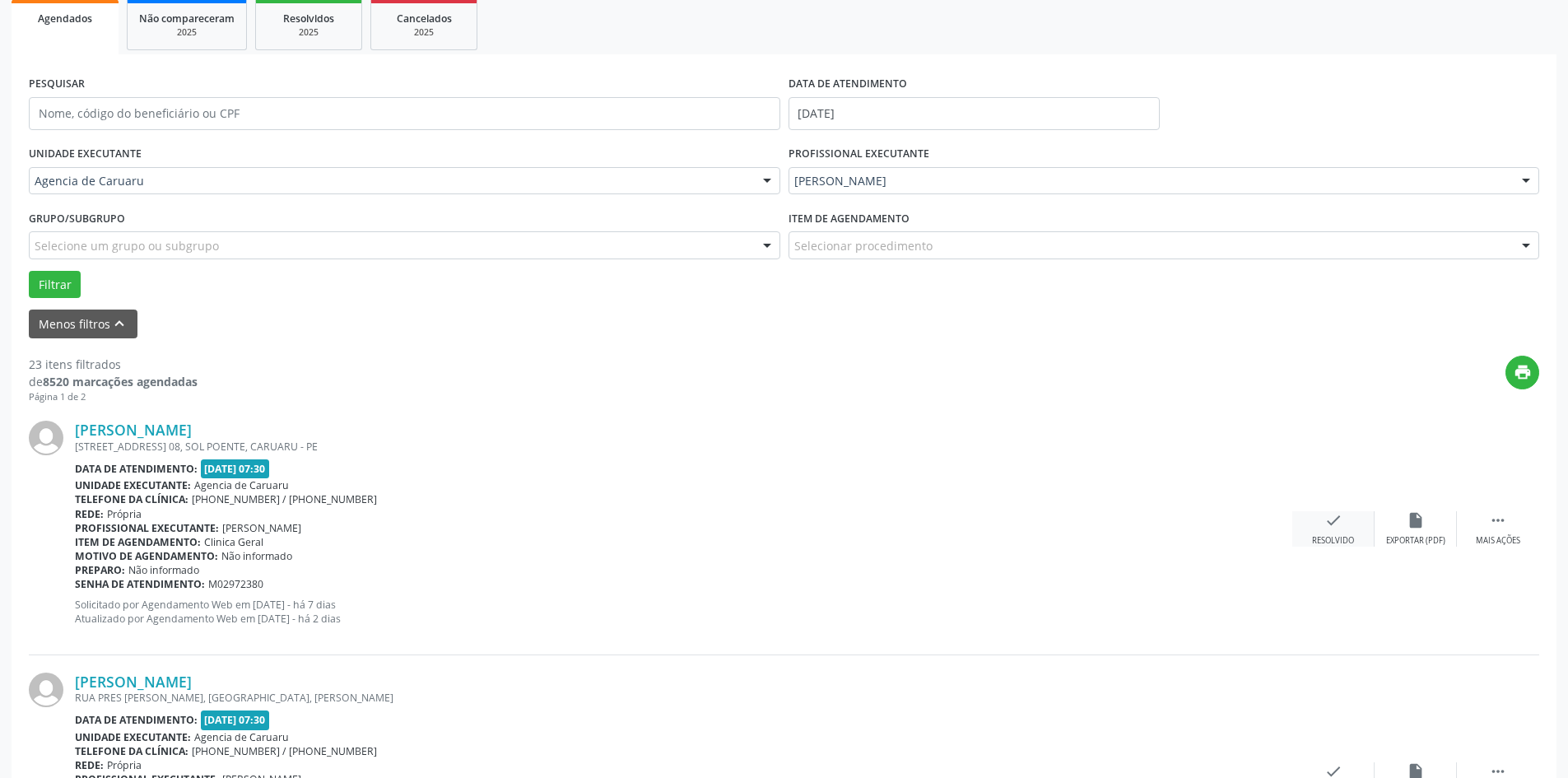
click at [1335, 535] on div "Resolvido" at bounding box center [1333, 541] width 42 height 12
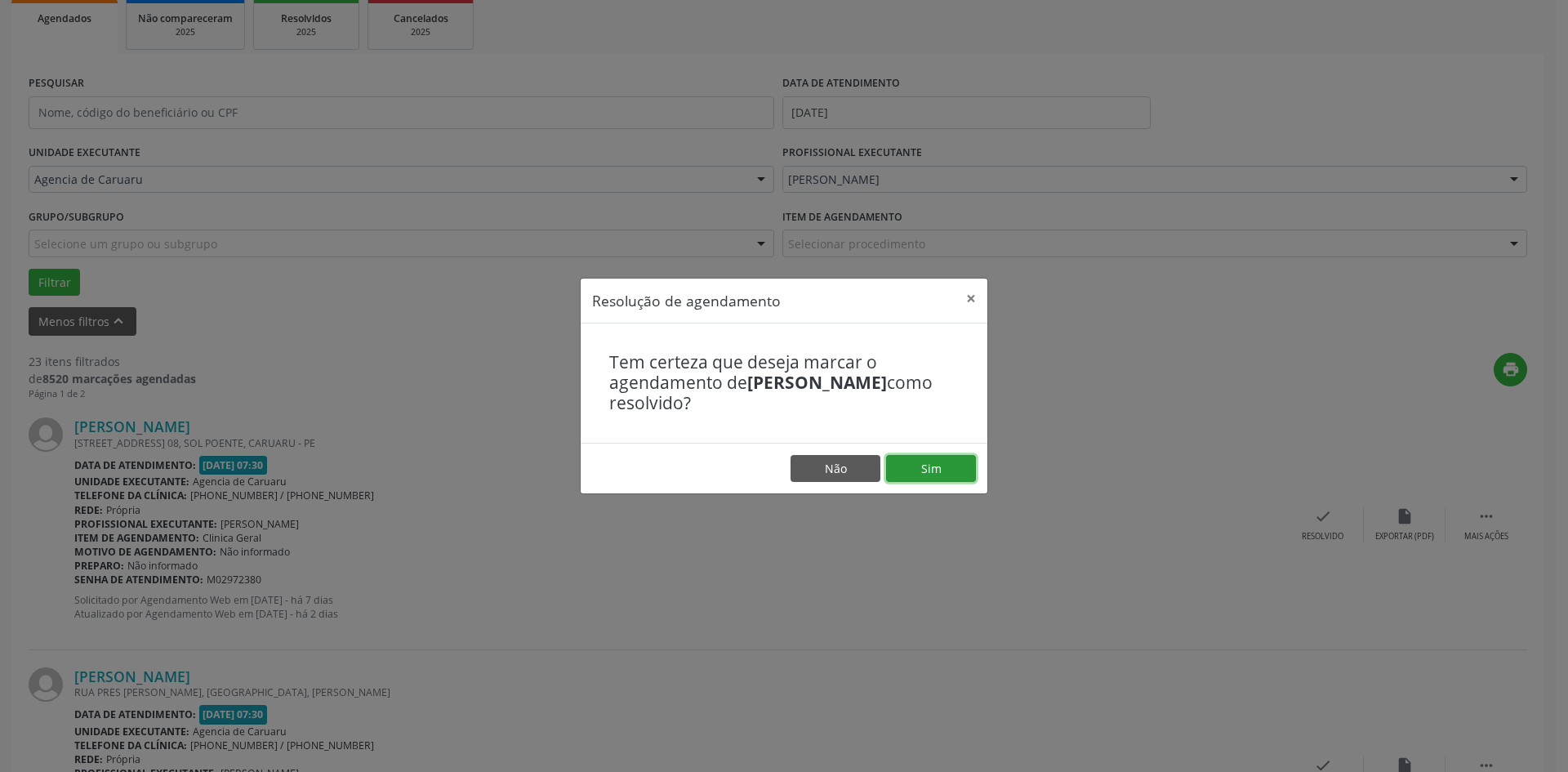
click at [932, 470] on button "Sim" at bounding box center [930, 468] width 90 height 28
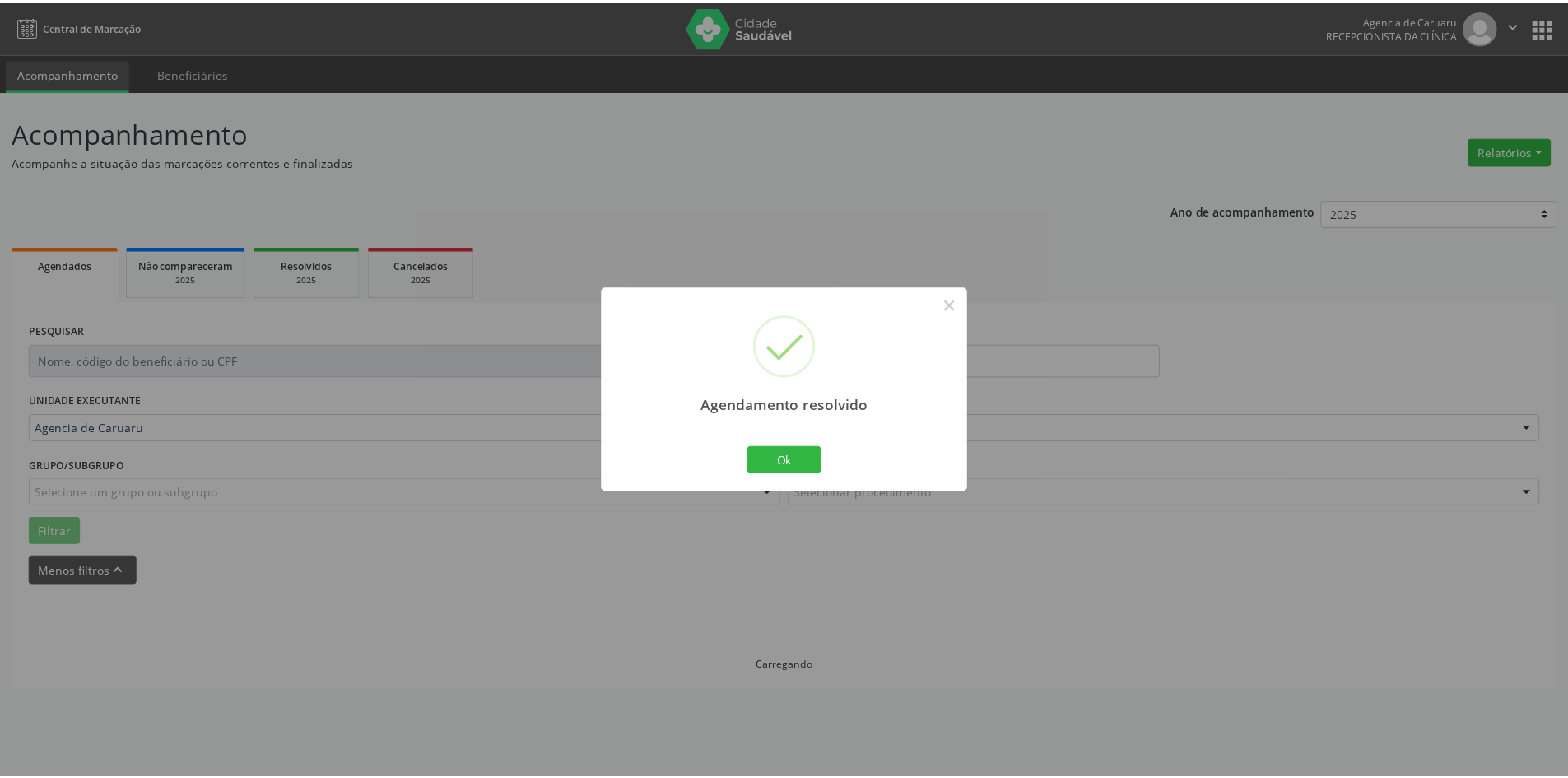
scroll to position [0, 0]
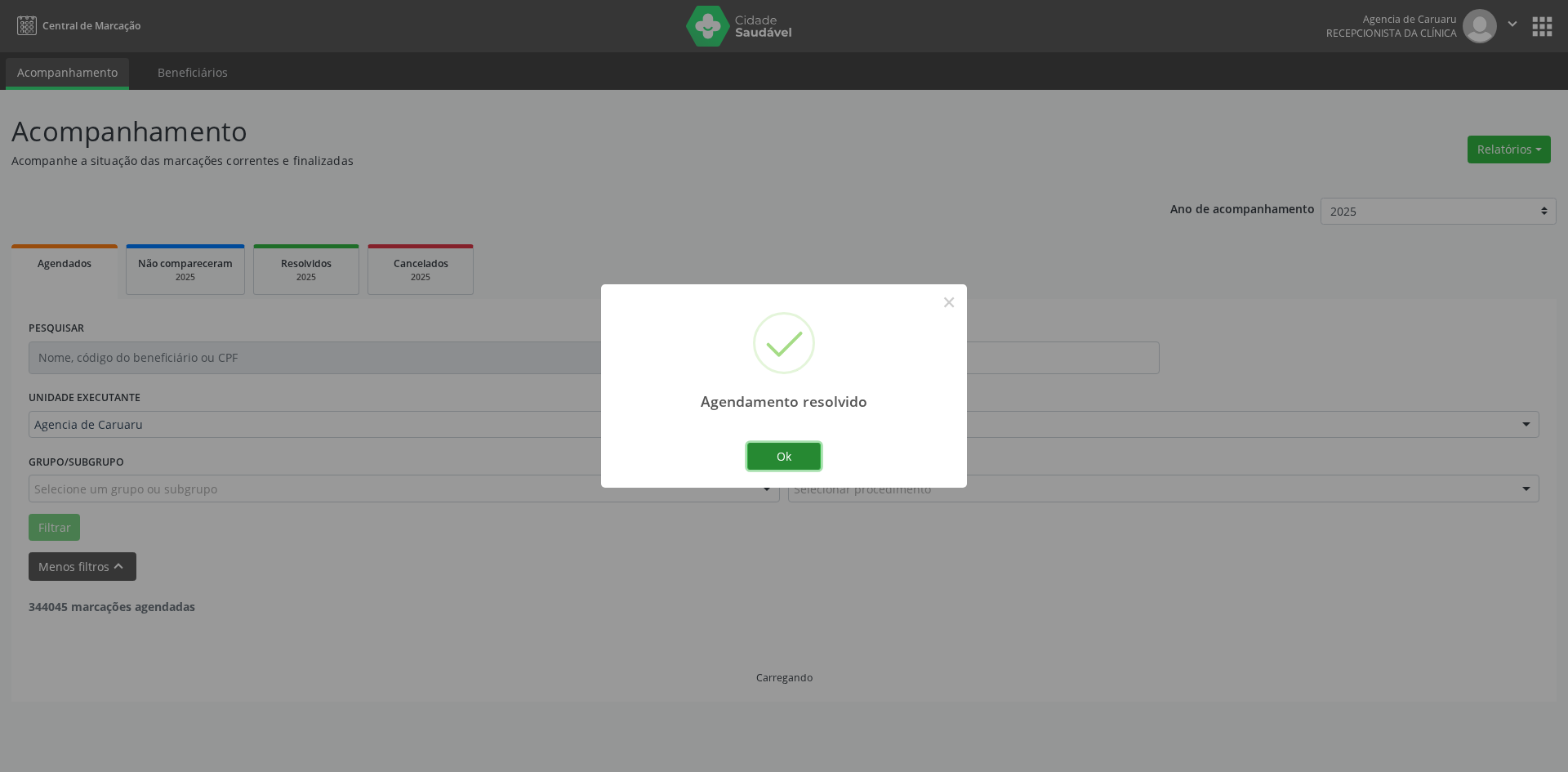
click at [804, 458] on button "Ok" at bounding box center [784, 456] width 73 height 28
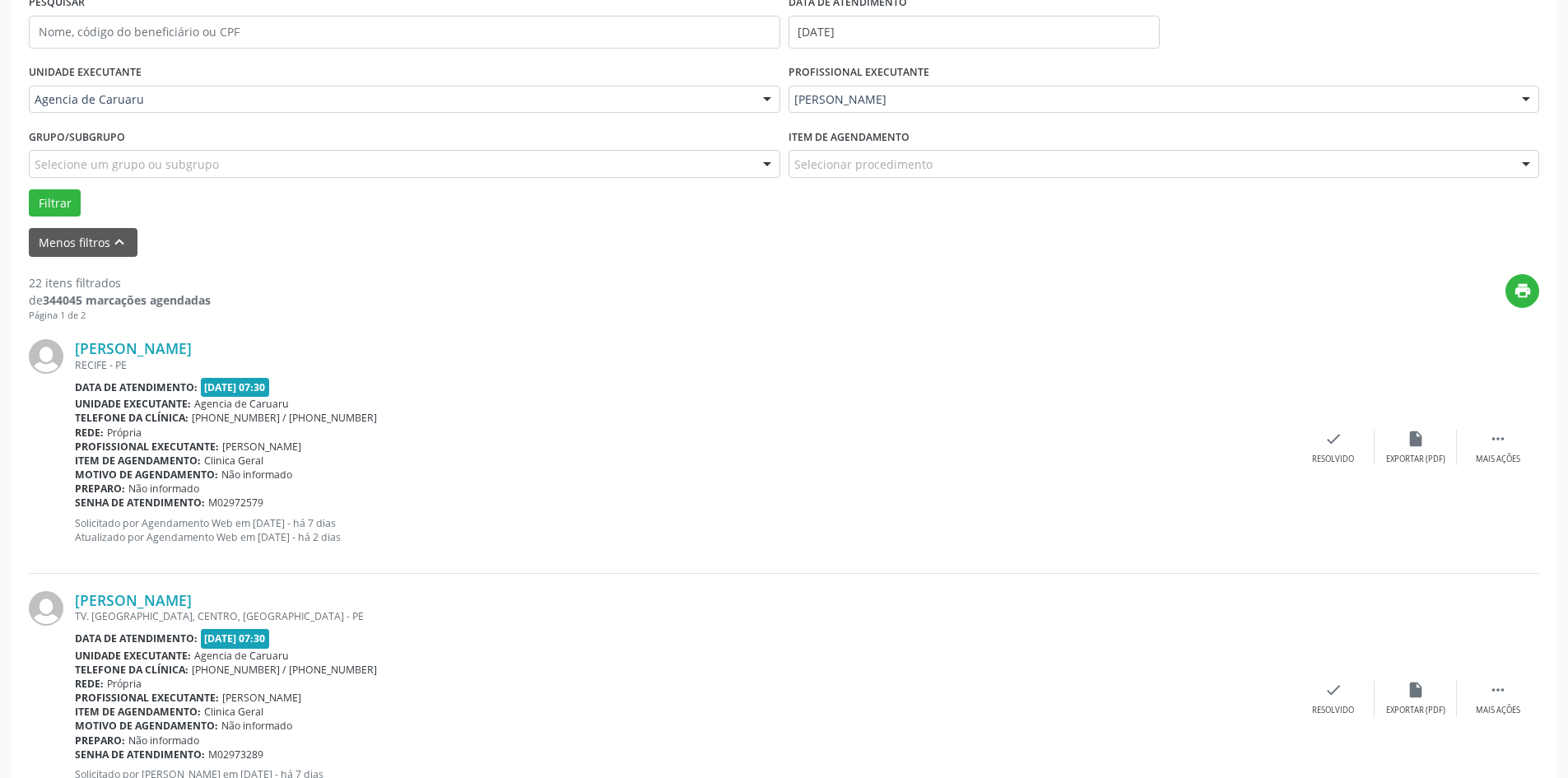
scroll to position [329, 0]
click at [1503, 450] on div " Mais ações" at bounding box center [1498, 446] width 83 height 35
click at [1388, 459] on div "Não compareceu" at bounding box center [1415, 458] width 70 height 12
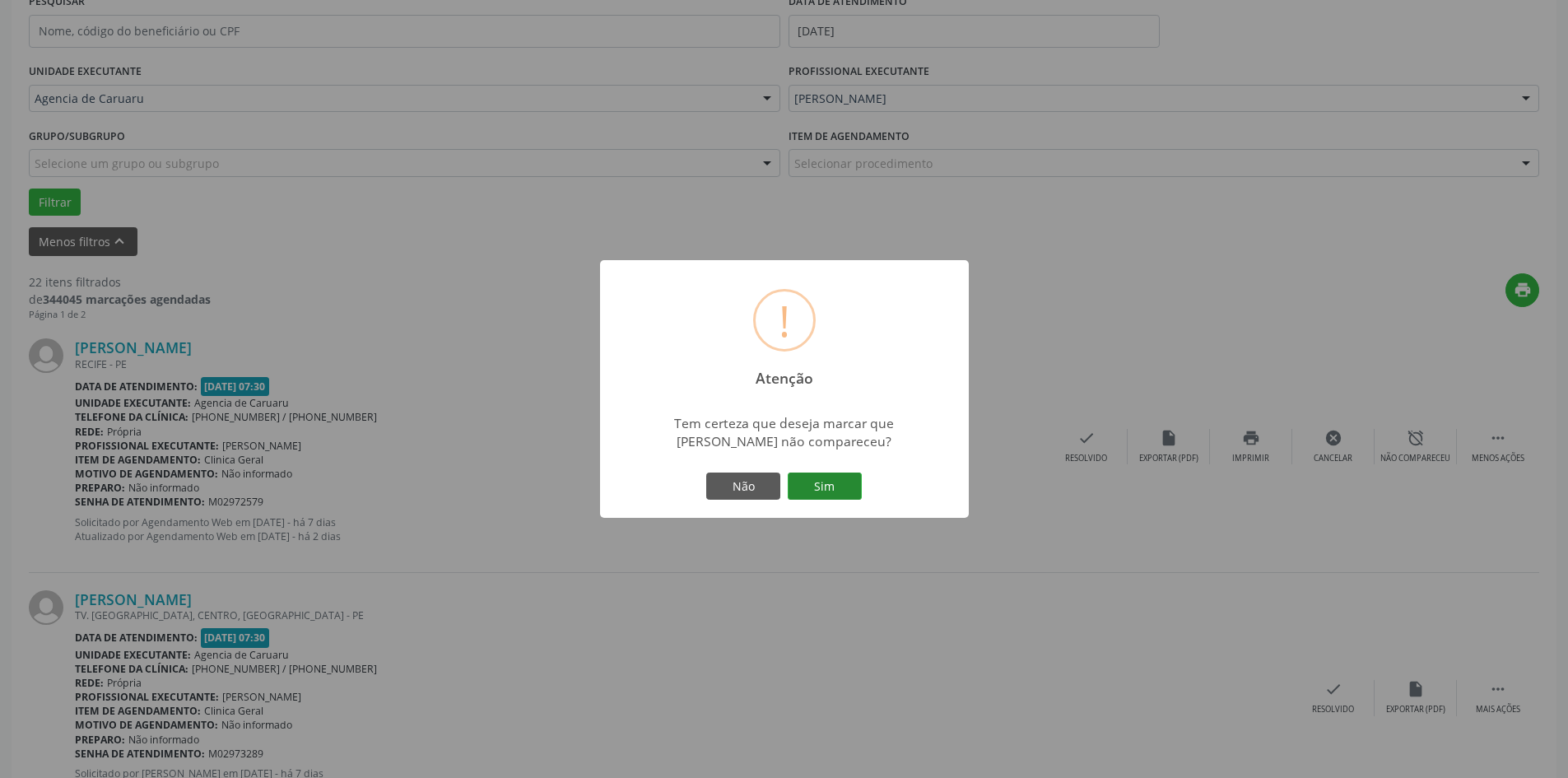
click at [820, 479] on button "Sim" at bounding box center [825, 486] width 74 height 28
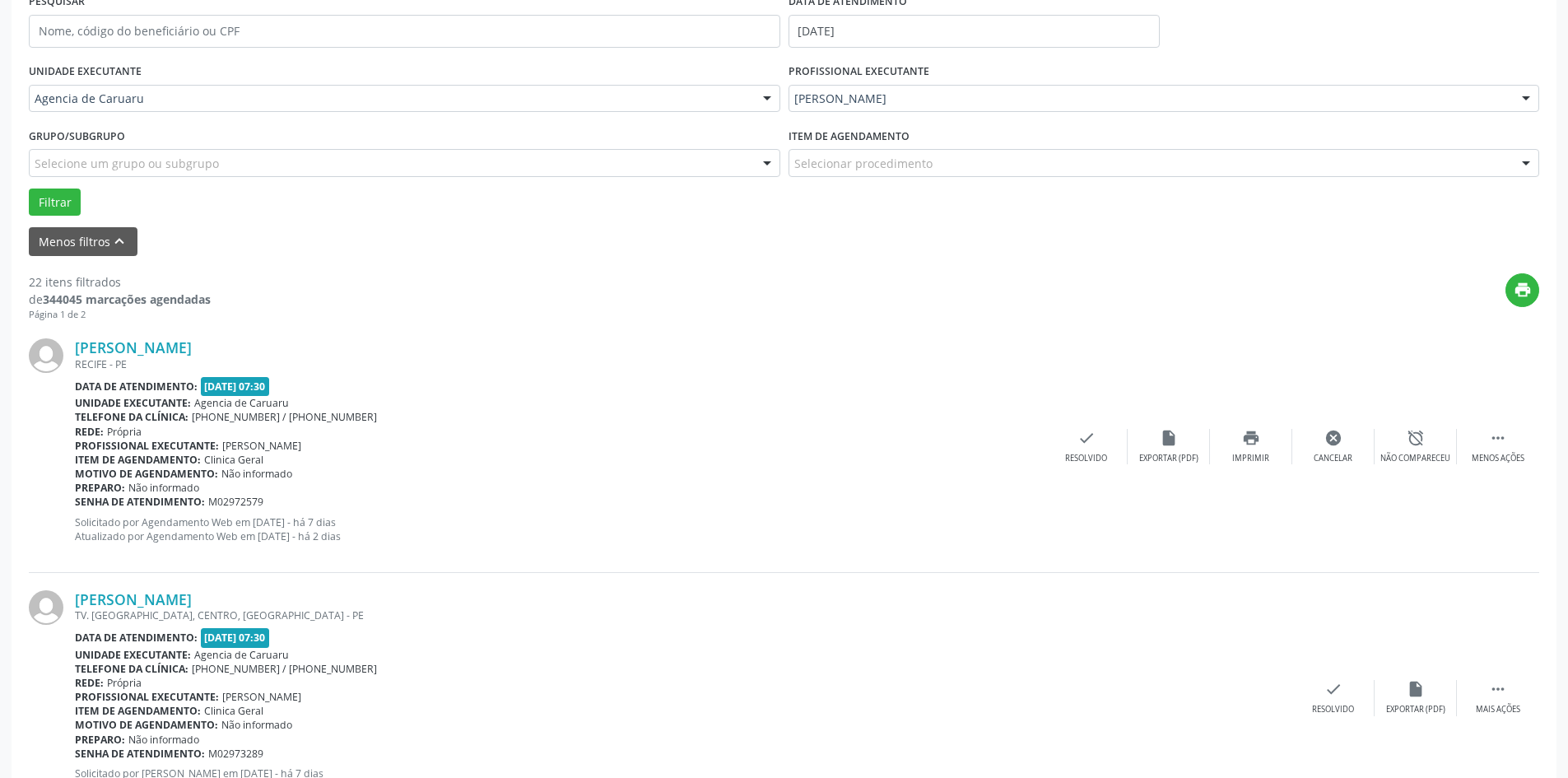
scroll to position [0, 0]
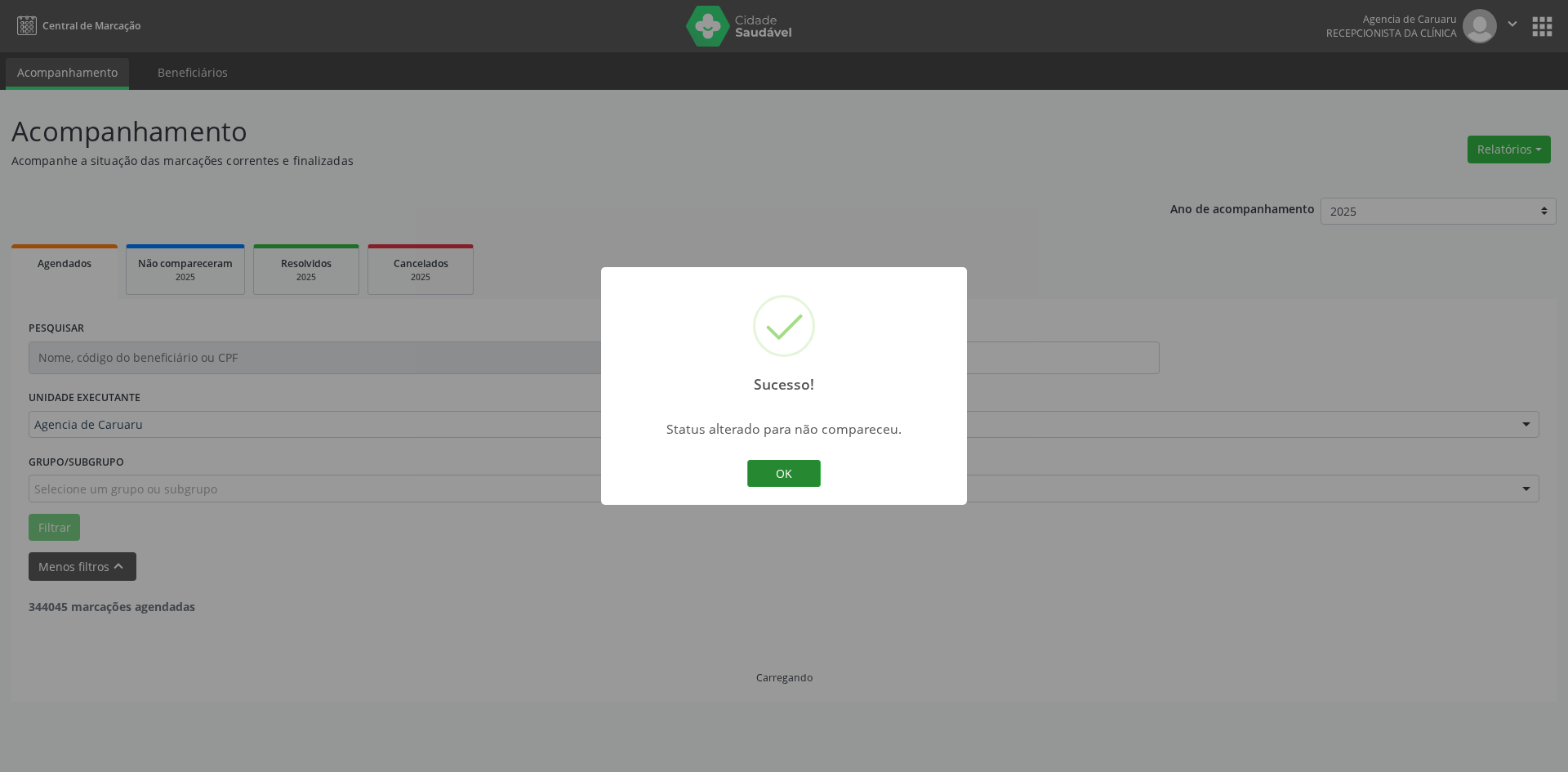
click at [779, 475] on button "OK" at bounding box center [784, 473] width 73 height 28
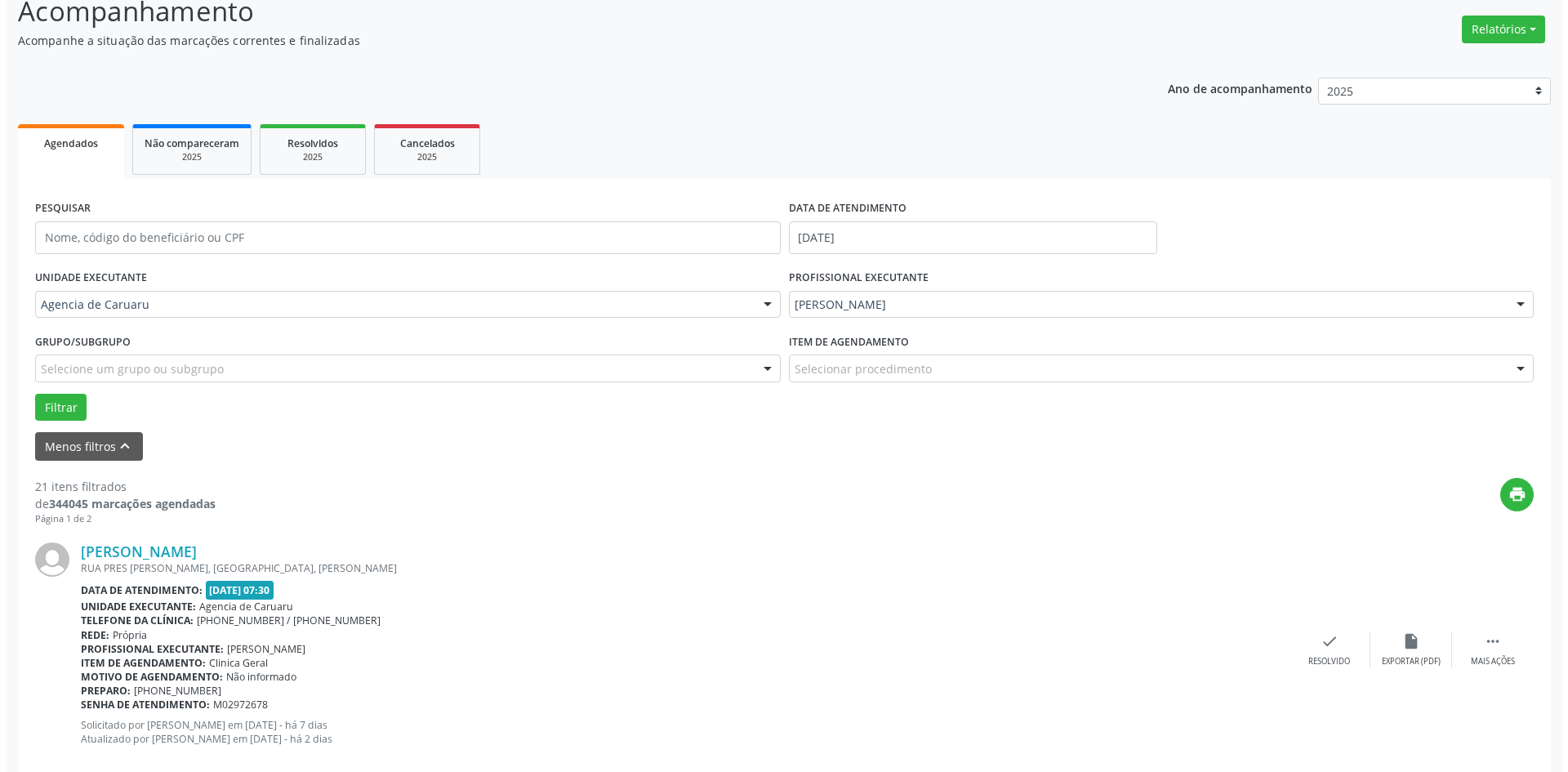
scroll to position [163, 0]
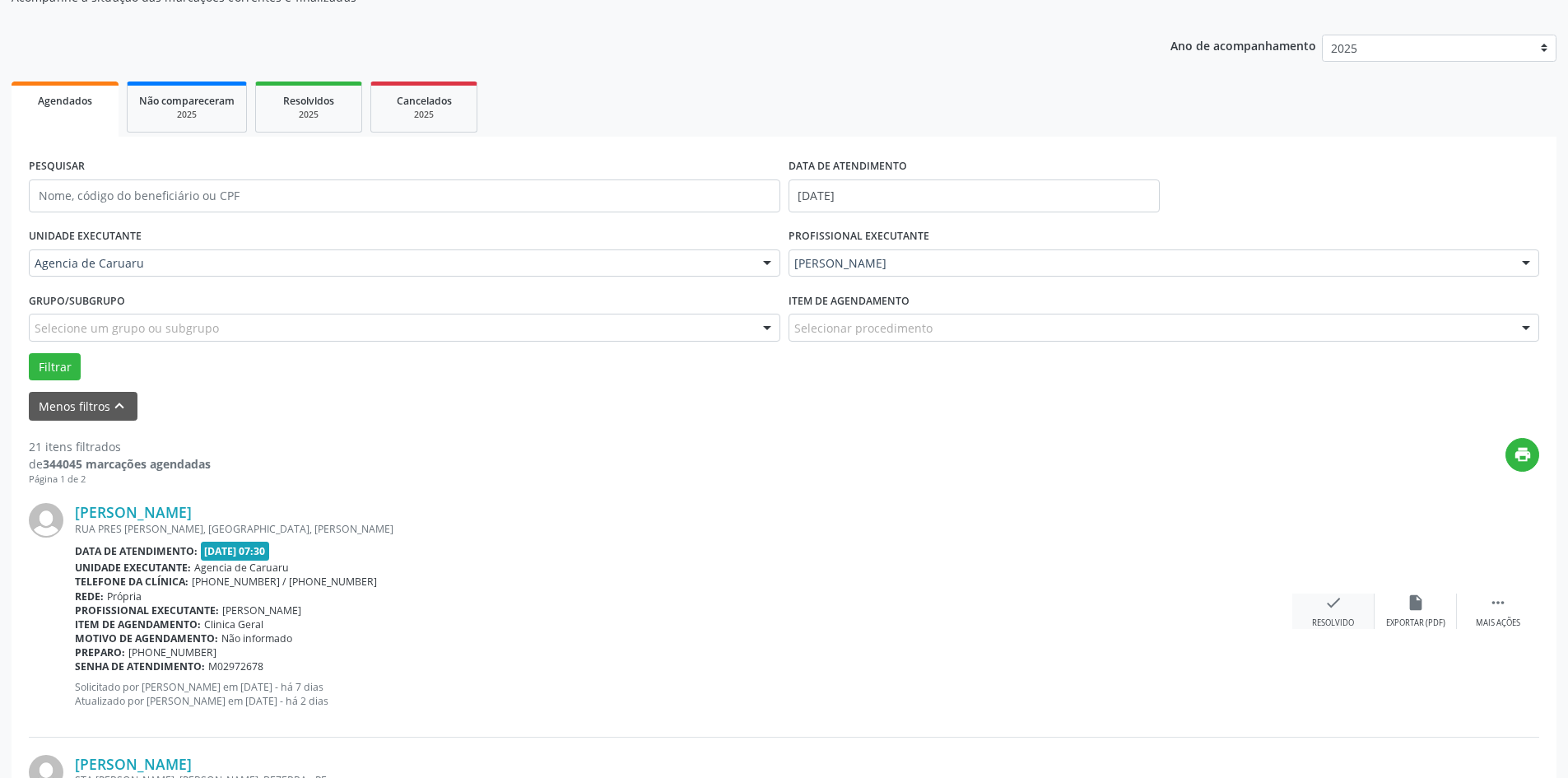
click at [1336, 610] on icon "check" at bounding box center [1333, 602] width 18 height 18
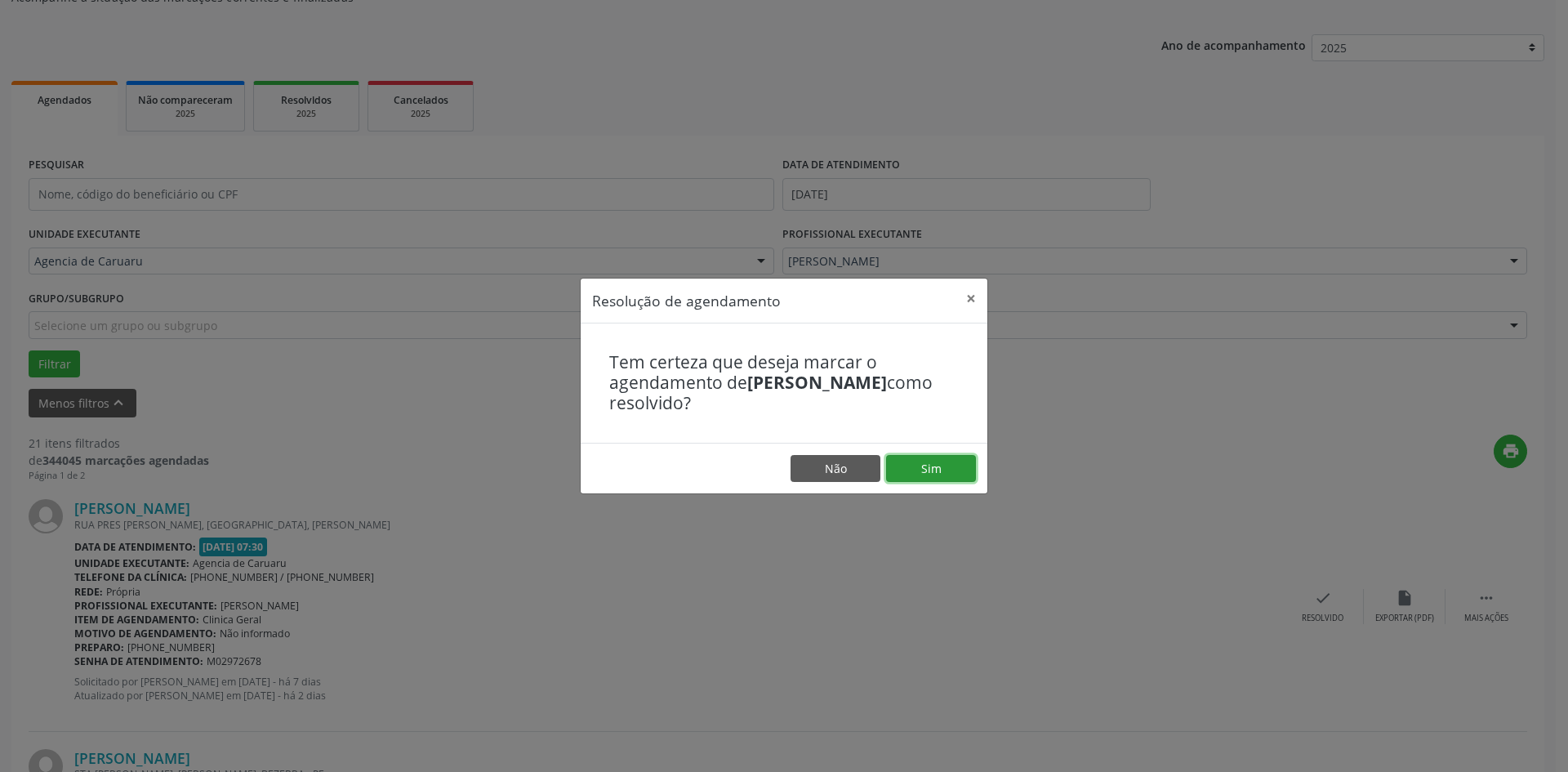
click at [956, 466] on button "Sim" at bounding box center [930, 468] width 90 height 28
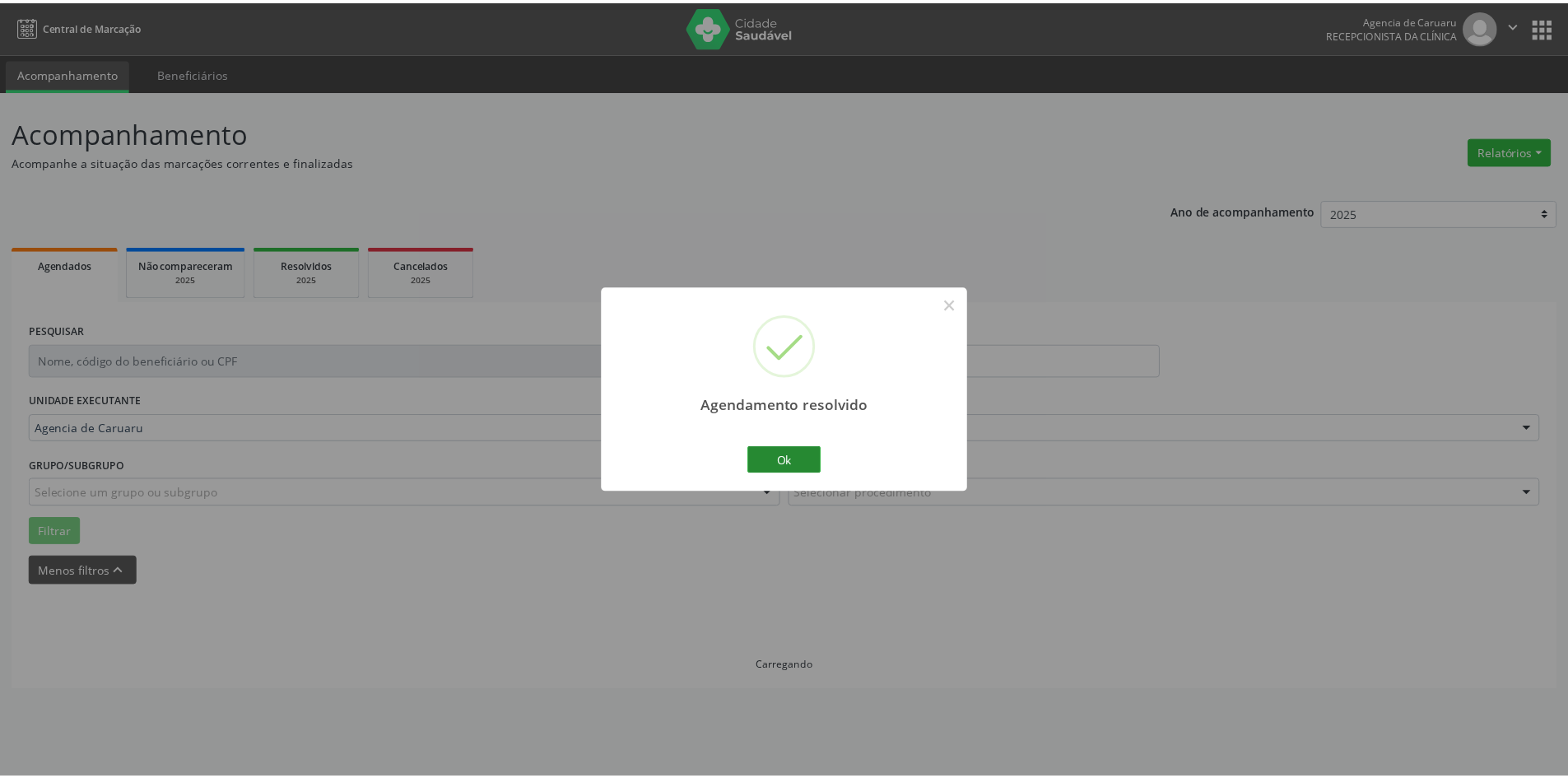
scroll to position [0, 0]
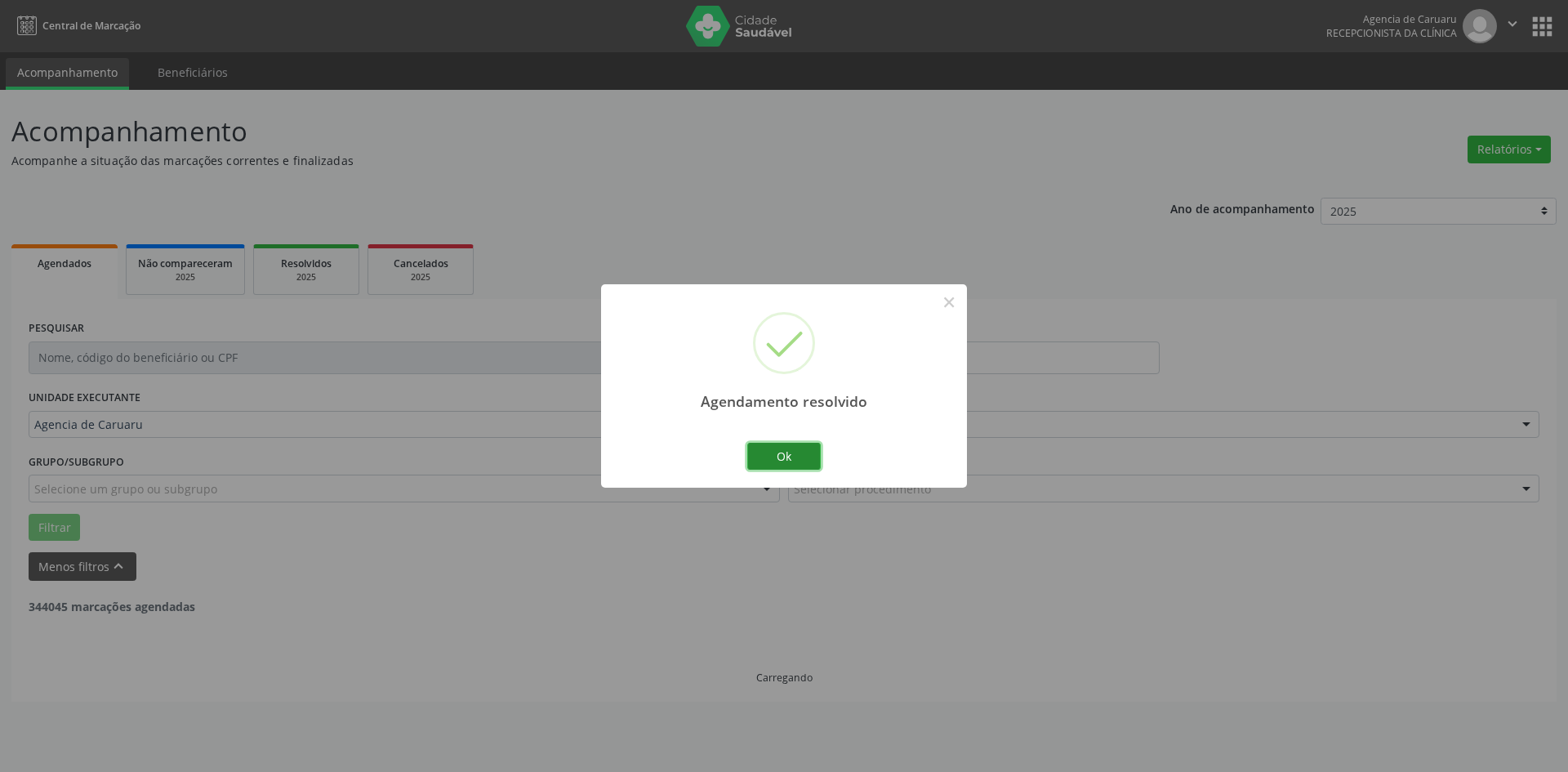
click at [798, 461] on button "Ok" at bounding box center [784, 456] width 73 height 28
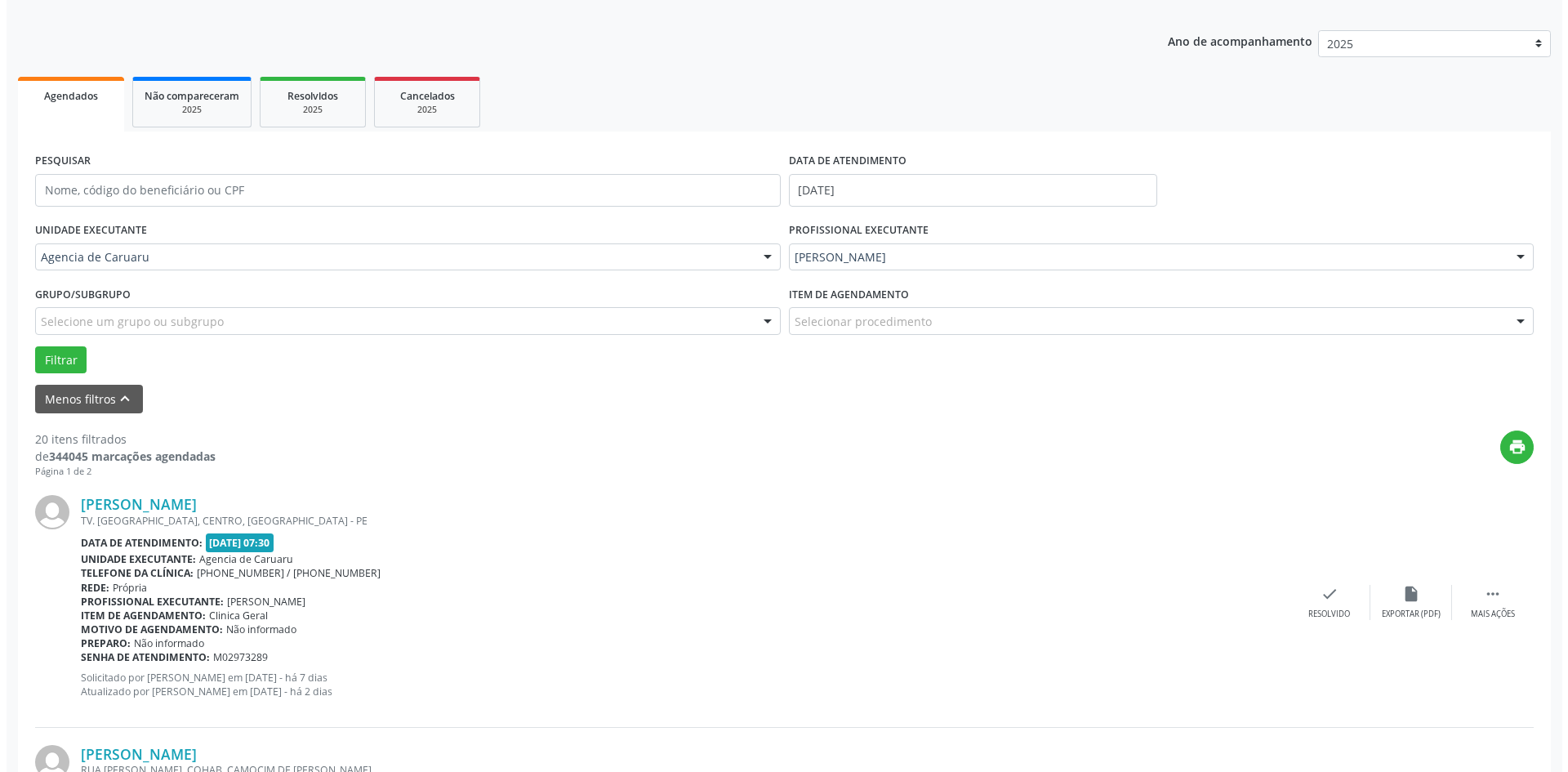
scroll to position [326, 0]
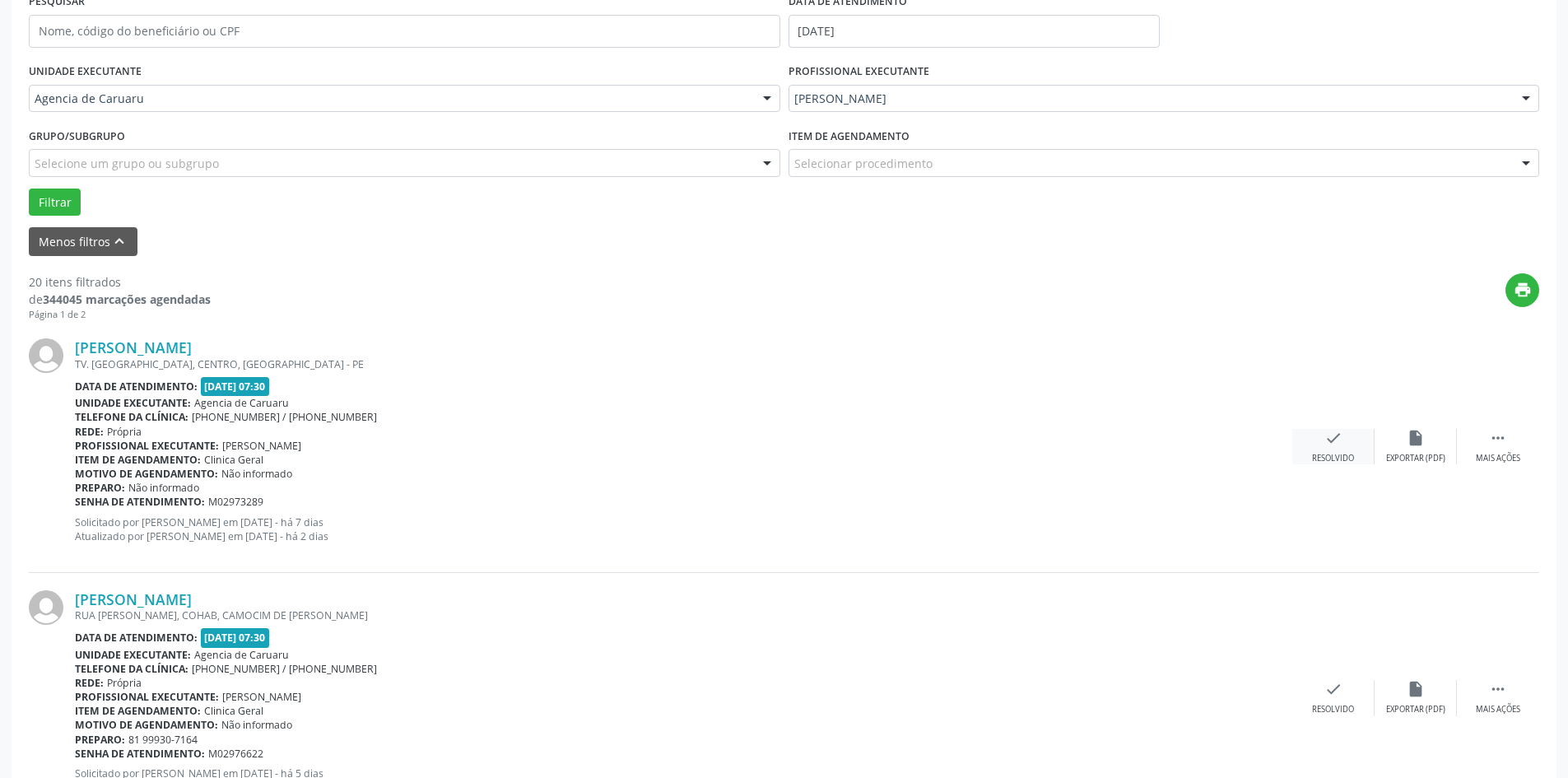
click at [1344, 451] on div "check Resolvido" at bounding box center [1333, 446] width 83 height 35
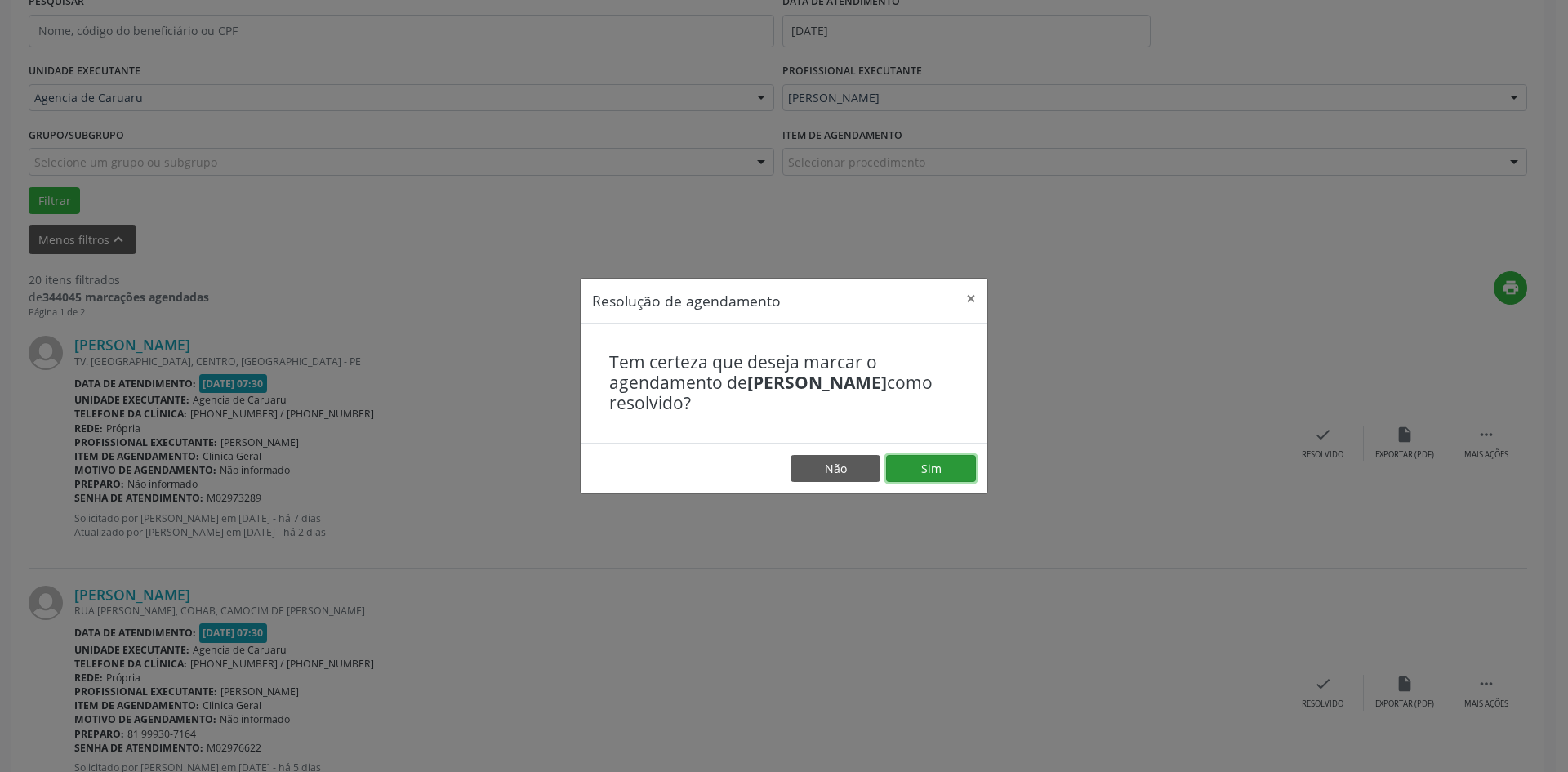
drag, startPoint x: 939, startPoint y: 467, endPoint x: 1019, endPoint y: 502, distance: 87.3
click at [939, 468] on button "Sim" at bounding box center [930, 468] width 90 height 28
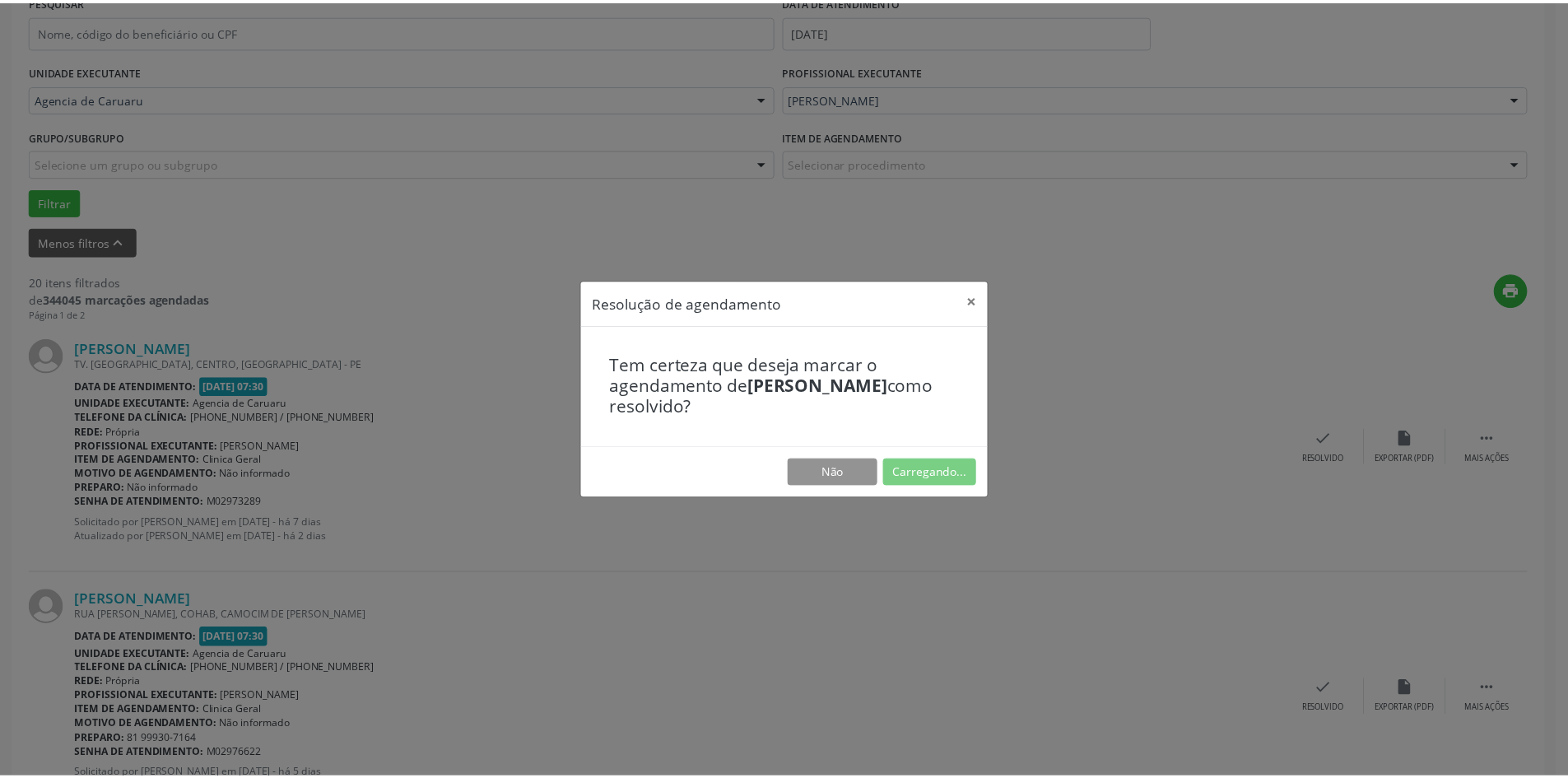
scroll to position [0, 0]
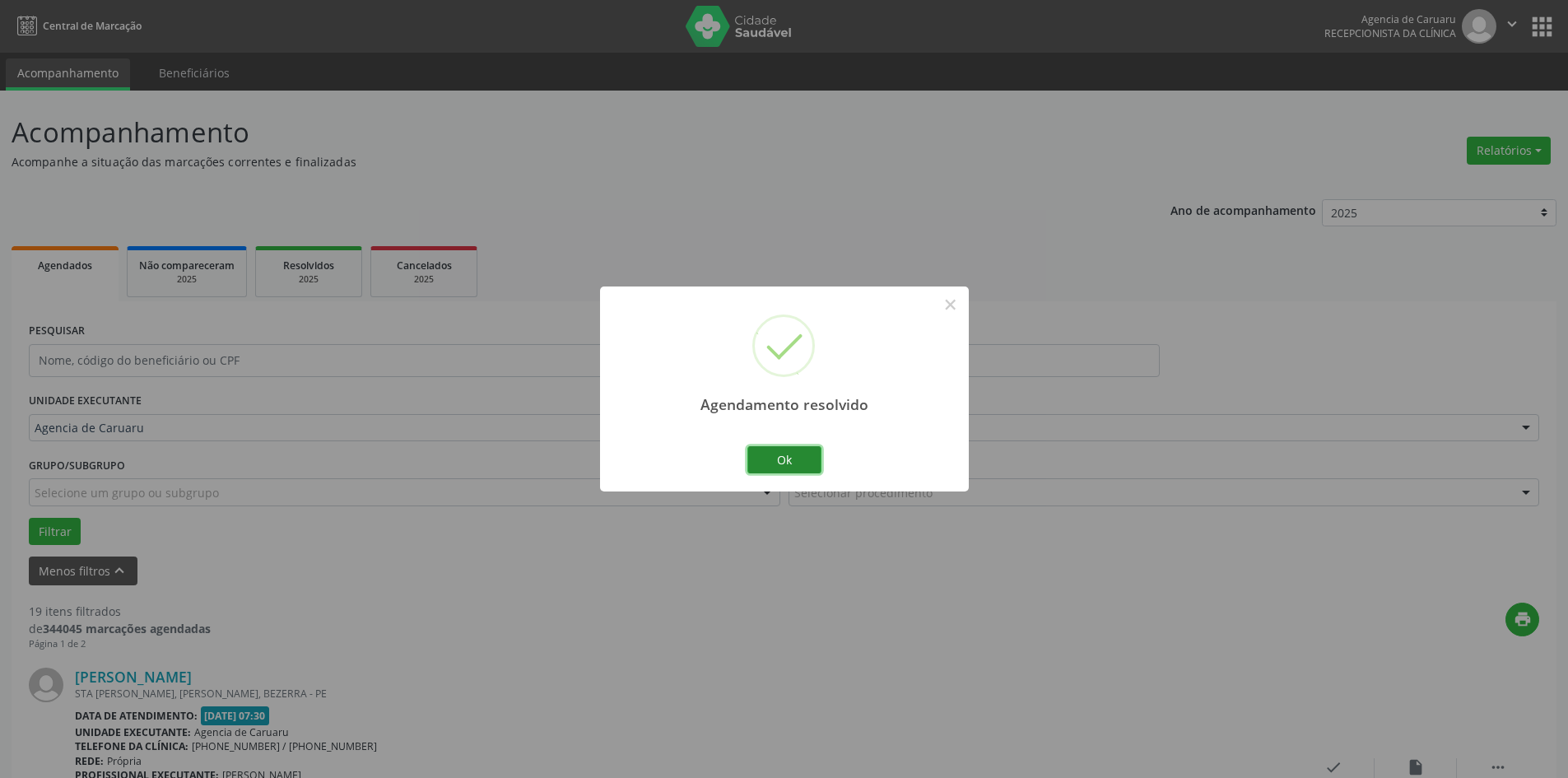
click at [785, 460] on button "Ok" at bounding box center [784, 460] width 74 height 28
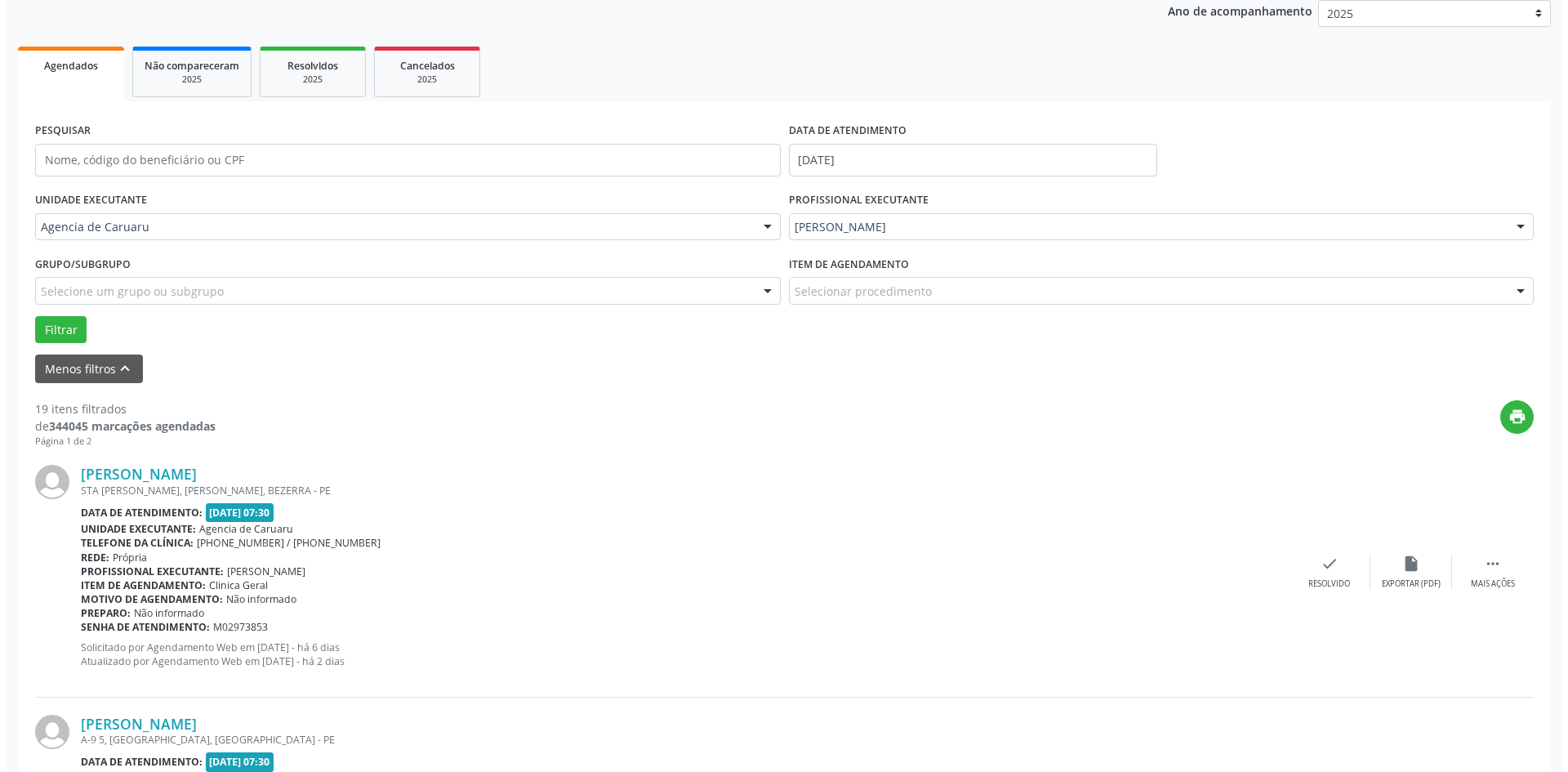
scroll to position [245, 0]
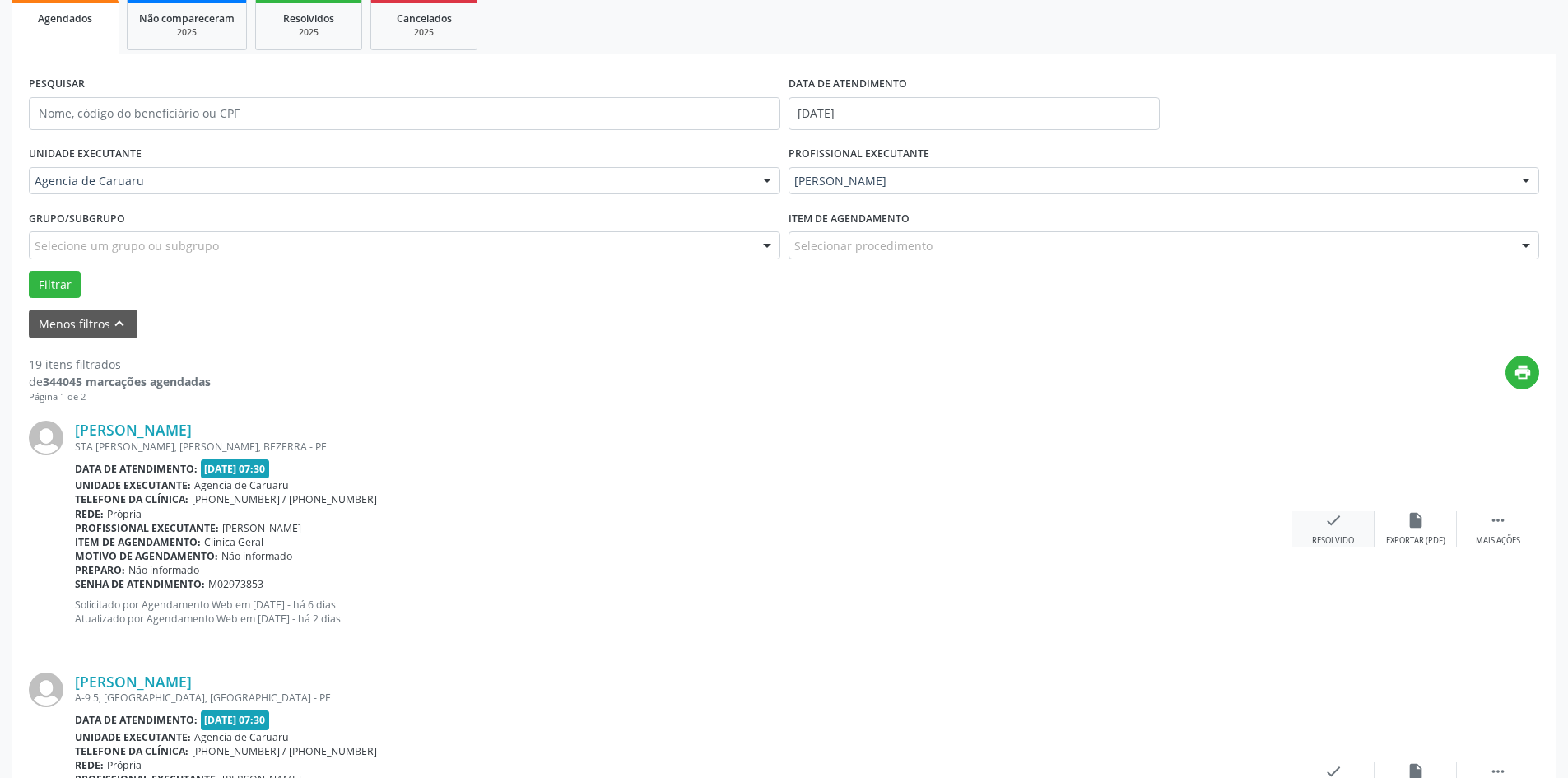
click at [1334, 521] on icon "check" at bounding box center [1333, 519] width 18 height 18
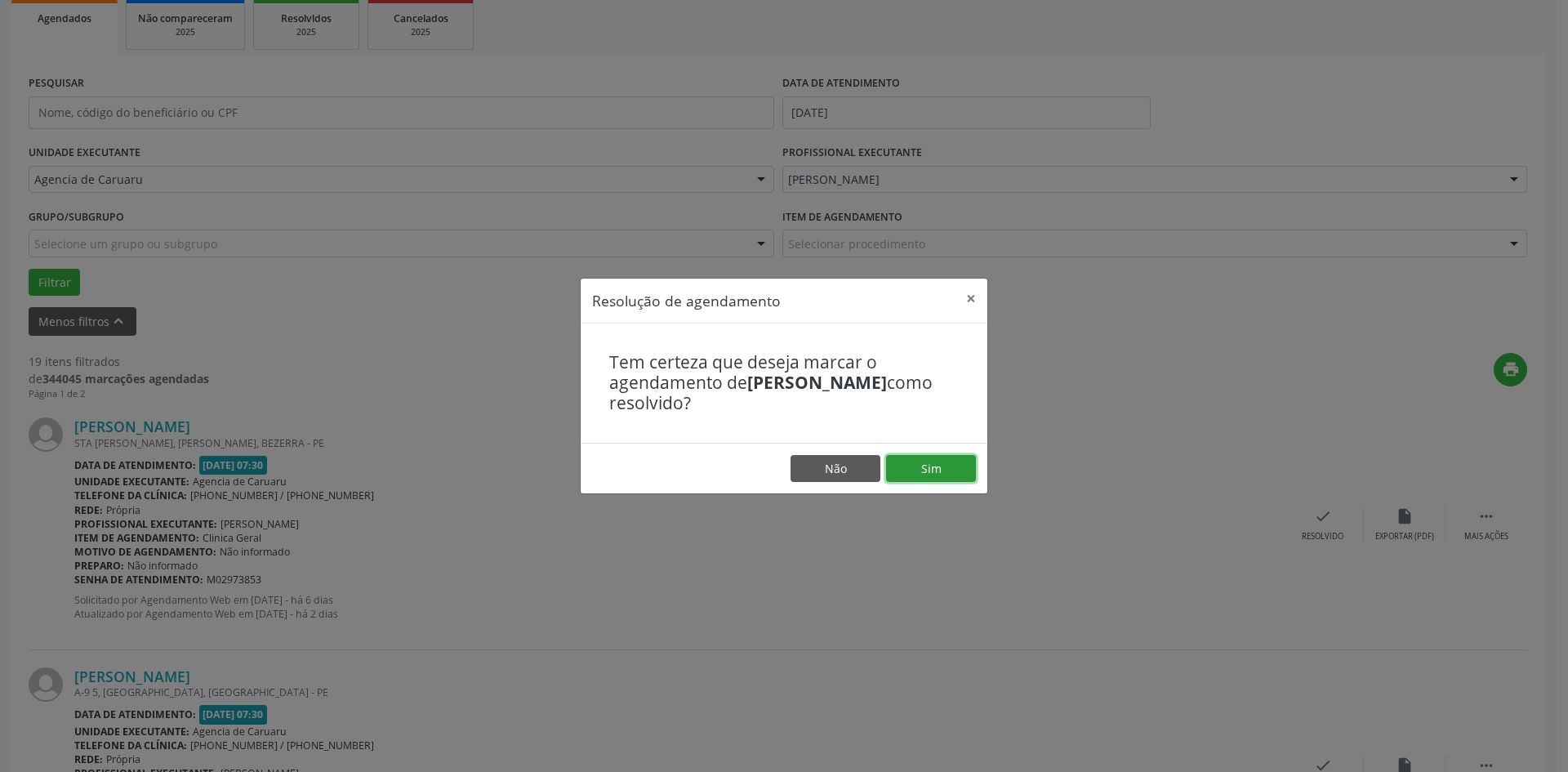
click at [916, 475] on button "Sim" at bounding box center [930, 468] width 90 height 28
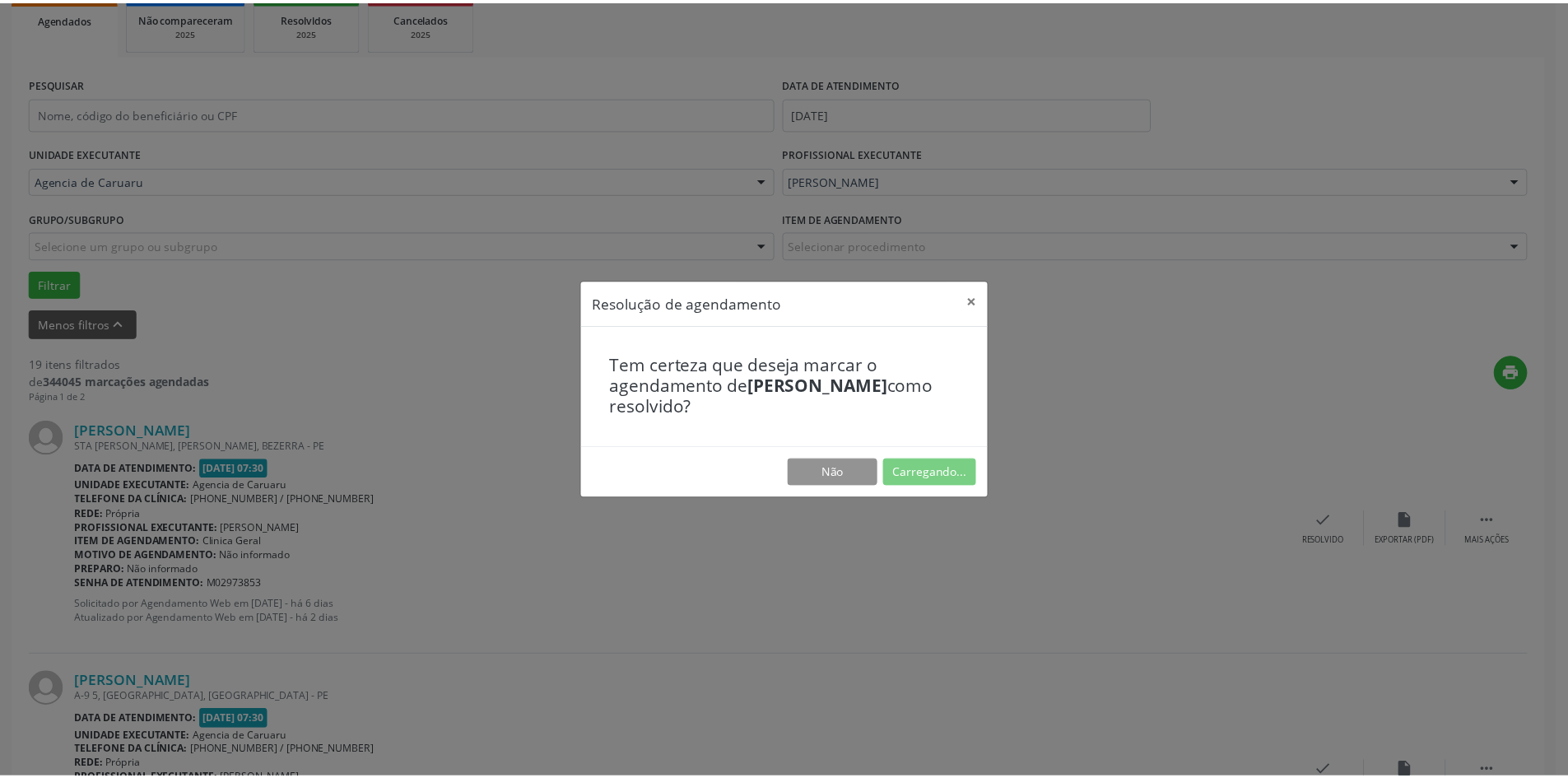
scroll to position [0, 0]
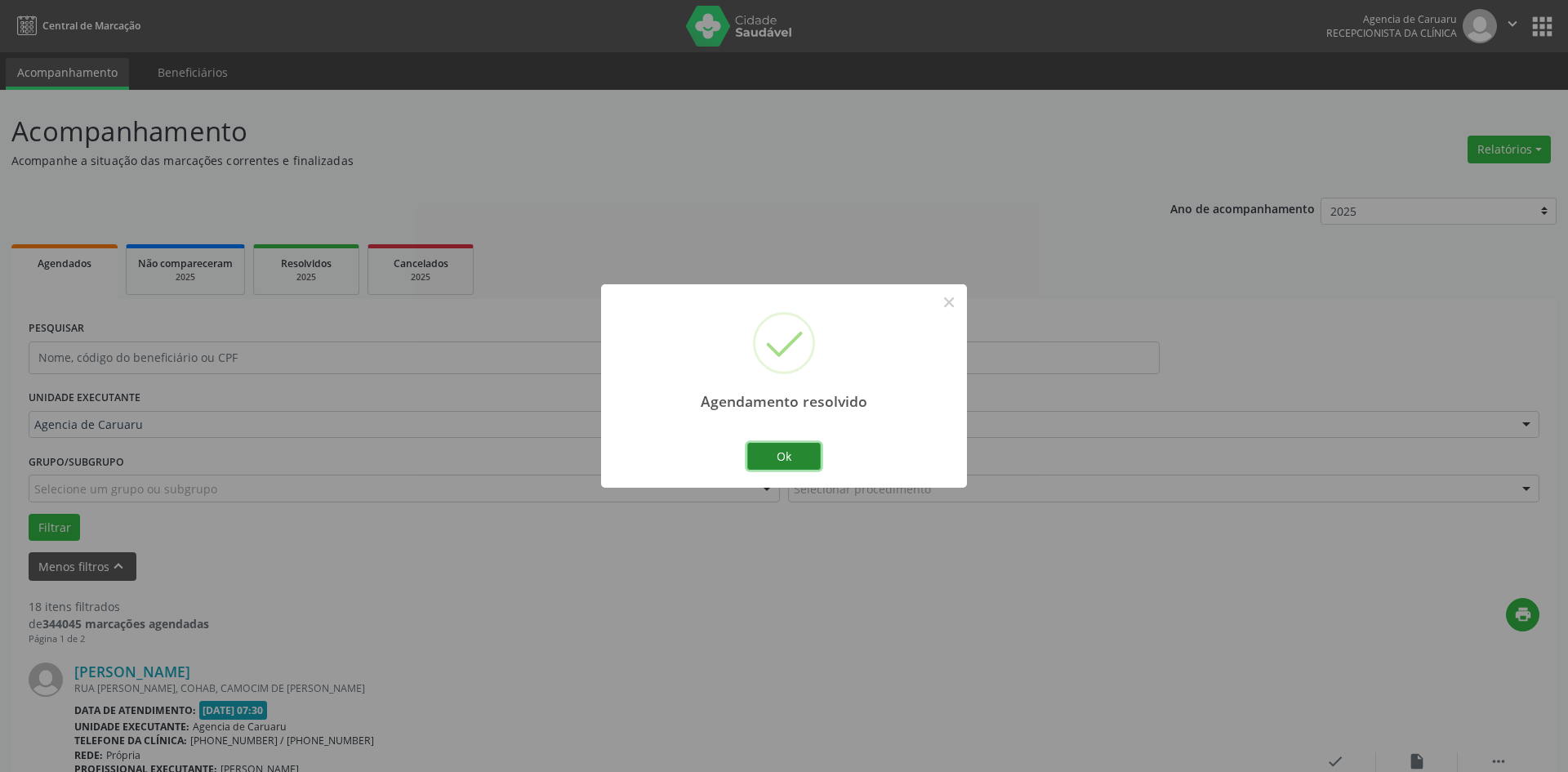
click at [773, 453] on button "Ok" at bounding box center [784, 456] width 73 height 28
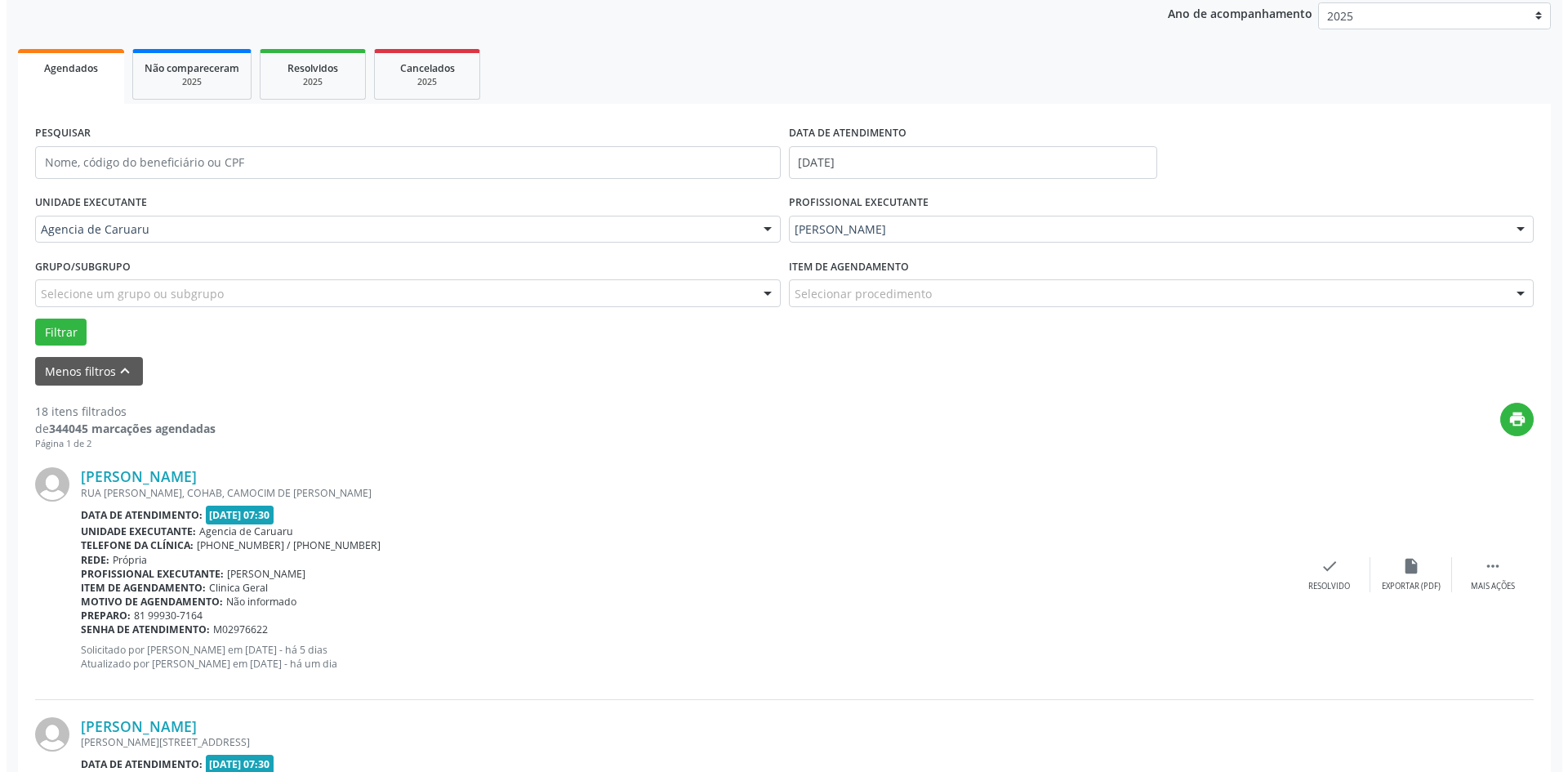
scroll to position [245, 0]
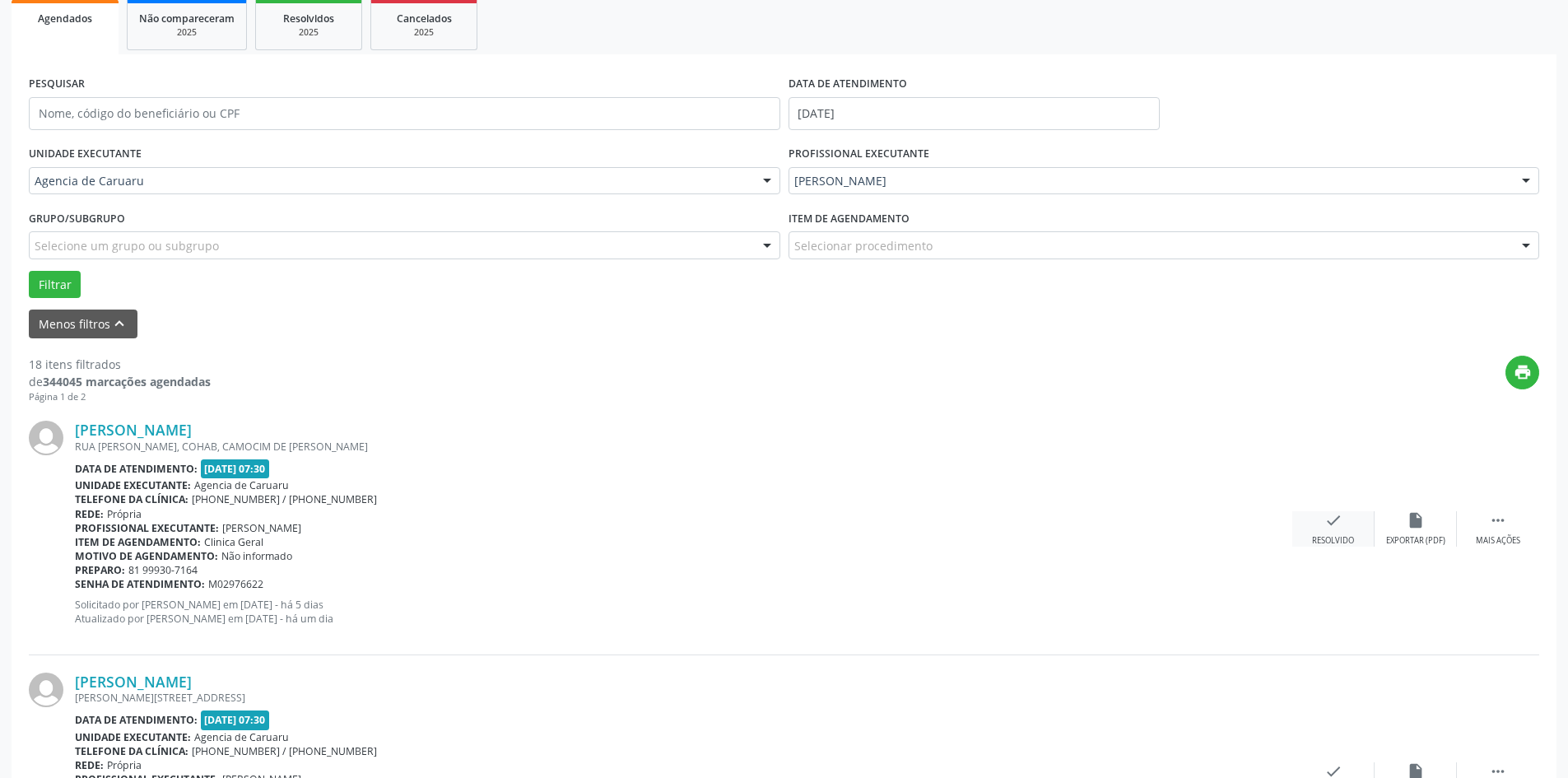
click at [1325, 536] on div "Resolvido" at bounding box center [1333, 541] width 42 height 12
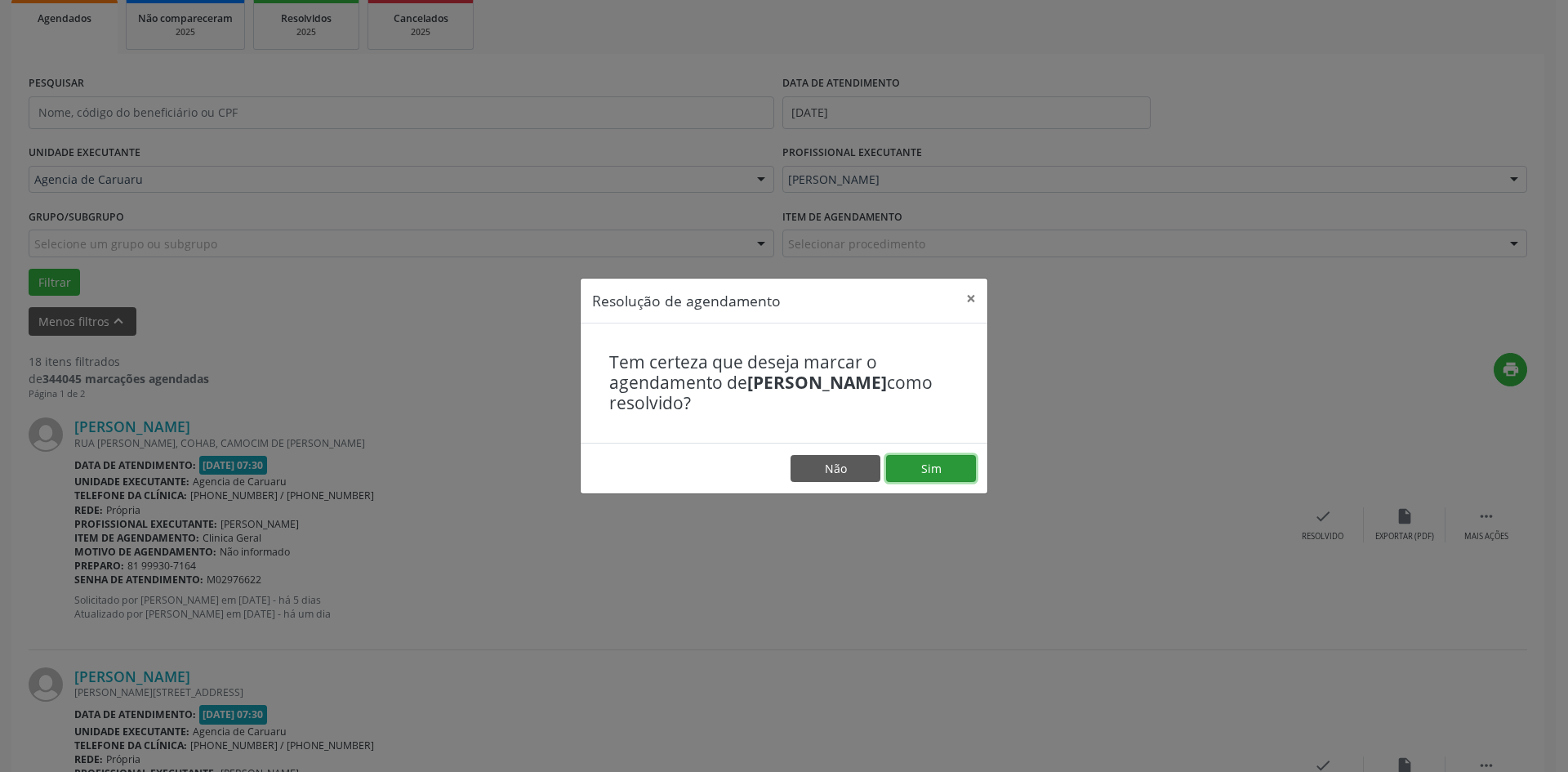
click at [937, 463] on button "Sim" at bounding box center [930, 468] width 90 height 28
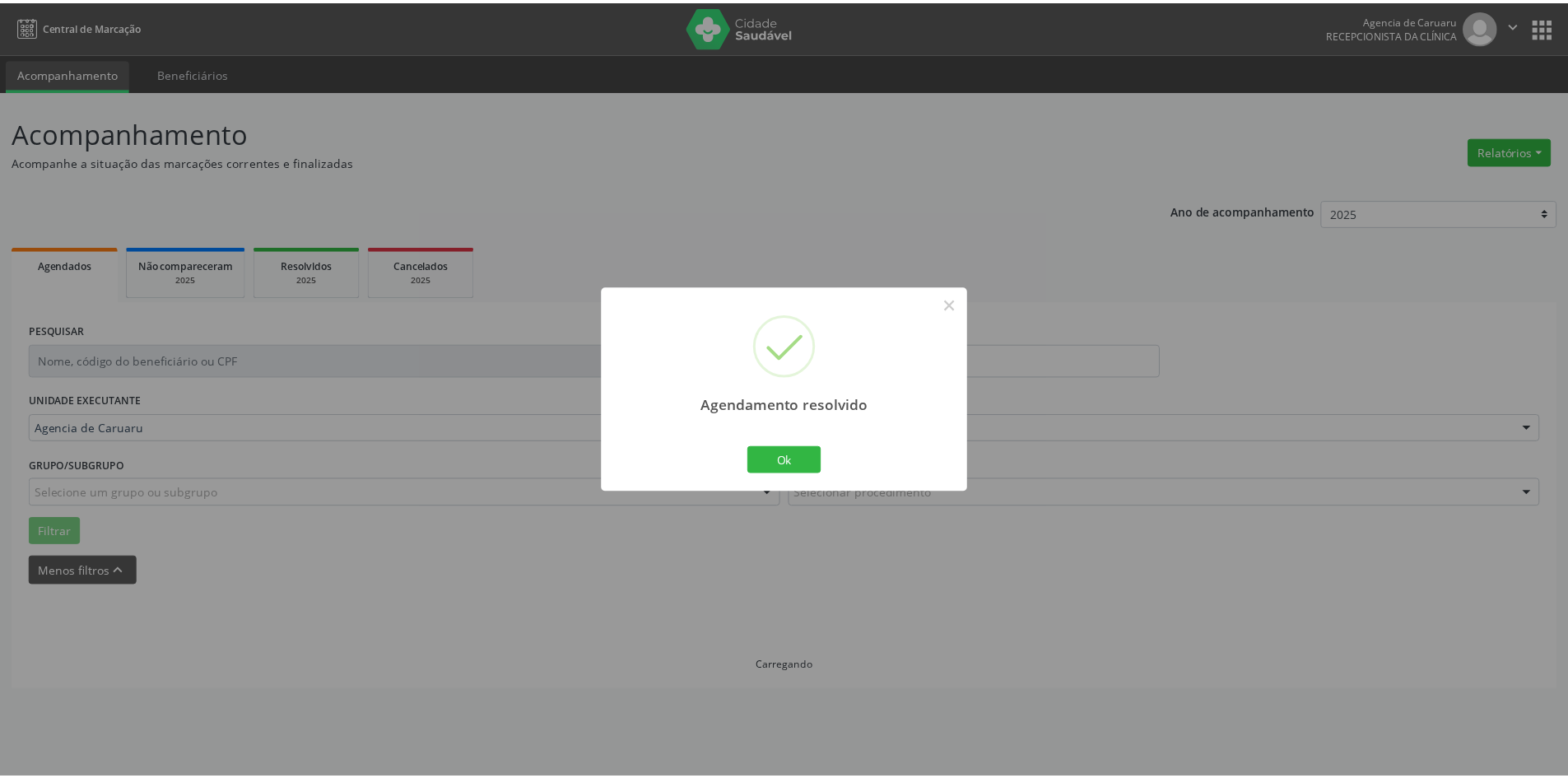
scroll to position [0, 0]
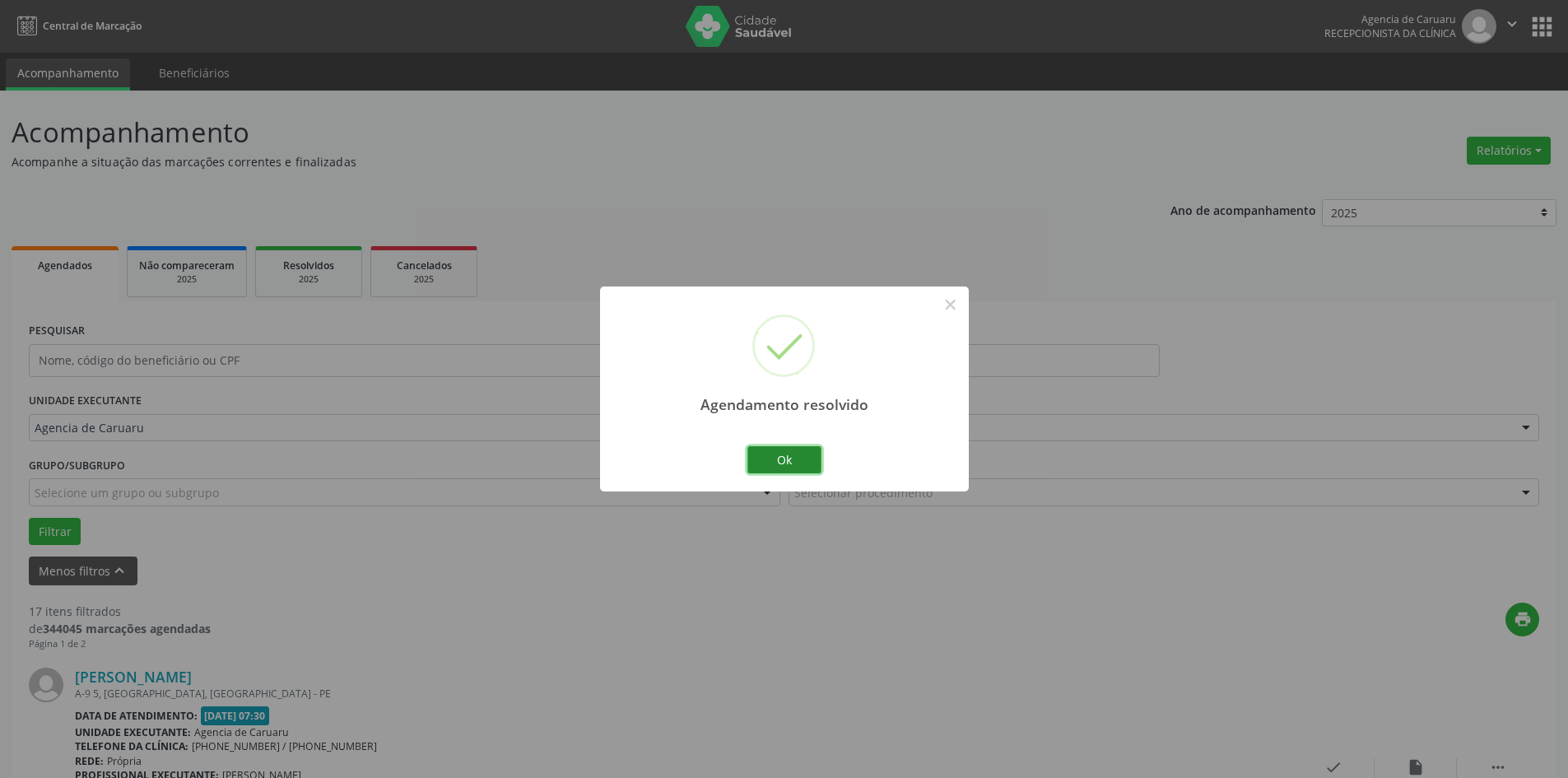
click at [788, 458] on button "Ok" at bounding box center [784, 460] width 74 height 28
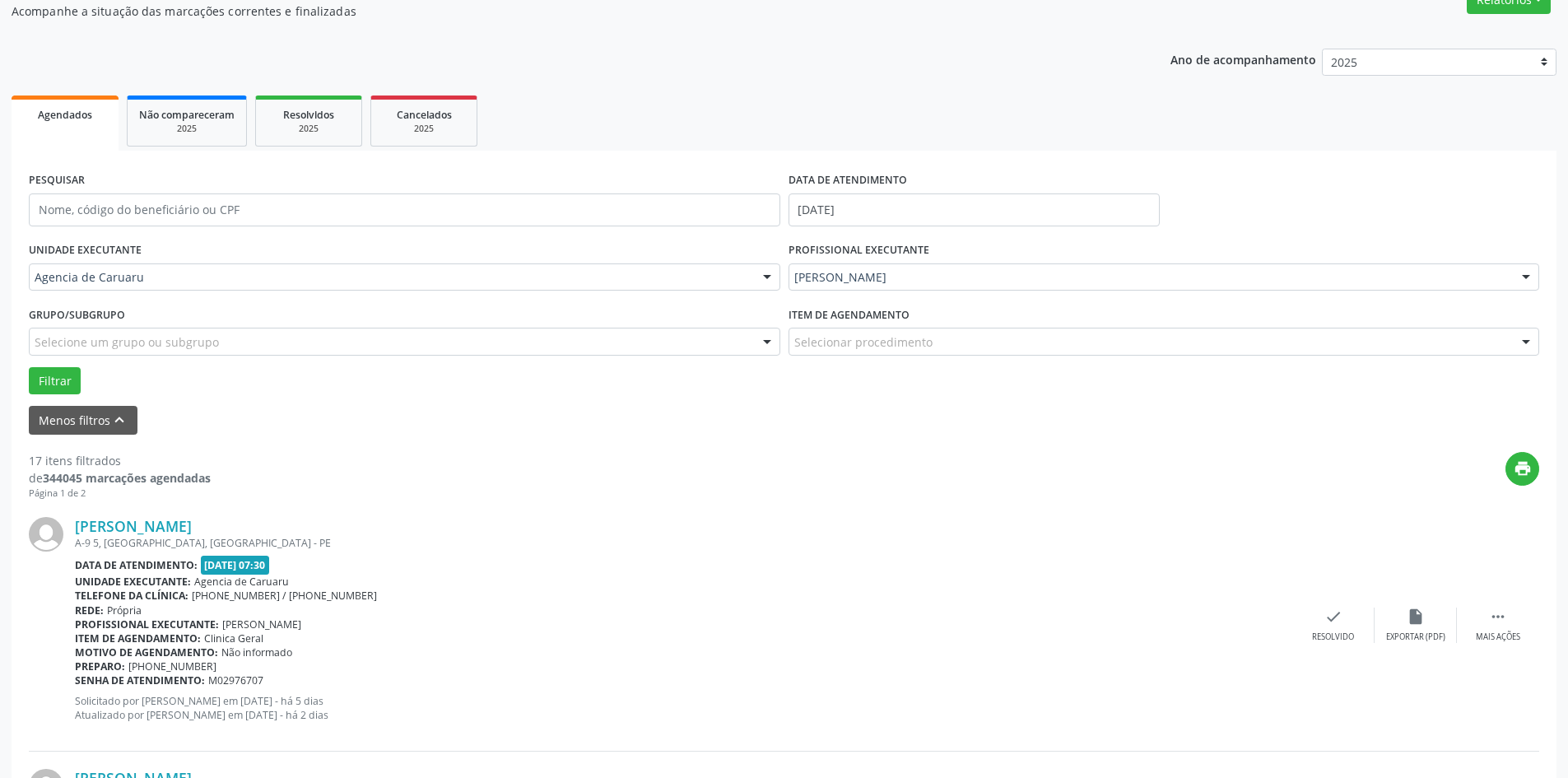
scroll to position [164, 0]
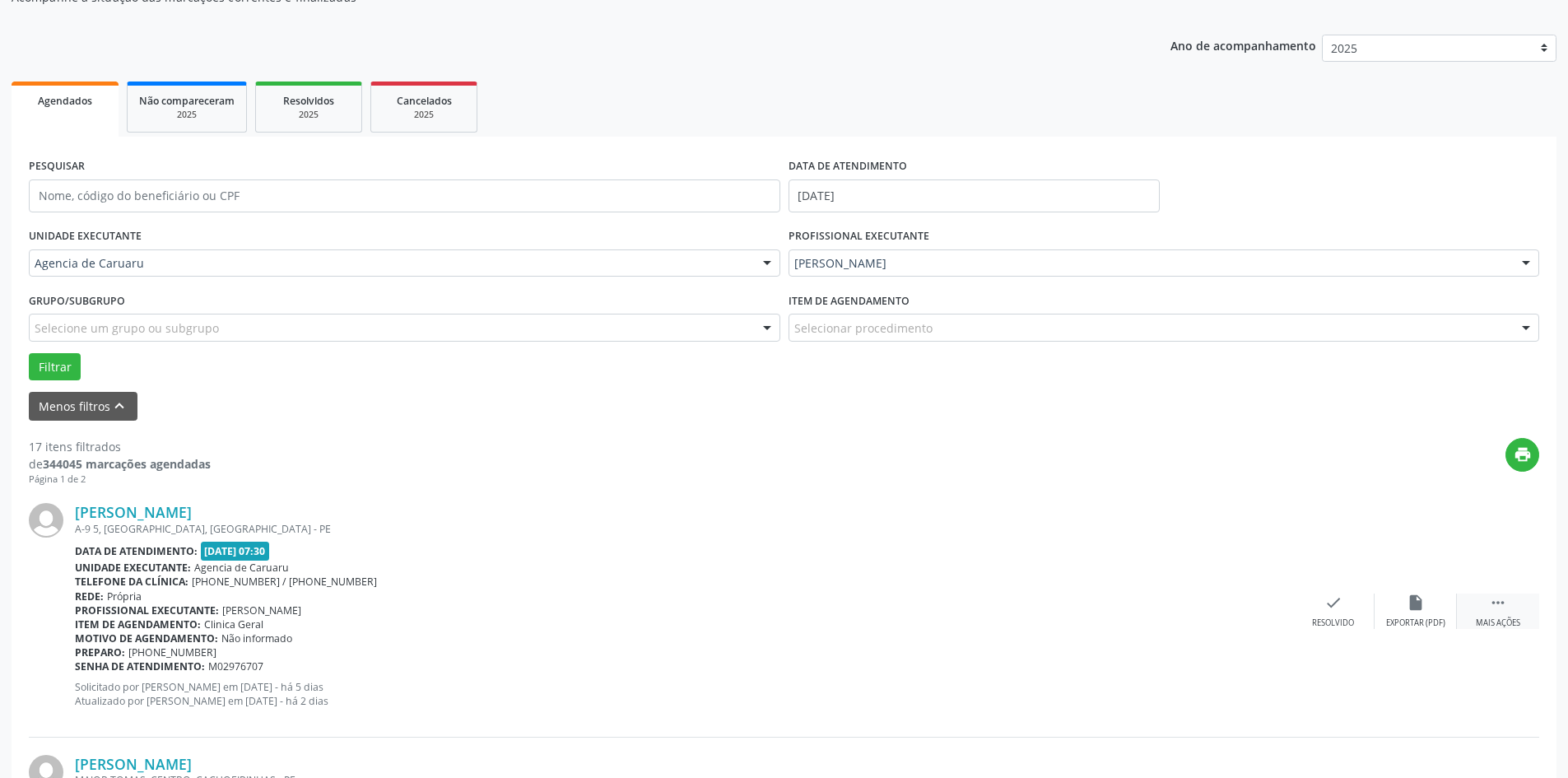
click at [1500, 602] on icon "" at bounding box center [1498, 602] width 18 height 18
click at [1418, 610] on icon "alarm_off" at bounding box center [1415, 602] width 18 height 18
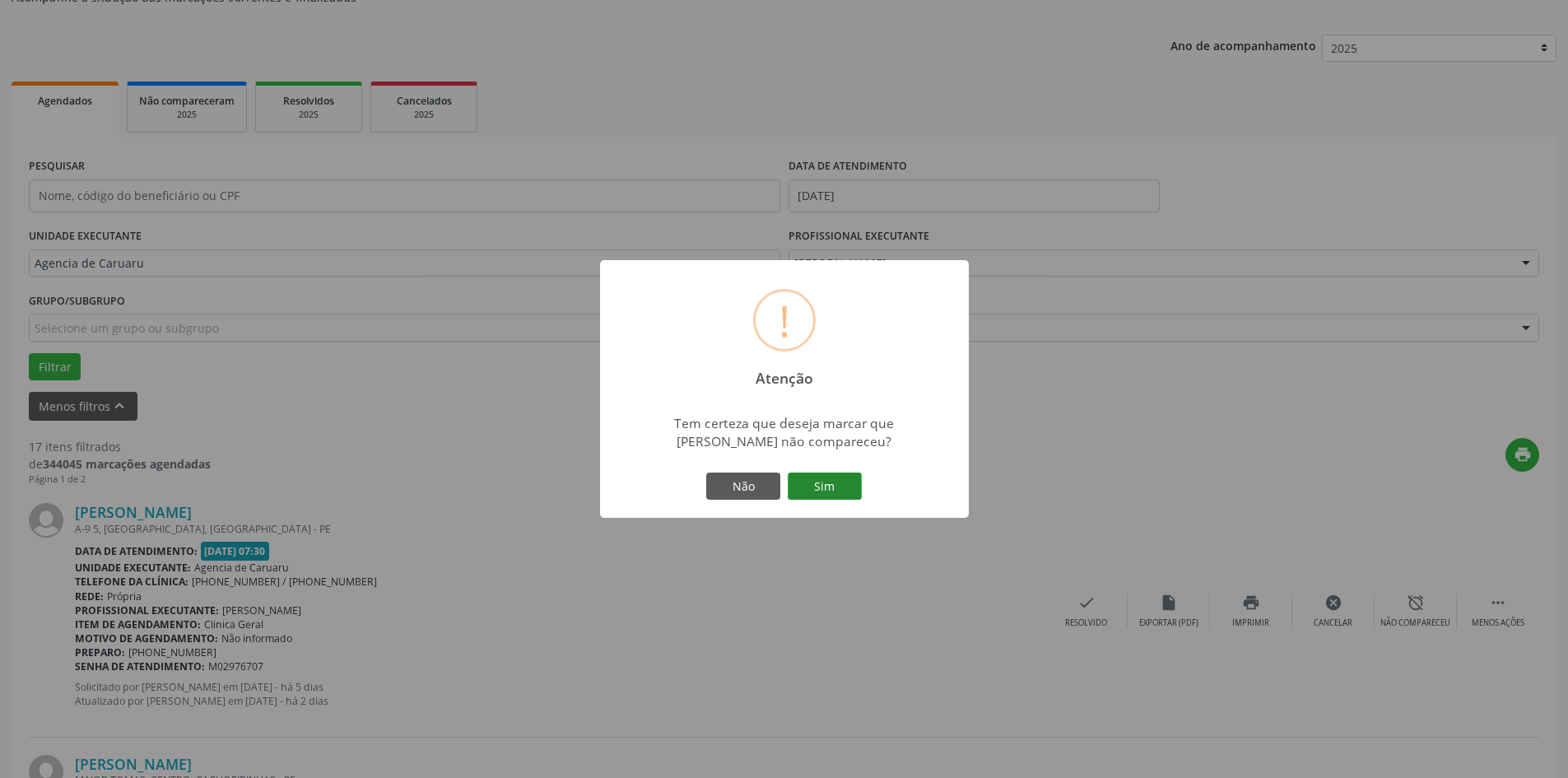
click at [816, 490] on button "Sim" at bounding box center [825, 486] width 74 height 28
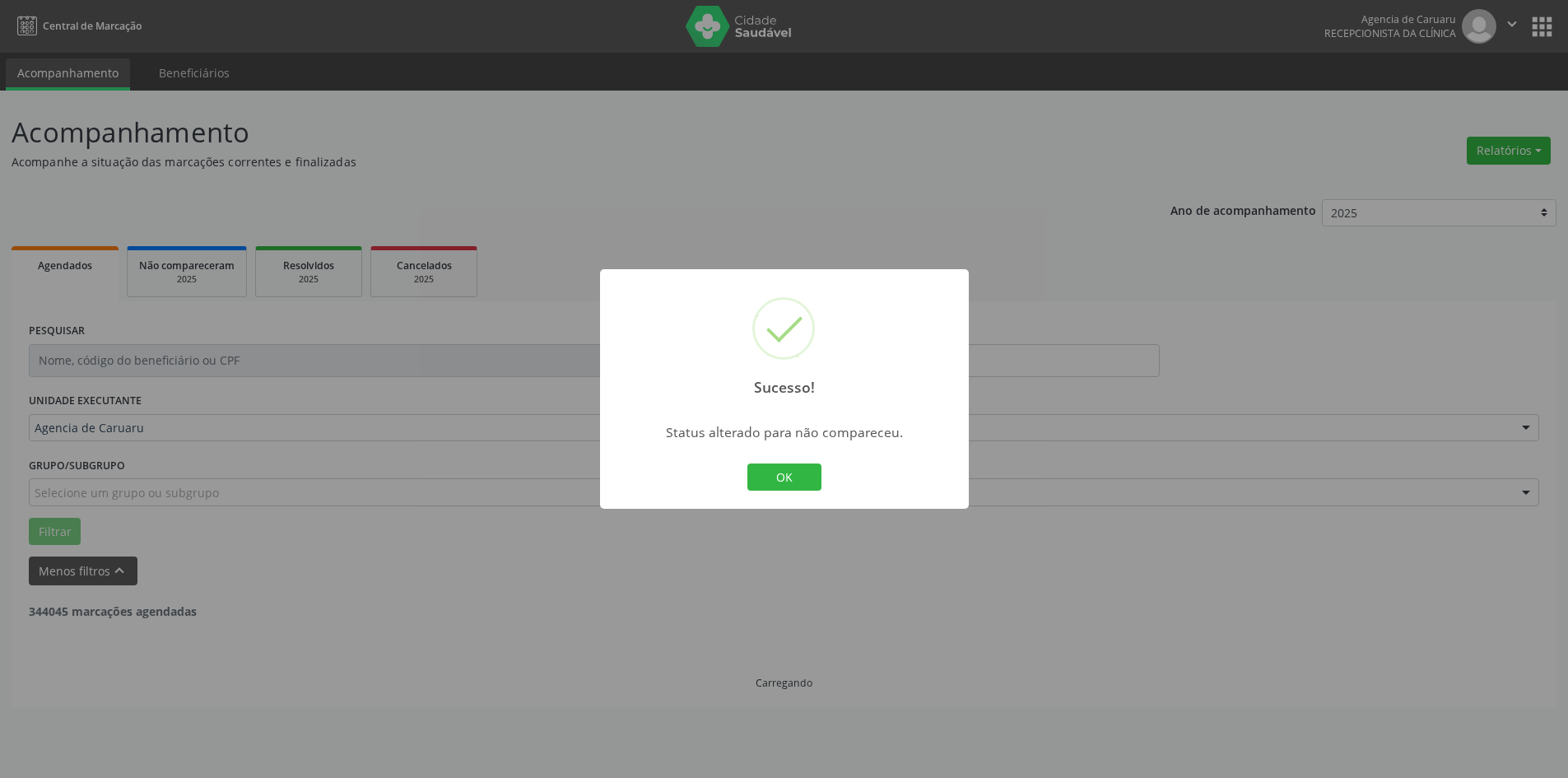
scroll to position [0, 0]
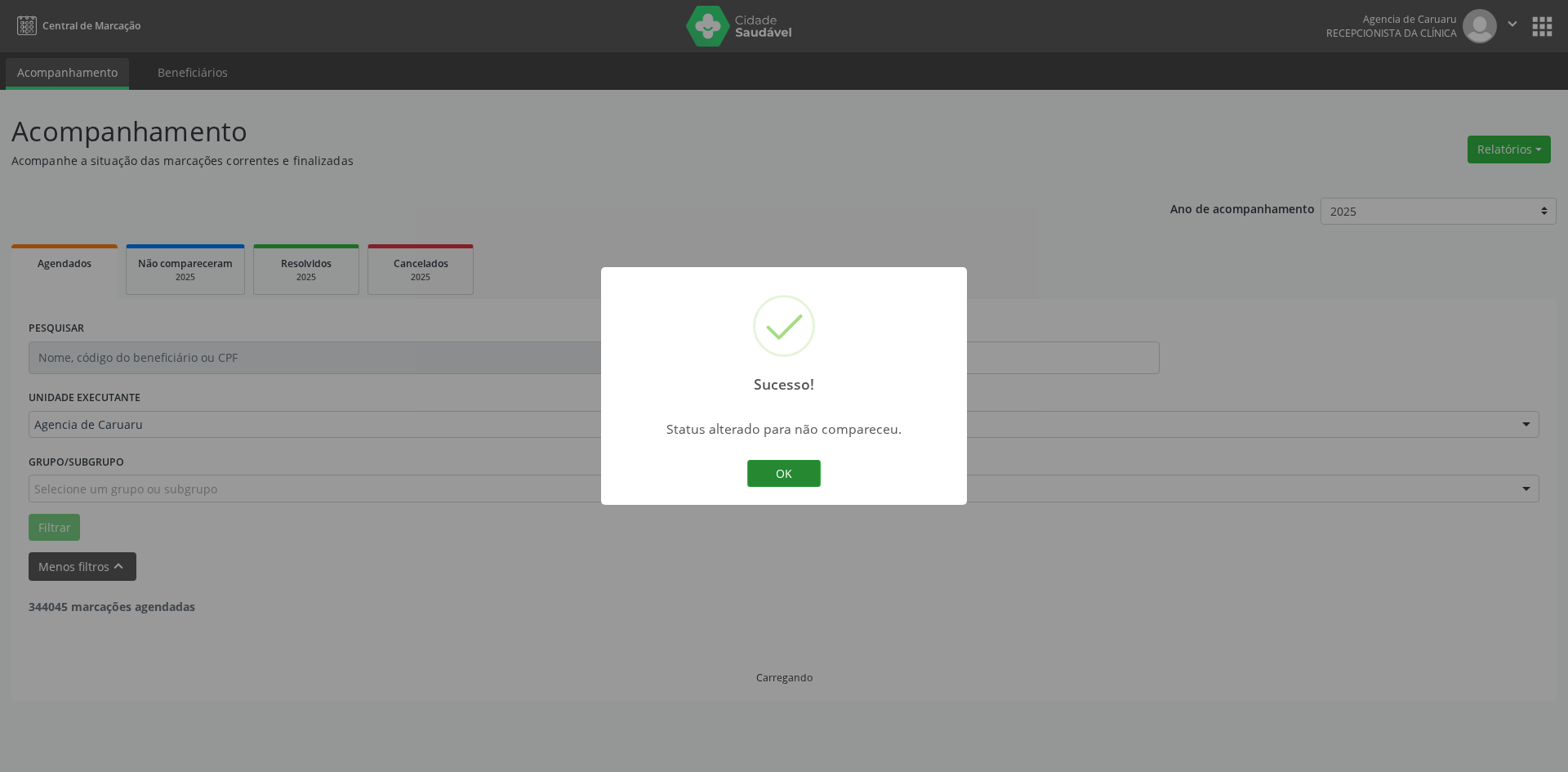
click at [788, 466] on button "OK" at bounding box center [784, 473] width 73 height 28
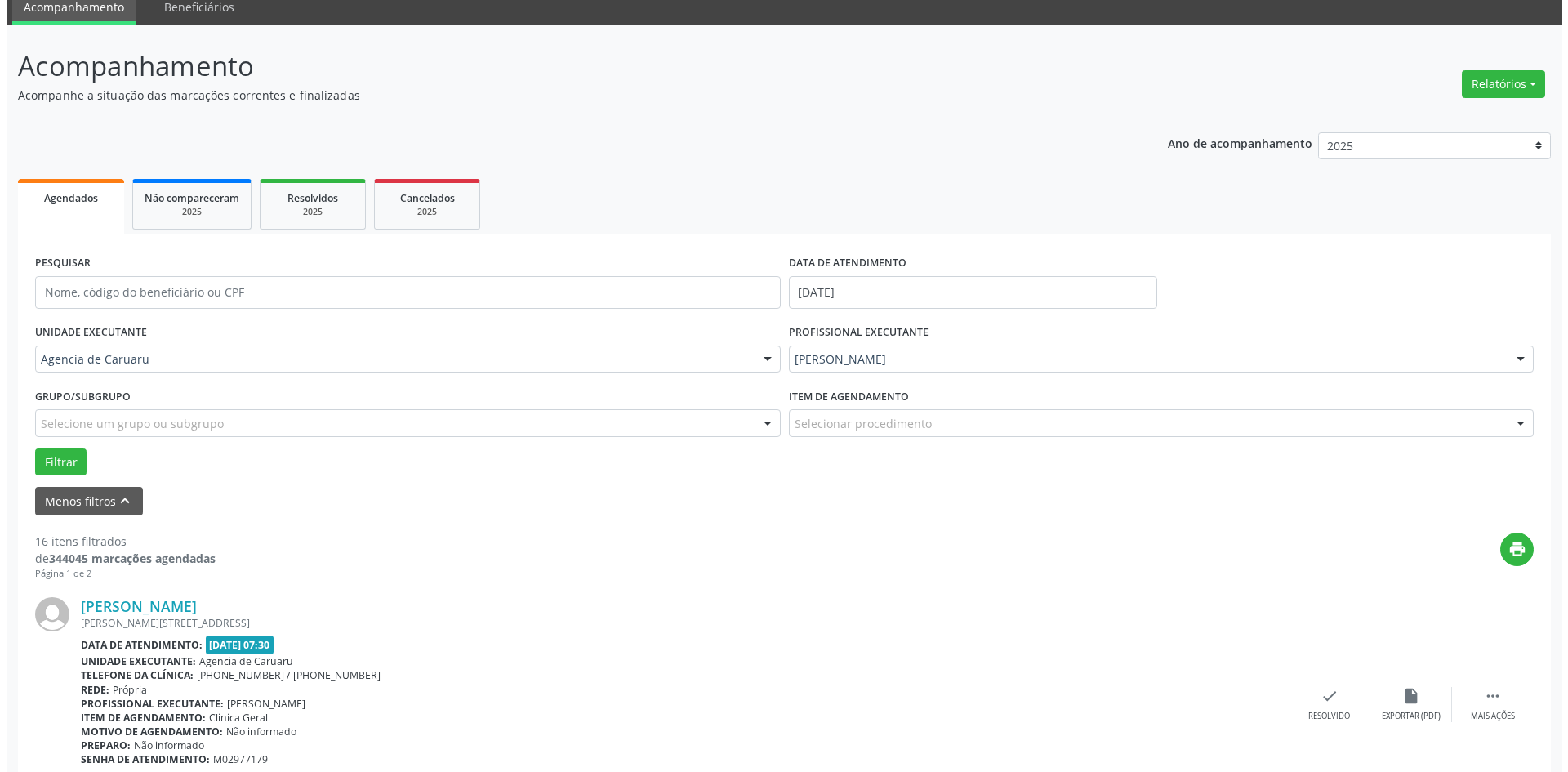
scroll to position [163, 0]
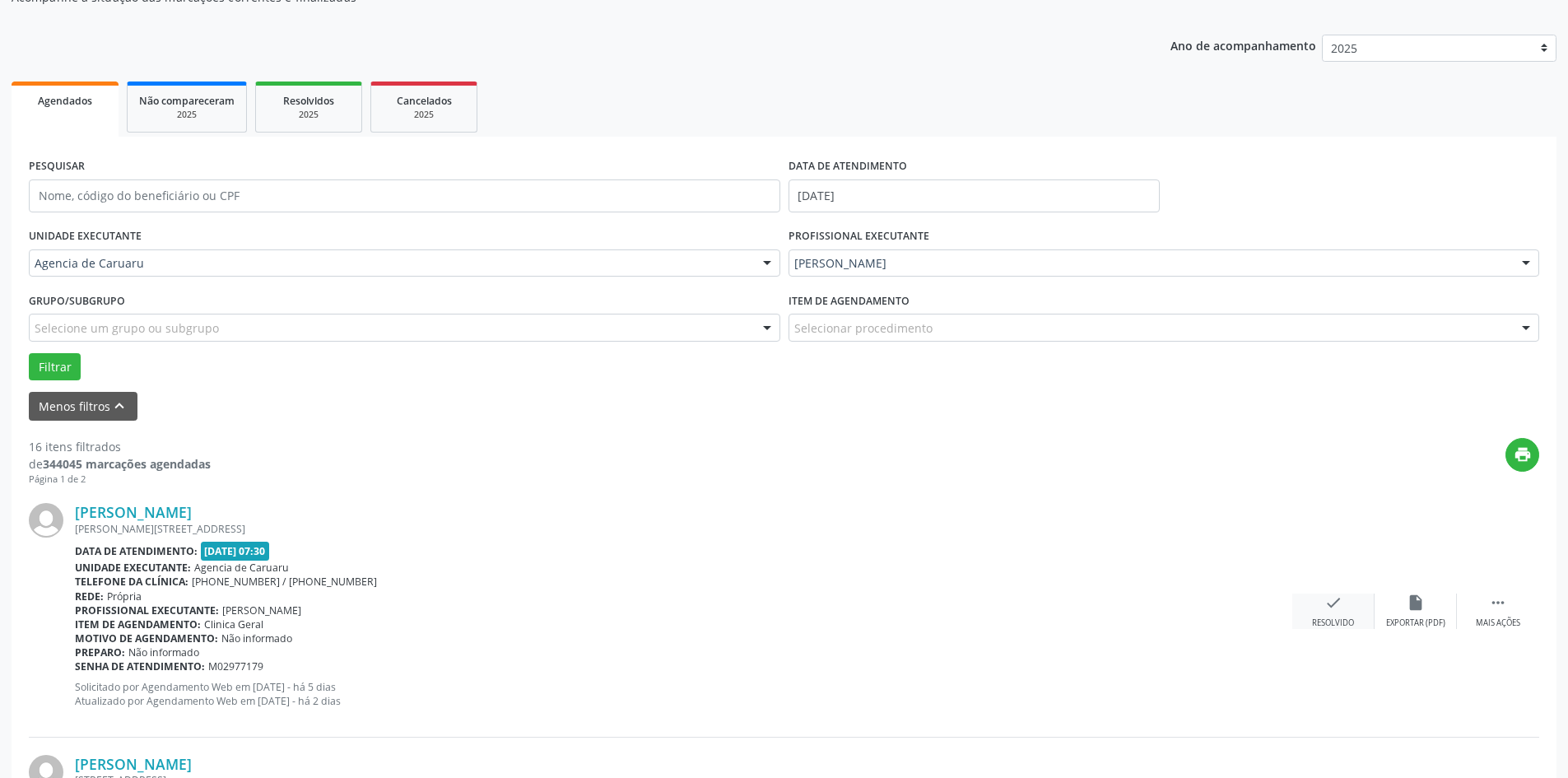
click at [1335, 608] on icon "check" at bounding box center [1333, 602] width 18 height 18
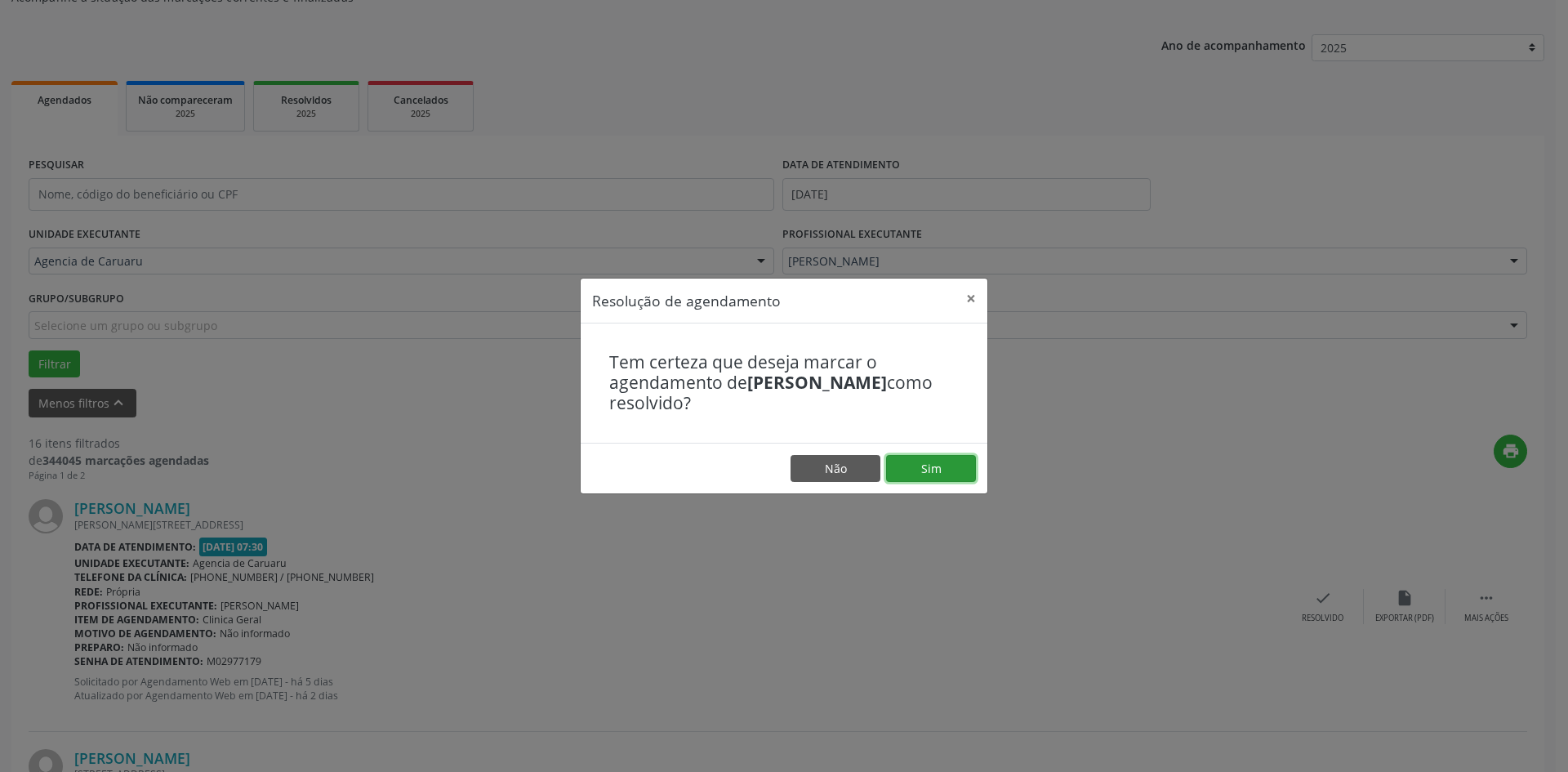
click at [940, 467] on button "Sim" at bounding box center [930, 468] width 90 height 28
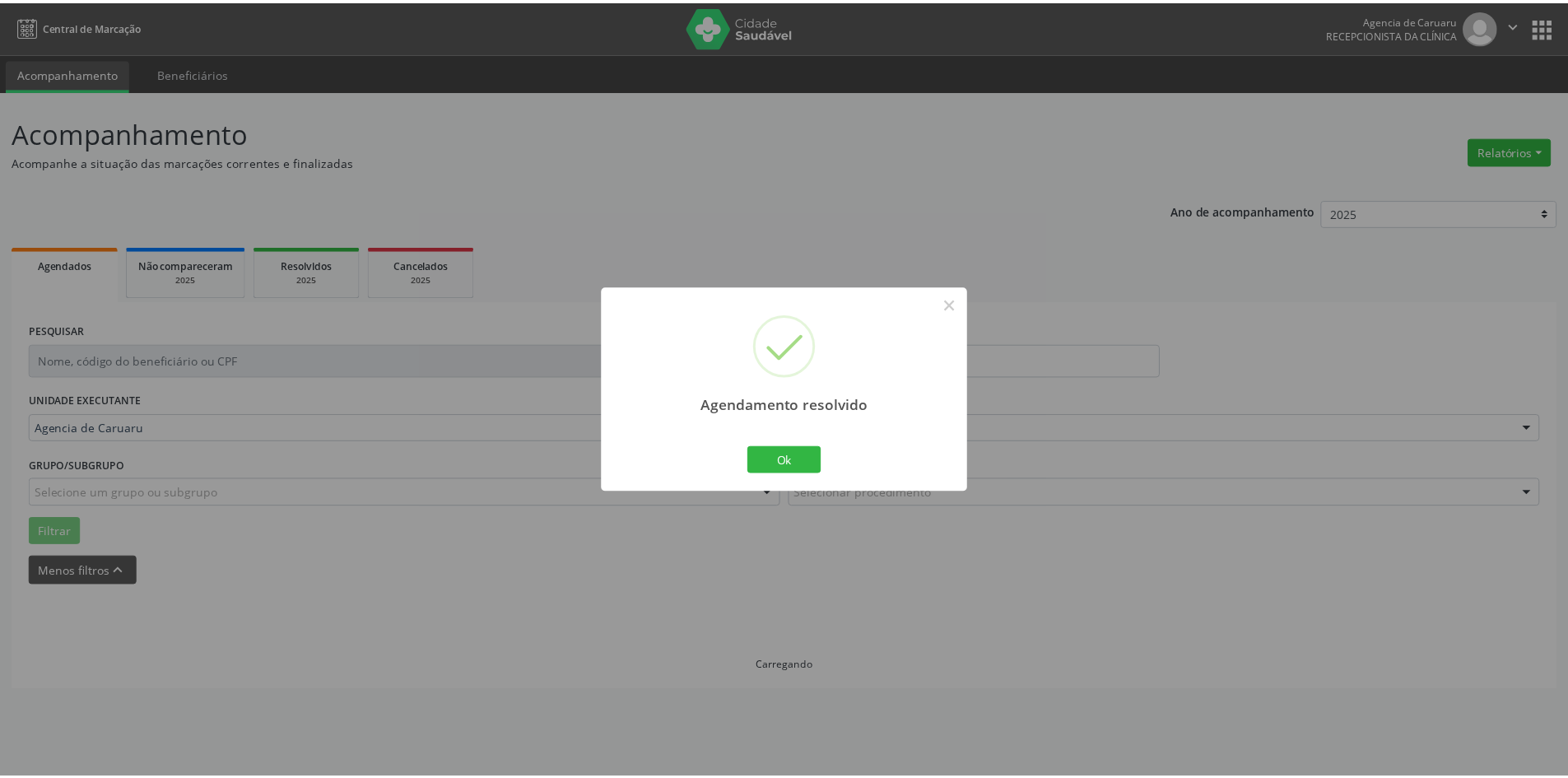
scroll to position [0, 0]
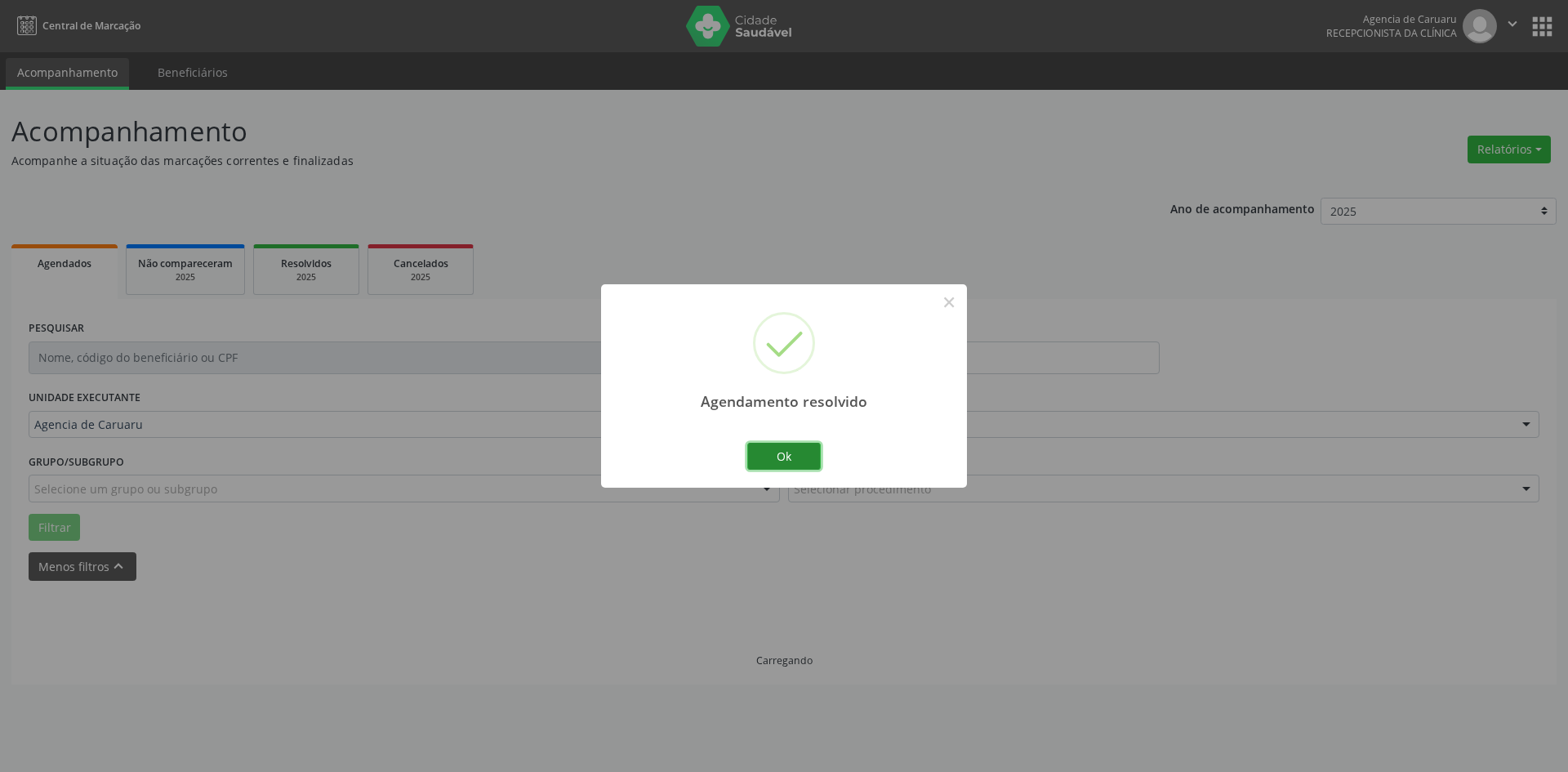
click at [792, 454] on button "Ok" at bounding box center [784, 456] width 73 height 28
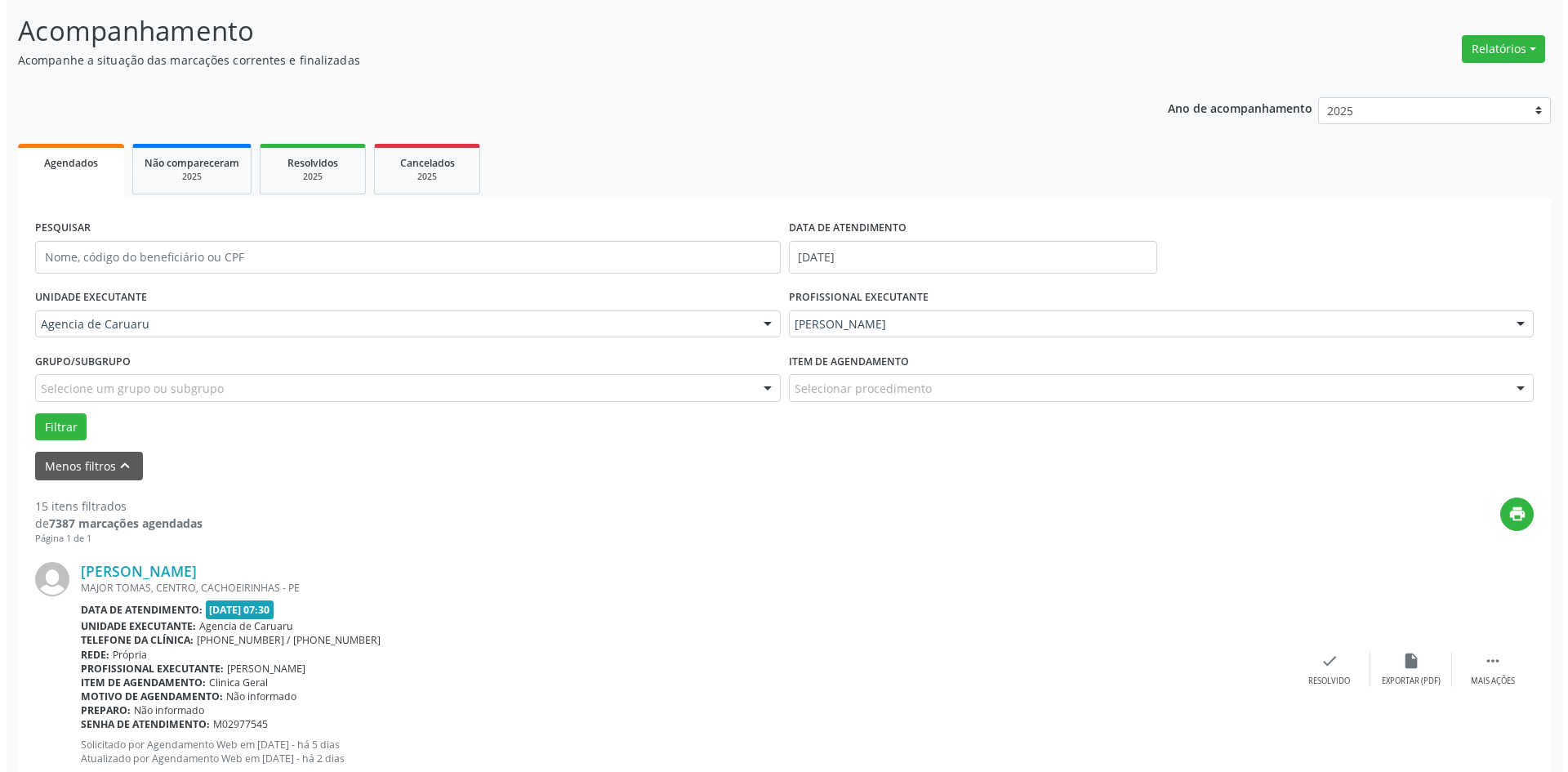
scroll to position [245, 0]
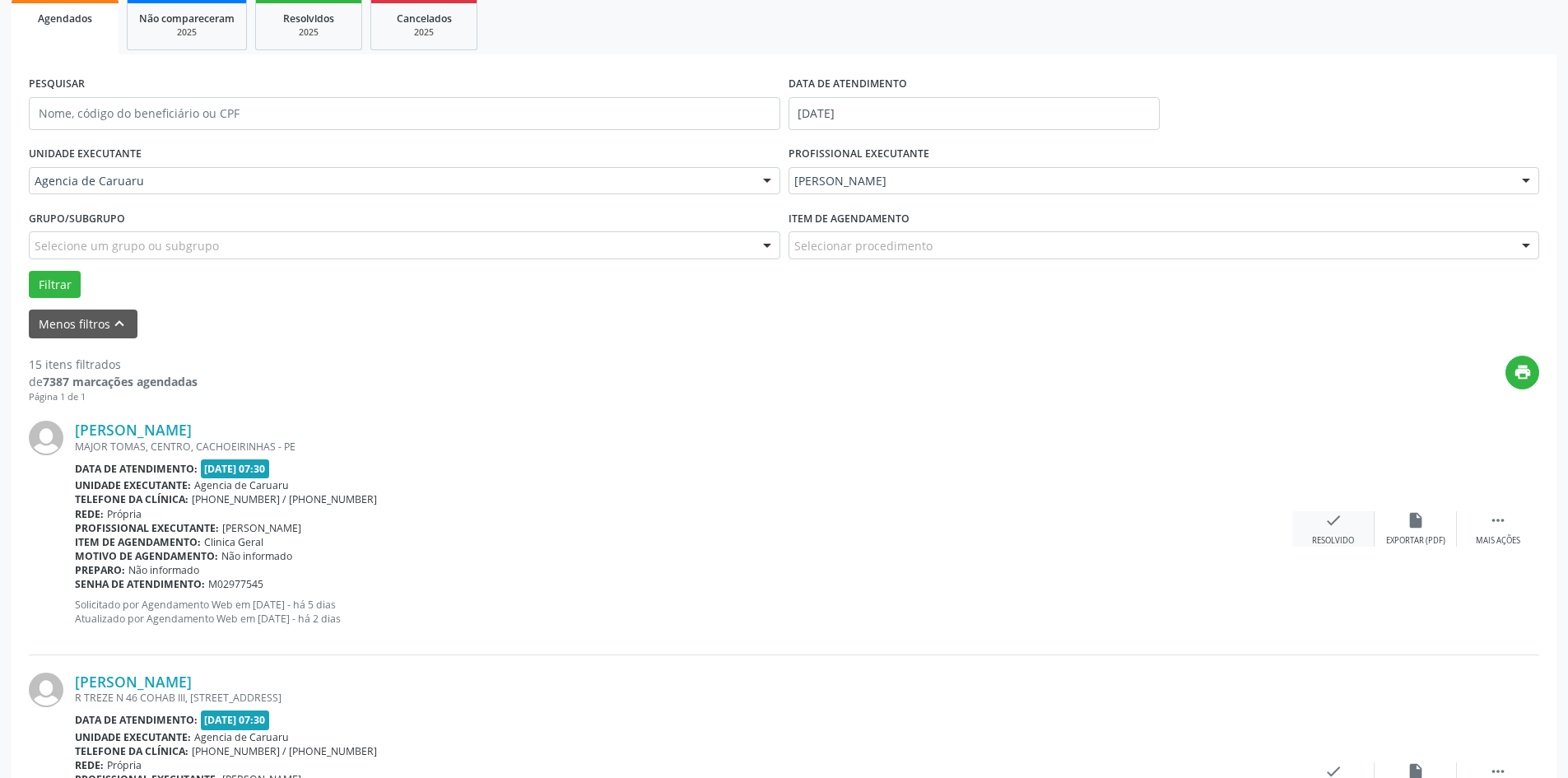
click at [1335, 530] on div "check Resolvido" at bounding box center [1333, 528] width 83 height 35
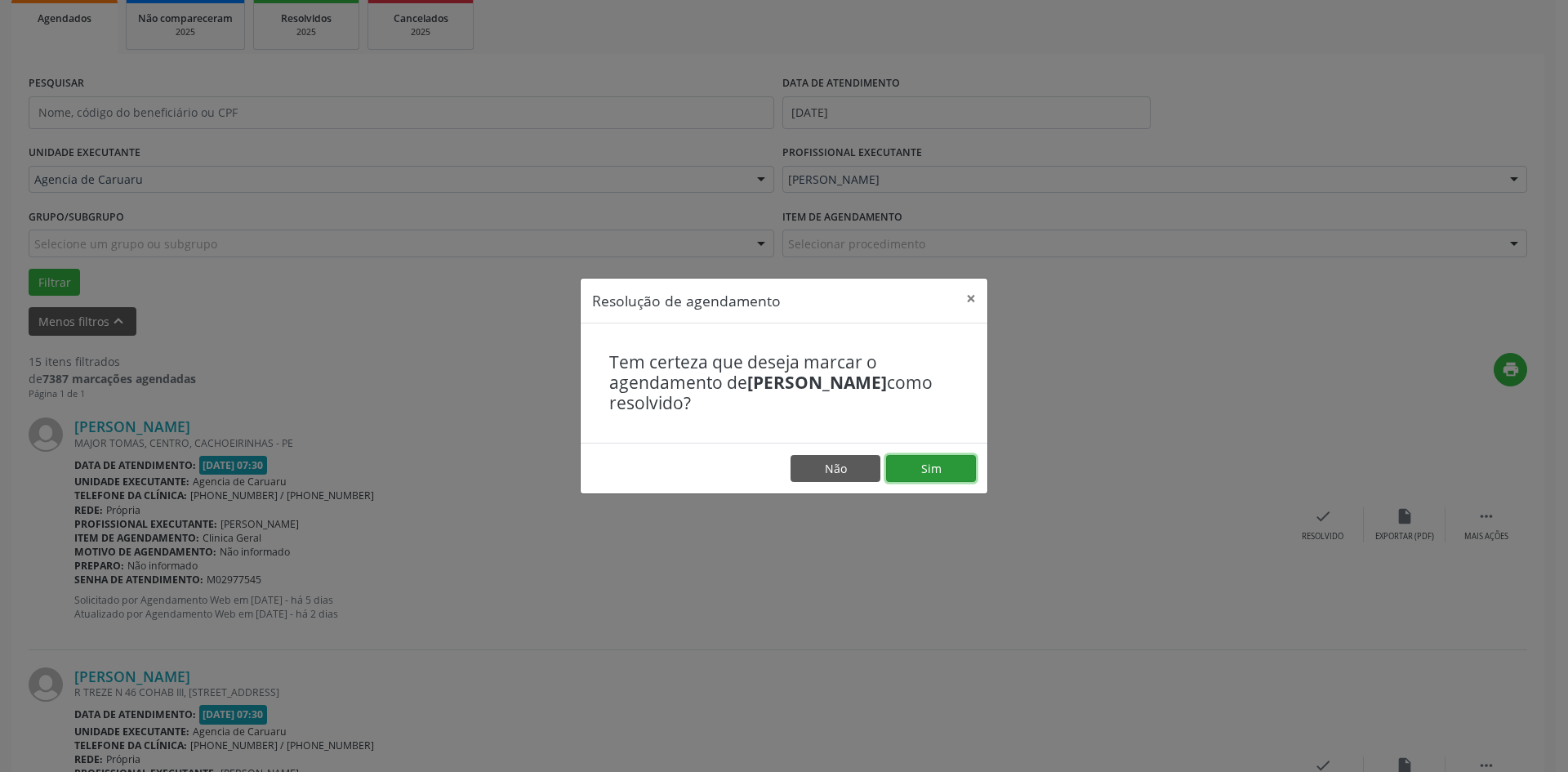
drag, startPoint x: 940, startPoint y: 463, endPoint x: 894, endPoint y: 455, distance: 46.7
click at [925, 459] on button "Sim" at bounding box center [930, 468] width 90 height 28
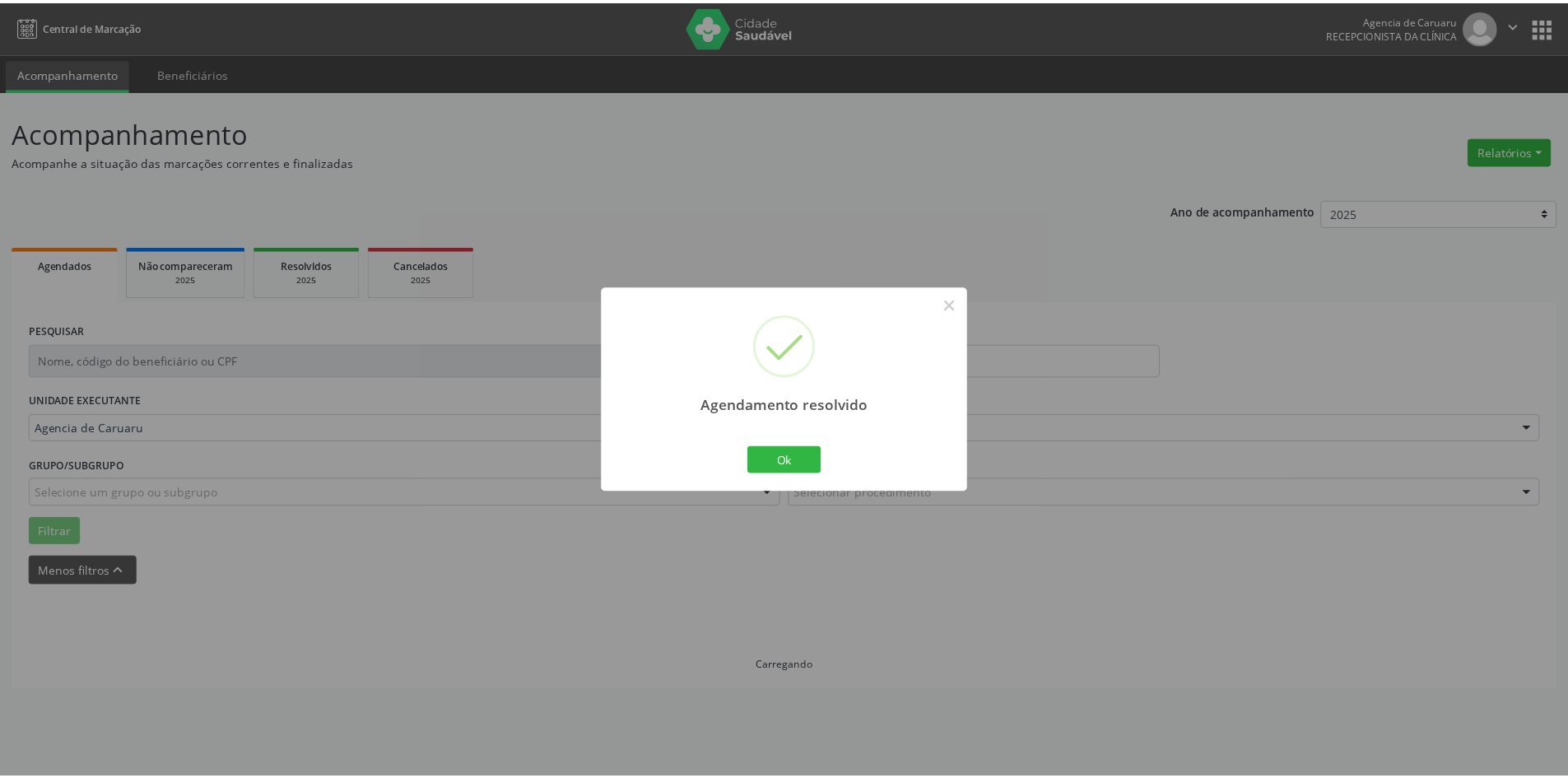
scroll to position [0, 0]
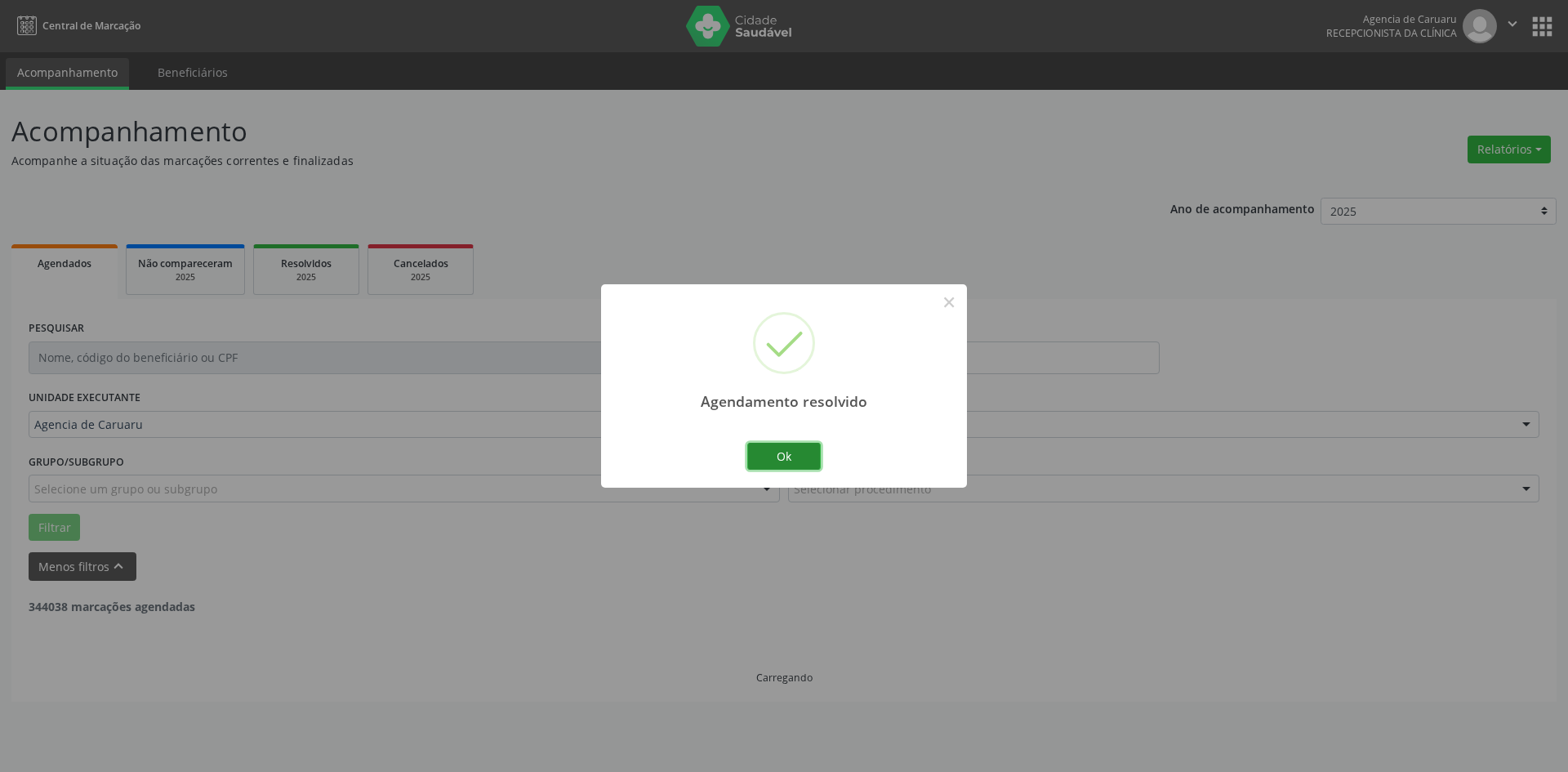
click at [811, 450] on button "Ok" at bounding box center [784, 456] width 73 height 28
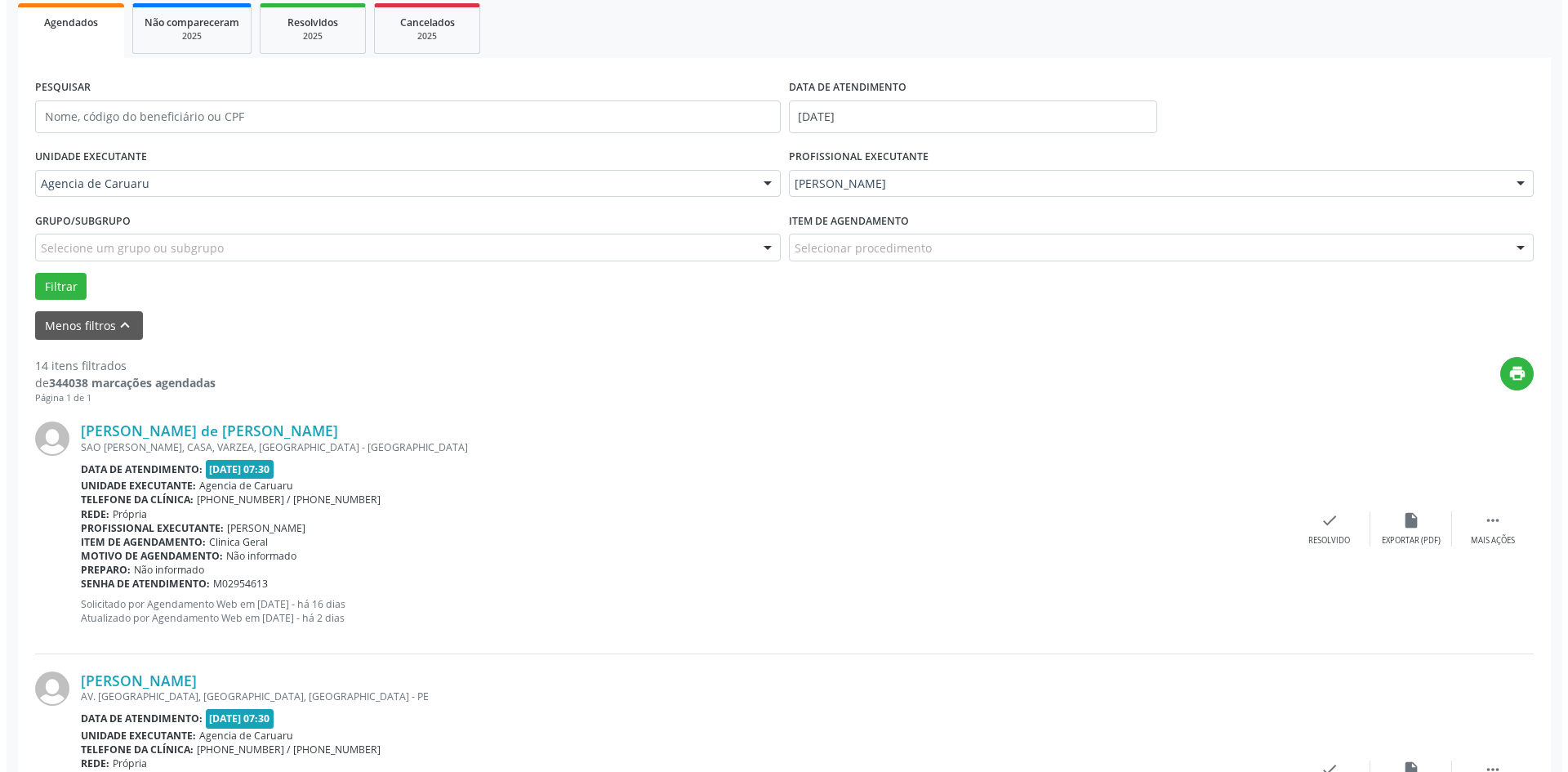
scroll to position [245, 0]
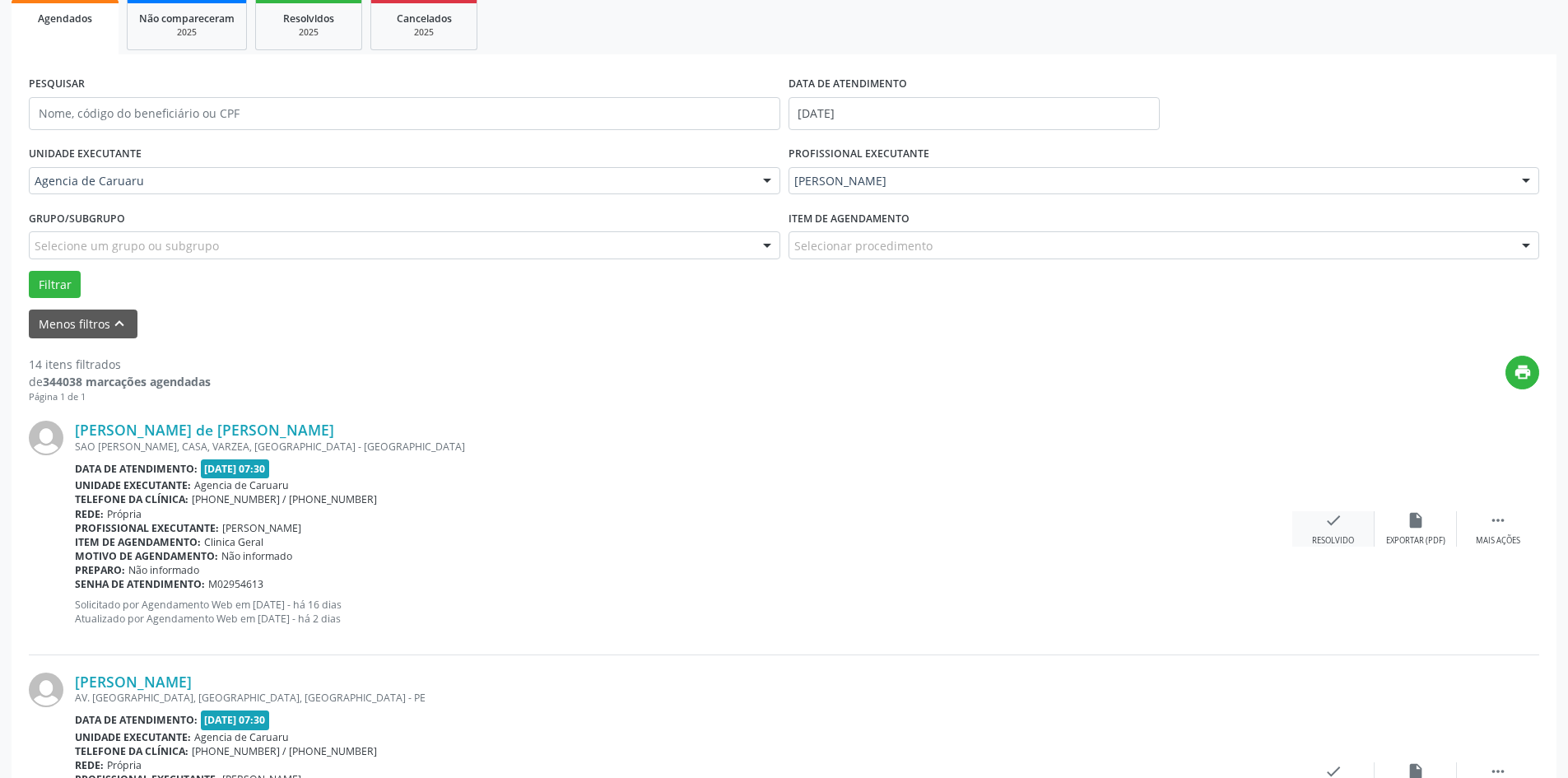
click at [1330, 532] on div "check Resolvido" at bounding box center [1333, 528] width 83 height 35
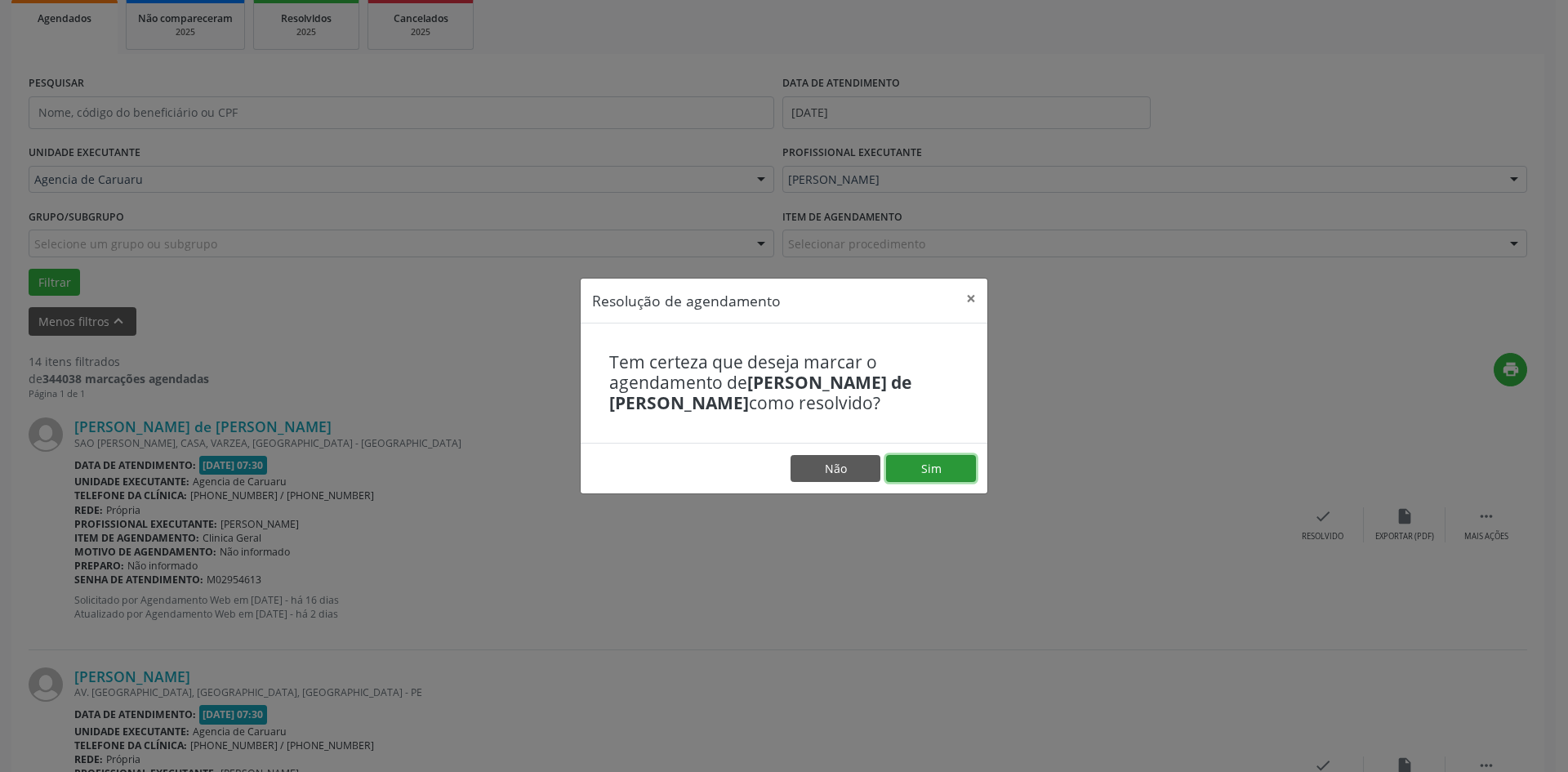
click at [917, 461] on button "Sim" at bounding box center [930, 468] width 90 height 28
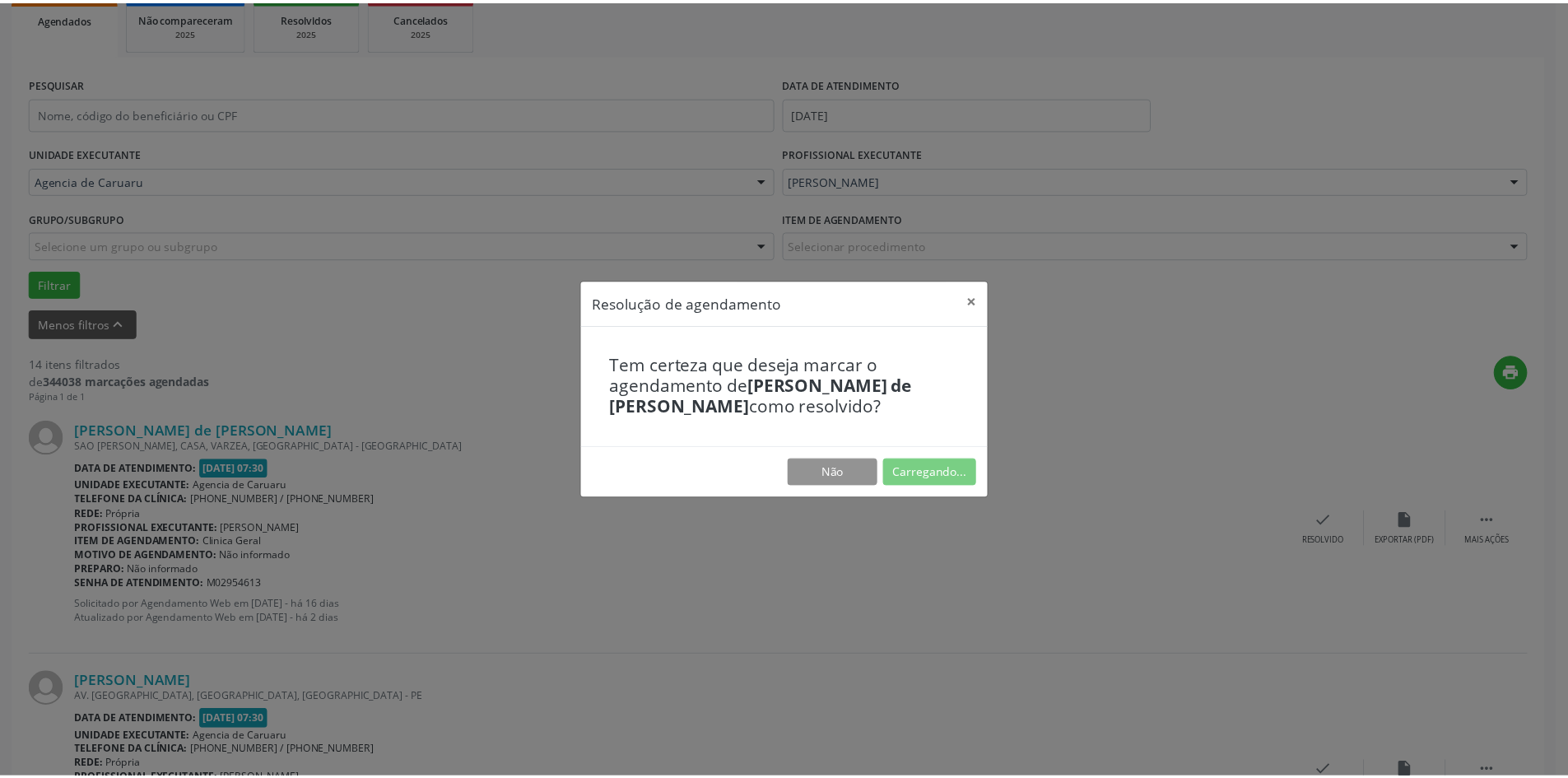
scroll to position [0, 0]
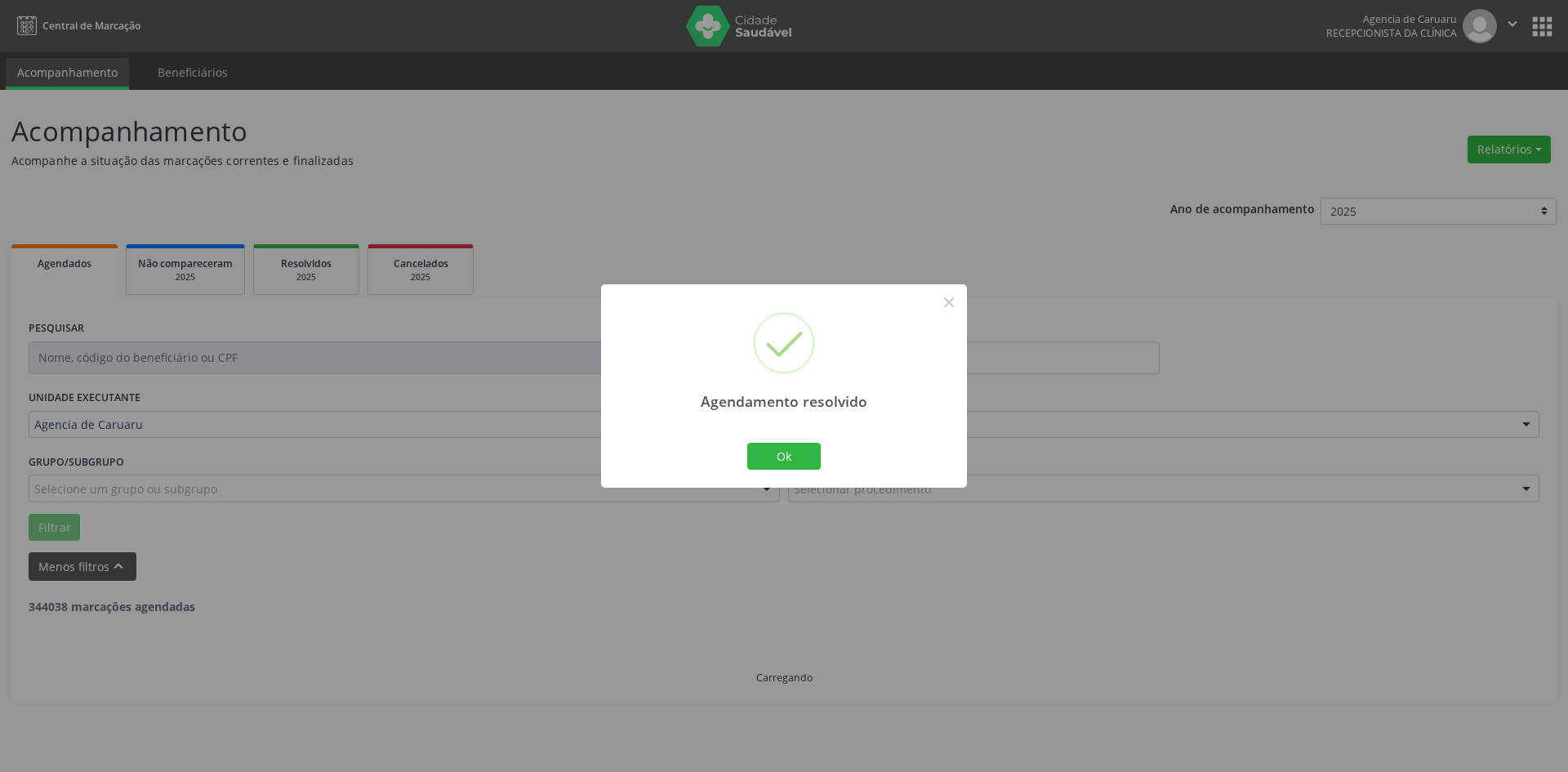
click at [823, 458] on div "Ok Cancel" at bounding box center [784, 455] width 81 height 35
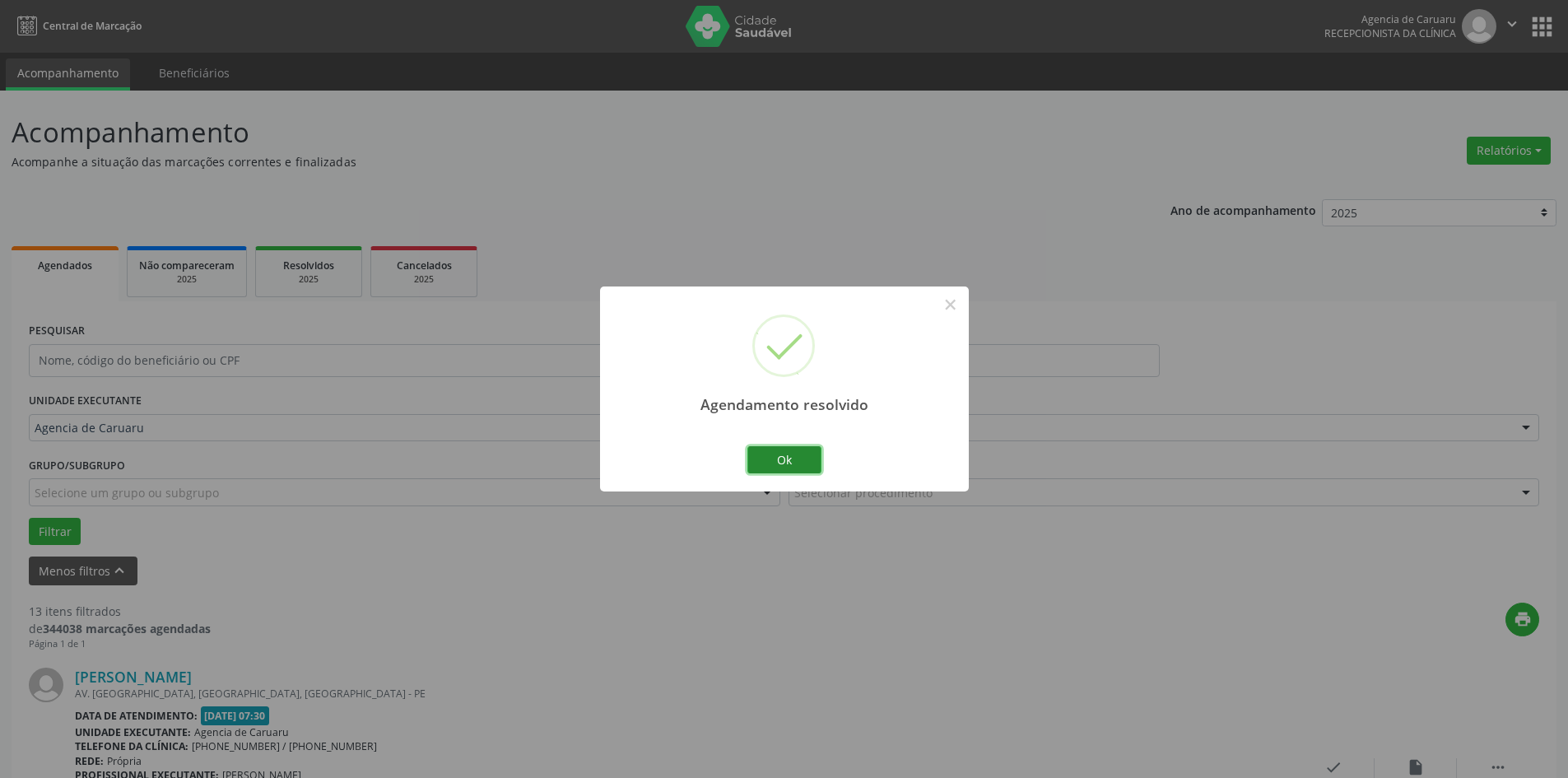
click at [786, 456] on button "Ok" at bounding box center [784, 460] width 74 height 28
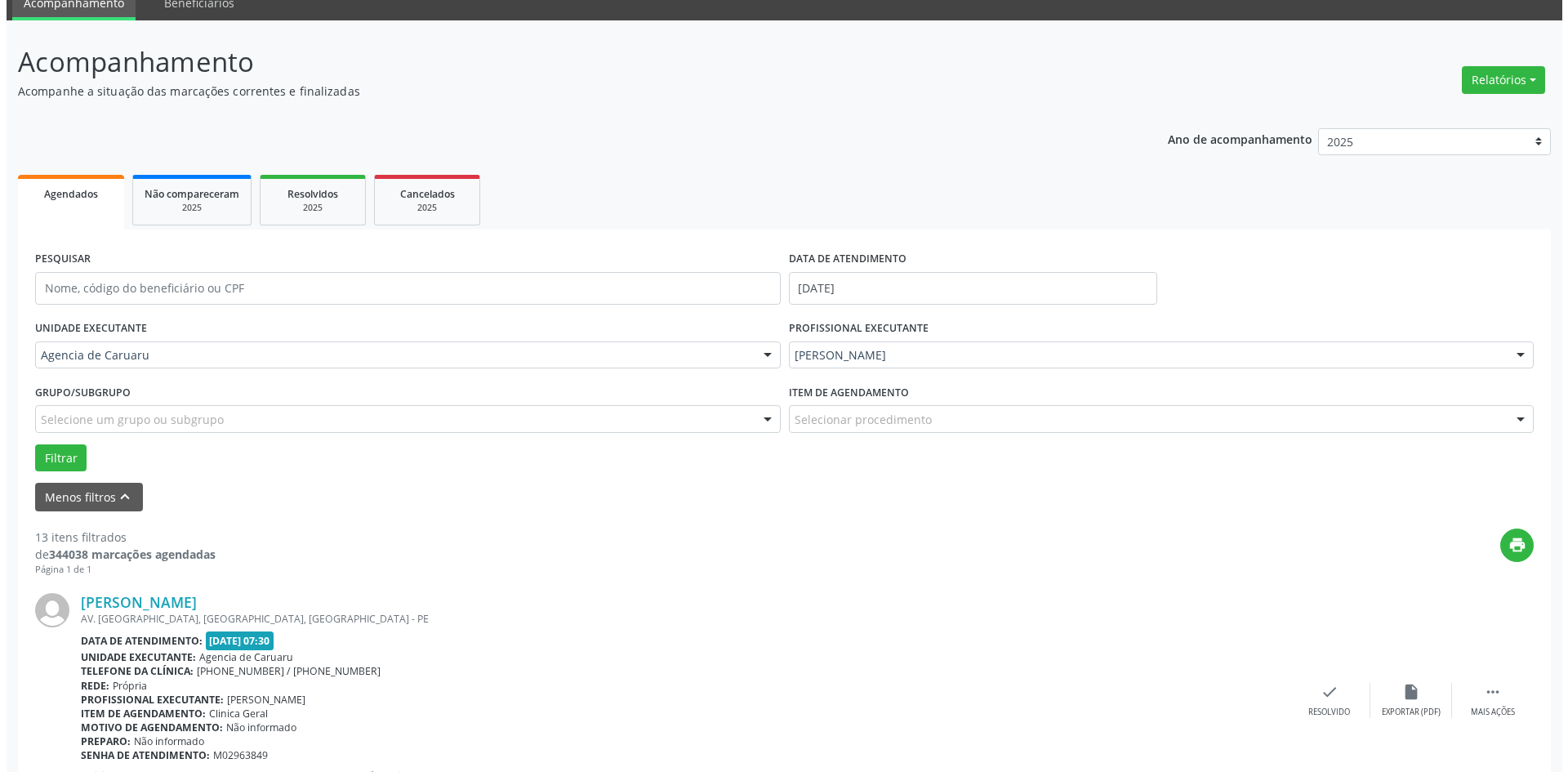
scroll to position [163, 0]
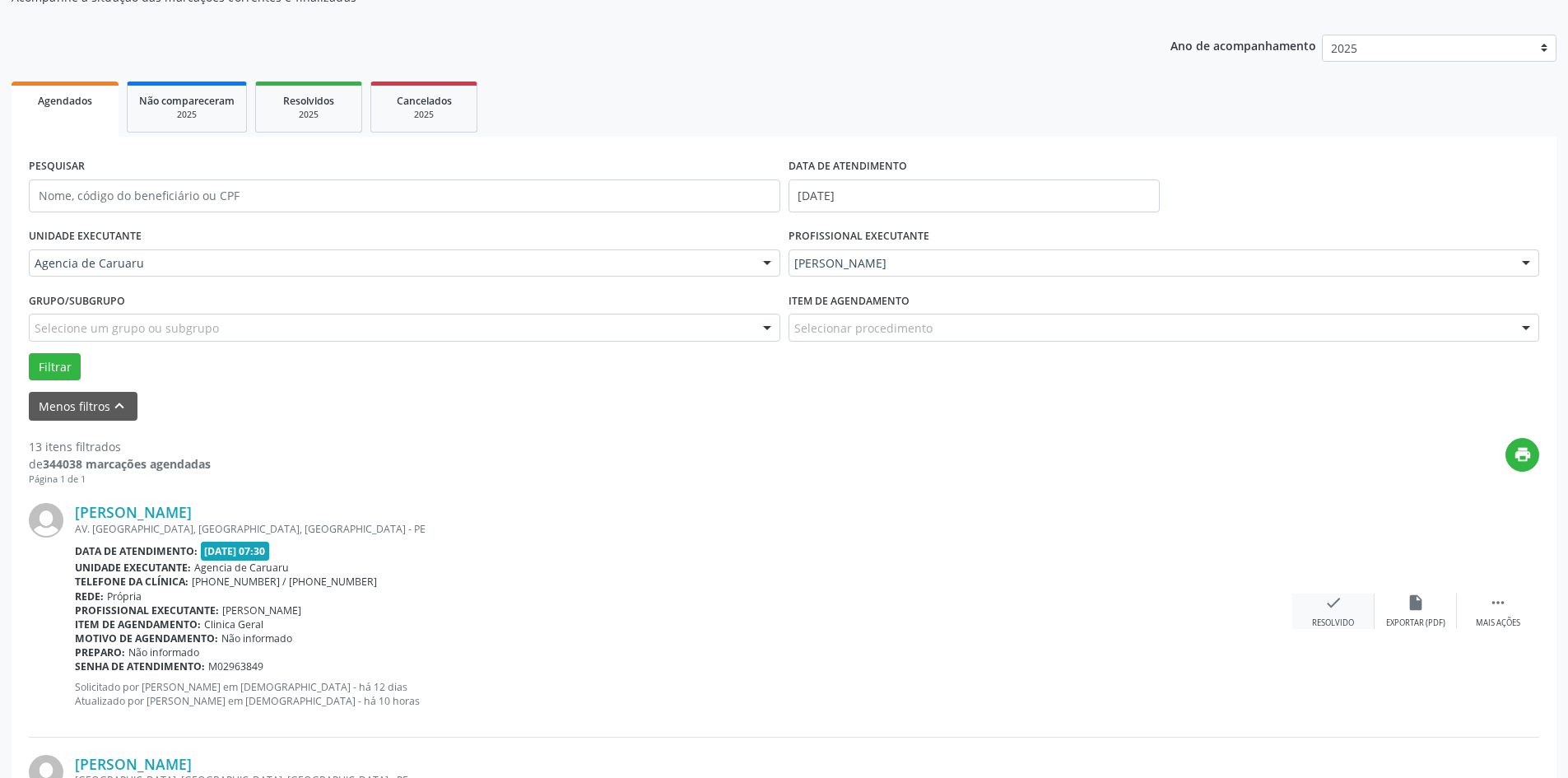
click at [1336, 607] on icon "check" at bounding box center [1333, 602] width 18 height 18
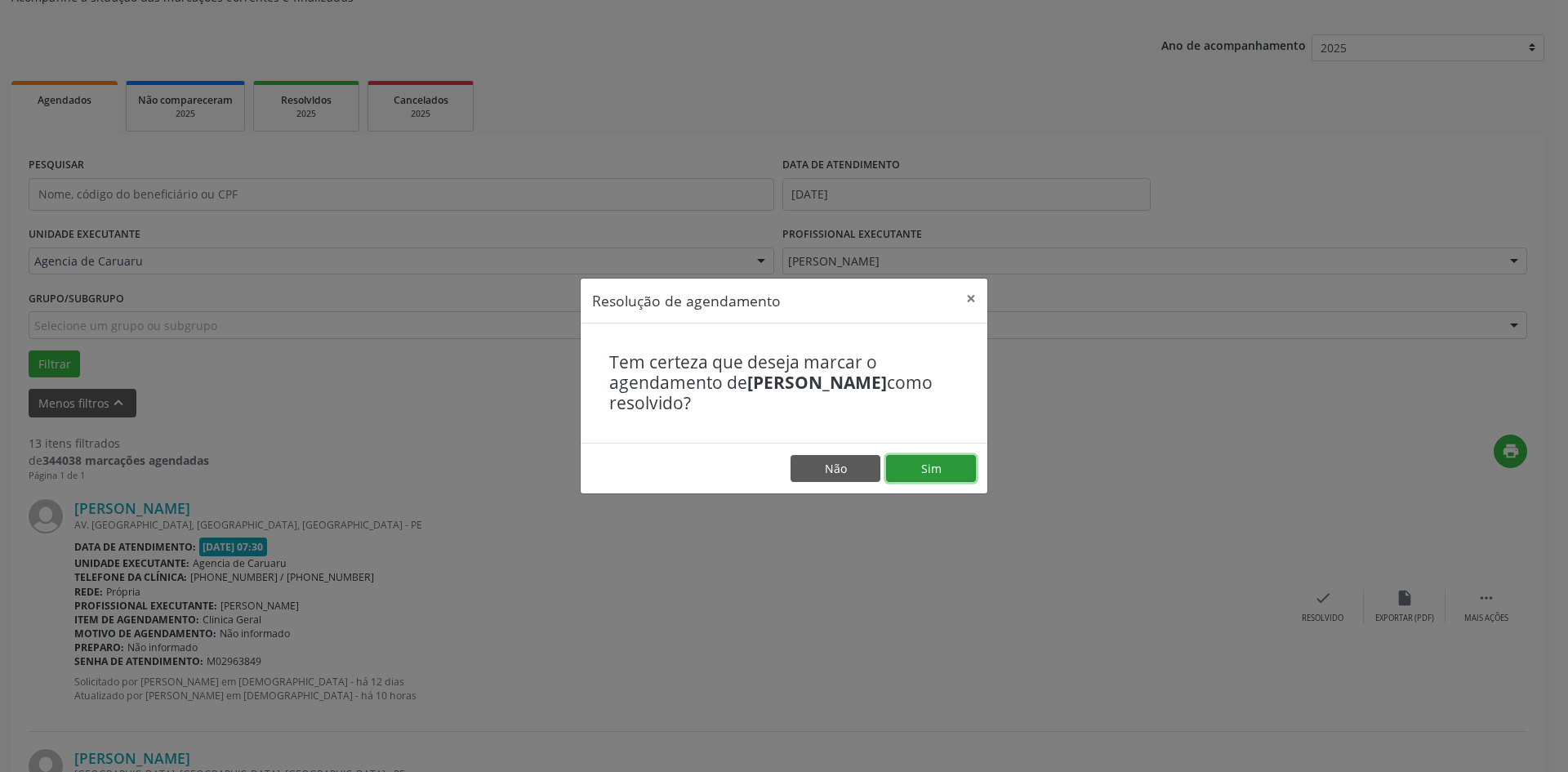
click at [942, 468] on button "Sim" at bounding box center [930, 468] width 90 height 28
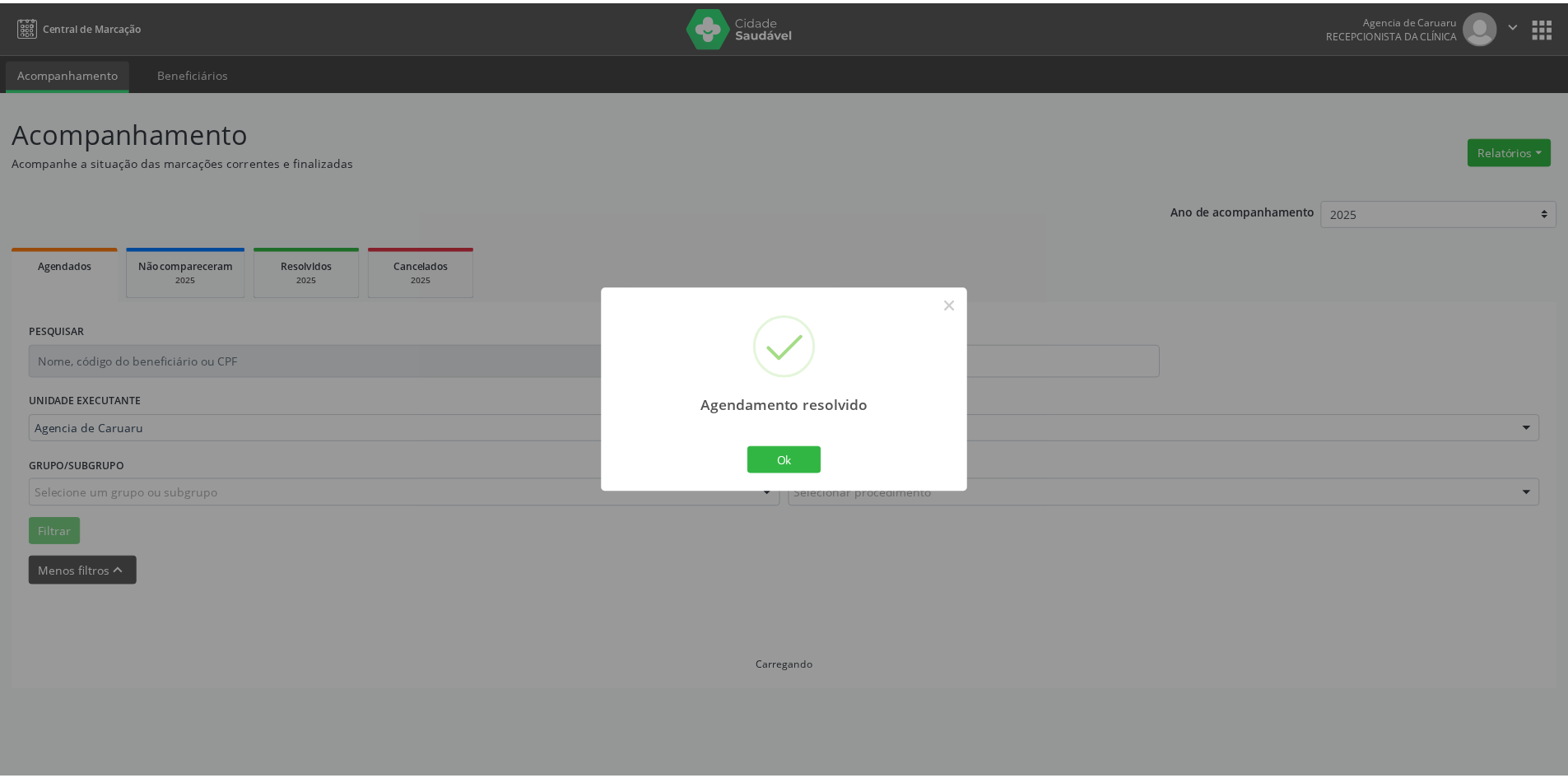
scroll to position [0, 0]
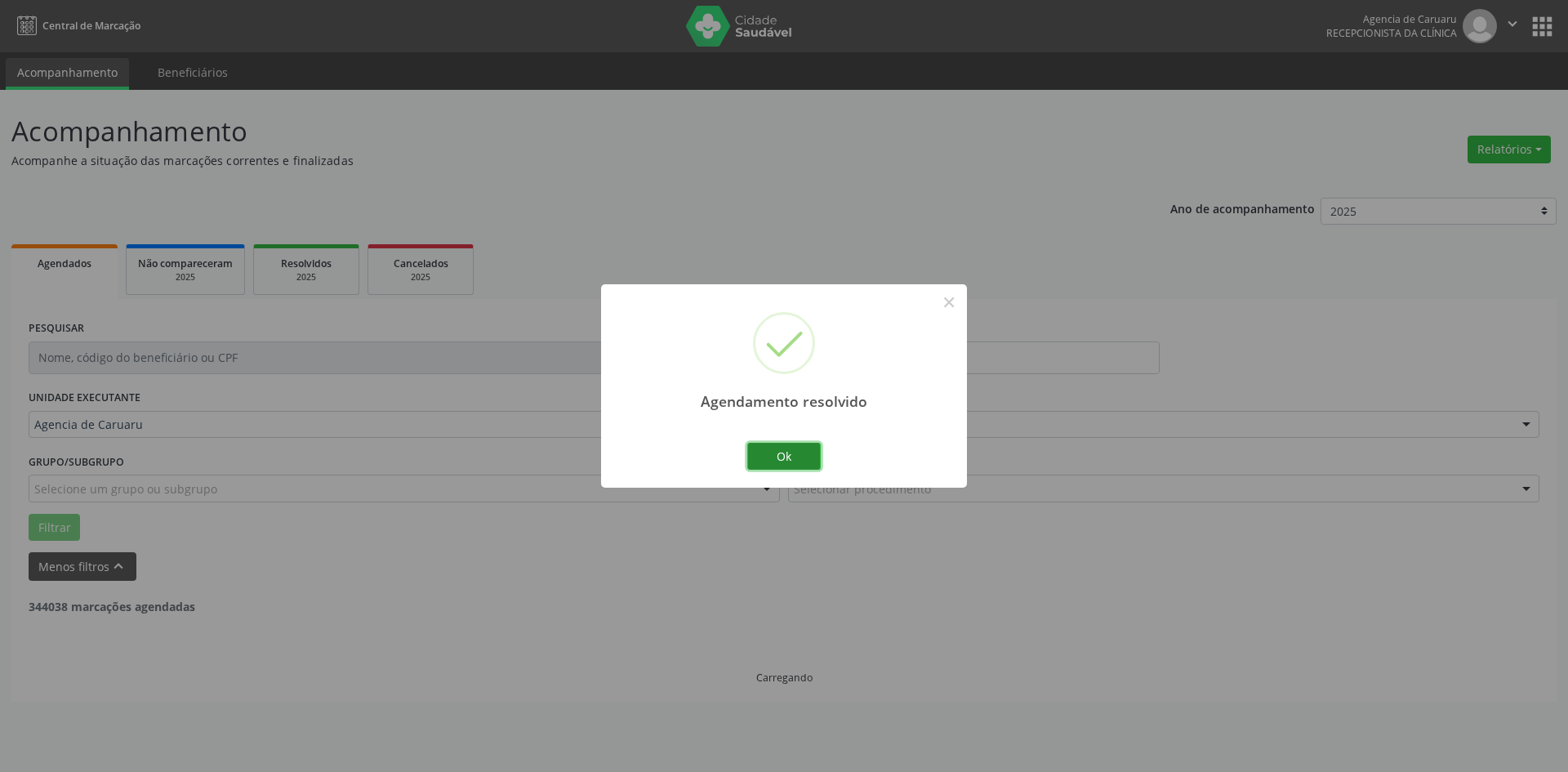
click at [767, 457] on button "Ok" at bounding box center [784, 456] width 73 height 28
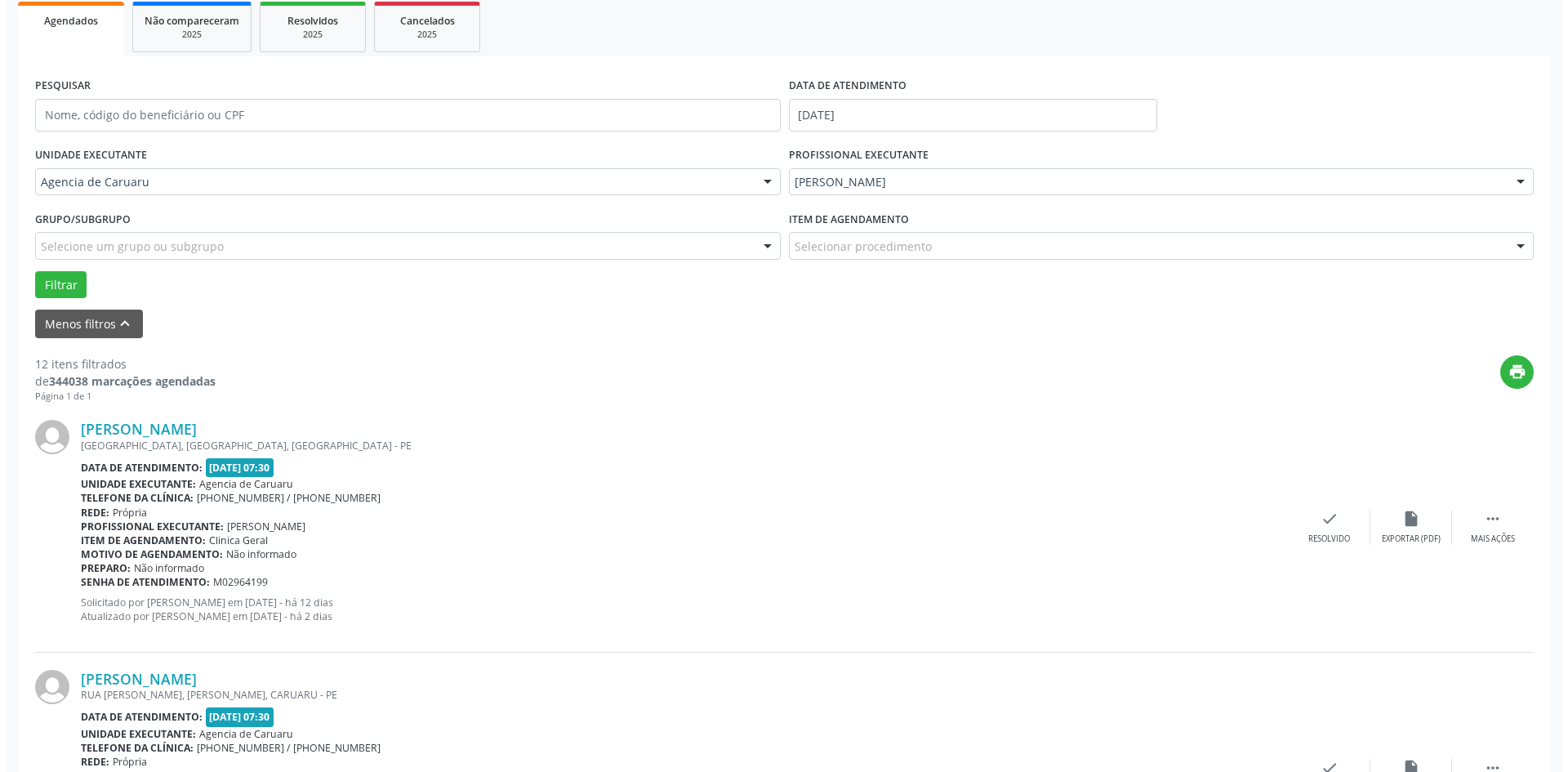
scroll to position [245, 0]
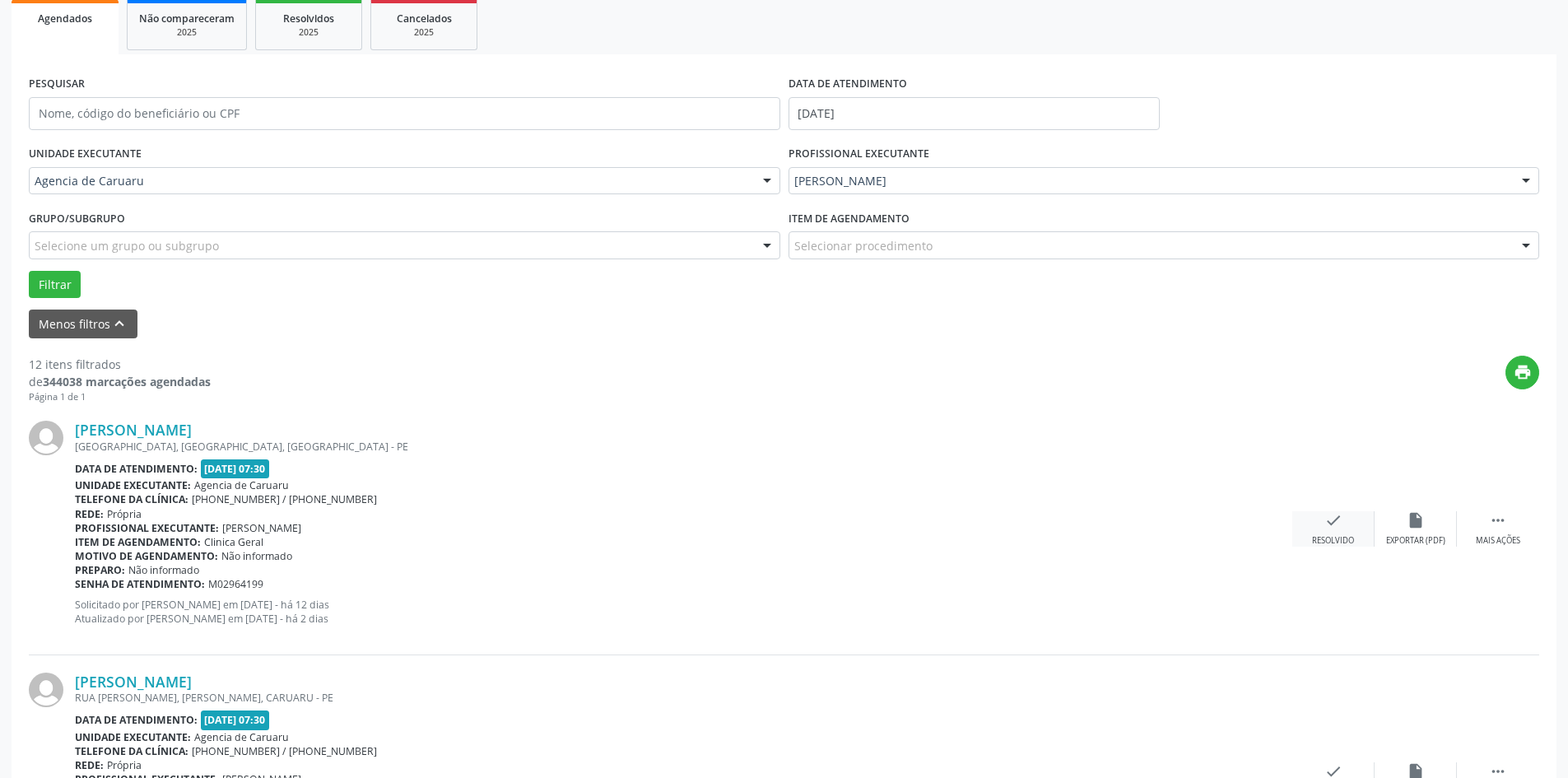
click at [1352, 536] on div "Resolvido" at bounding box center [1333, 541] width 42 height 12
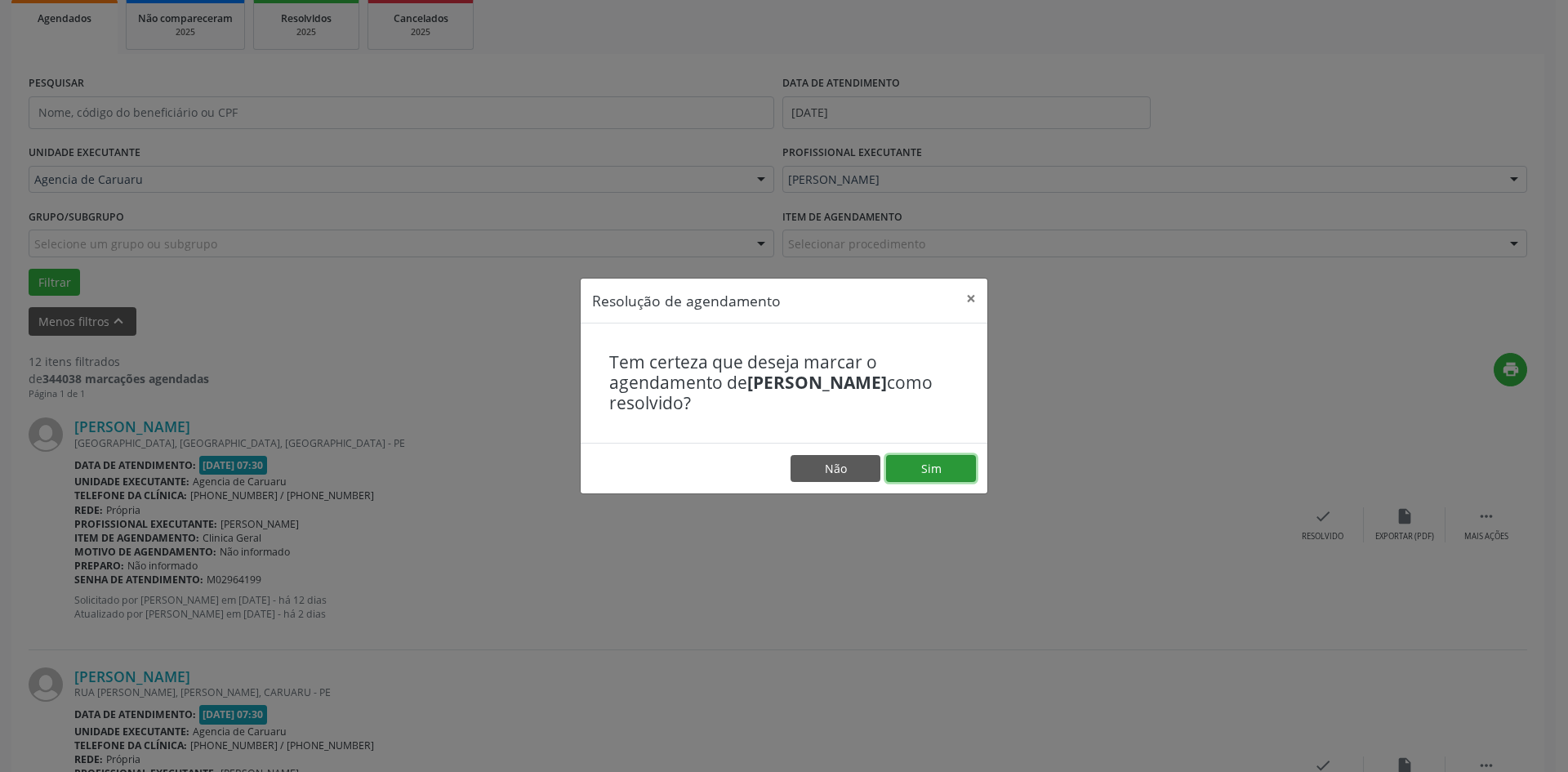
click at [936, 465] on button "Sim" at bounding box center [930, 468] width 90 height 28
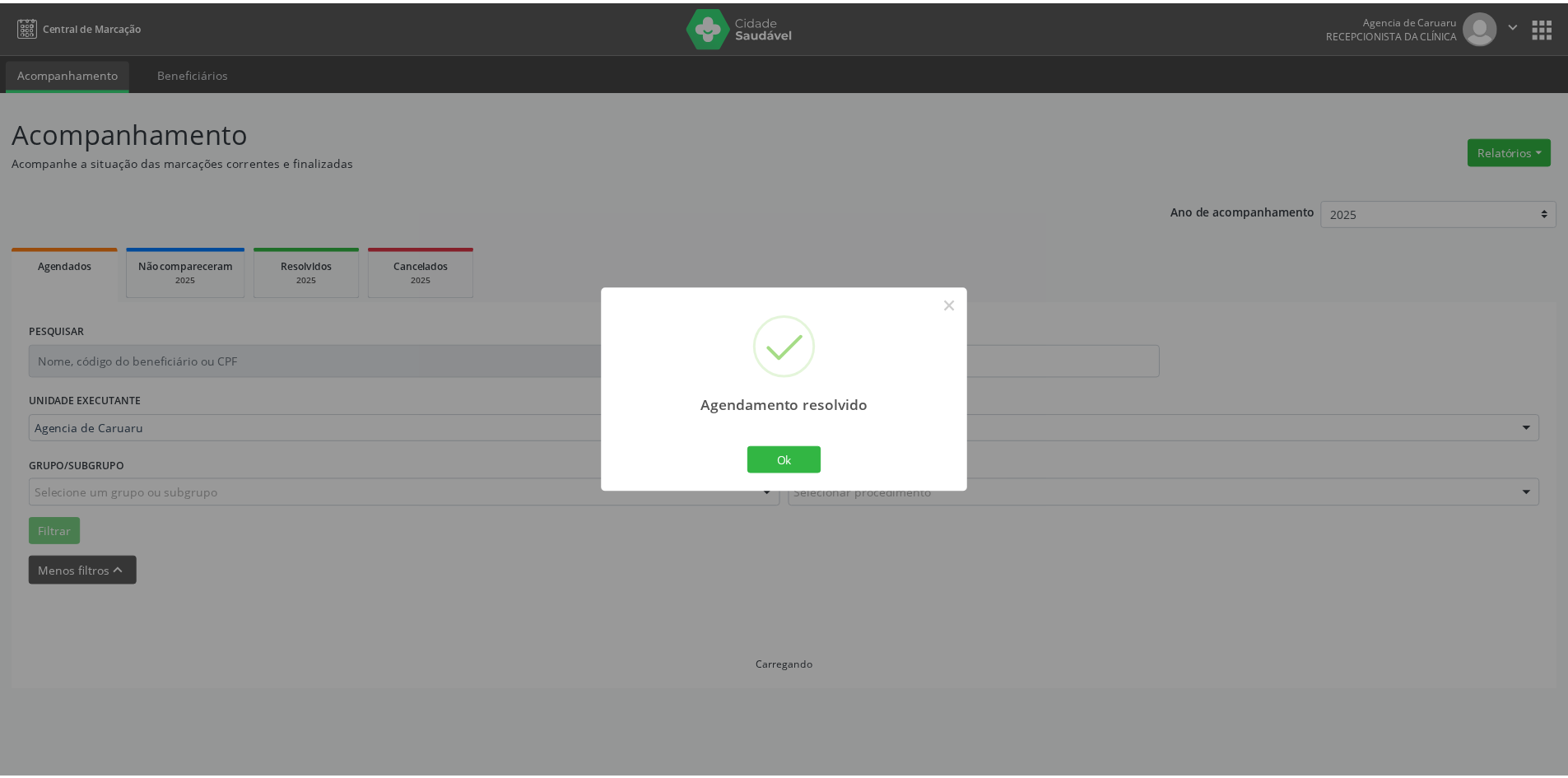
scroll to position [0, 0]
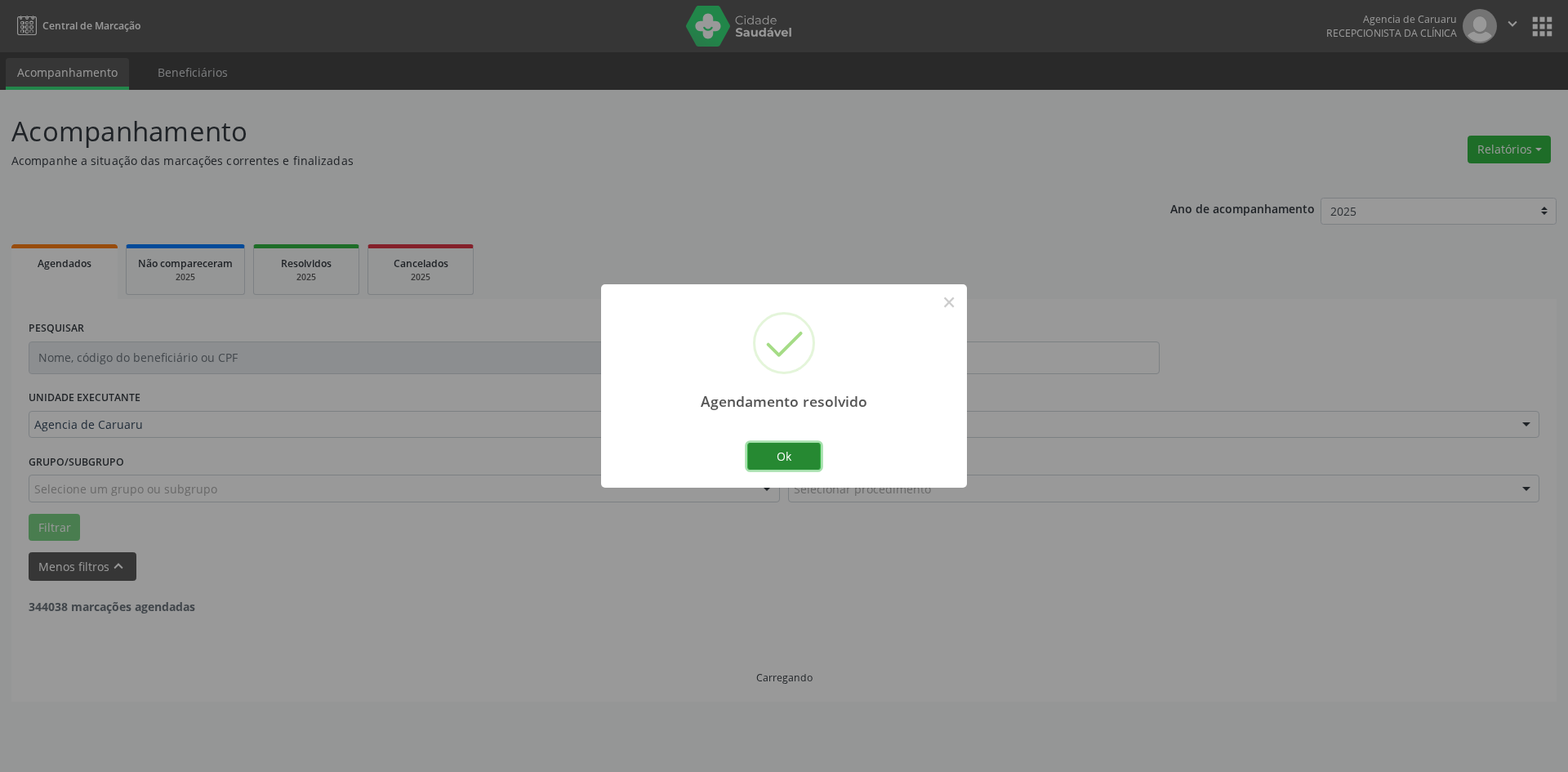
click at [812, 461] on button "Ok" at bounding box center [784, 456] width 73 height 28
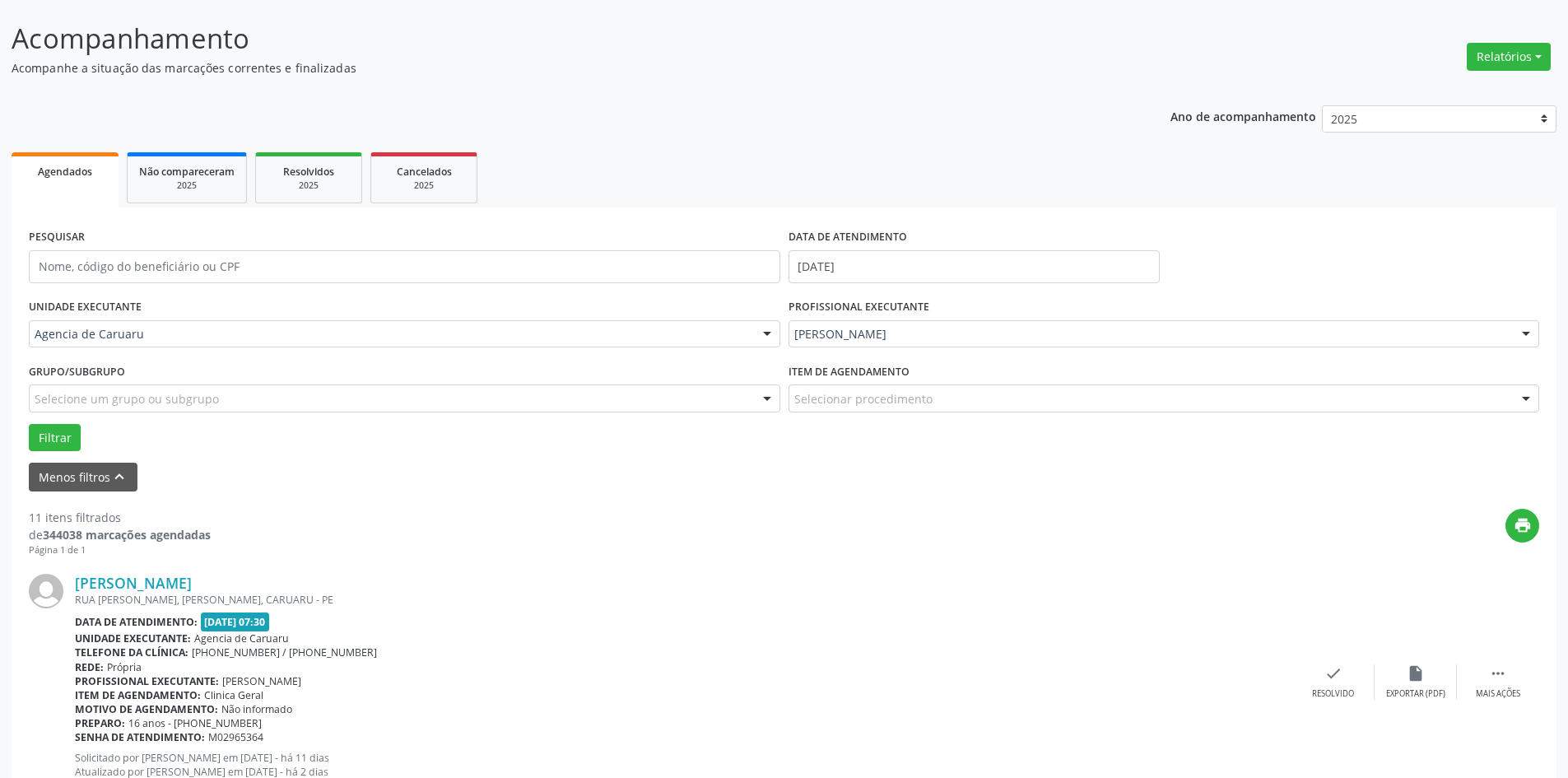
scroll to position [329, 0]
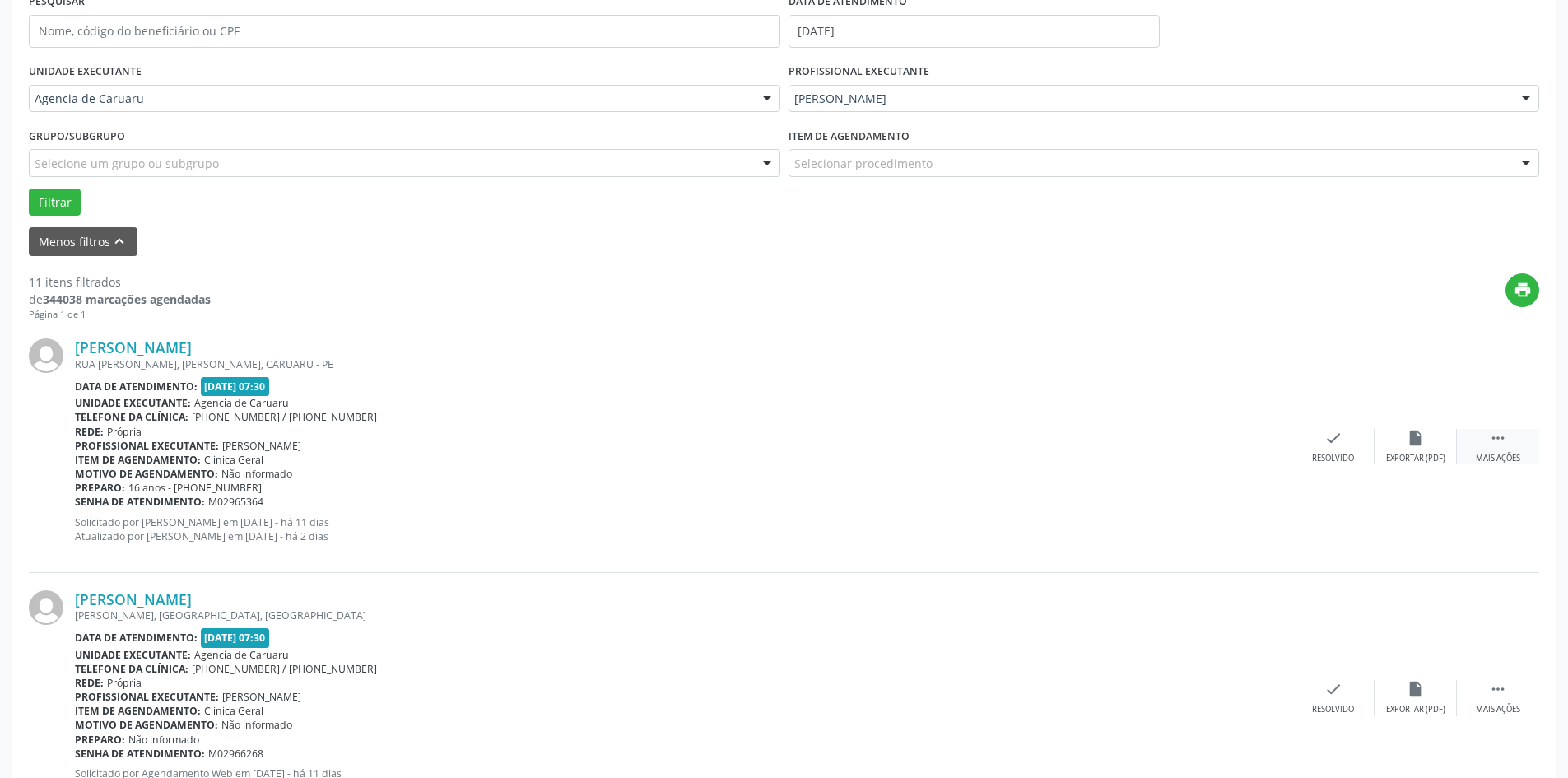
click at [1498, 443] on icon "" at bounding box center [1498, 438] width 18 height 18
click at [1405, 449] on div "alarm_off Não compareceu" at bounding box center [1415, 446] width 83 height 35
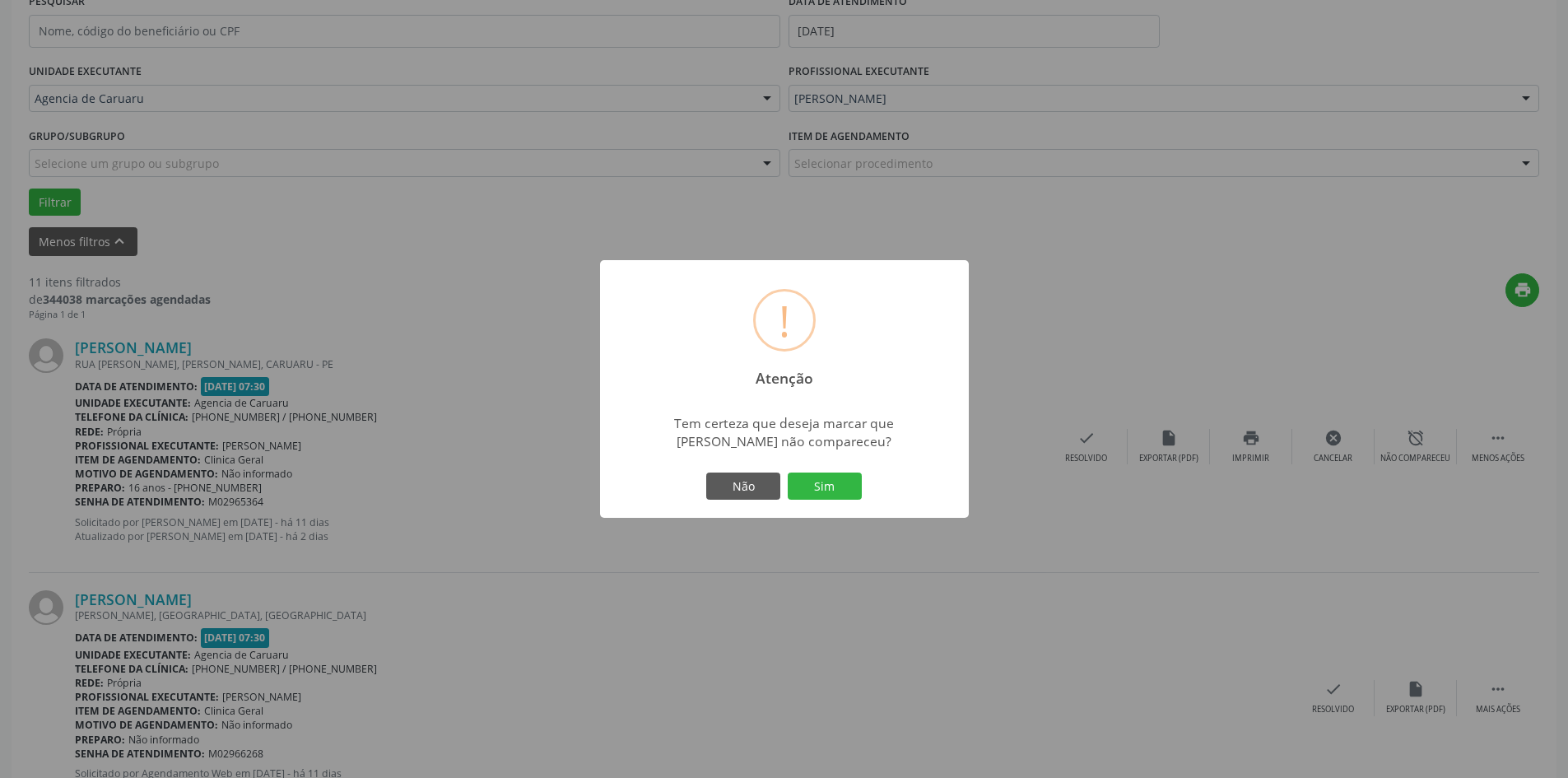
click at [825, 485] on button "Sim" at bounding box center [825, 486] width 74 height 28
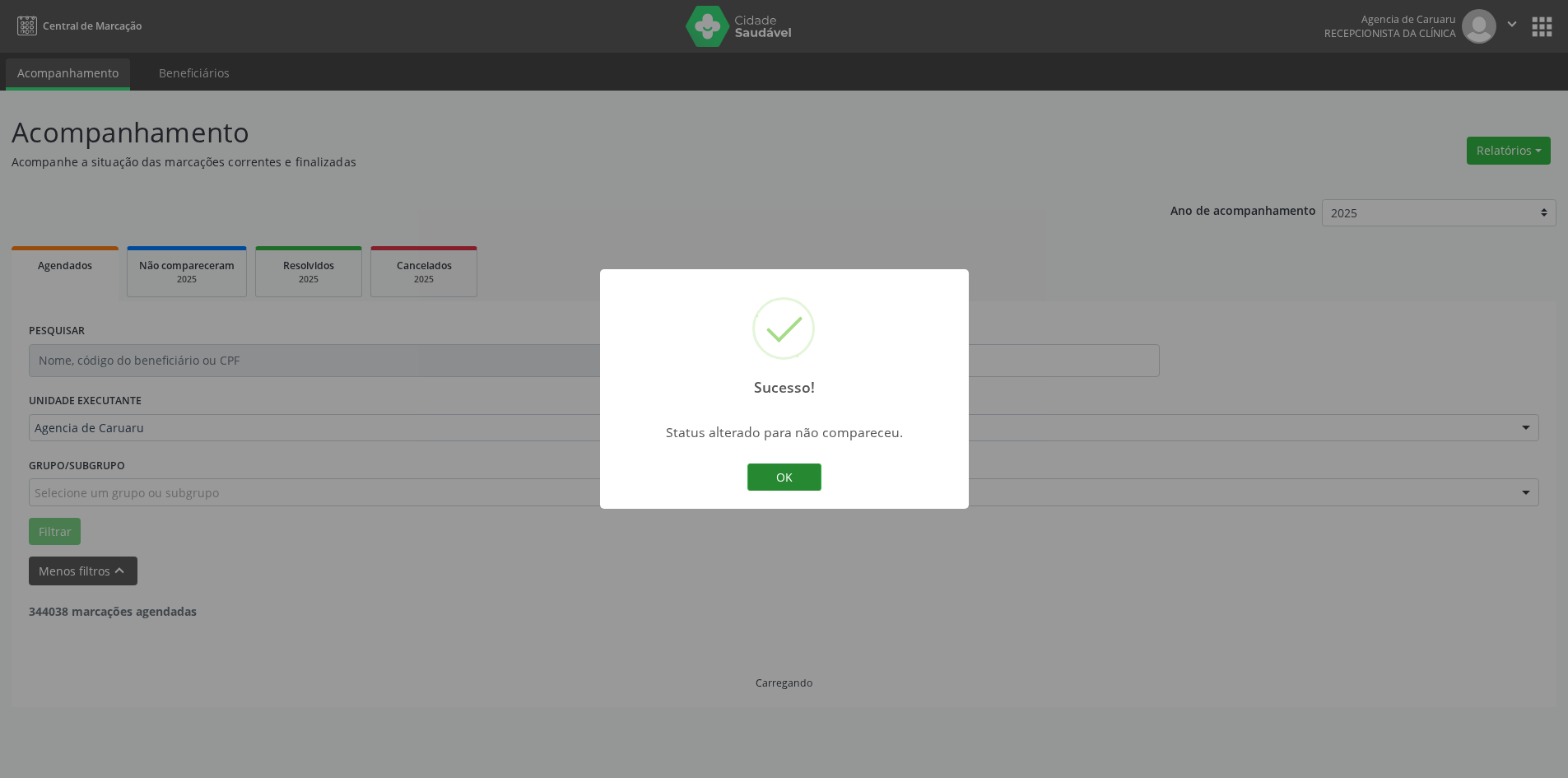
scroll to position [0, 0]
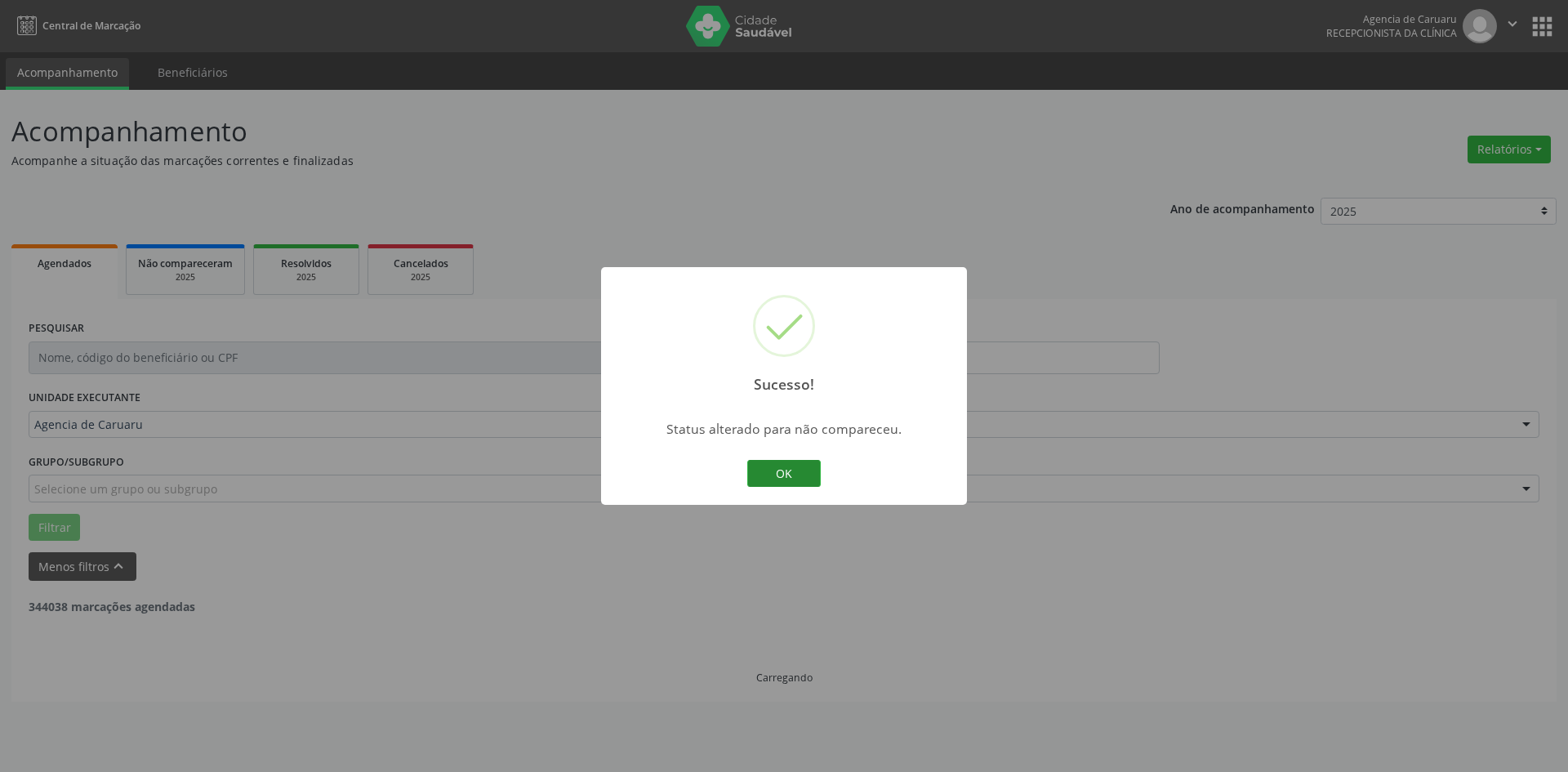
click at [799, 470] on button "OK" at bounding box center [784, 473] width 73 height 28
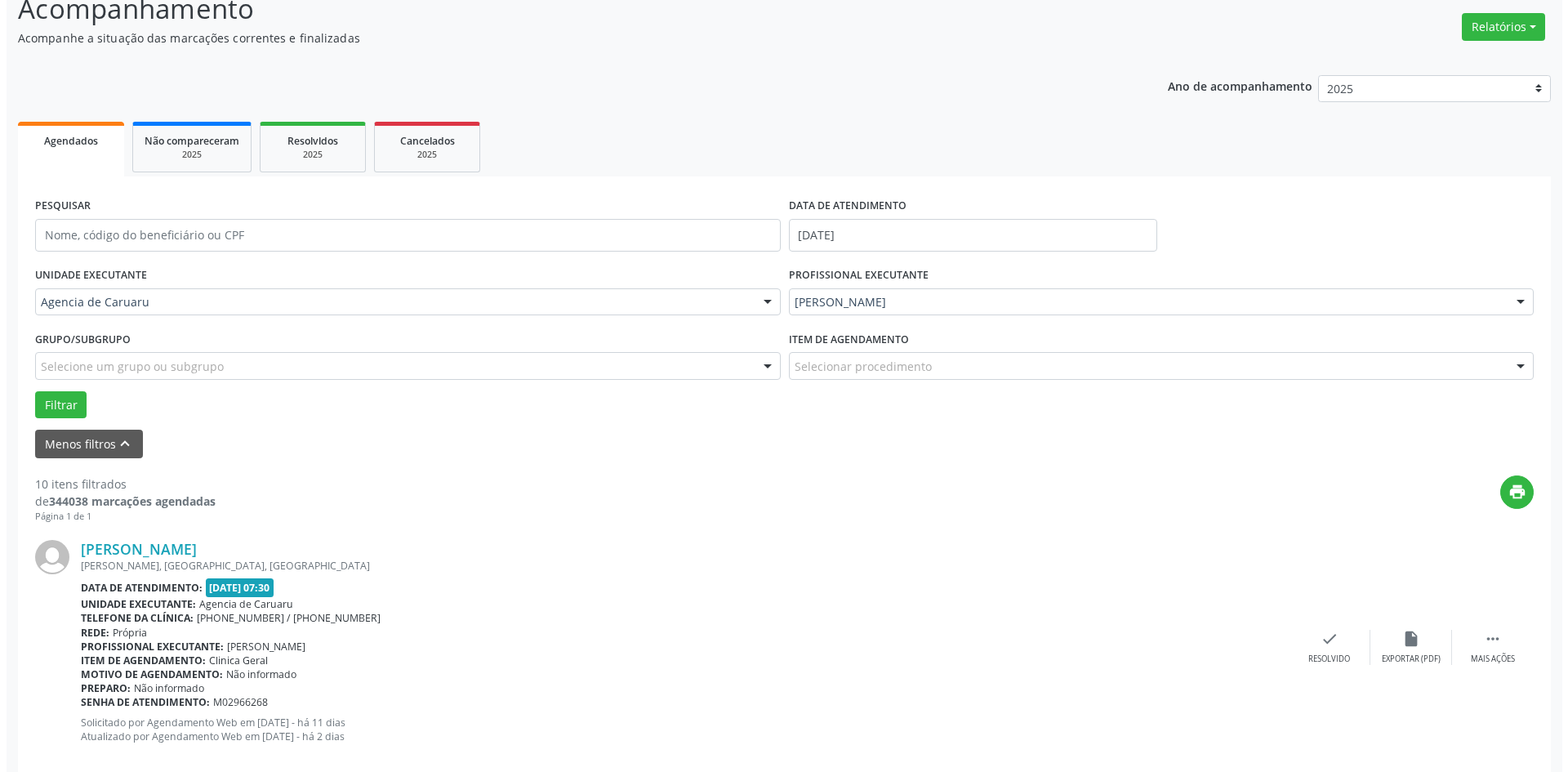
scroll to position [163, 0]
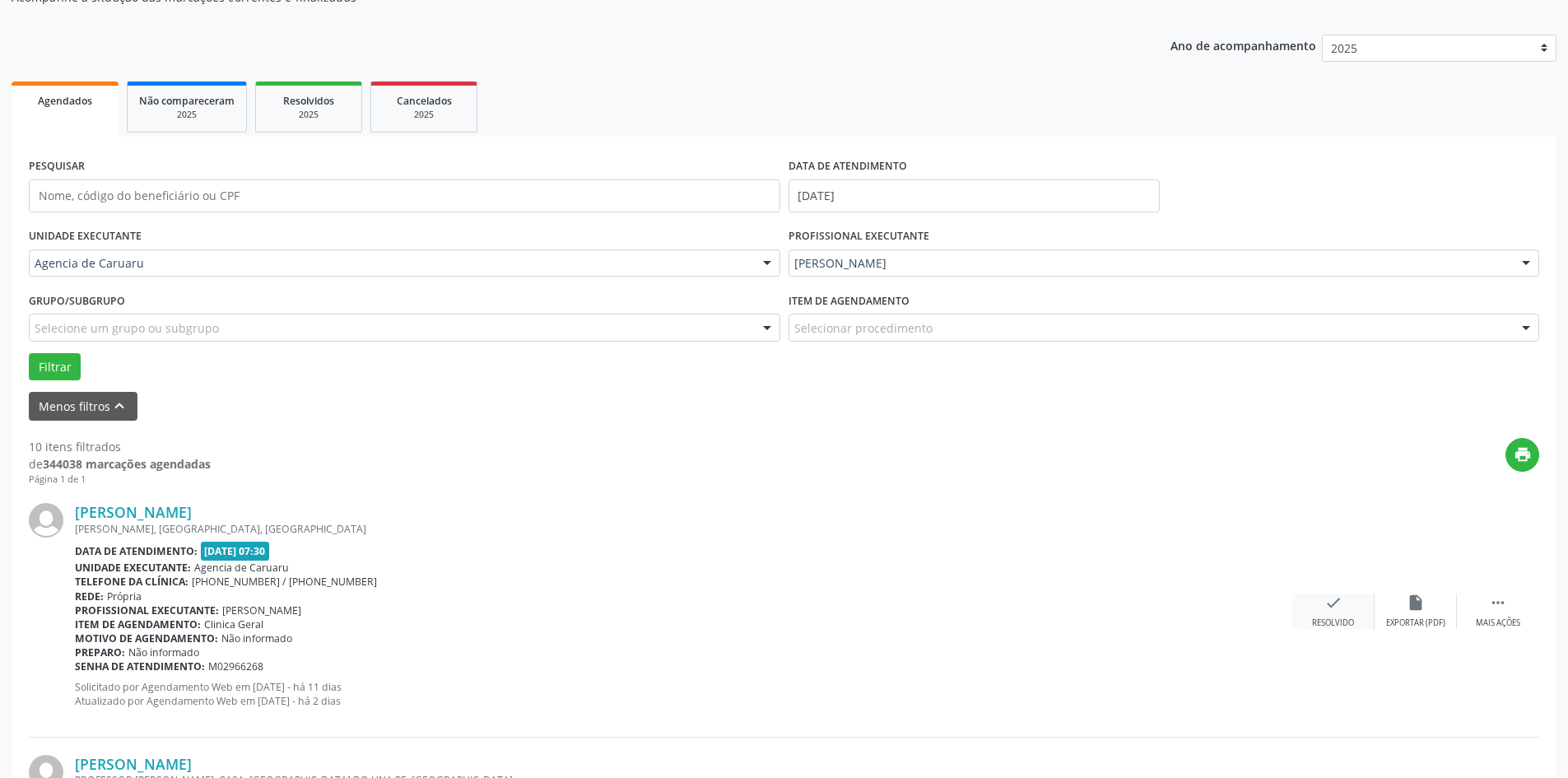
click at [1332, 614] on div "check Resolvido" at bounding box center [1333, 611] width 83 height 35
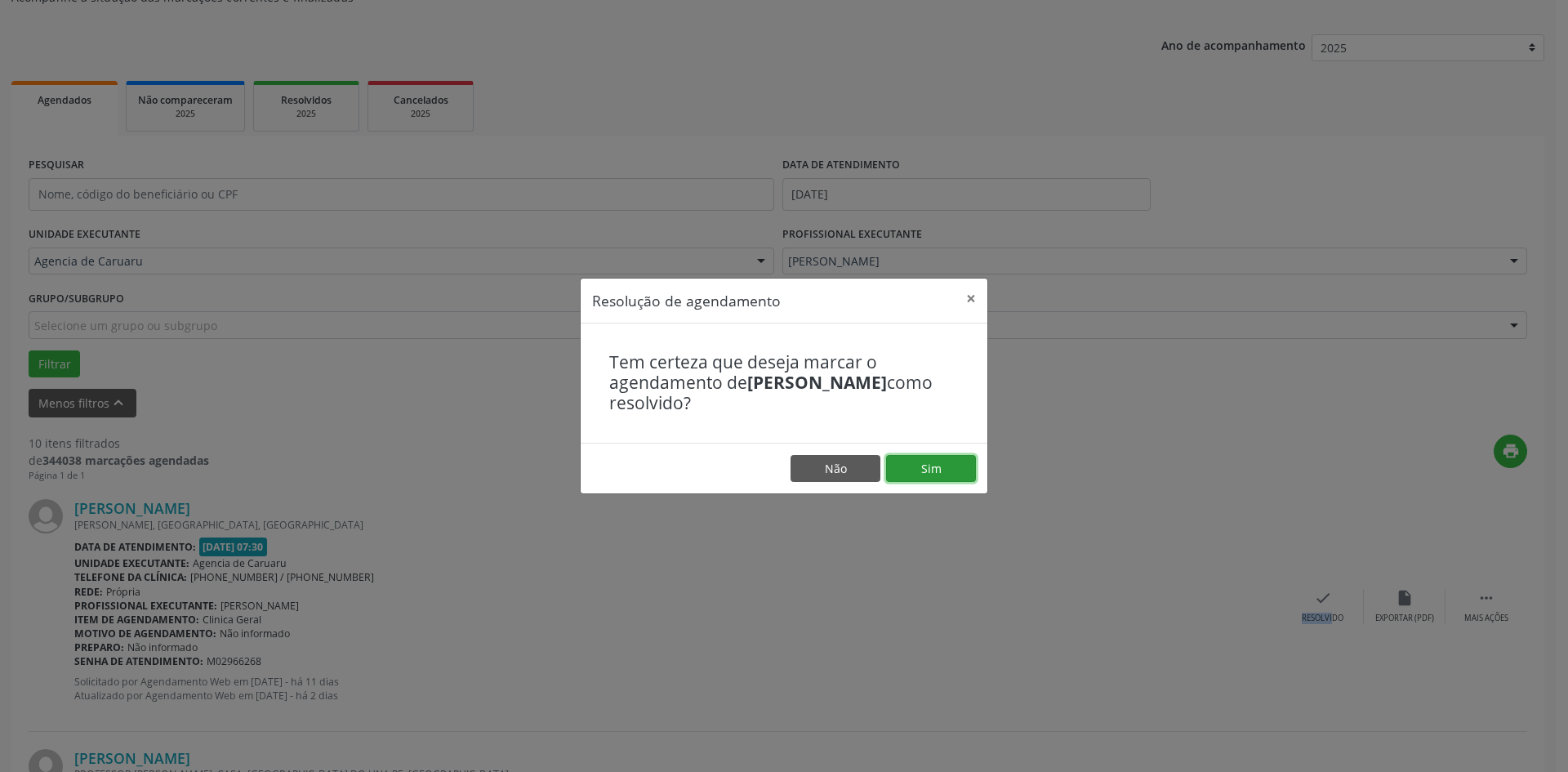
click at [940, 471] on button "Sim" at bounding box center [930, 468] width 90 height 28
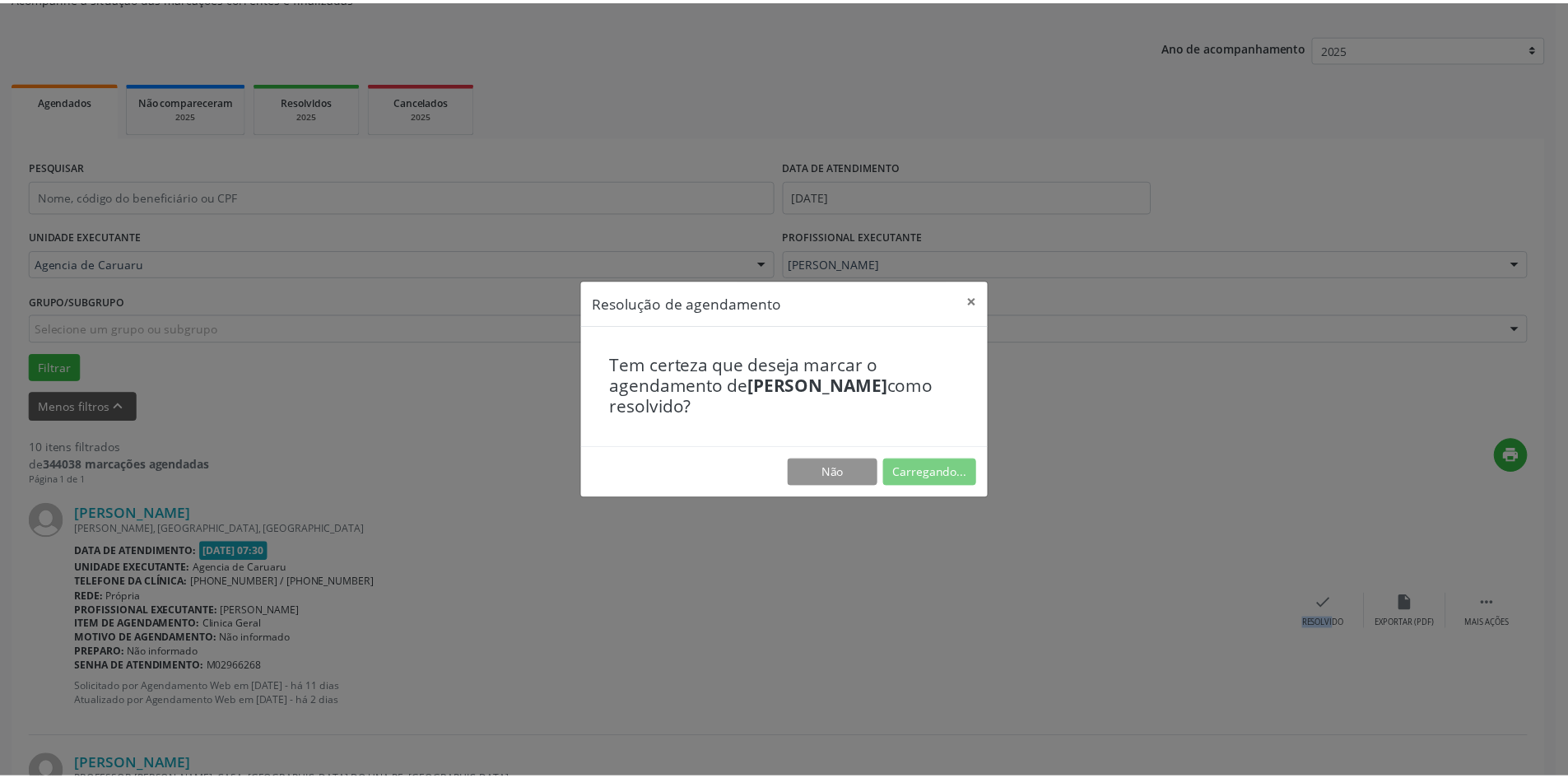
scroll to position [0, 0]
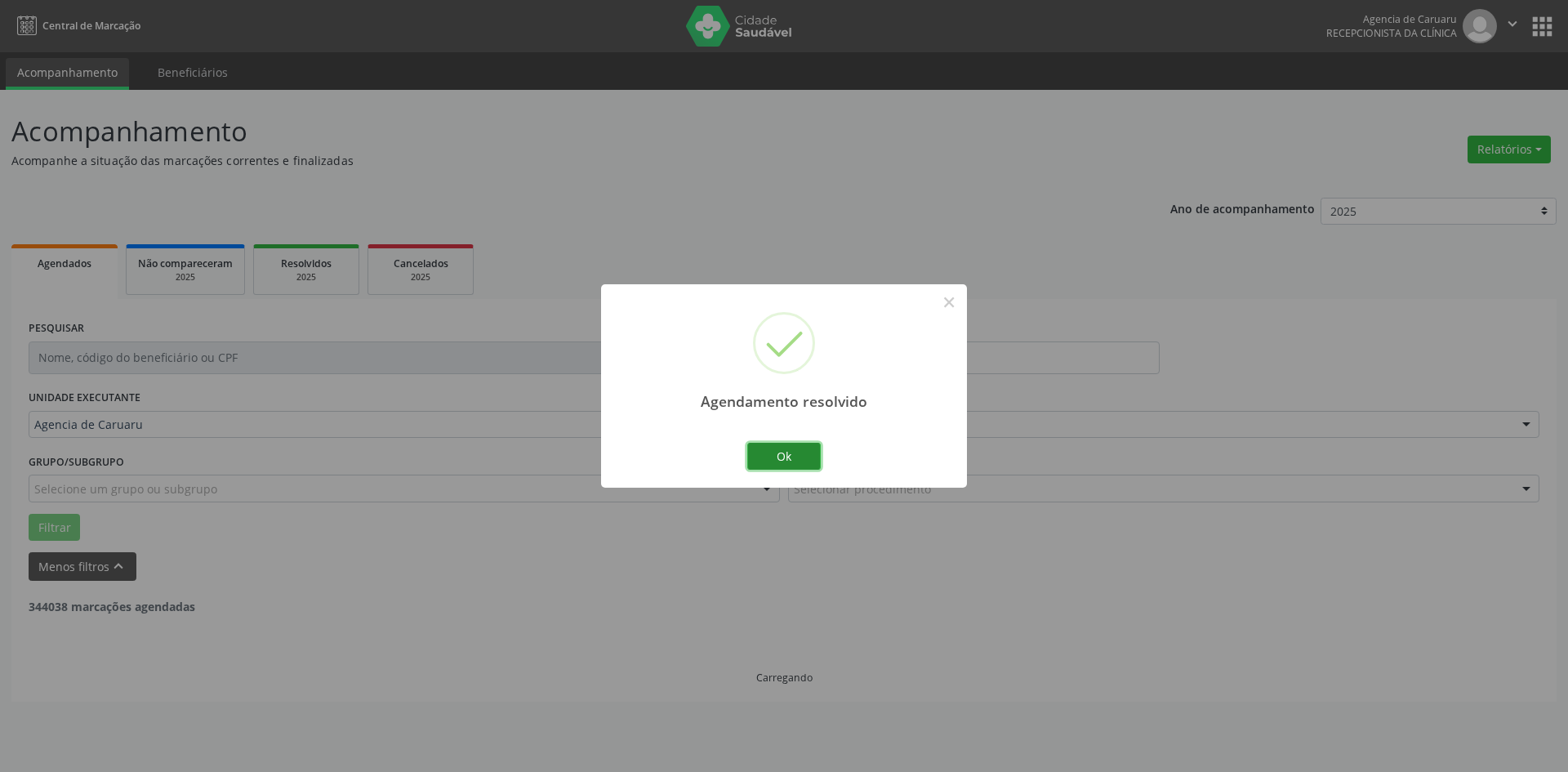
click at [793, 443] on button "Ok" at bounding box center [784, 456] width 73 height 28
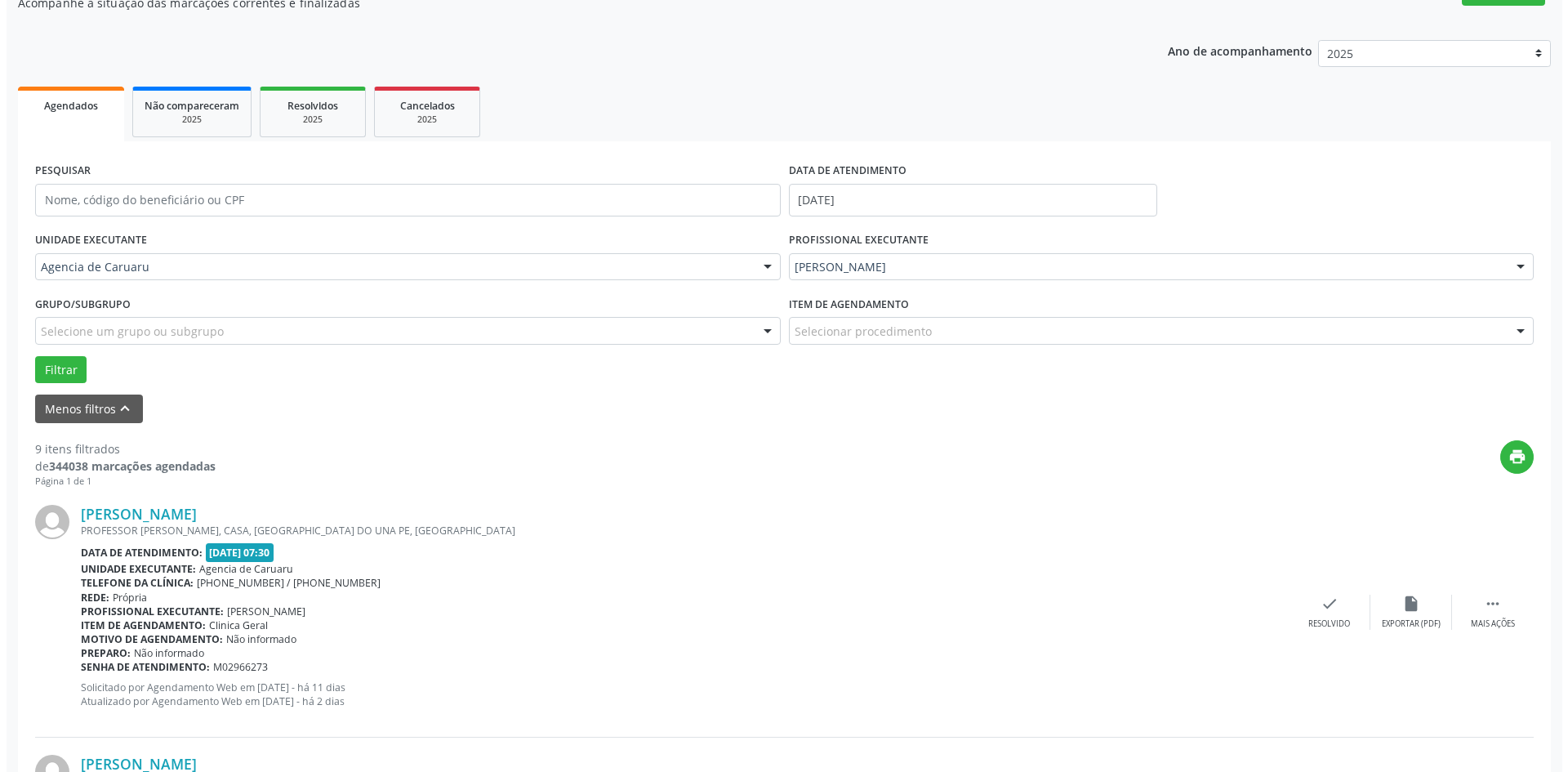
scroll to position [163, 0]
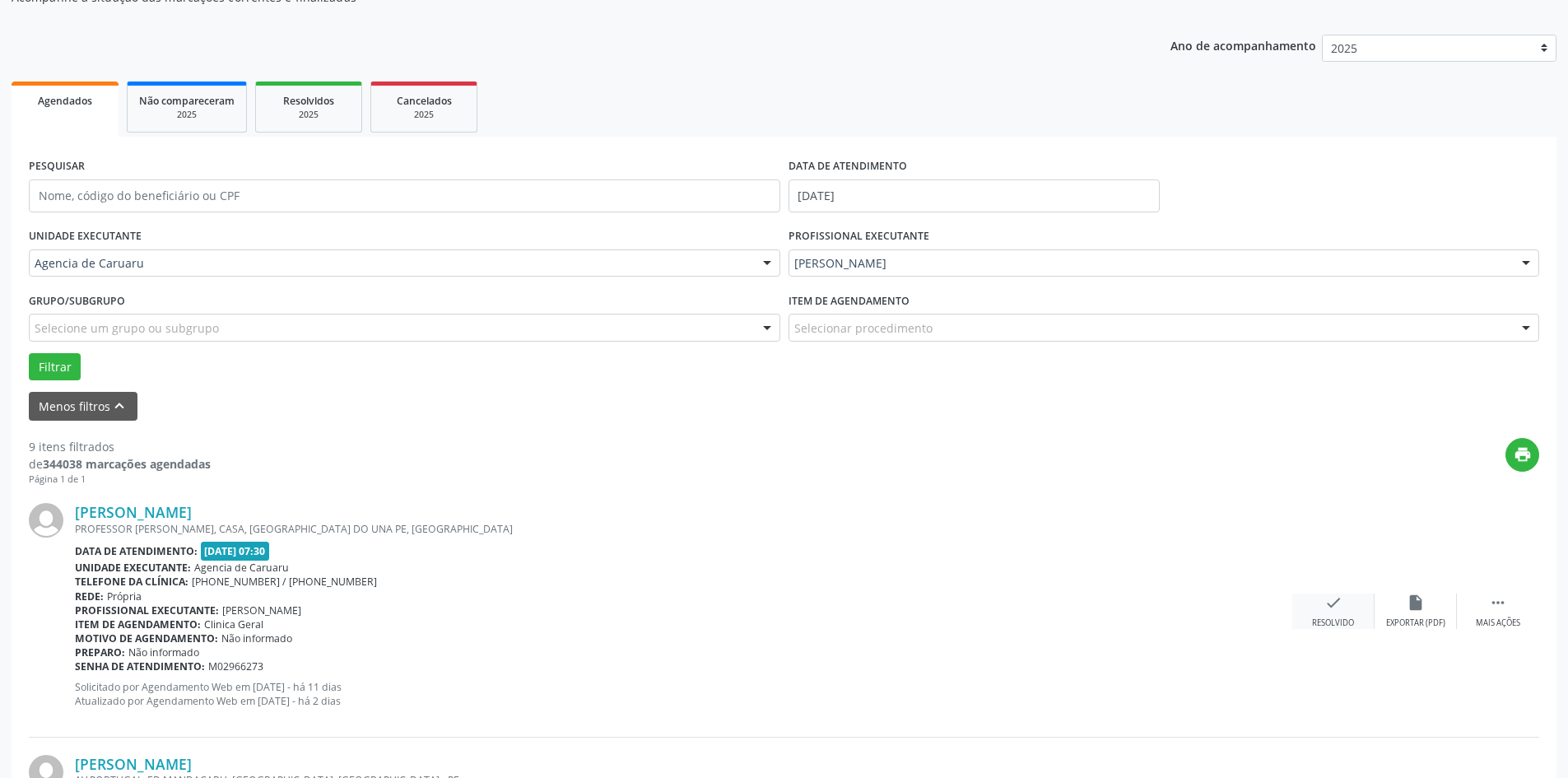
click at [1340, 612] on icon "check" at bounding box center [1333, 602] width 18 height 18
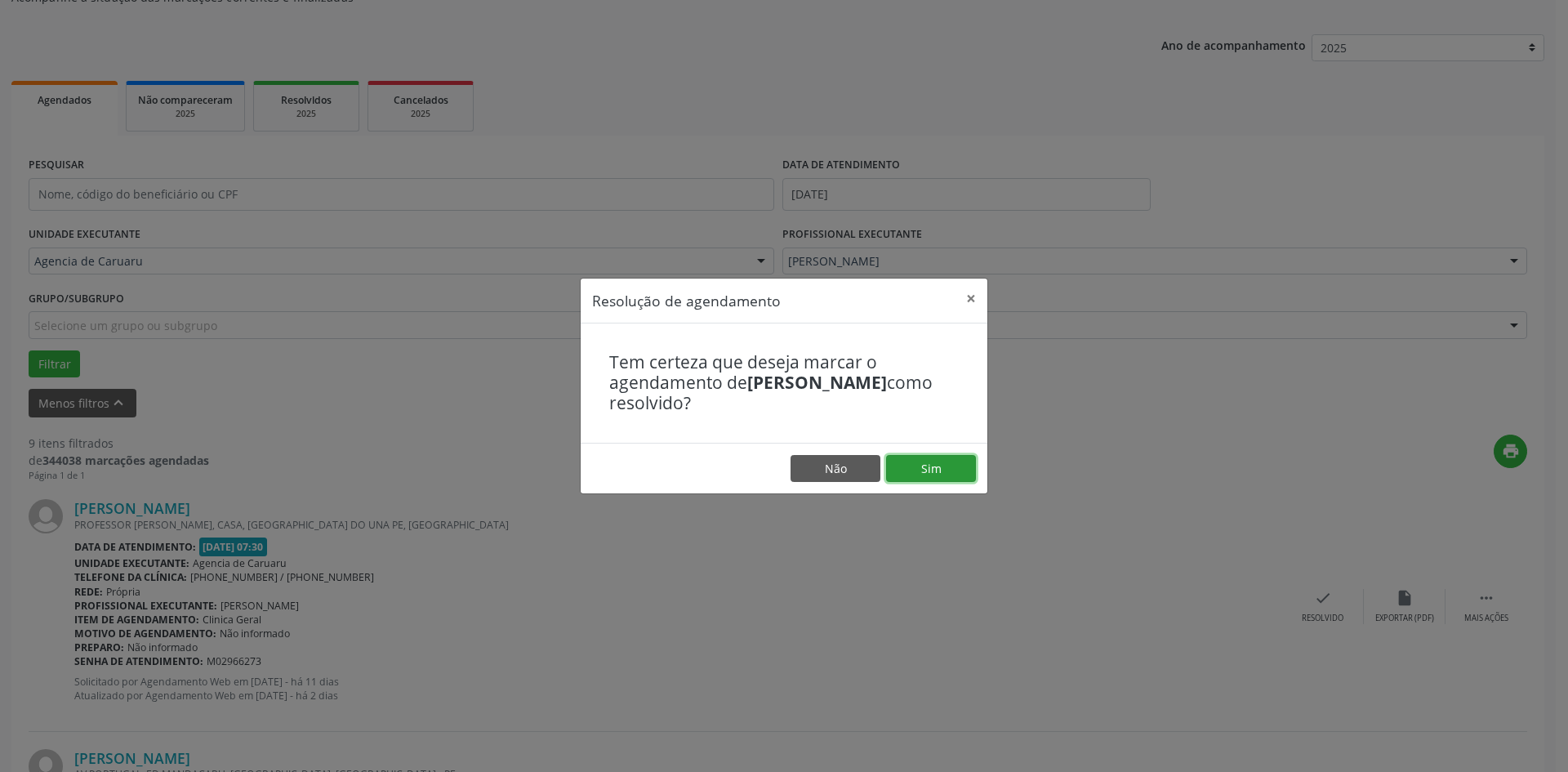
click at [934, 478] on button "Sim" at bounding box center [930, 468] width 90 height 28
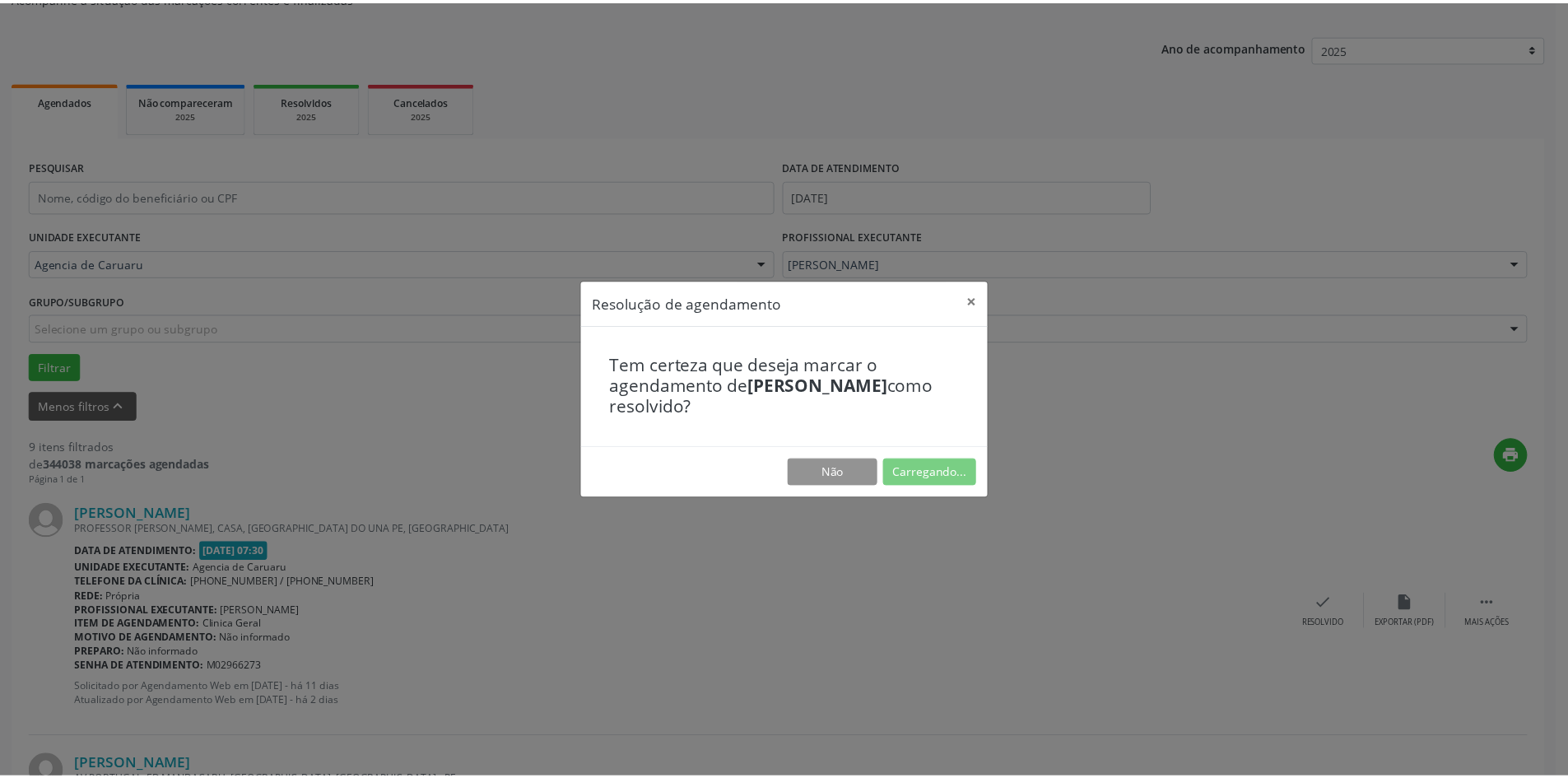
scroll to position [0, 0]
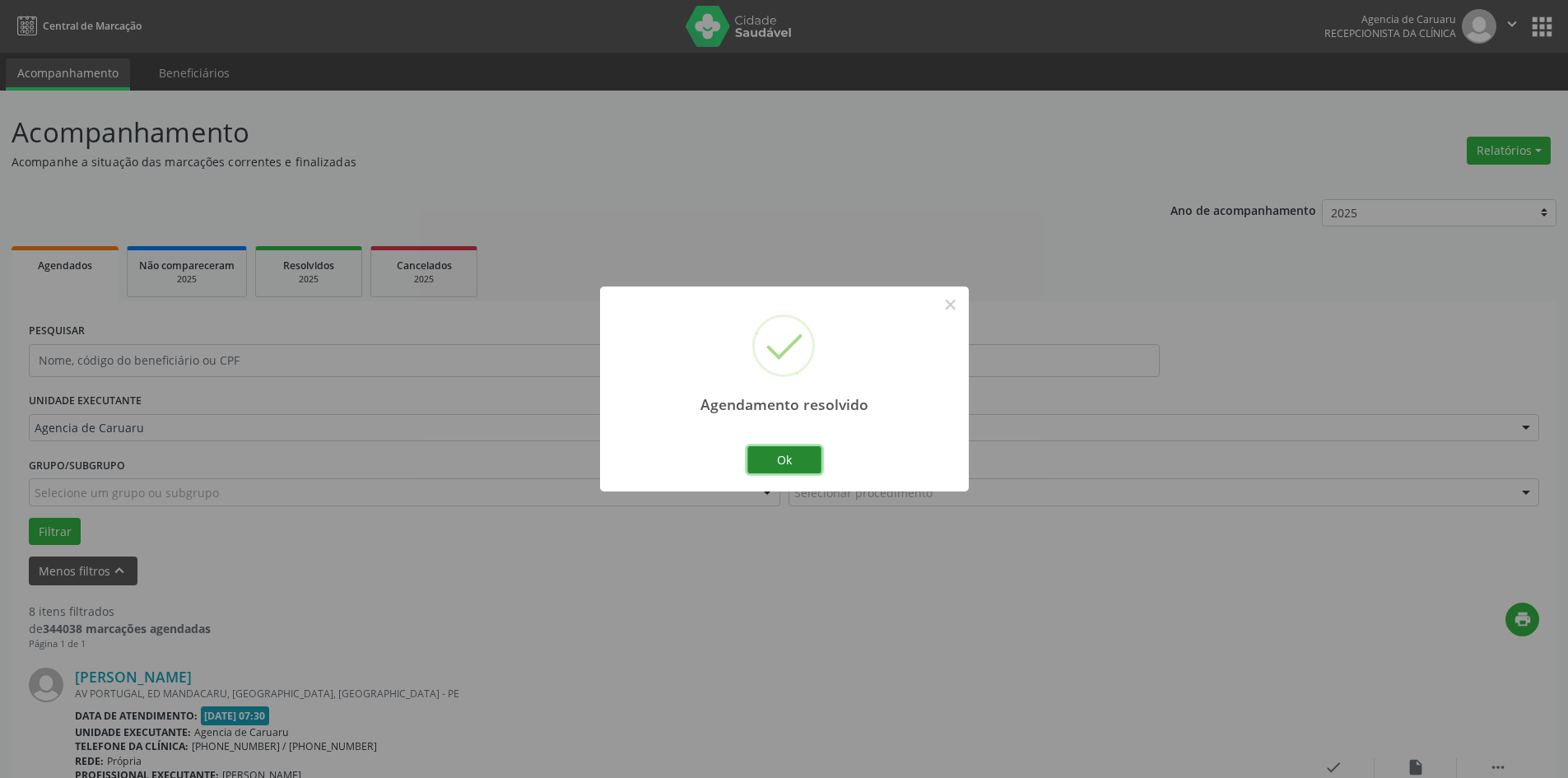
click at [766, 446] on button "Ok" at bounding box center [784, 460] width 74 height 28
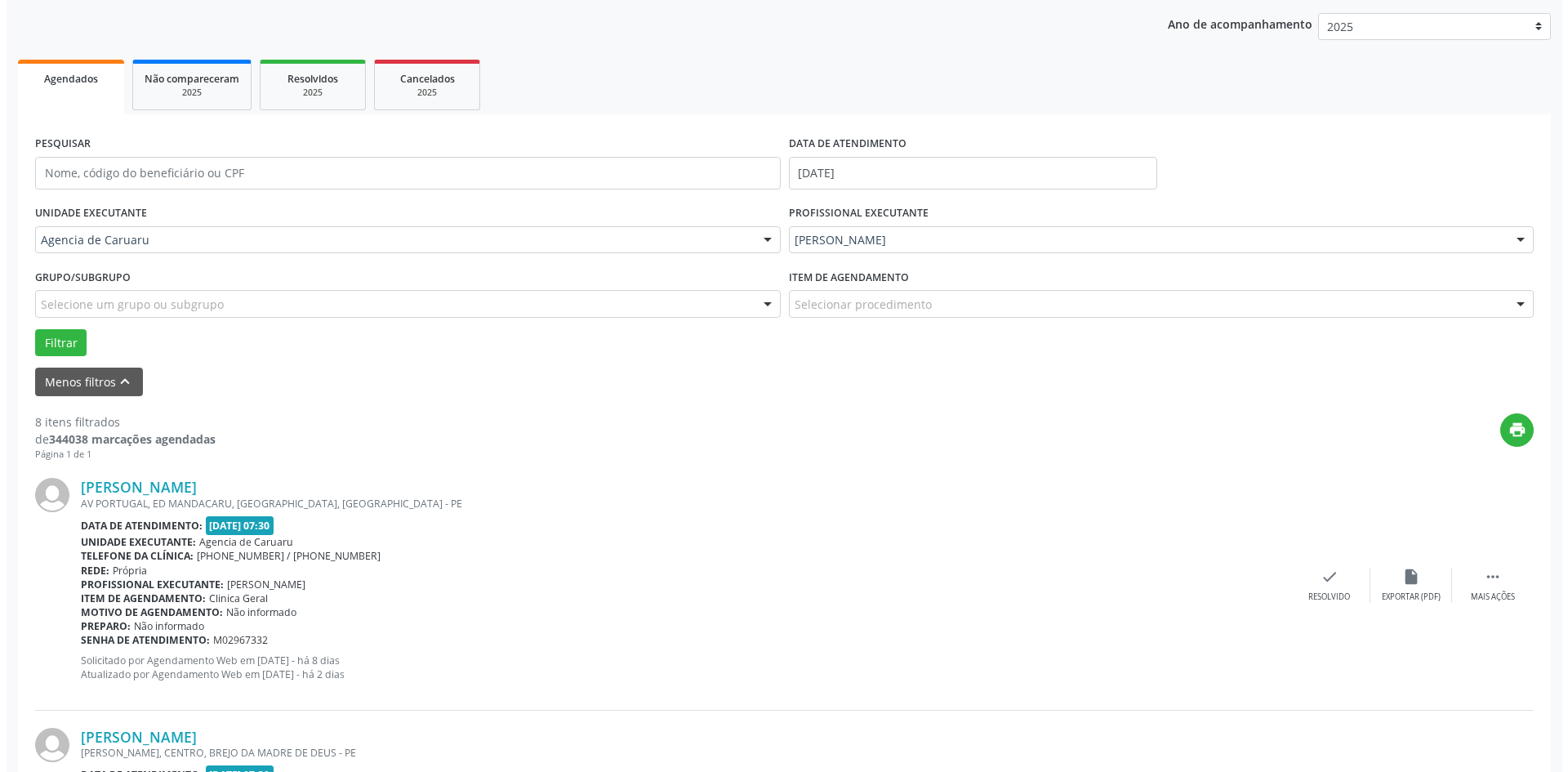
scroll to position [245, 0]
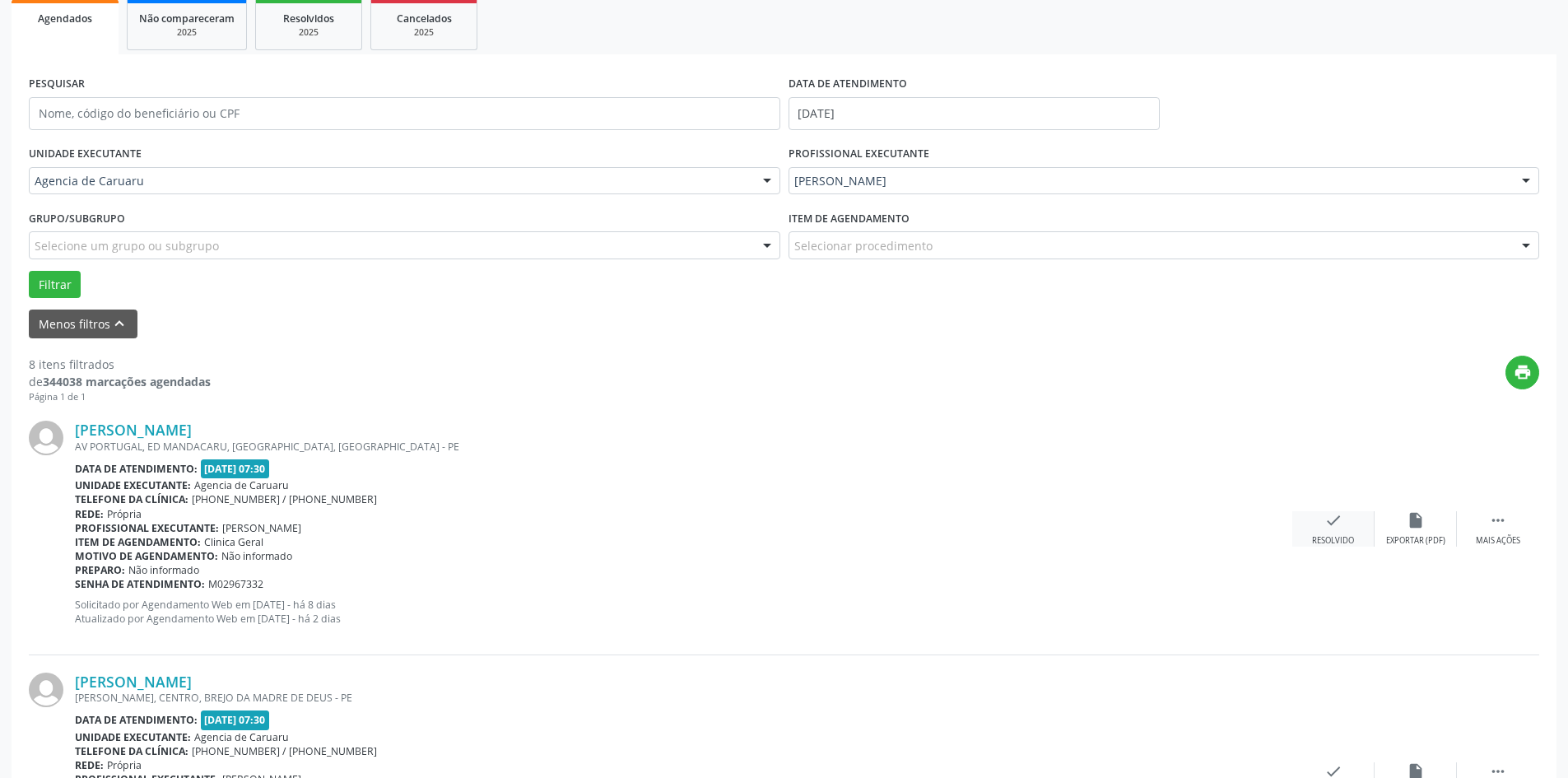
click at [1329, 523] on icon "check" at bounding box center [1333, 519] width 18 height 18
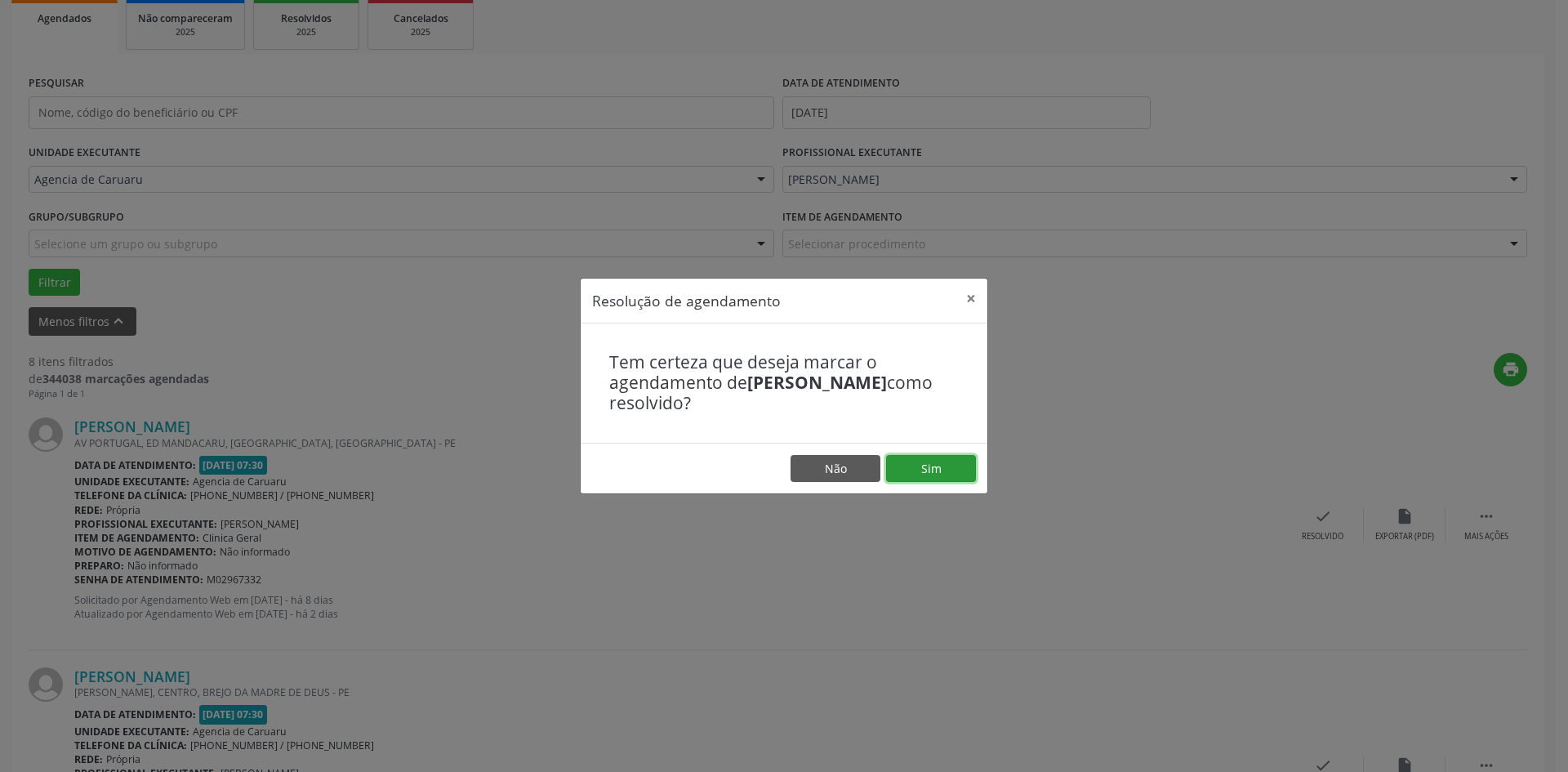
click at [921, 469] on button "Sim" at bounding box center [930, 468] width 90 height 28
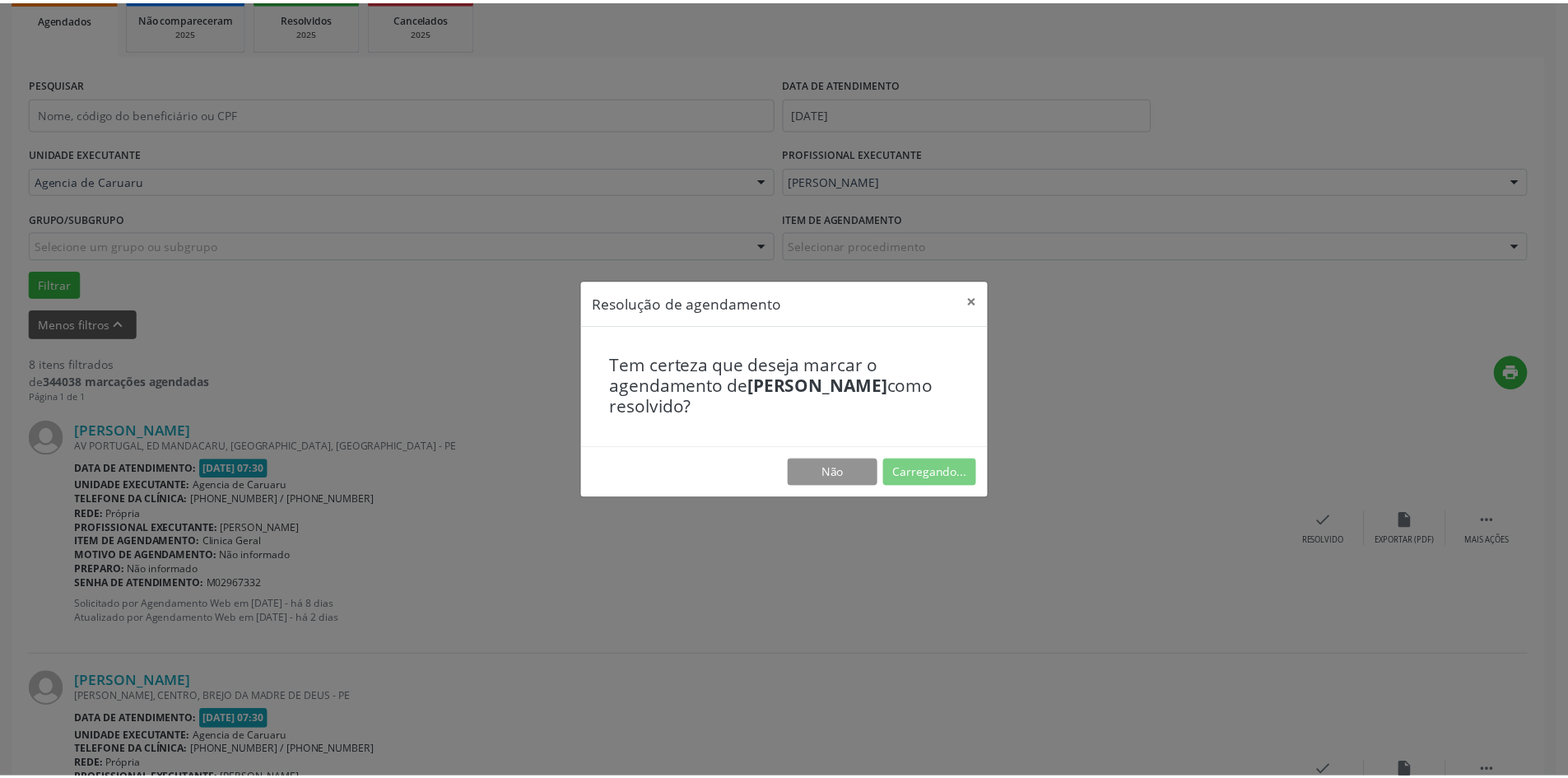
scroll to position [0, 0]
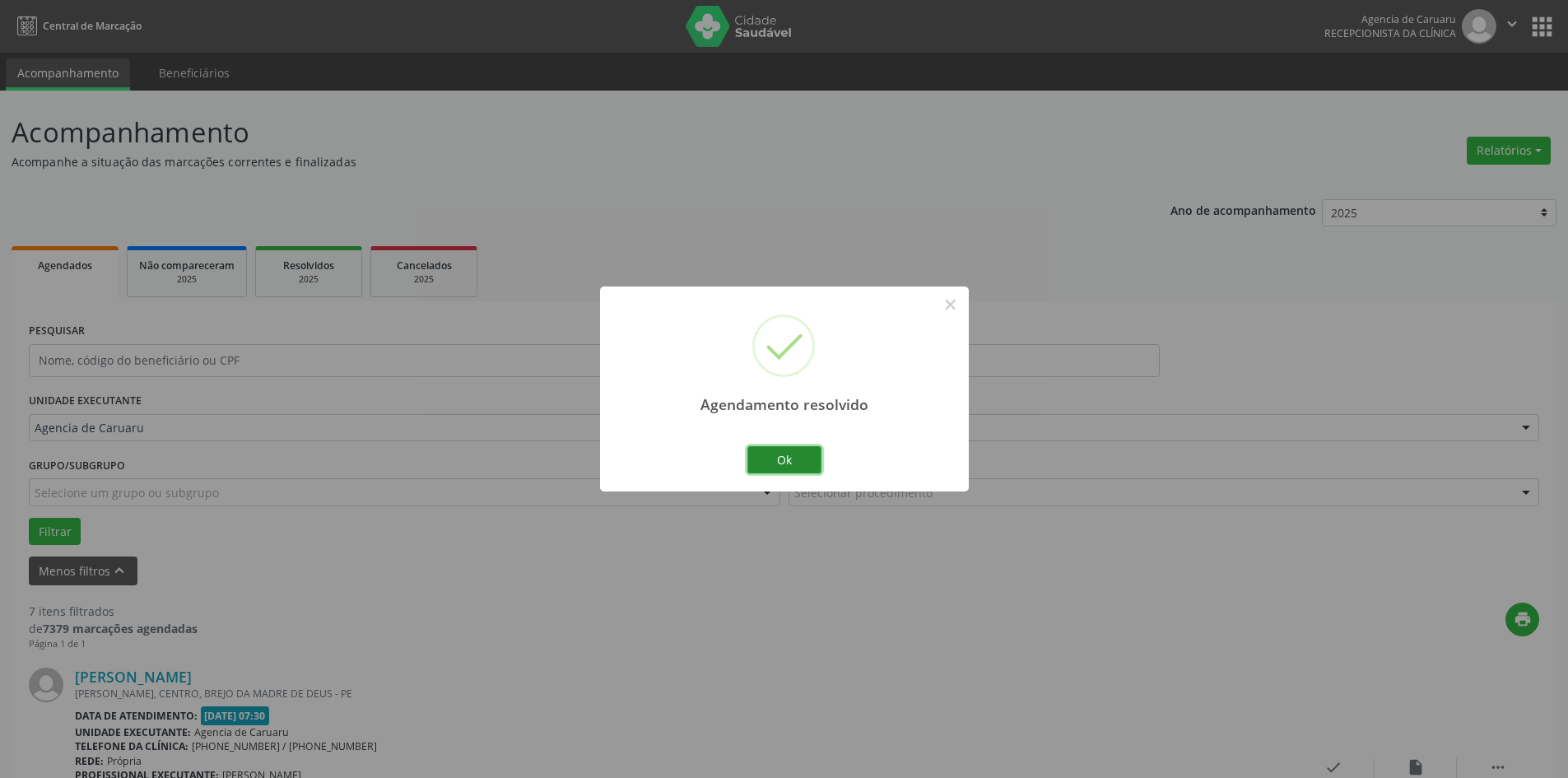
click at [785, 460] on button "Ok" at bounding box center [784, 460] width 74 height 28
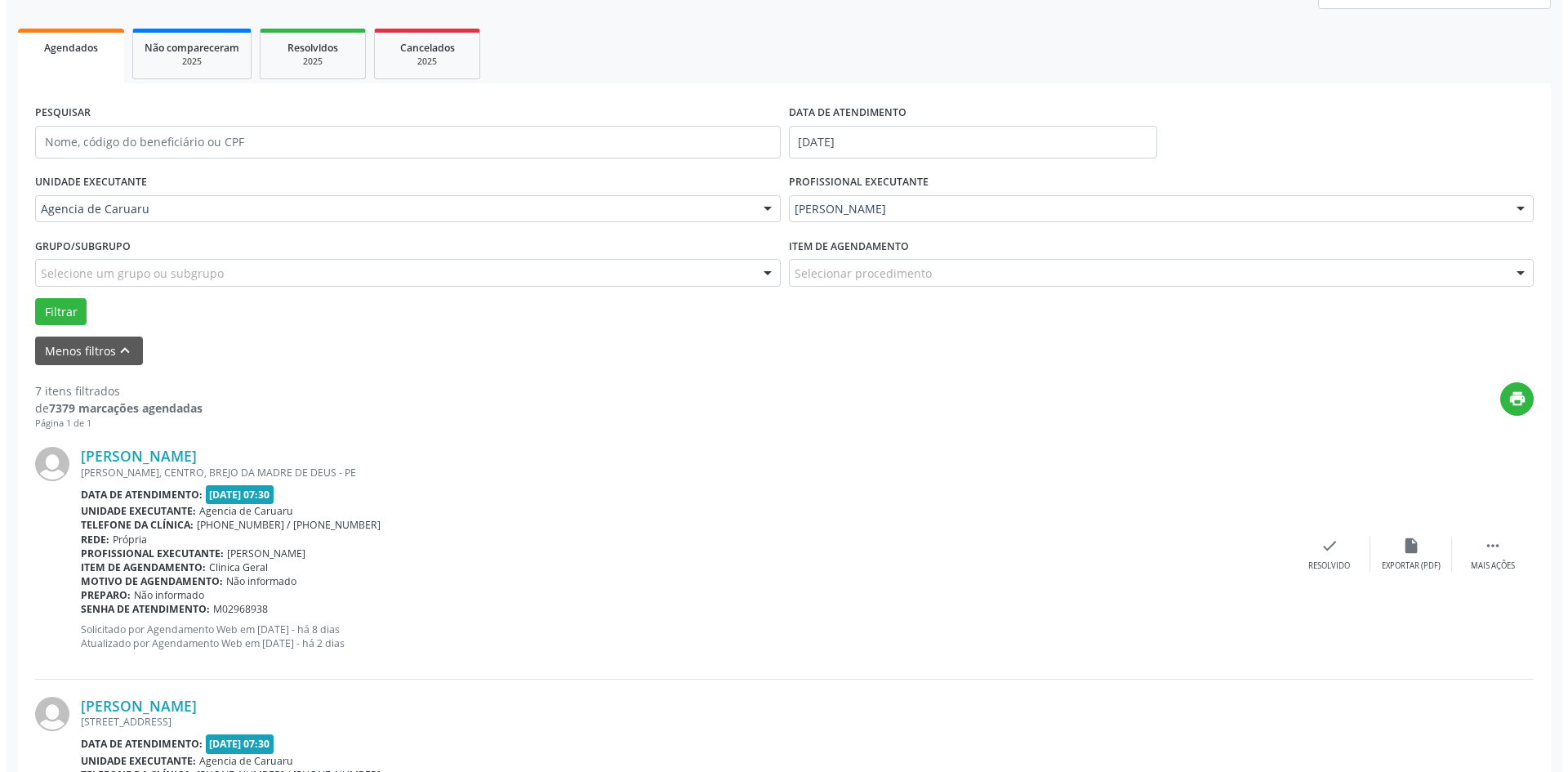
scroll to position [245, 0]
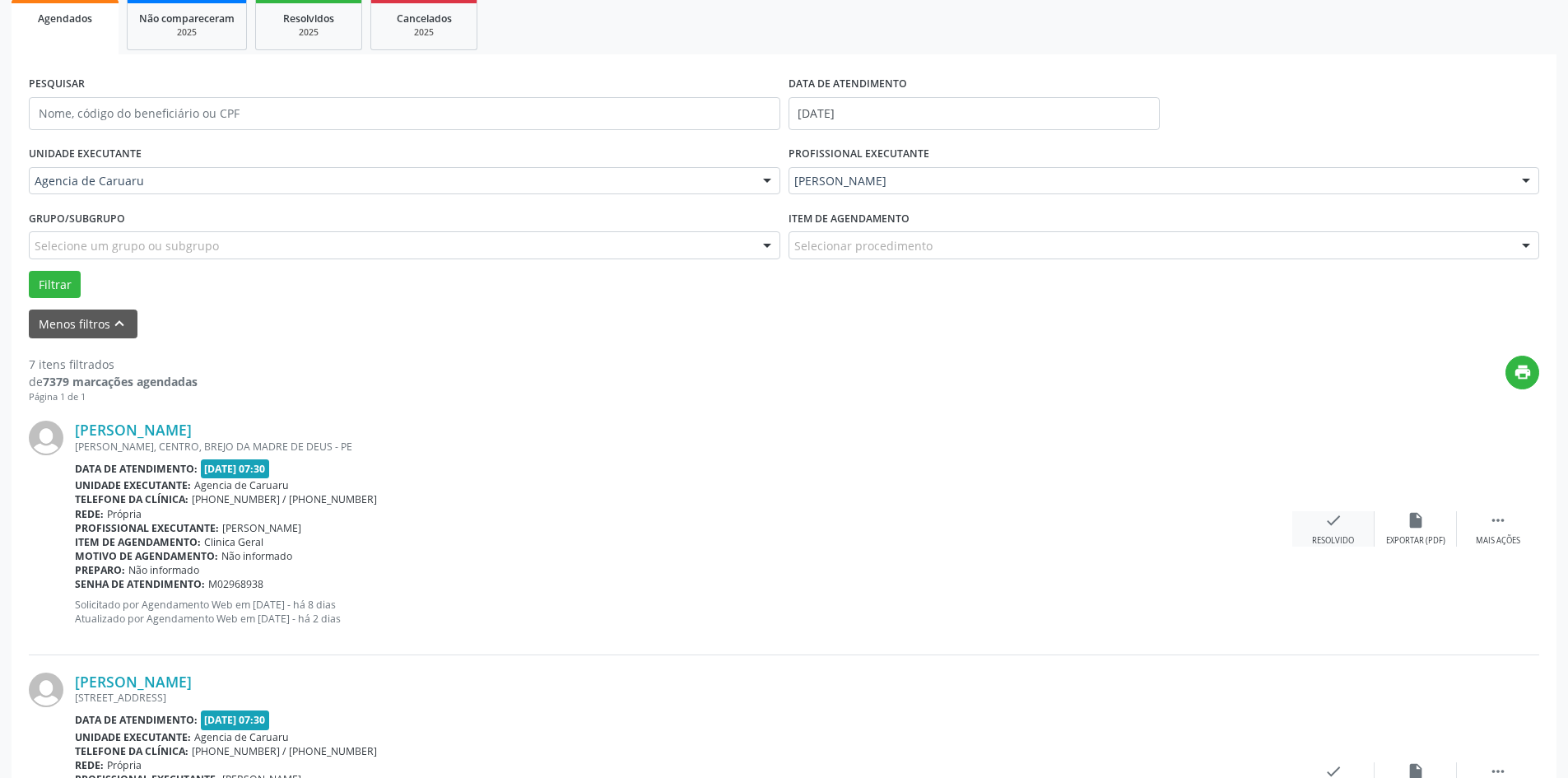
click at [1336, 527] on icon "check" at bounding box center [1333, 519] width 18 height 18
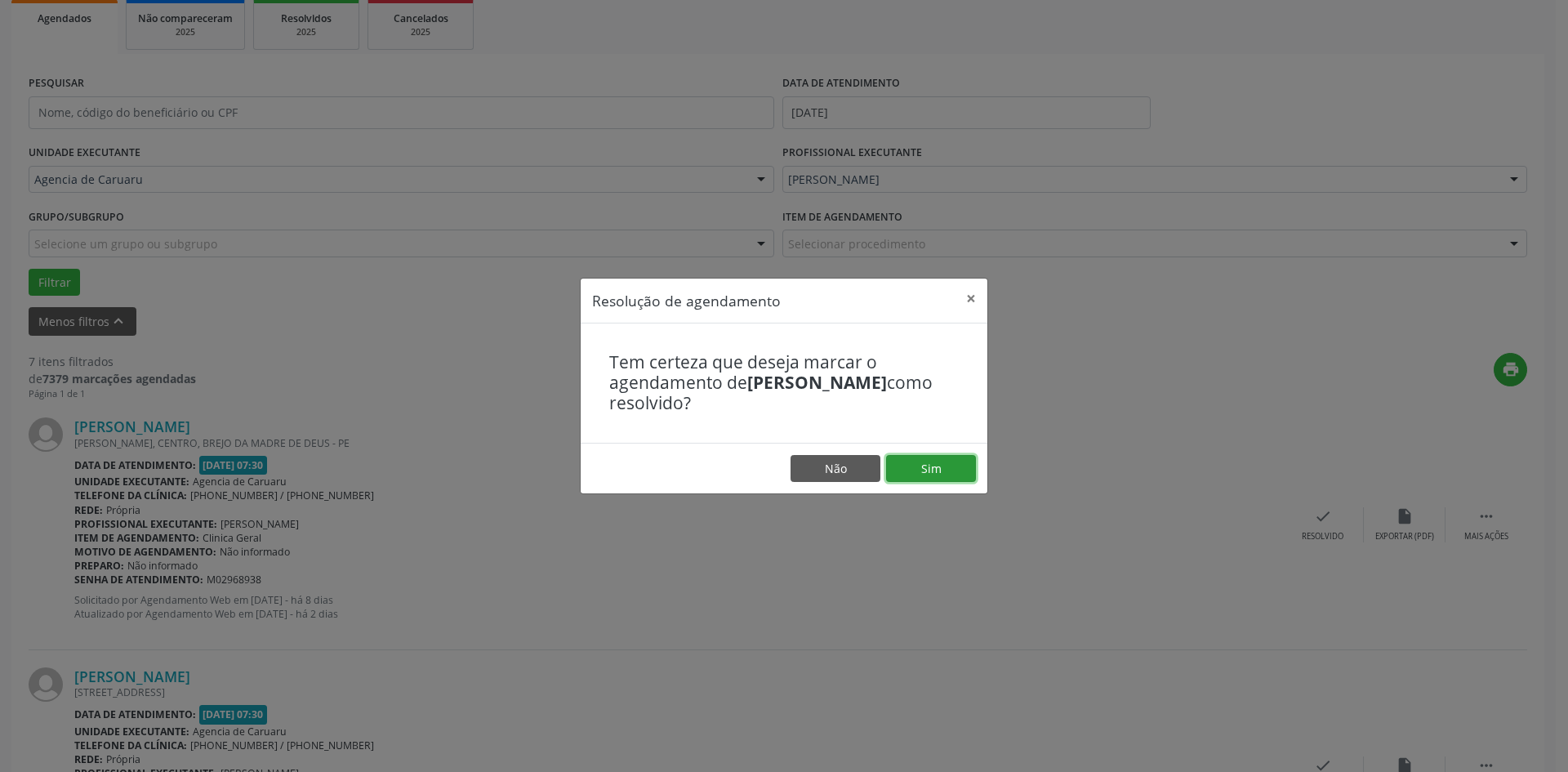
click at [950, 464] on button "Sim" at bounding box center [930, 468] width 90 height 28
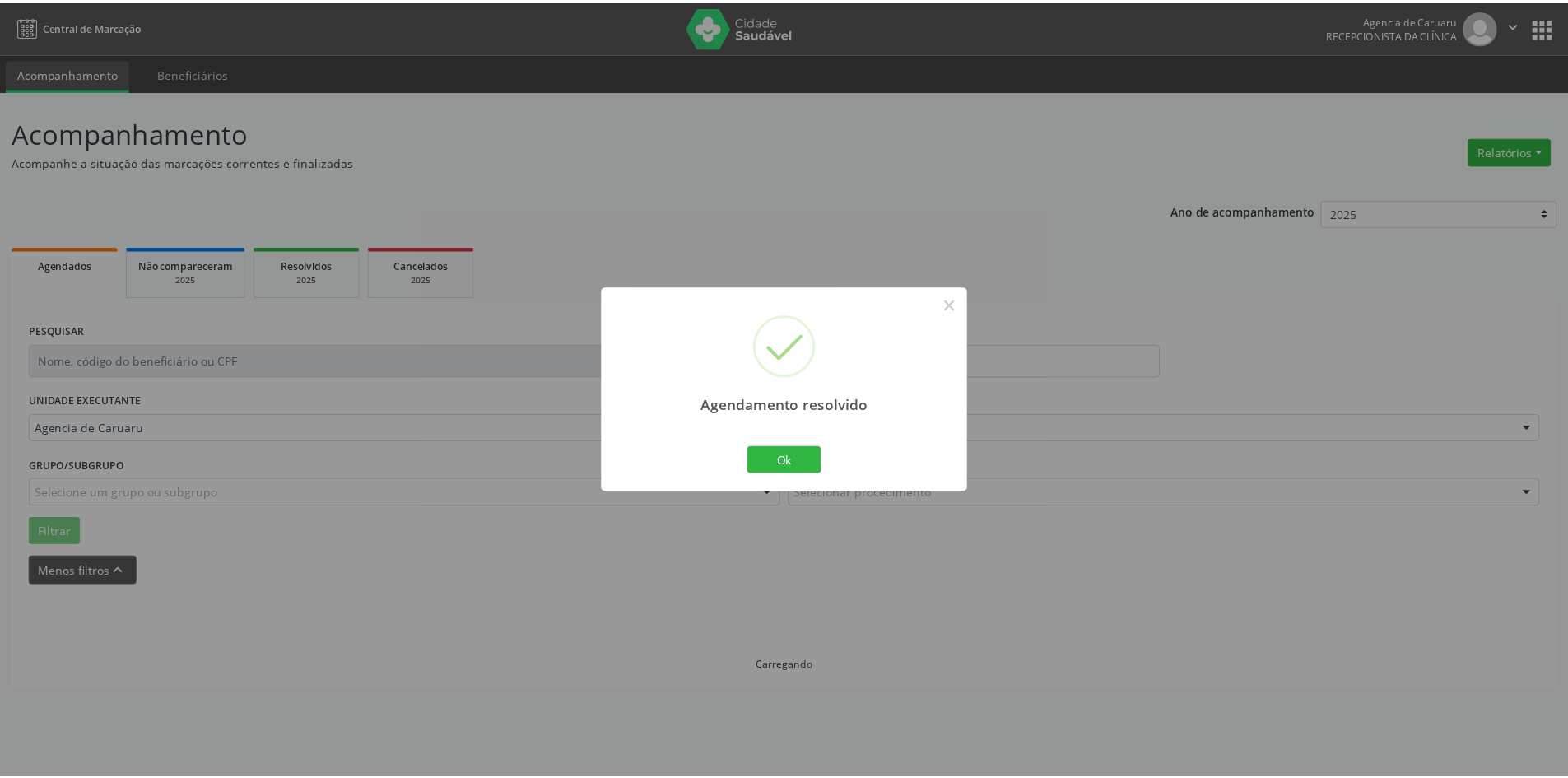
scroll to position [0, 0]
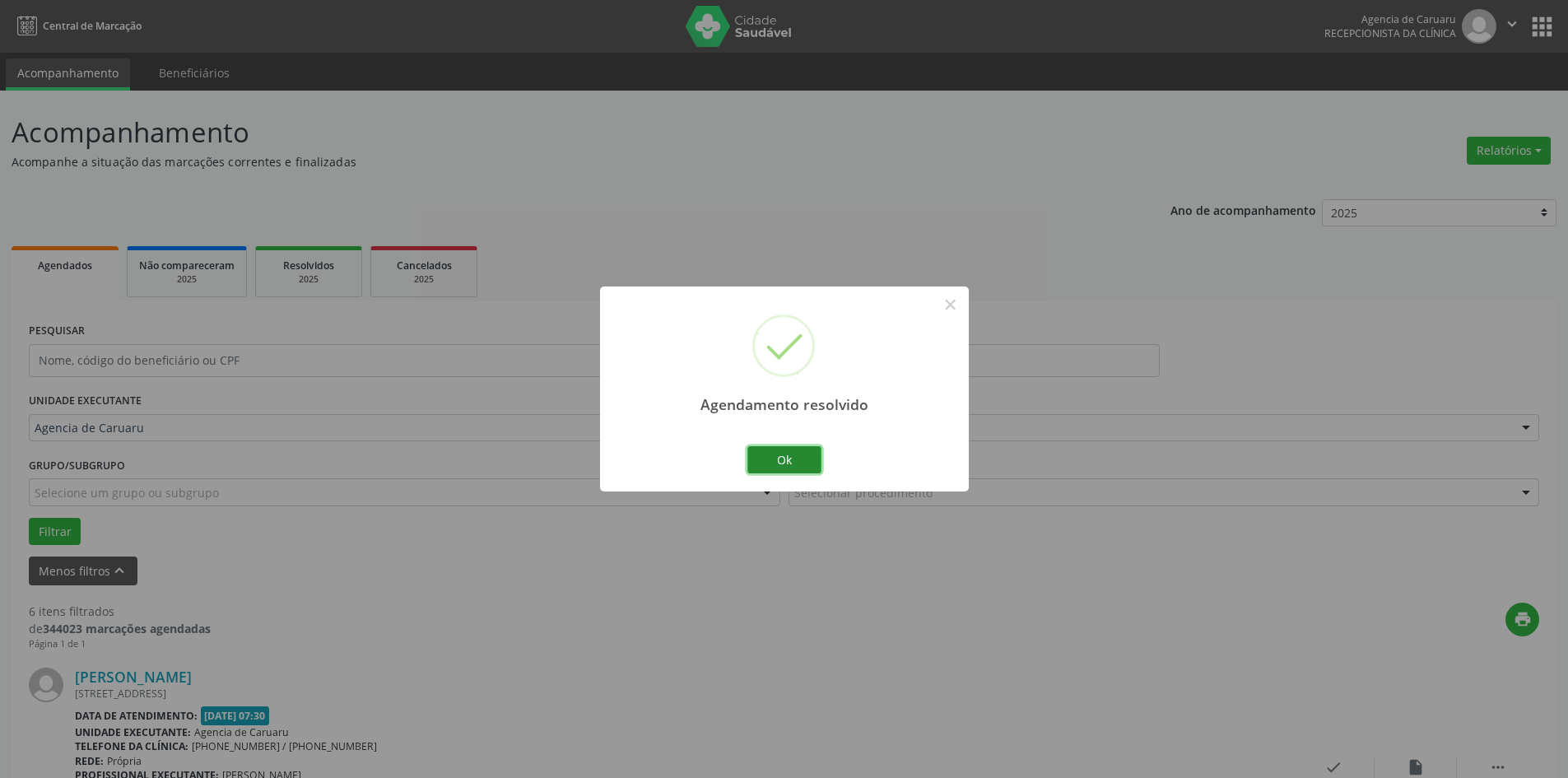
click at [788, 456] on button "Ok" at bounding box center [784, 460] width 74 height 28
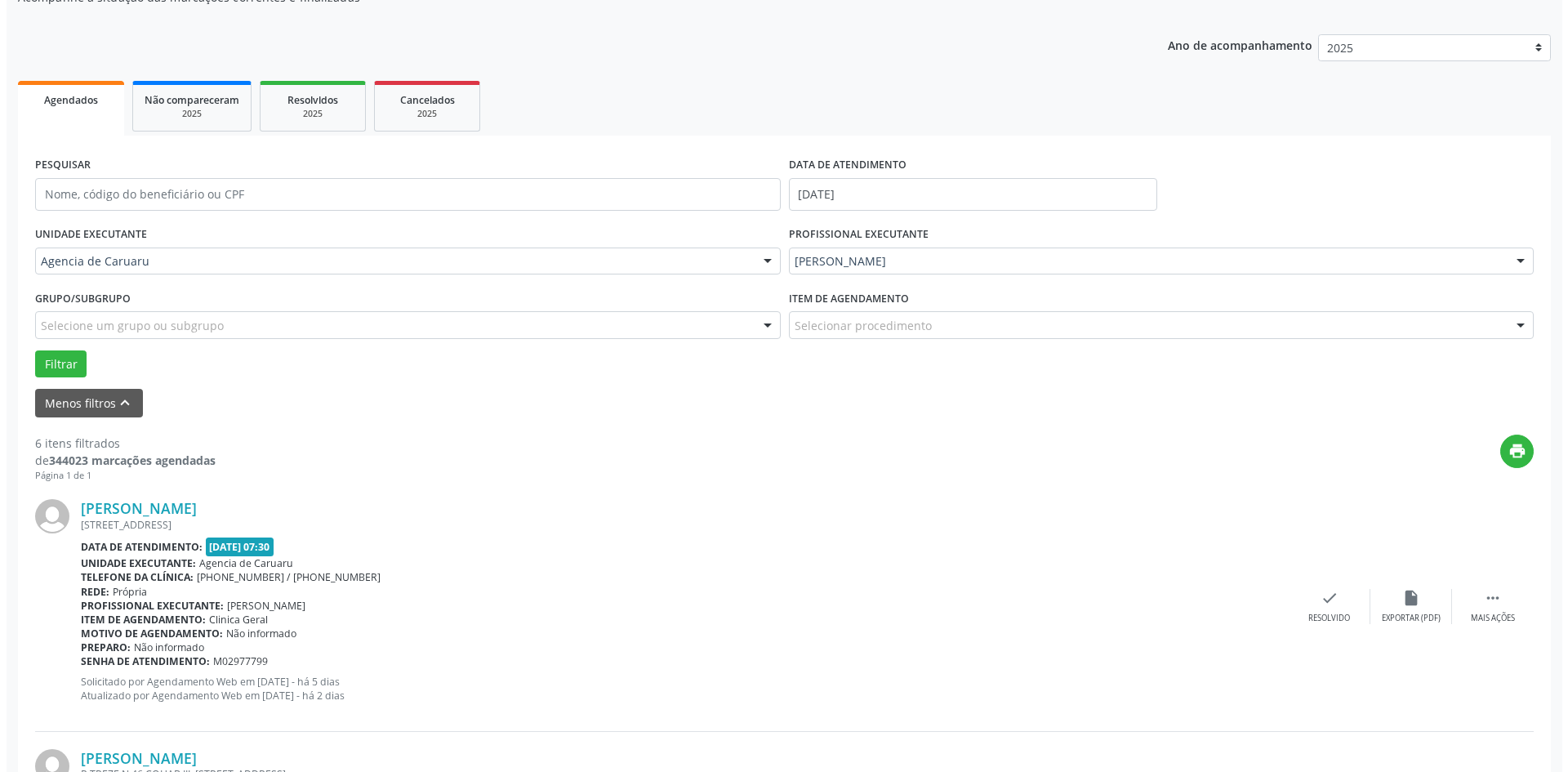
scroll to position [245, 0]
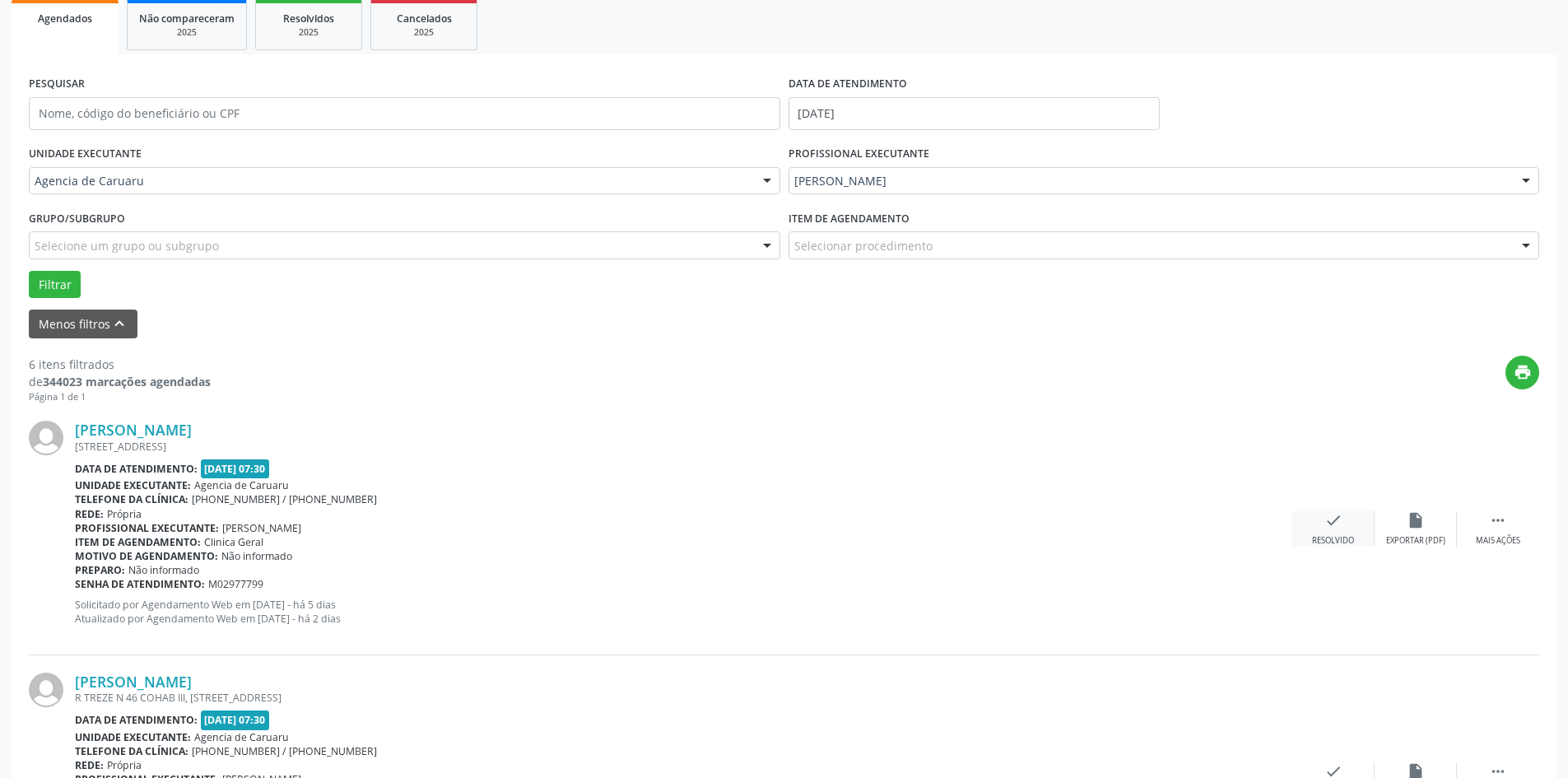
click at [1323, 515] on div "[PERSON_NAME] [STREET_ADDRESS] Data de atendimento: [DATE] 07:30 Unidade execut…" at bounding box center [784, 529] width 1511 height 251
click at [1335, 522] on icon "check" at bounding box center [1333, 519] width 18 height 18
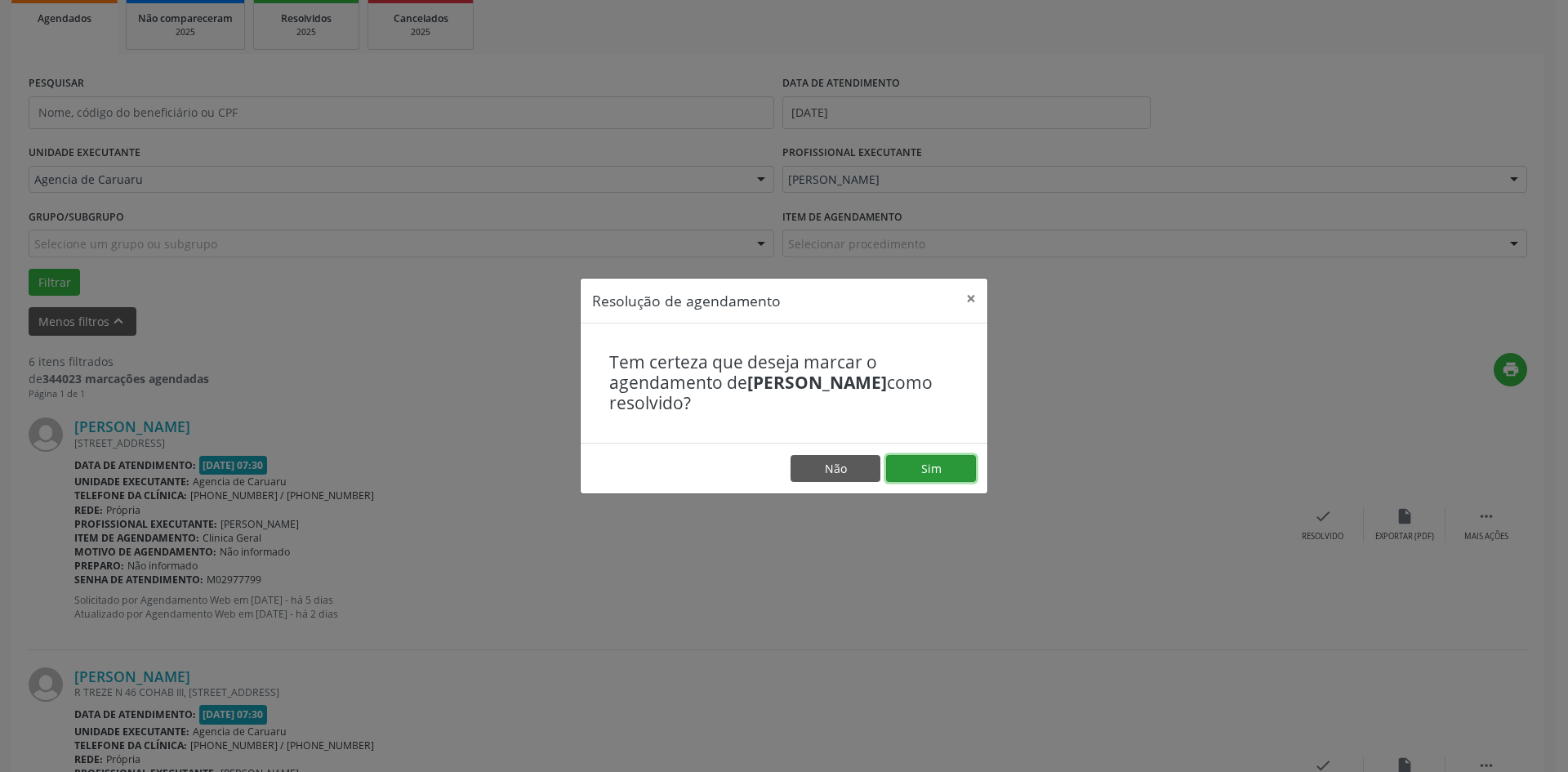
click at [930, 466] on button "Sim" at bounding box center [930, 468] width 90 height 28
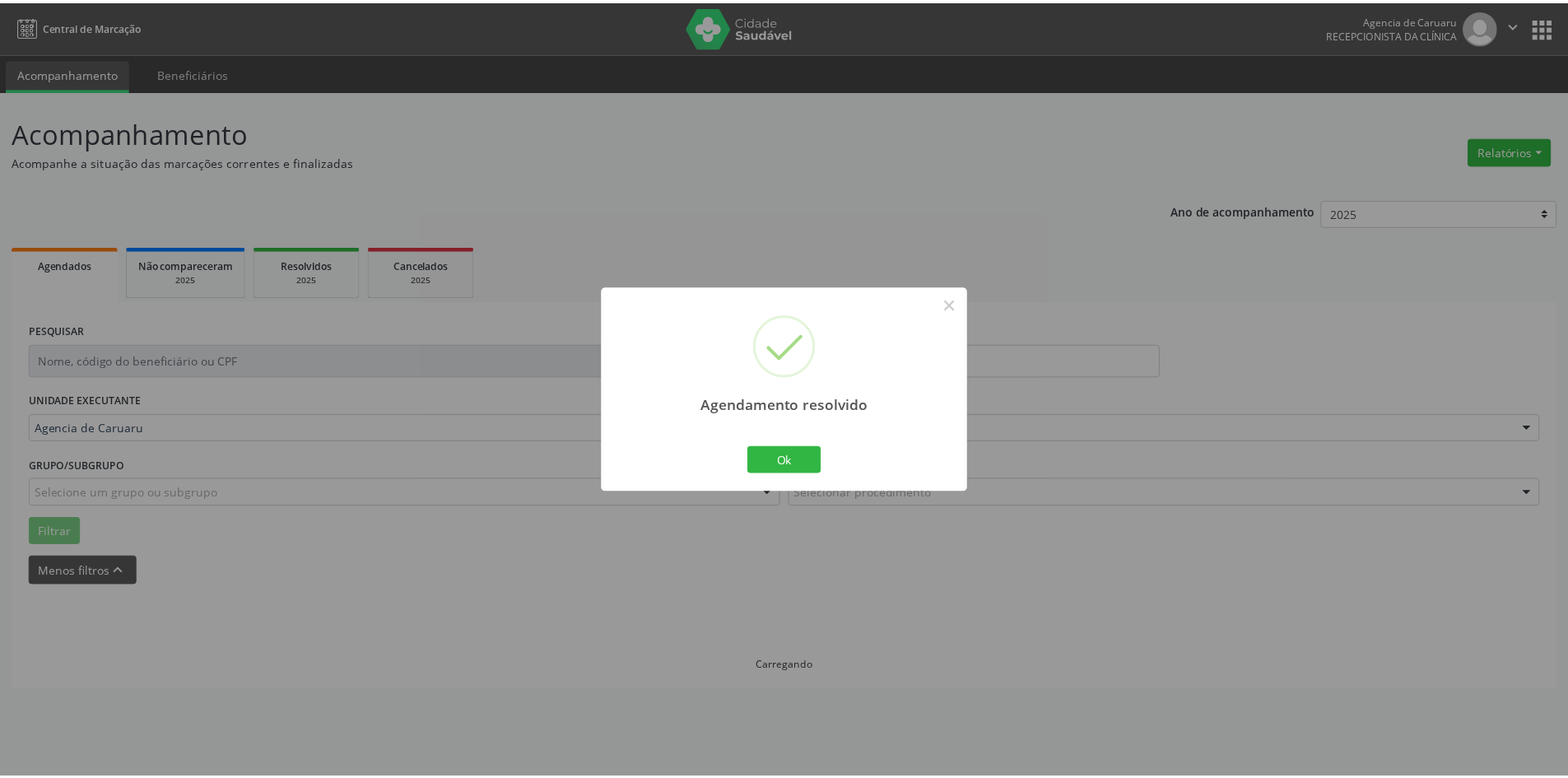
scroll to position [0, 0]
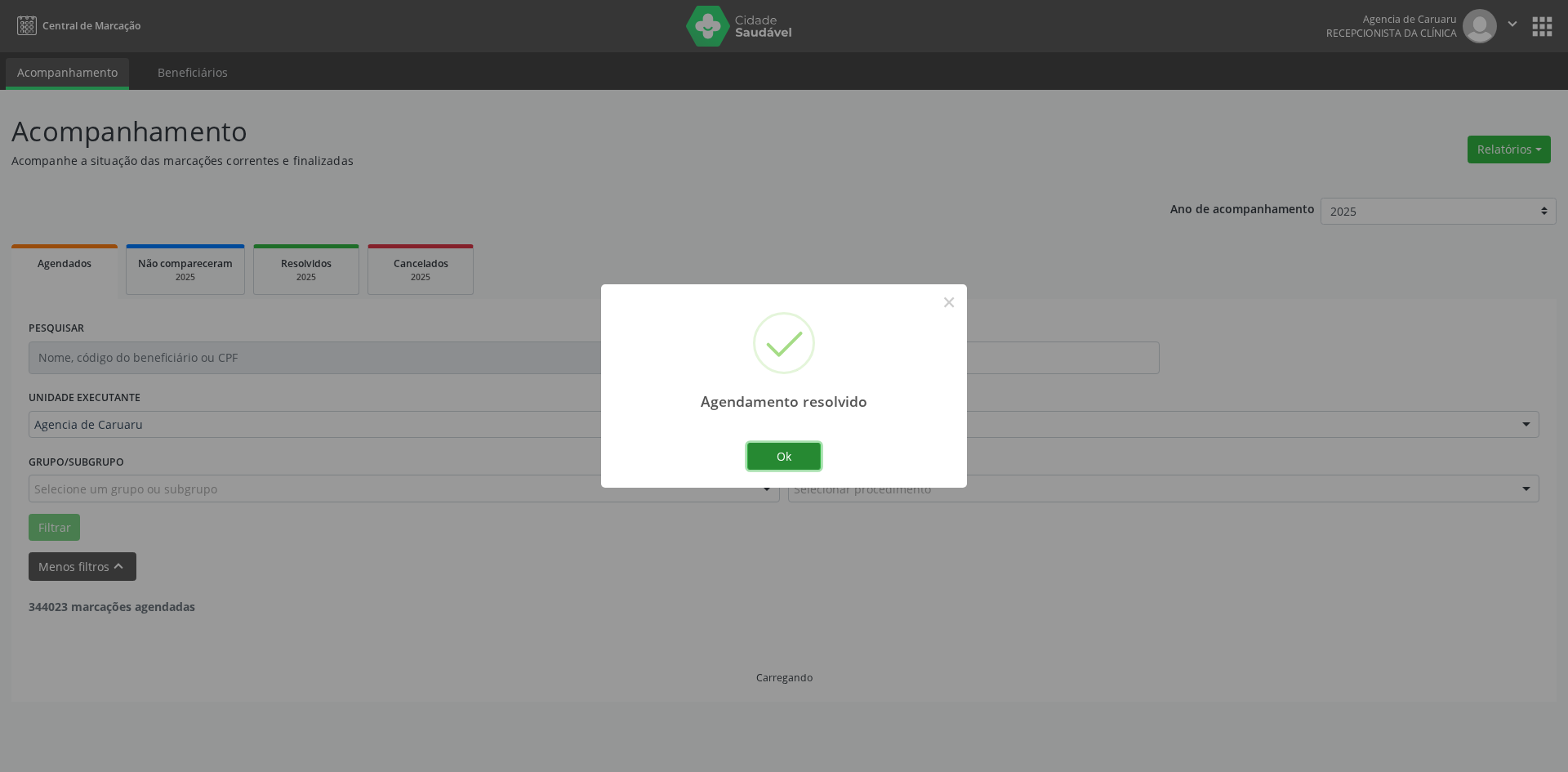
click at [763, 463] on button "Ok" at bounding box center [784, 456] width 73 height 28
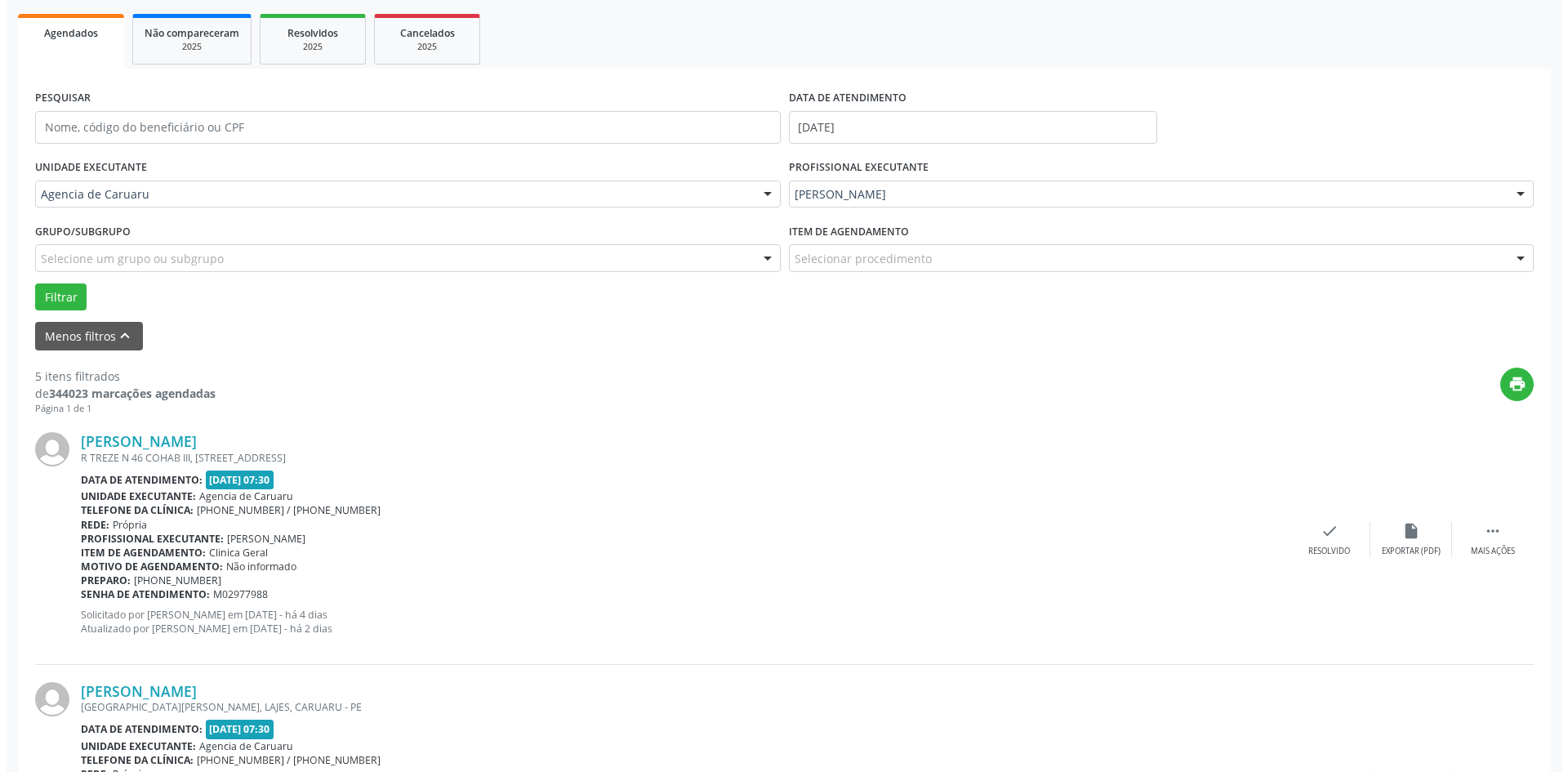
scroll to position [245, 0]
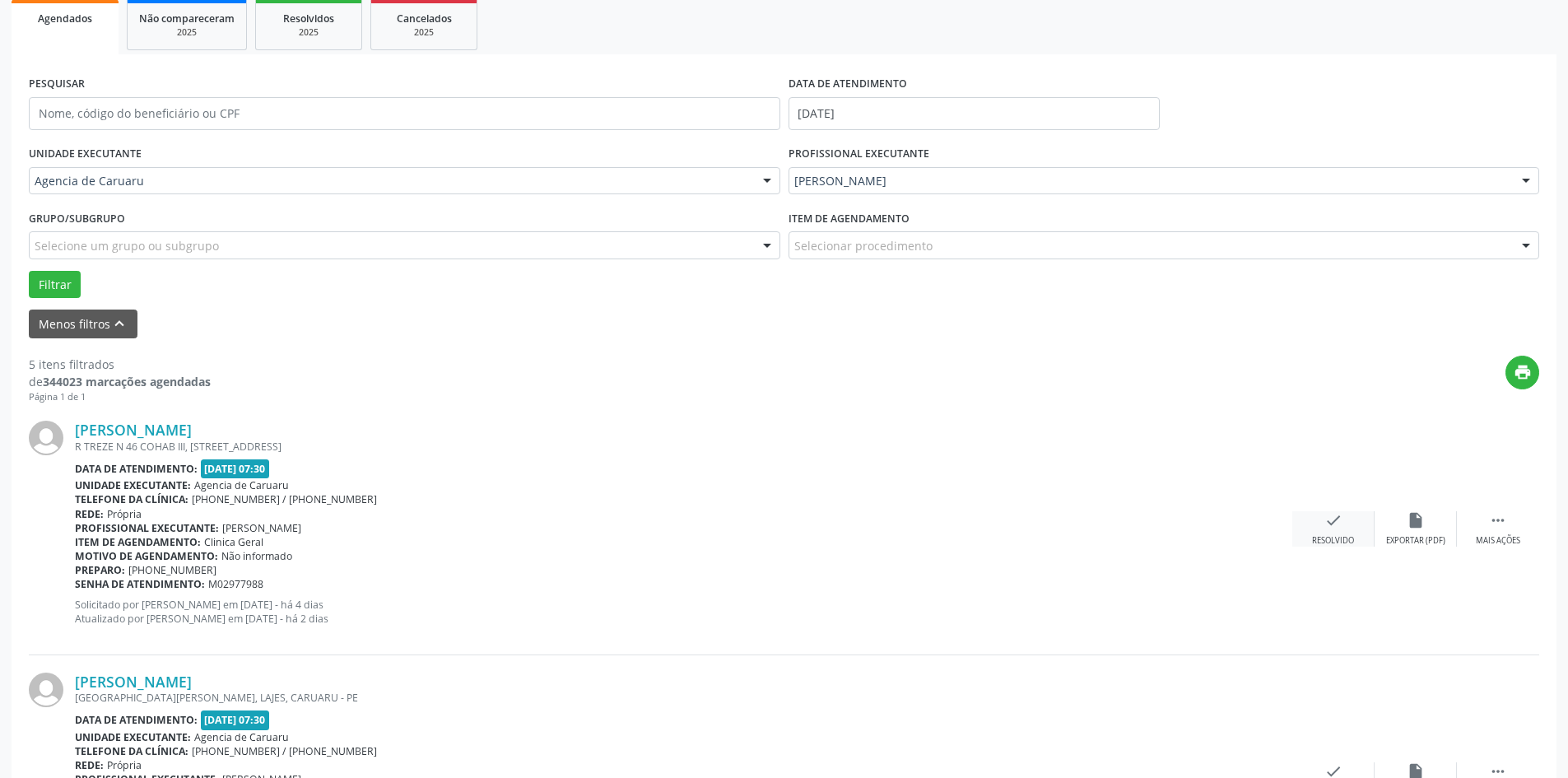
click at [1335, 523] on icon "check" at bounding box center [1333, 519] width 18 height 18
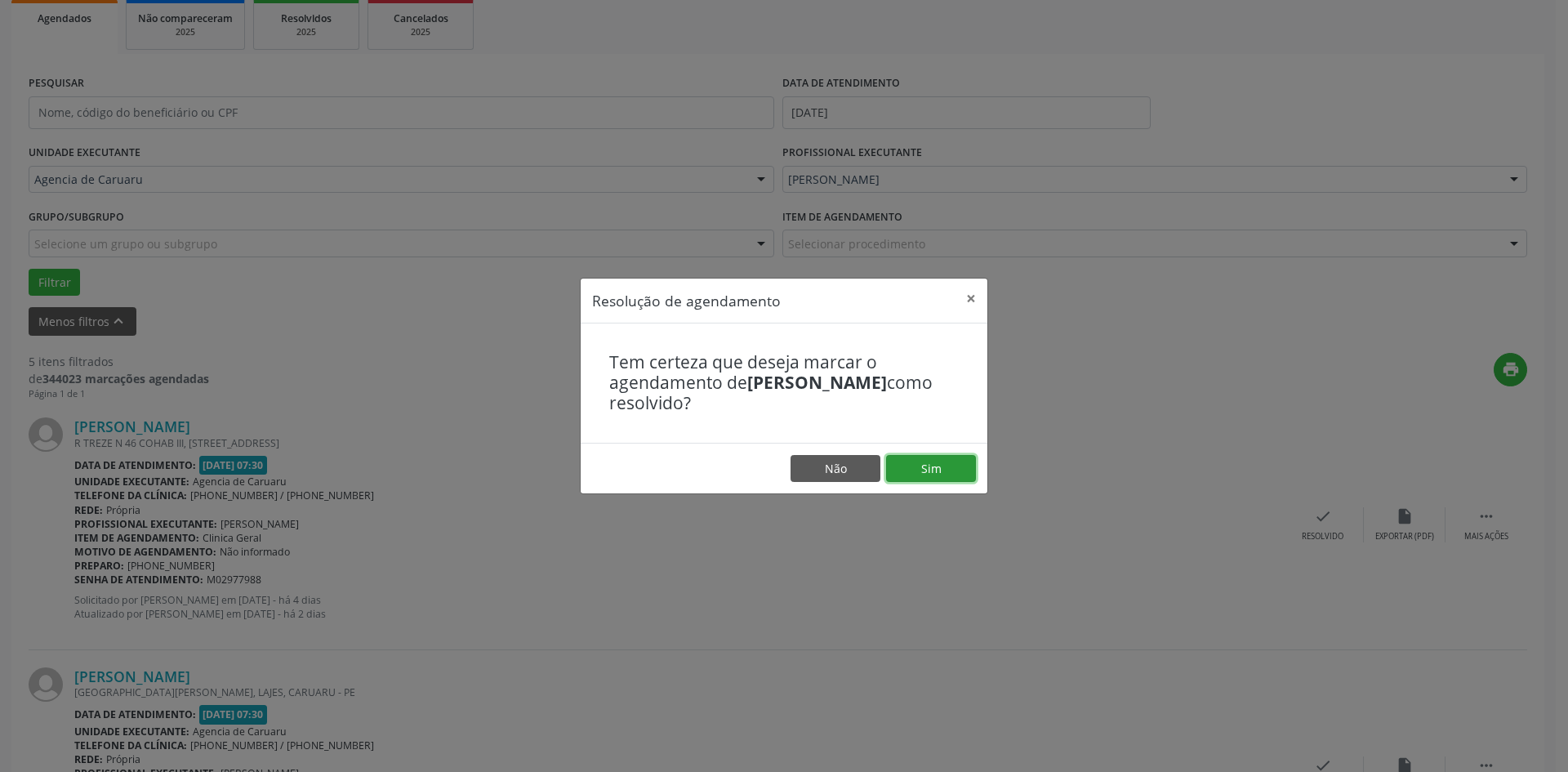
click at [924, 455] on button "Sim" at bounding box center [930, 468] width 90 height 28
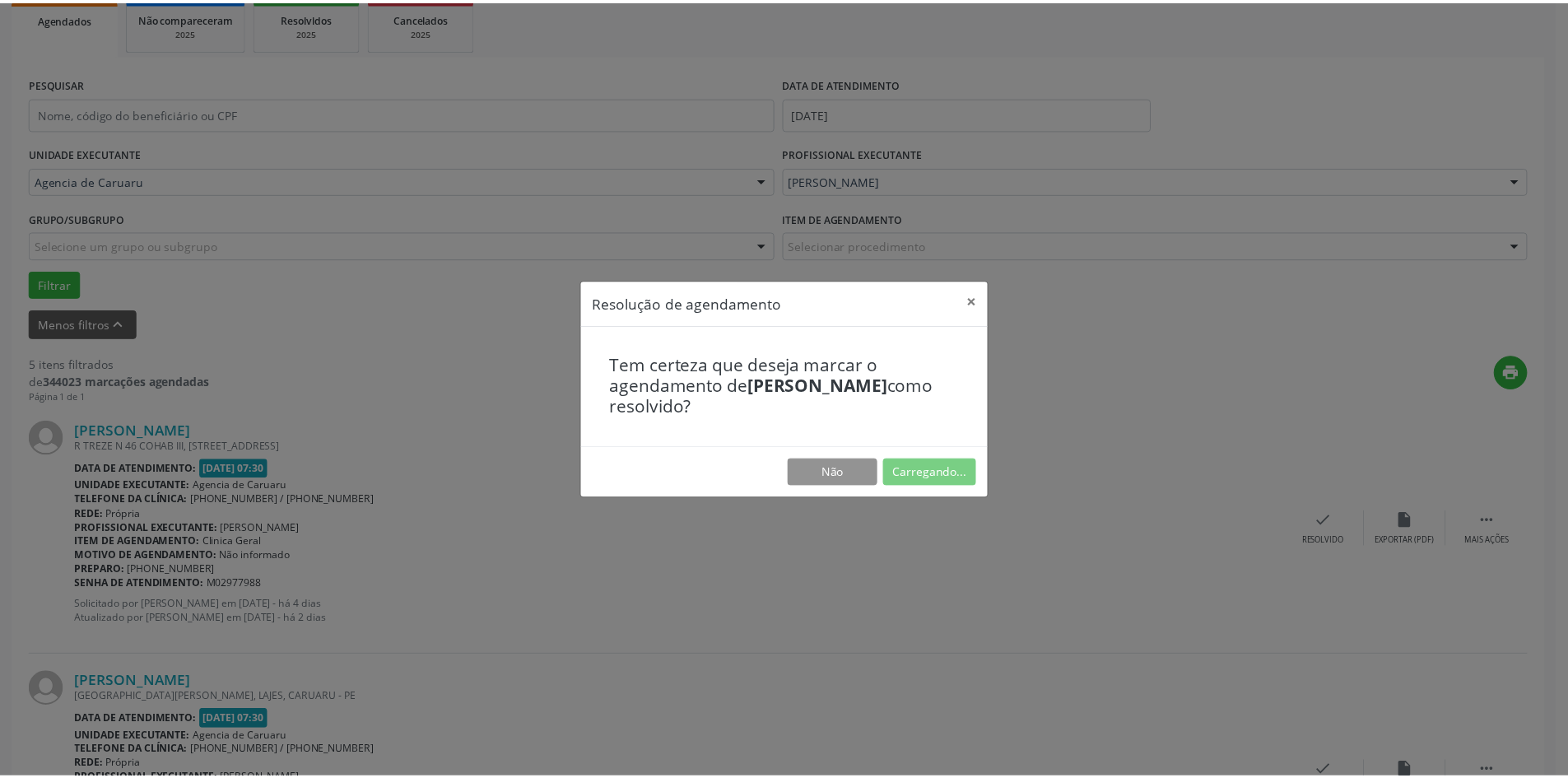
scroll to position [0, 0]
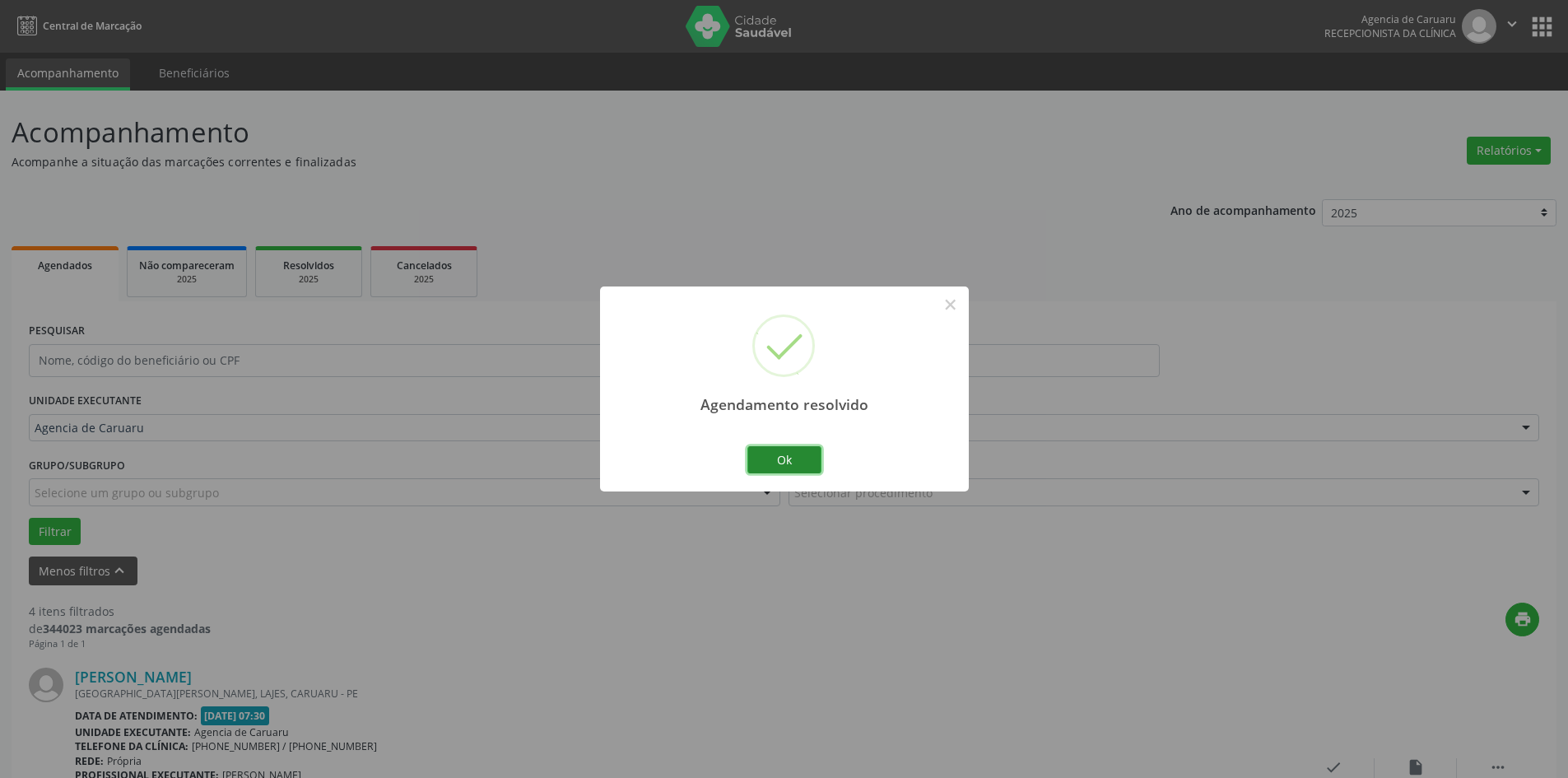
click at [773, 461] on button "Ok" at bounding box center [784, 460] width 74 height 28
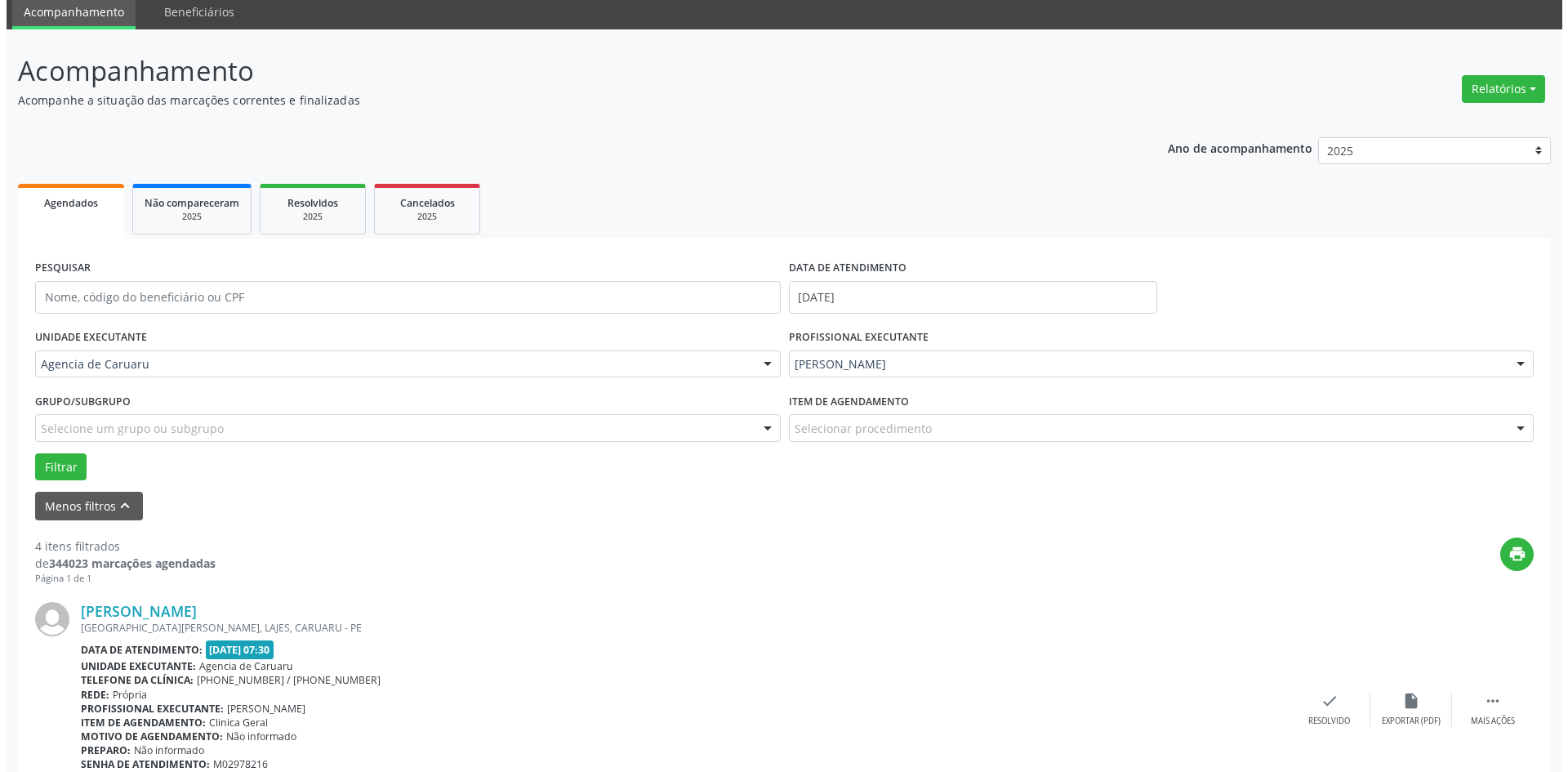
scroll to position [163, 0]
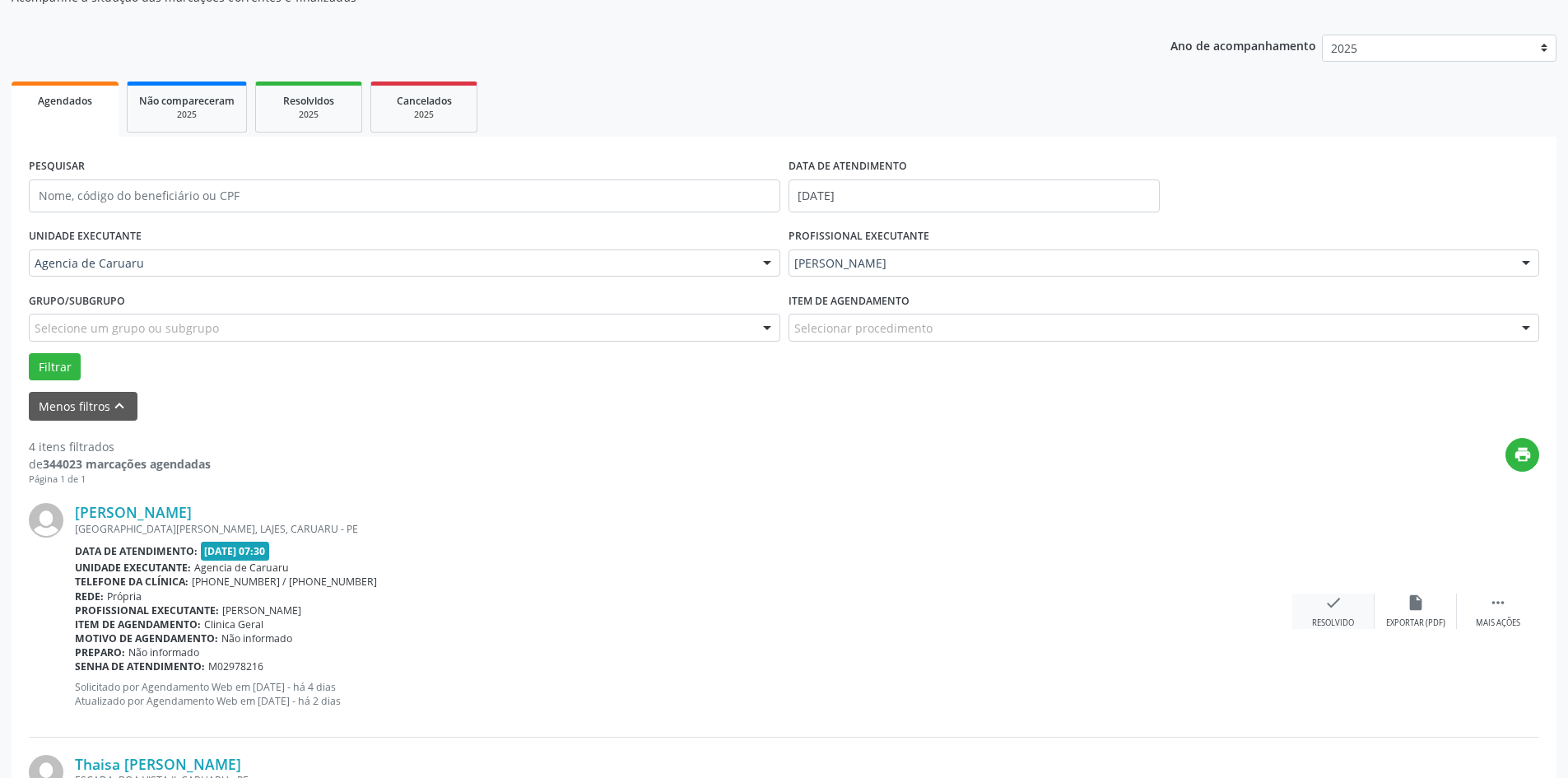
click at [1335, 602] on icon "check" at bounding box center [1333, 602] width 18 height 18
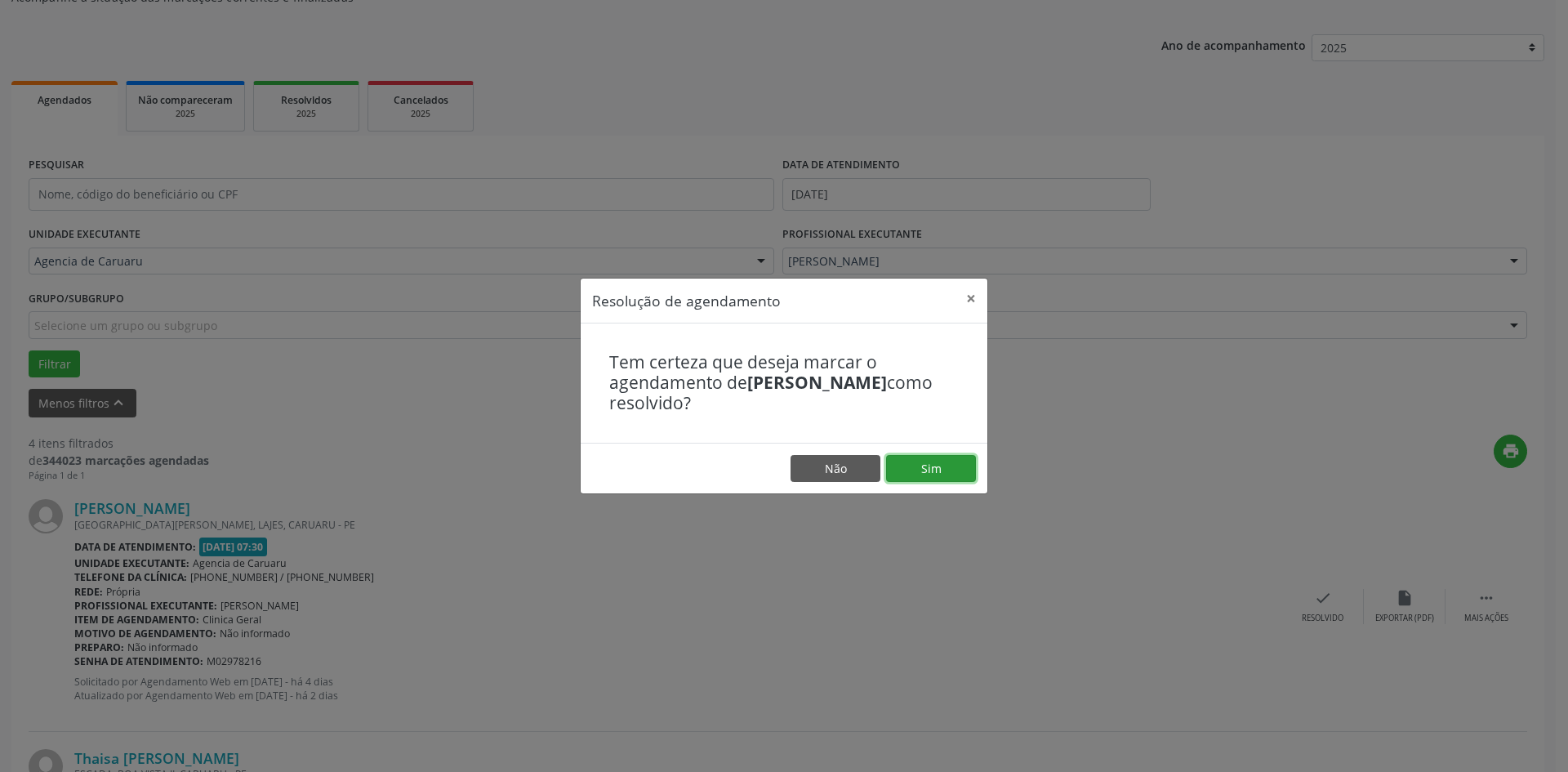
click at [946, 467] on button "Sim" at bounding box center [930, 468] width 90 height 28
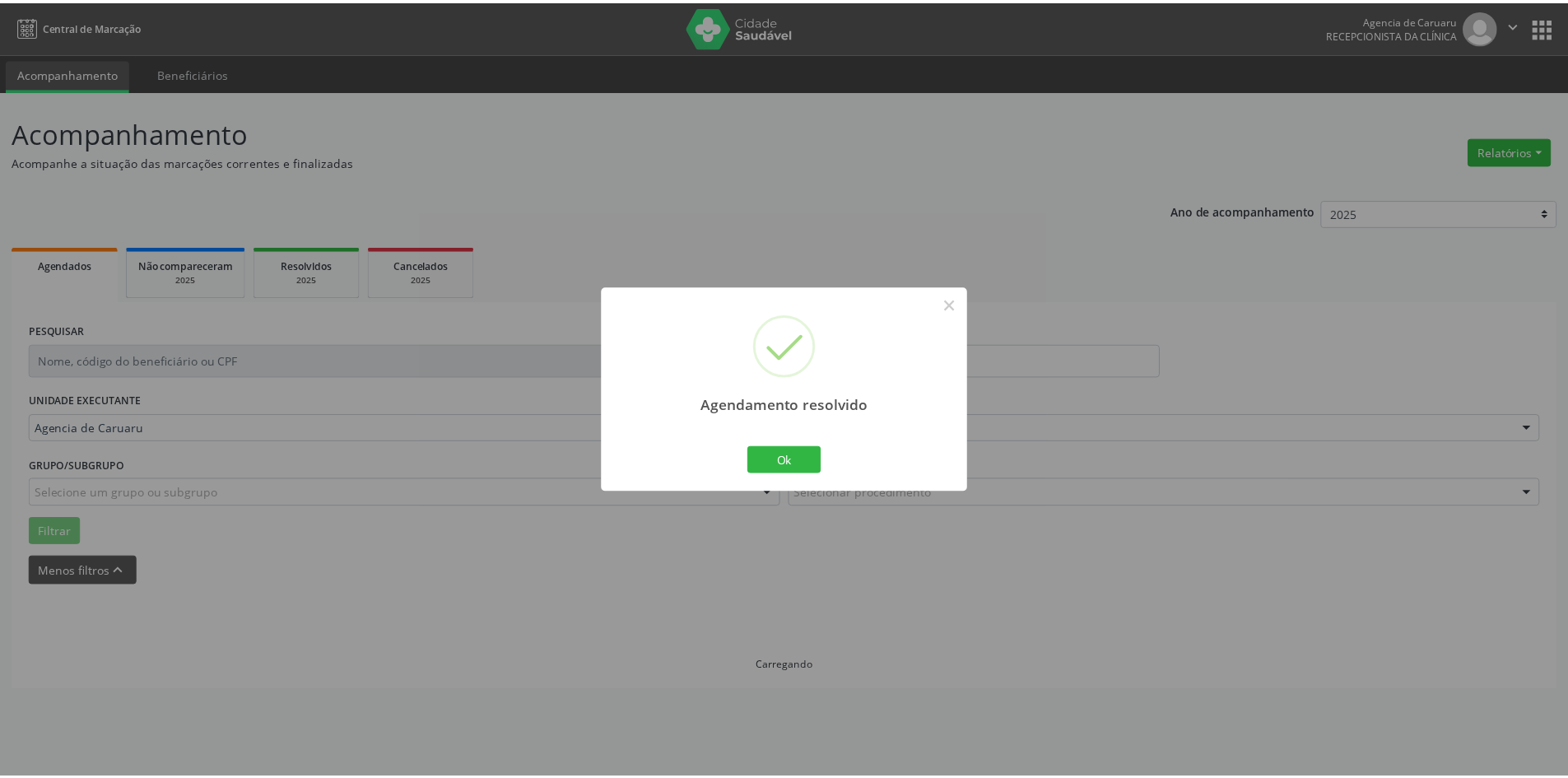
scroll to position [0, 0]
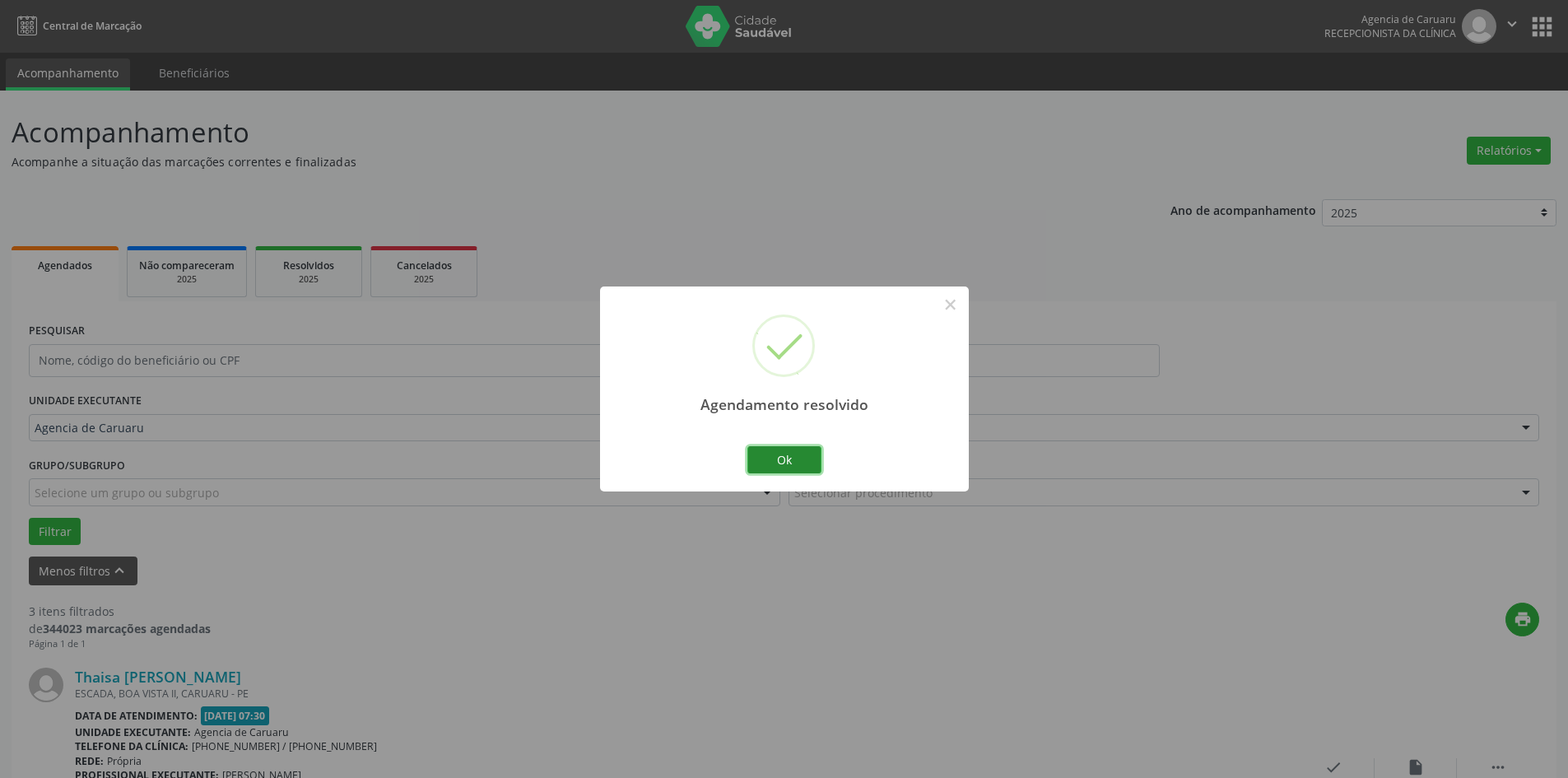
click at [795, 452] on button "Ok" at bounding box center [784, 460] width 74 height 28
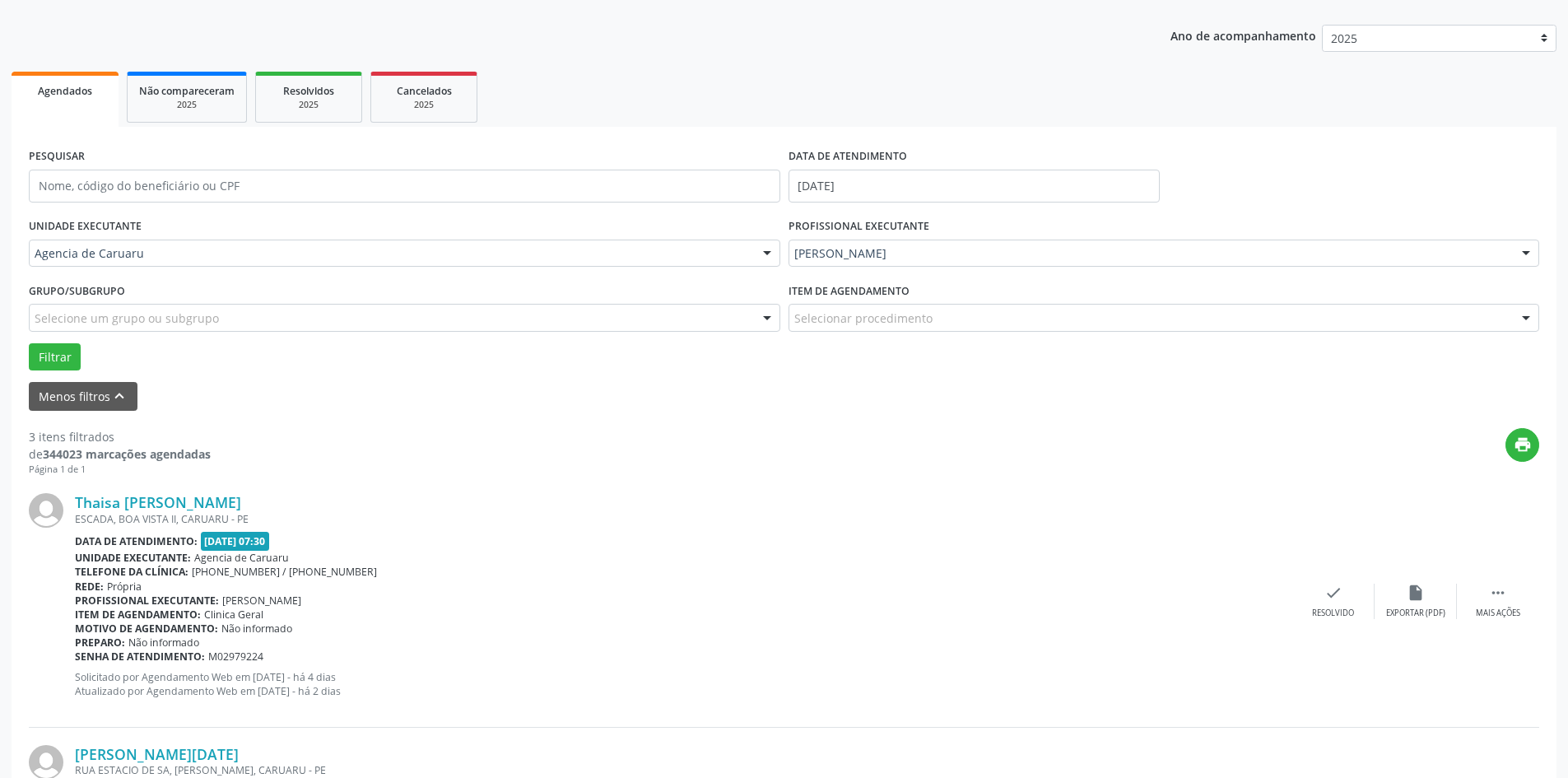
scroll to position [247, 0]
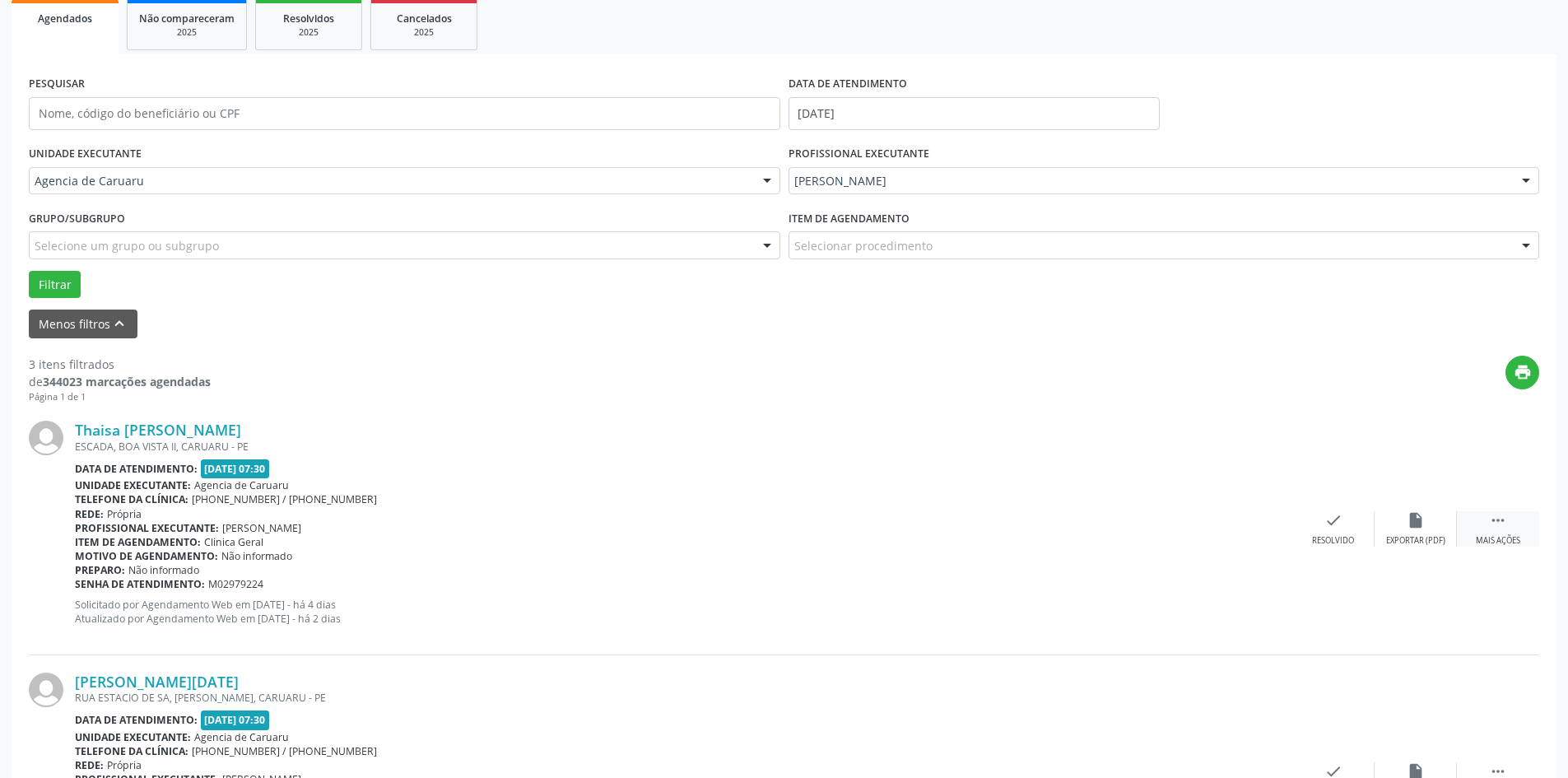
click at [1495, 527] on icon "" at bounding box center [1498, 519] width 18 height 18
click at [1419, 526] on icon "alarm_off" at bounding box center [1415, 519] width 18 height 18
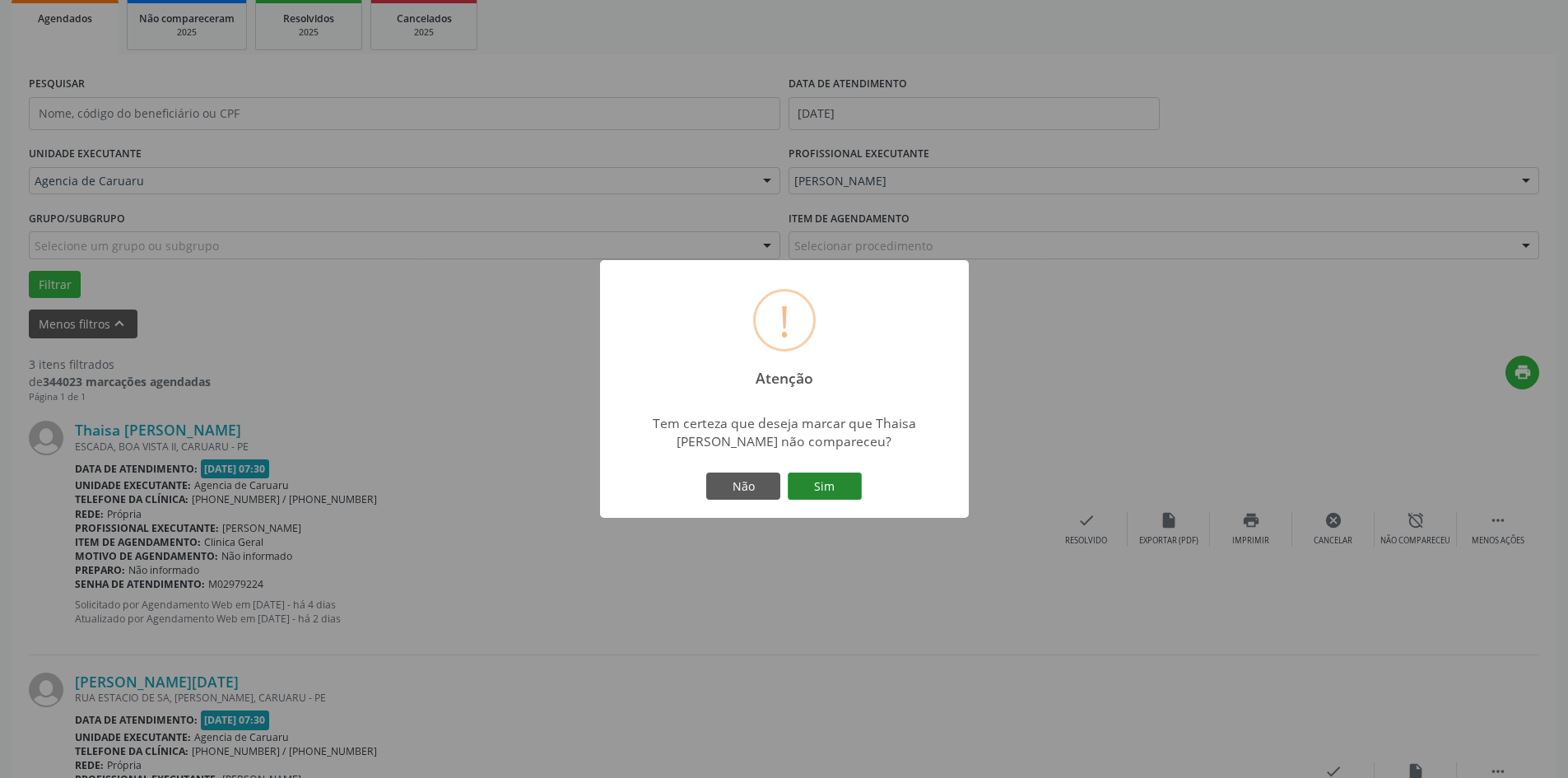
click at [848, 493] on button "Sim" at bounding box center [825, 486] width 74 height 28
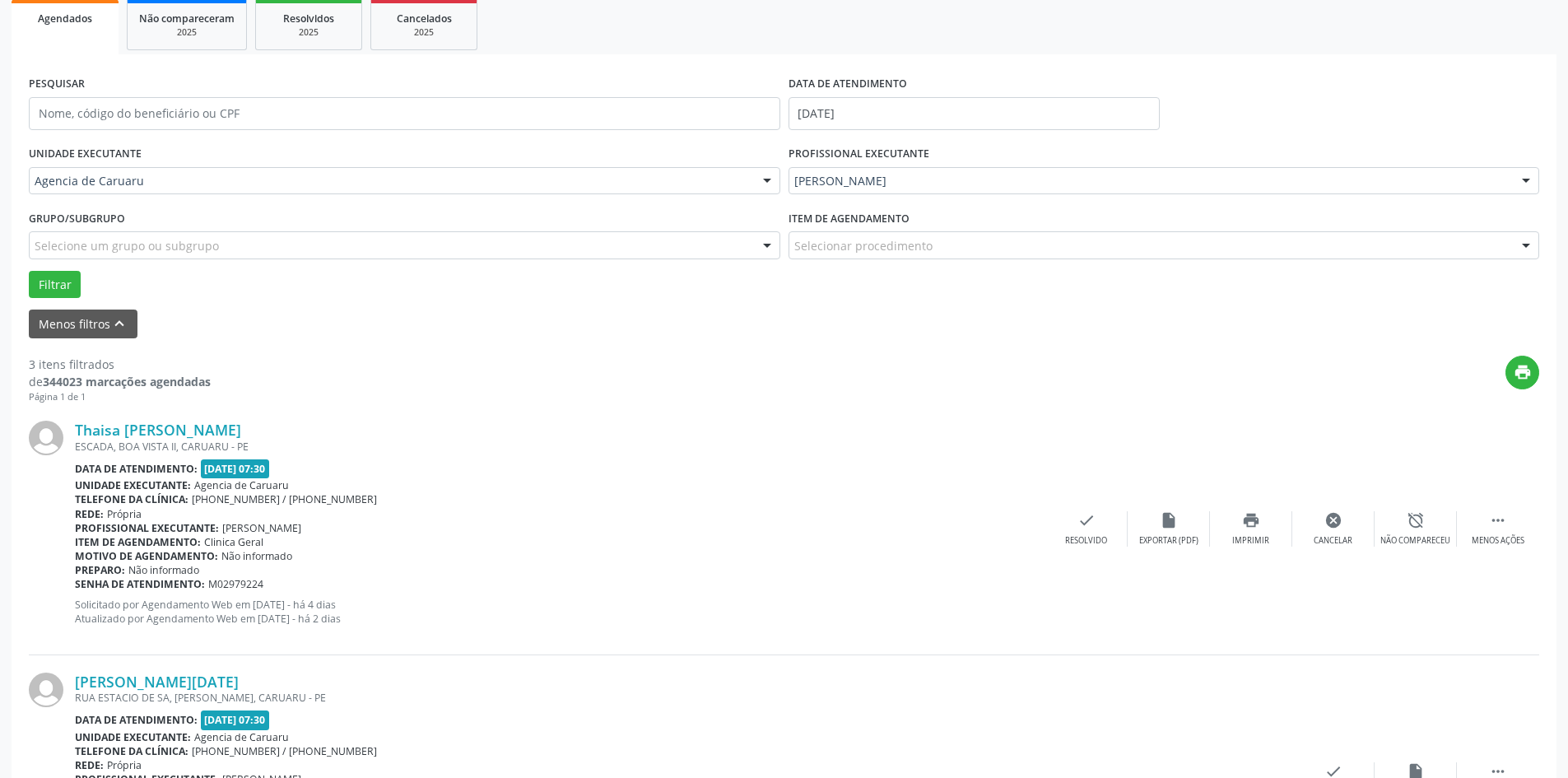
scroll to position [0, 0]
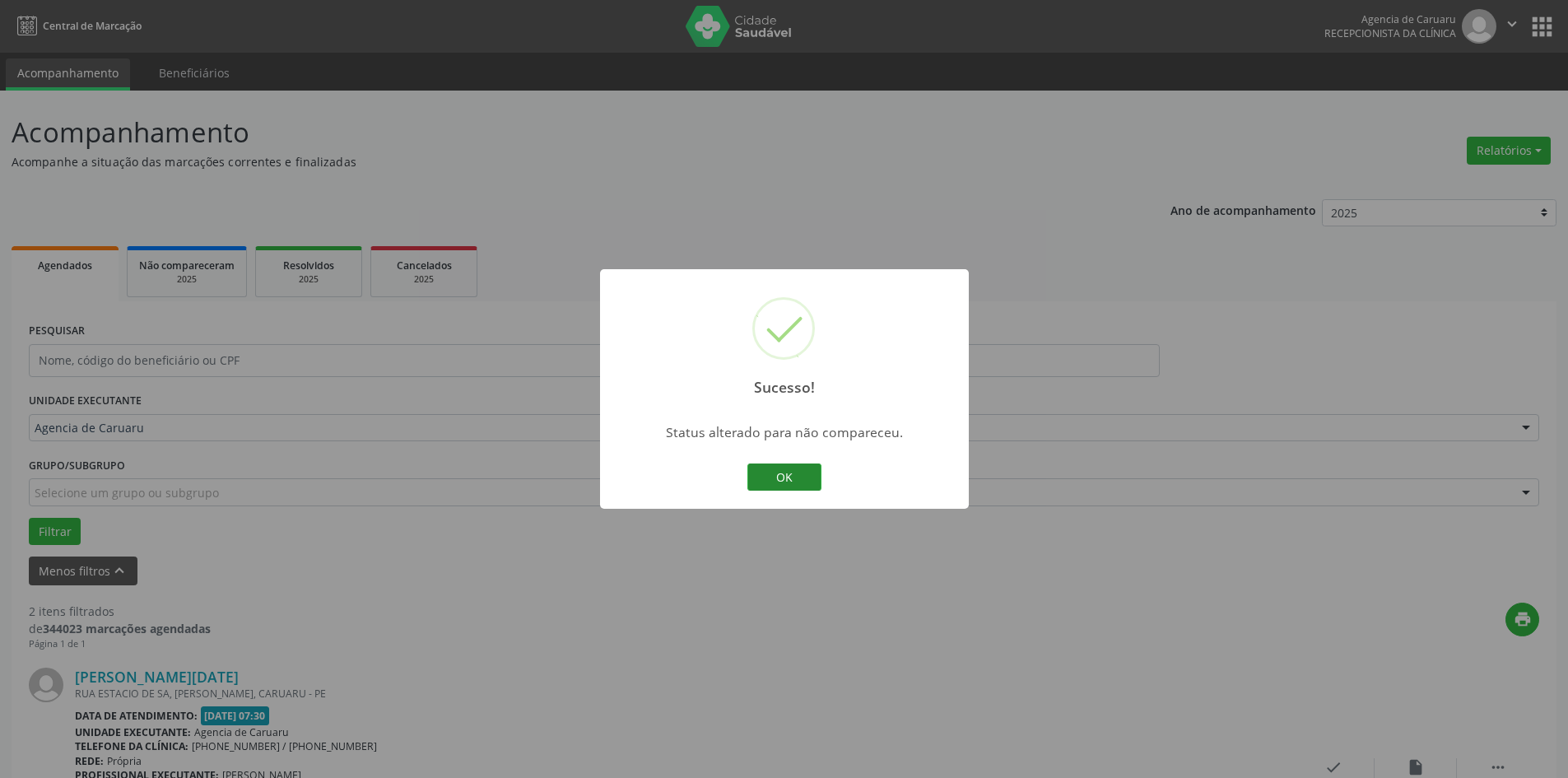
click at [799, 478] on button "OK" at bounding box center [784, 477] width 74 height 28
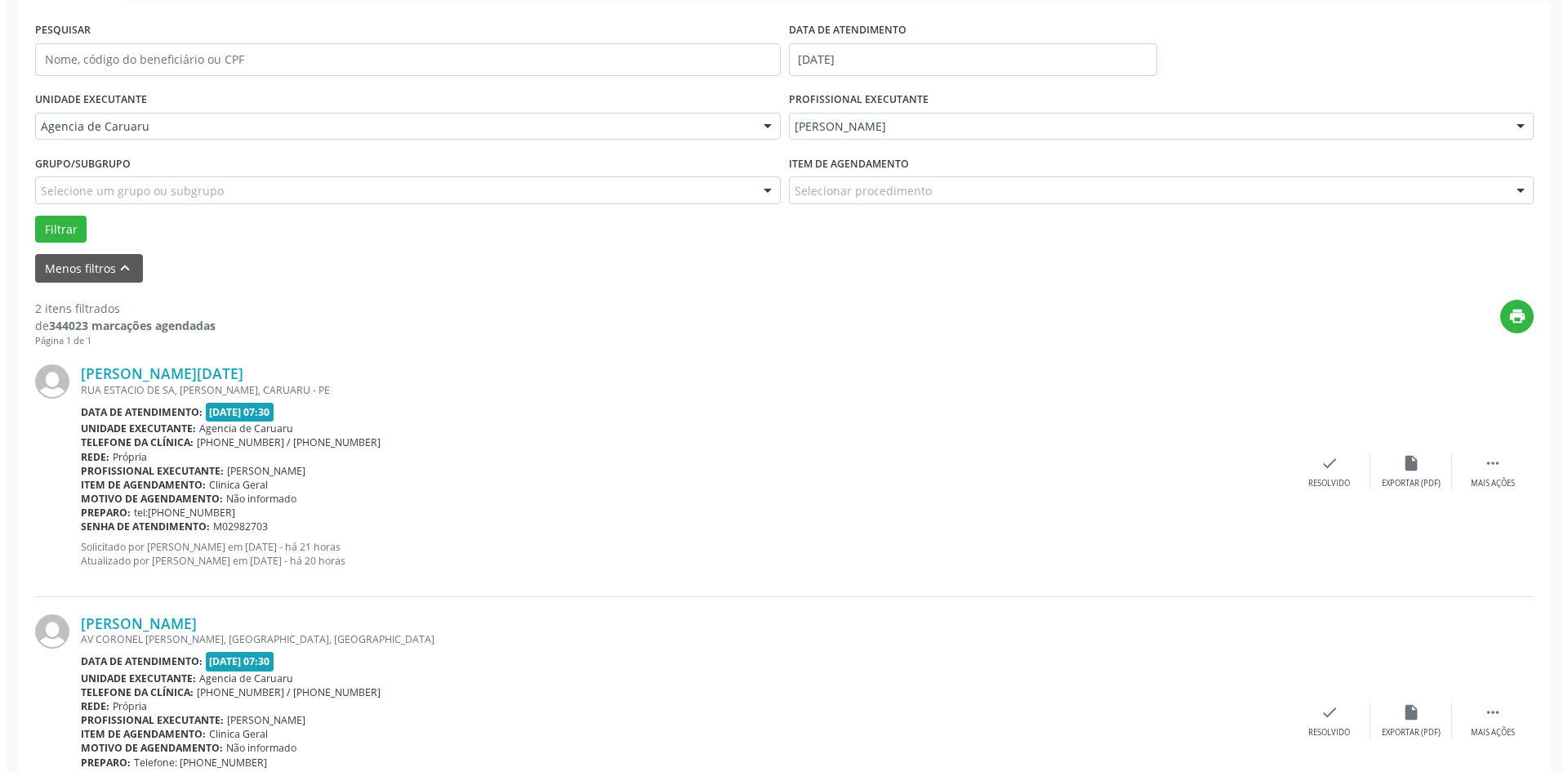
scroll to position [326, 0]
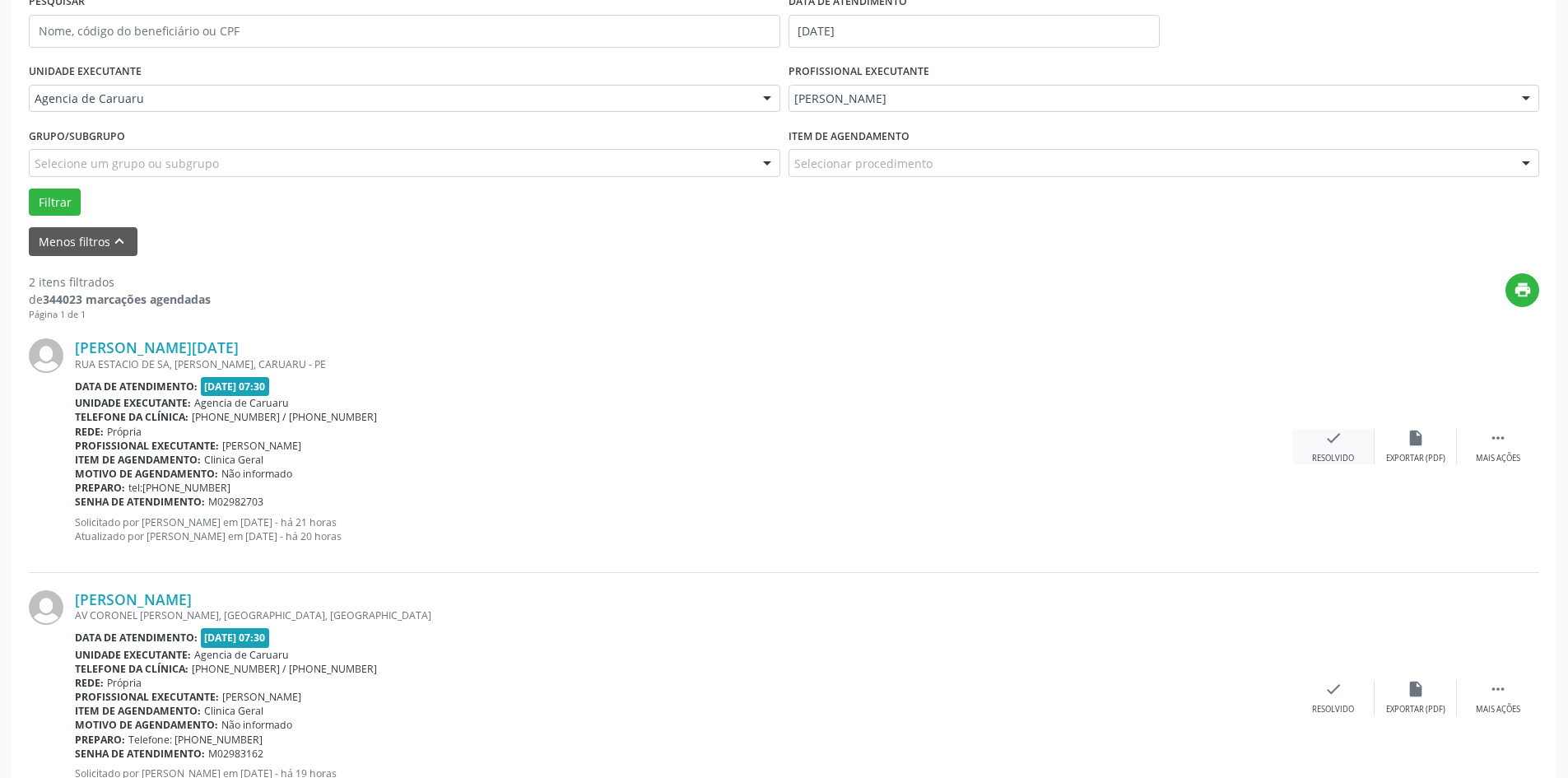
click at [1317, 451] on div "check Resolvido" at bounding box center [1333, 446] width 83 height 35
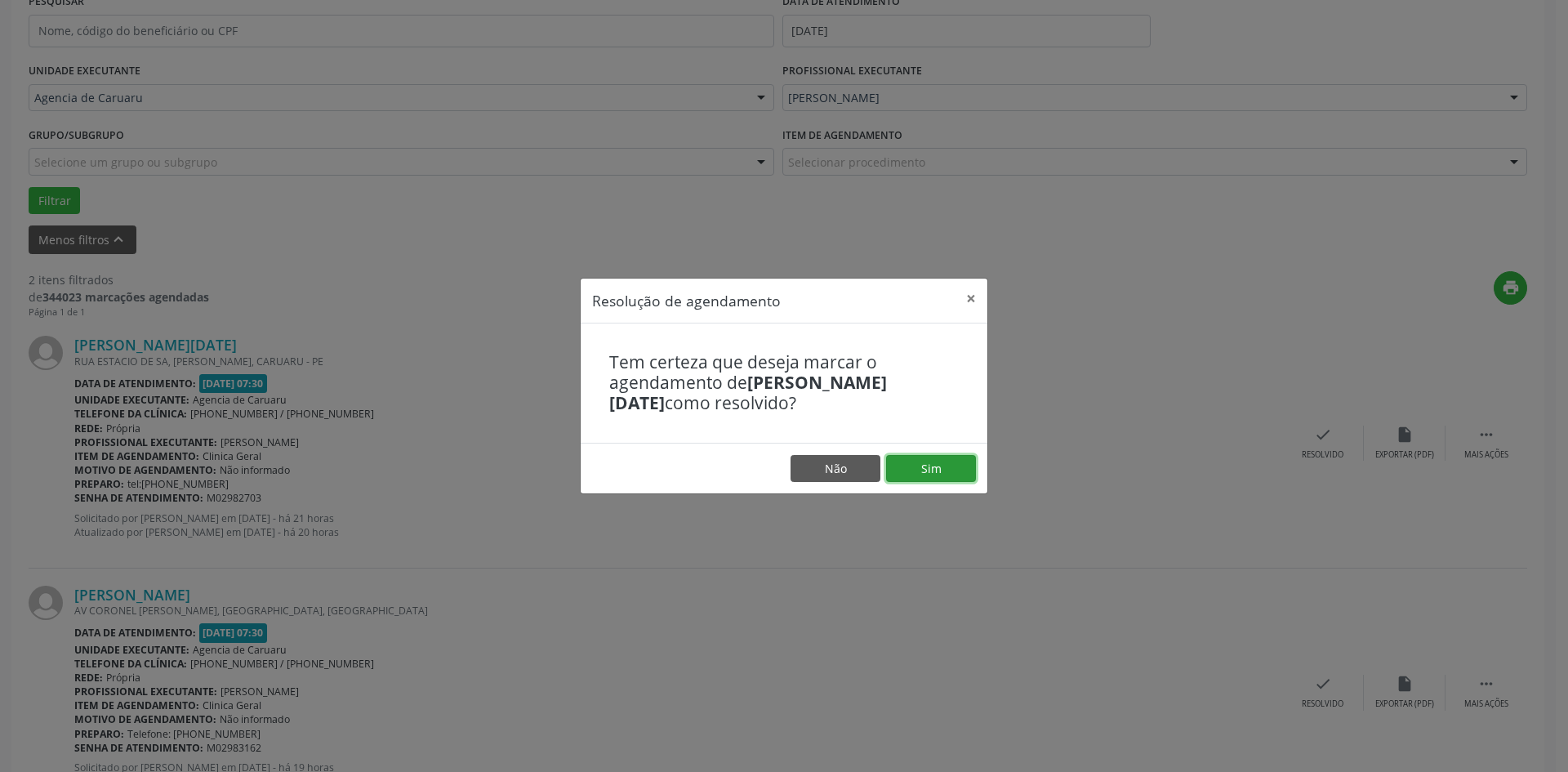
click at [937, 461] on button "Sim" at bounding box center [930, 468] width 90 height 28
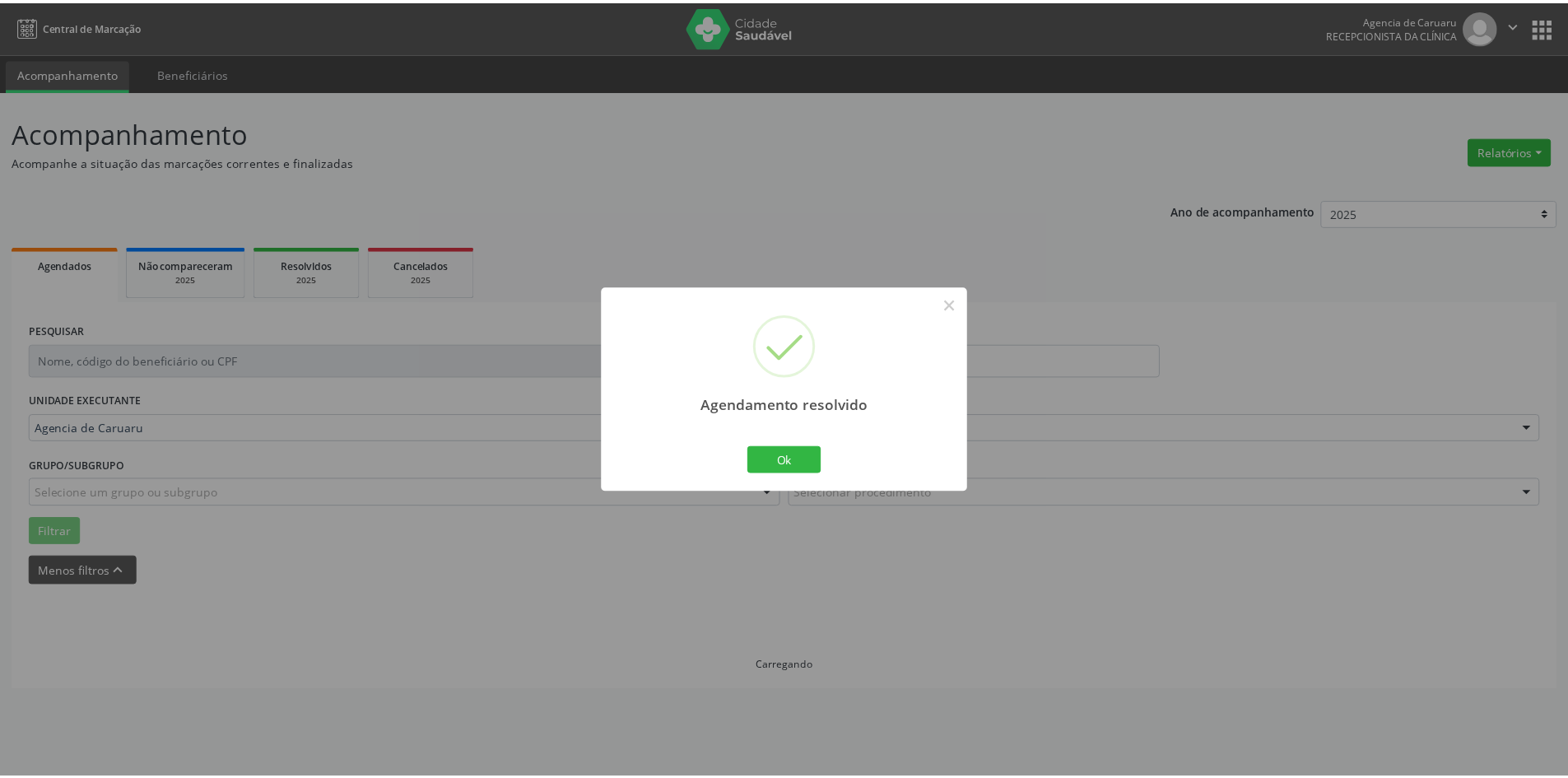
scroll to position [0, 0]
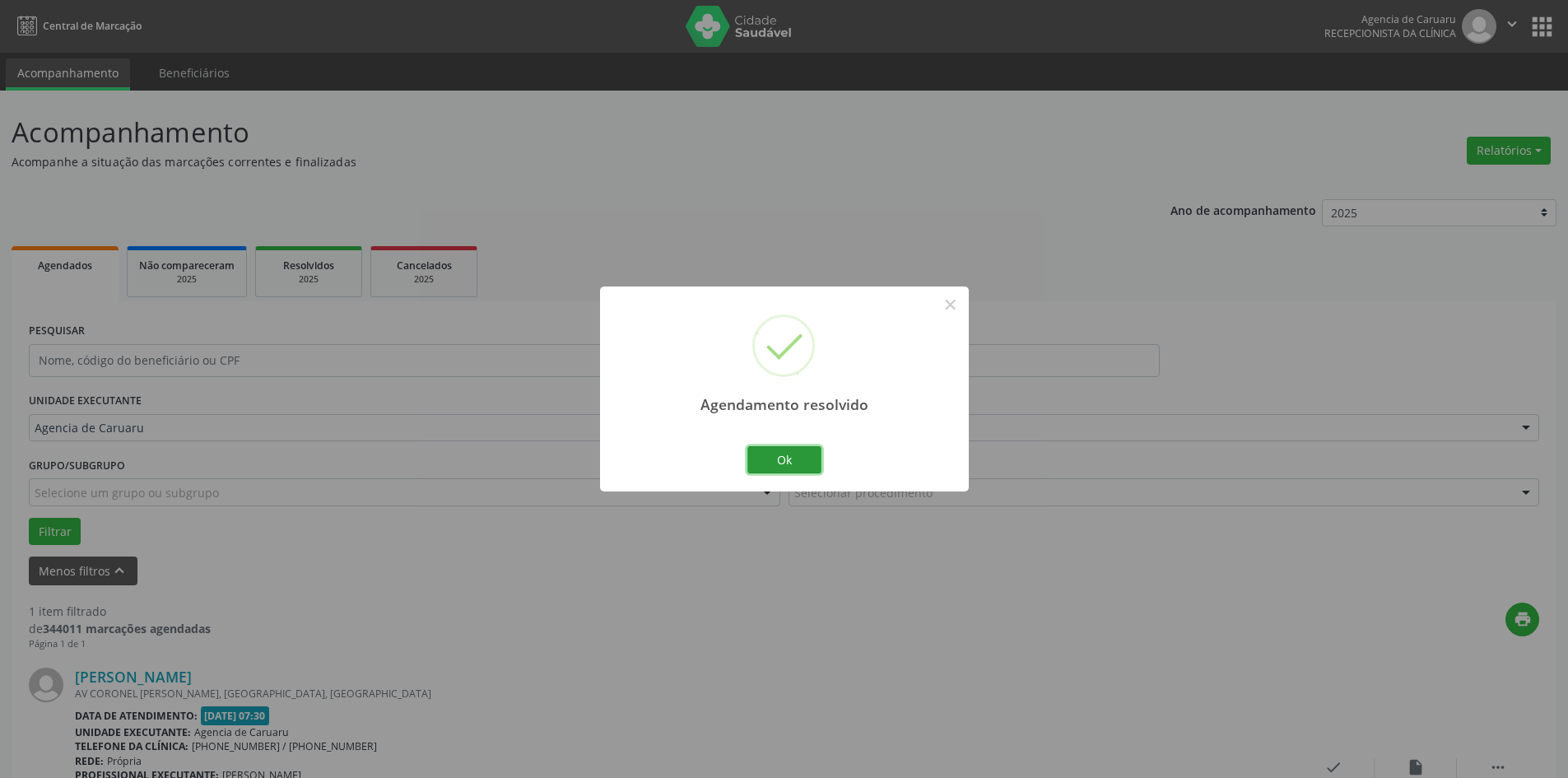
click at [775, 464] on button "Ok" at bounding box center [784, 460] width 74 height 28
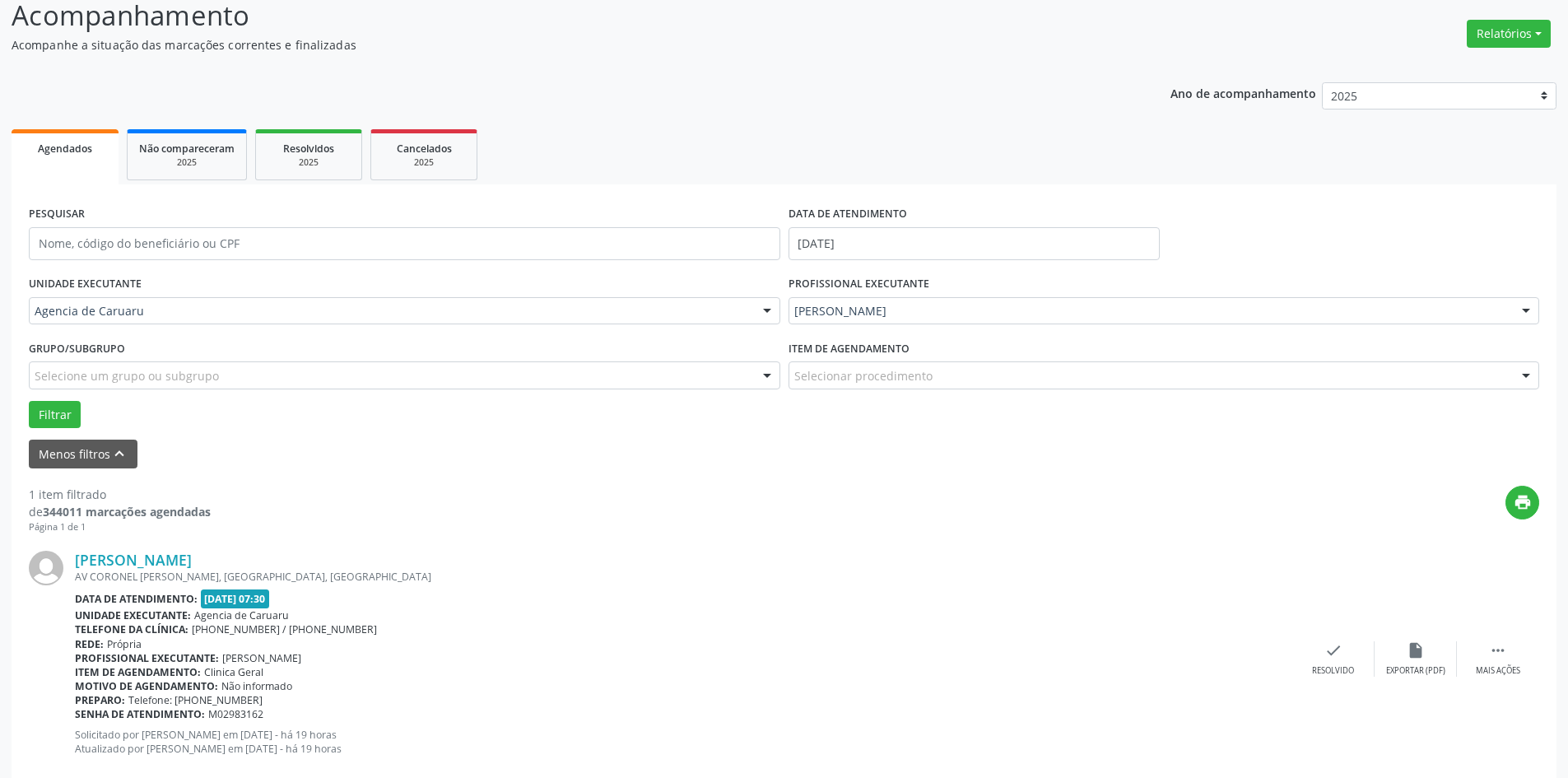
scroll to position [153, 0]
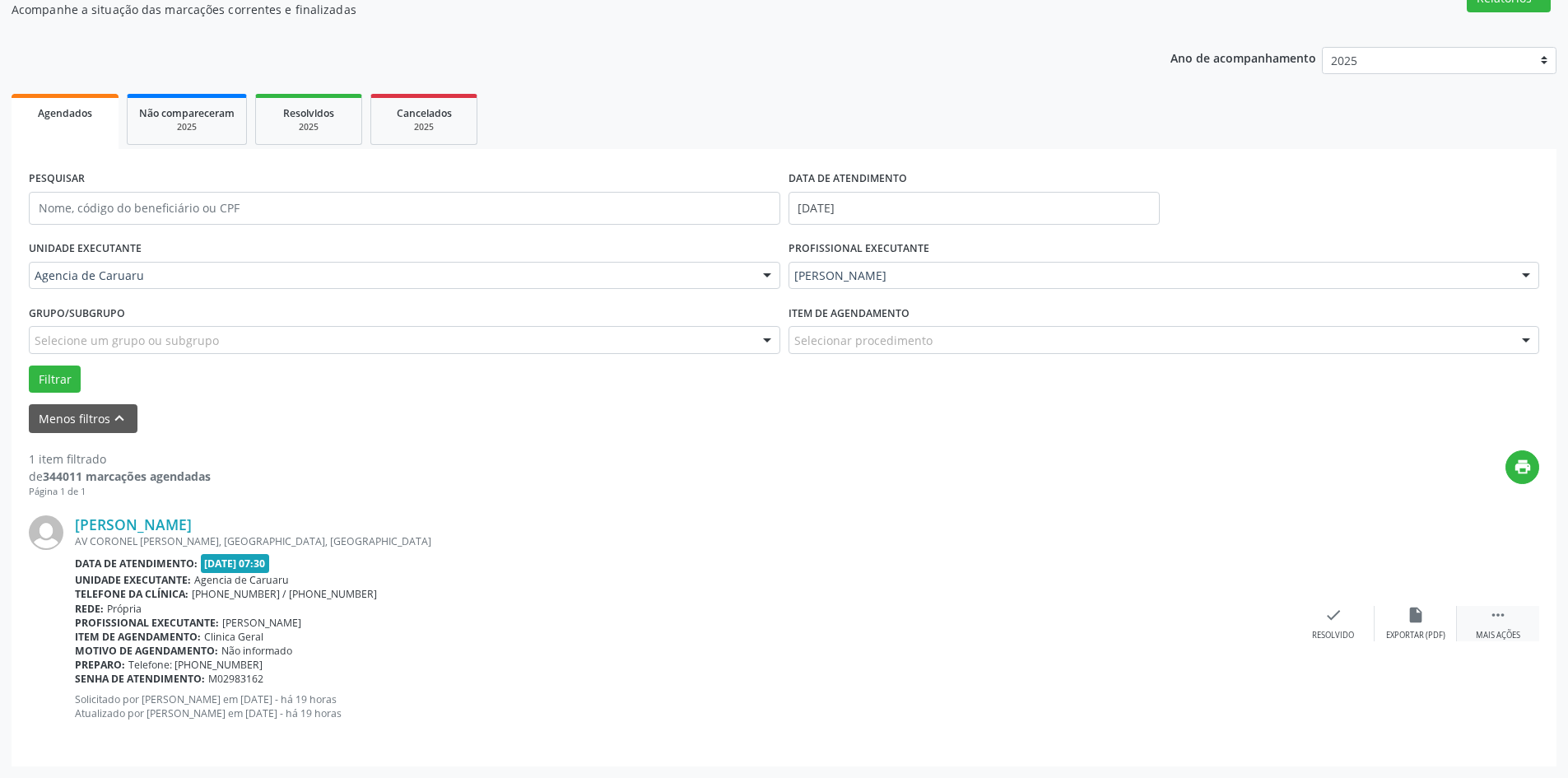
click at [1498, 627] on div " Mais ações" at bounding box center [1498, 623] width 83 height 35
click at [1404, 613] on div "alarm_off Não compareceu" at bounding box center [1415, 623] width 83 height 35
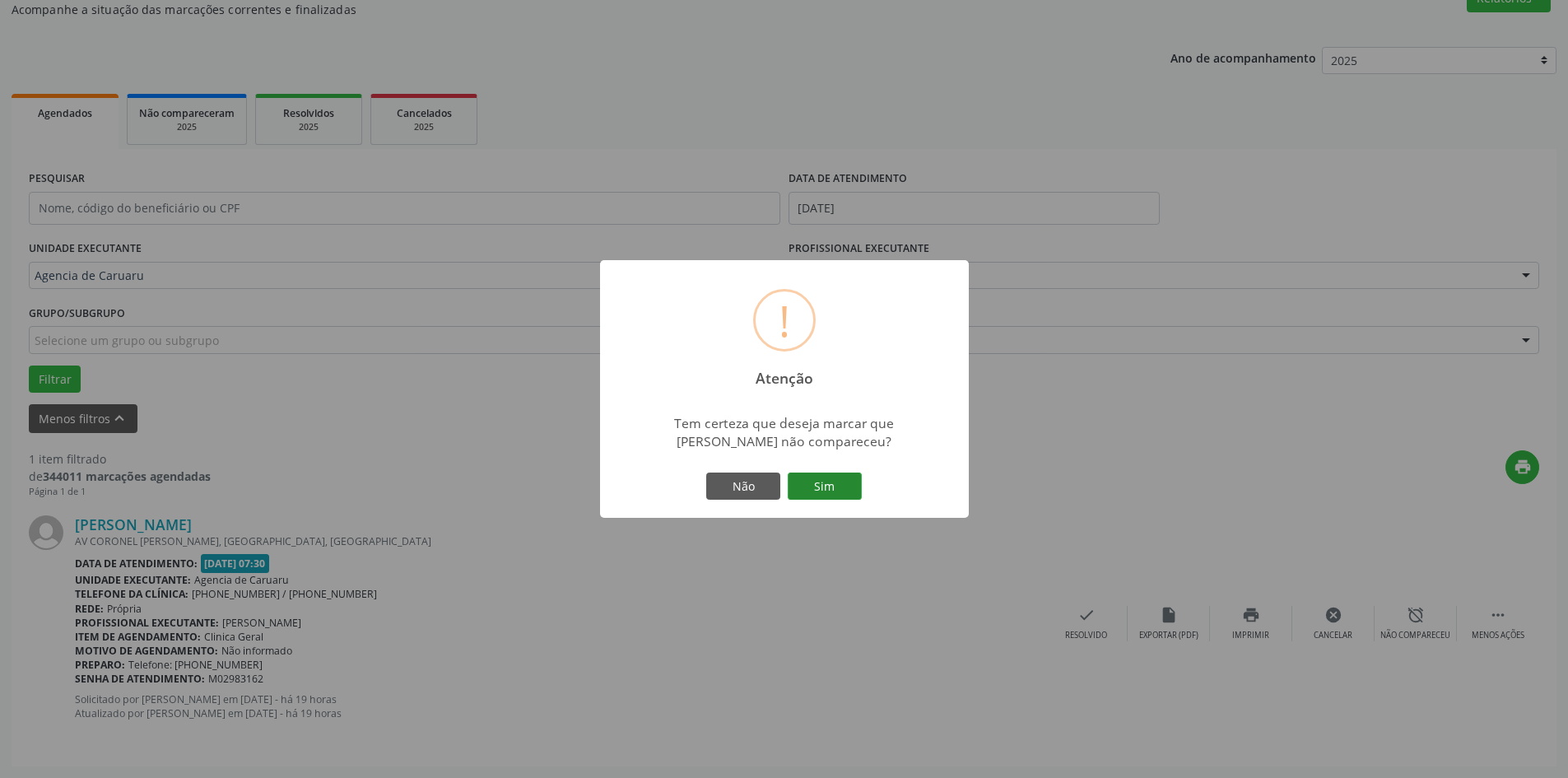
click at [834, 489] on button "Sim" at bounding box center [825, 486] width 74 height 28
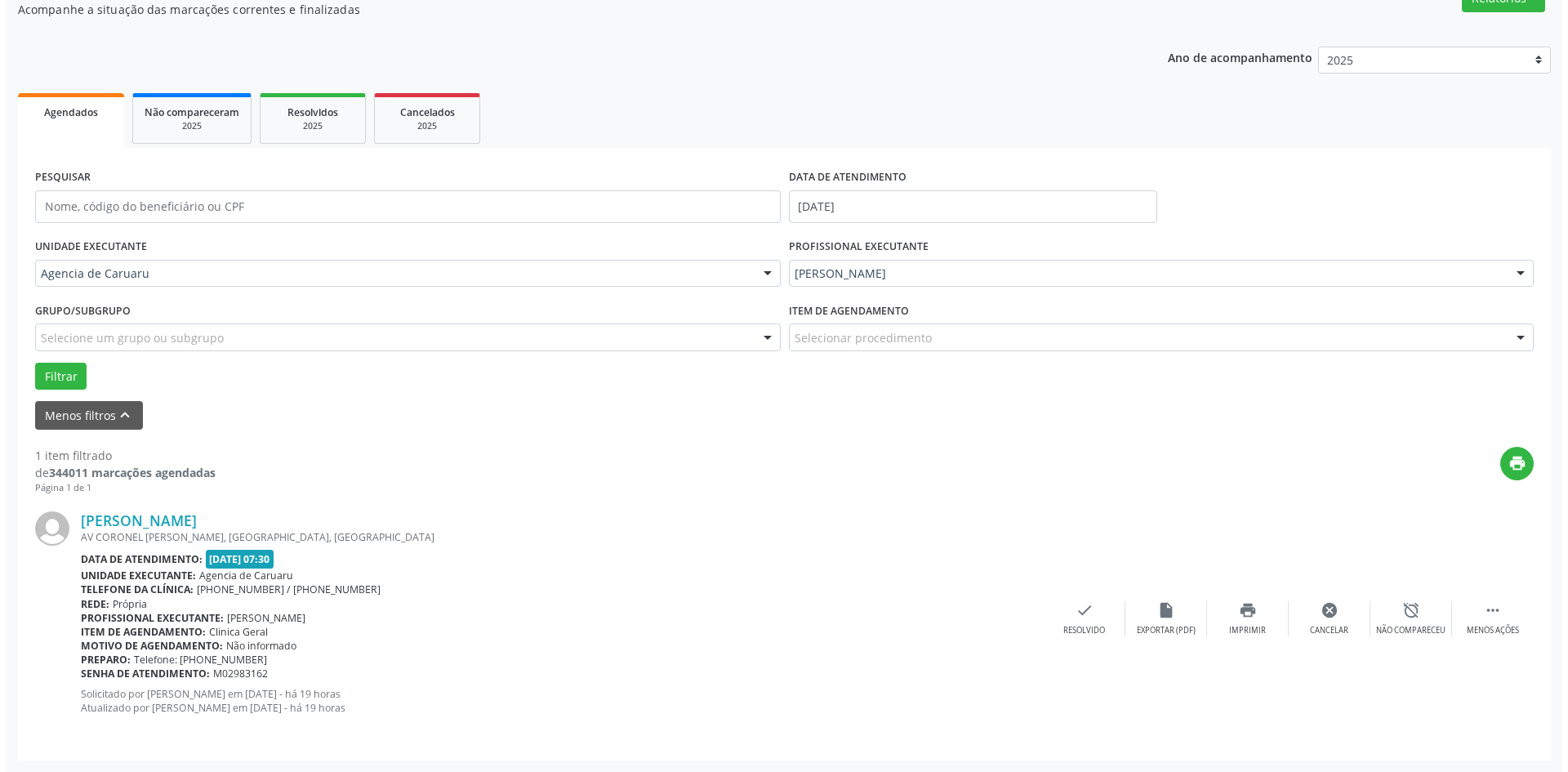
scroll to position [0, 0]
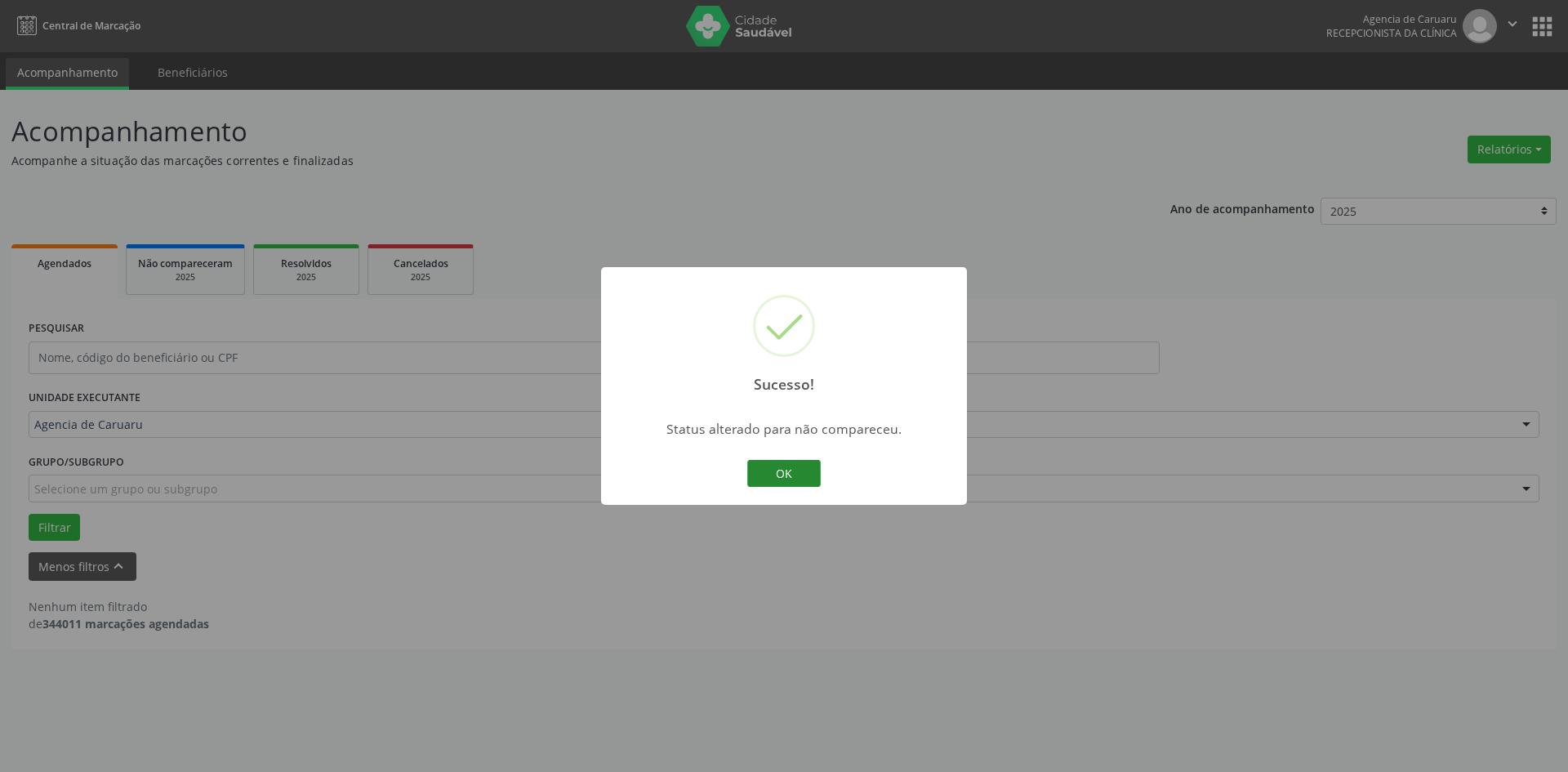
click at [781, 469] on button "OK" at bounding box center [784, 473] width 73 height 28
